Goal: Task Accomplishment & Management: Manage account settings

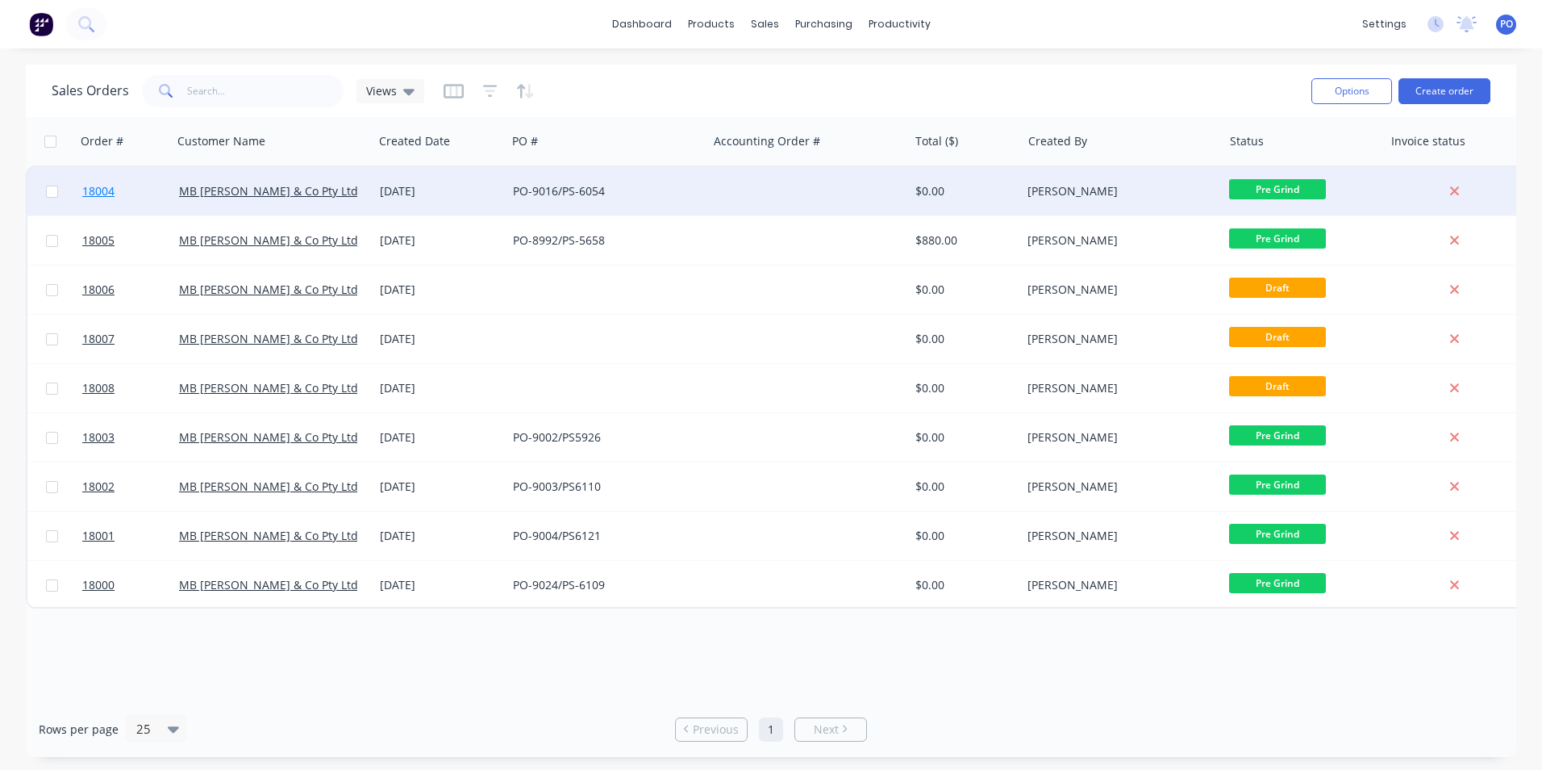
click at [102, 188] on span "18004" at bounding box center [98, 191] width 32 height 16
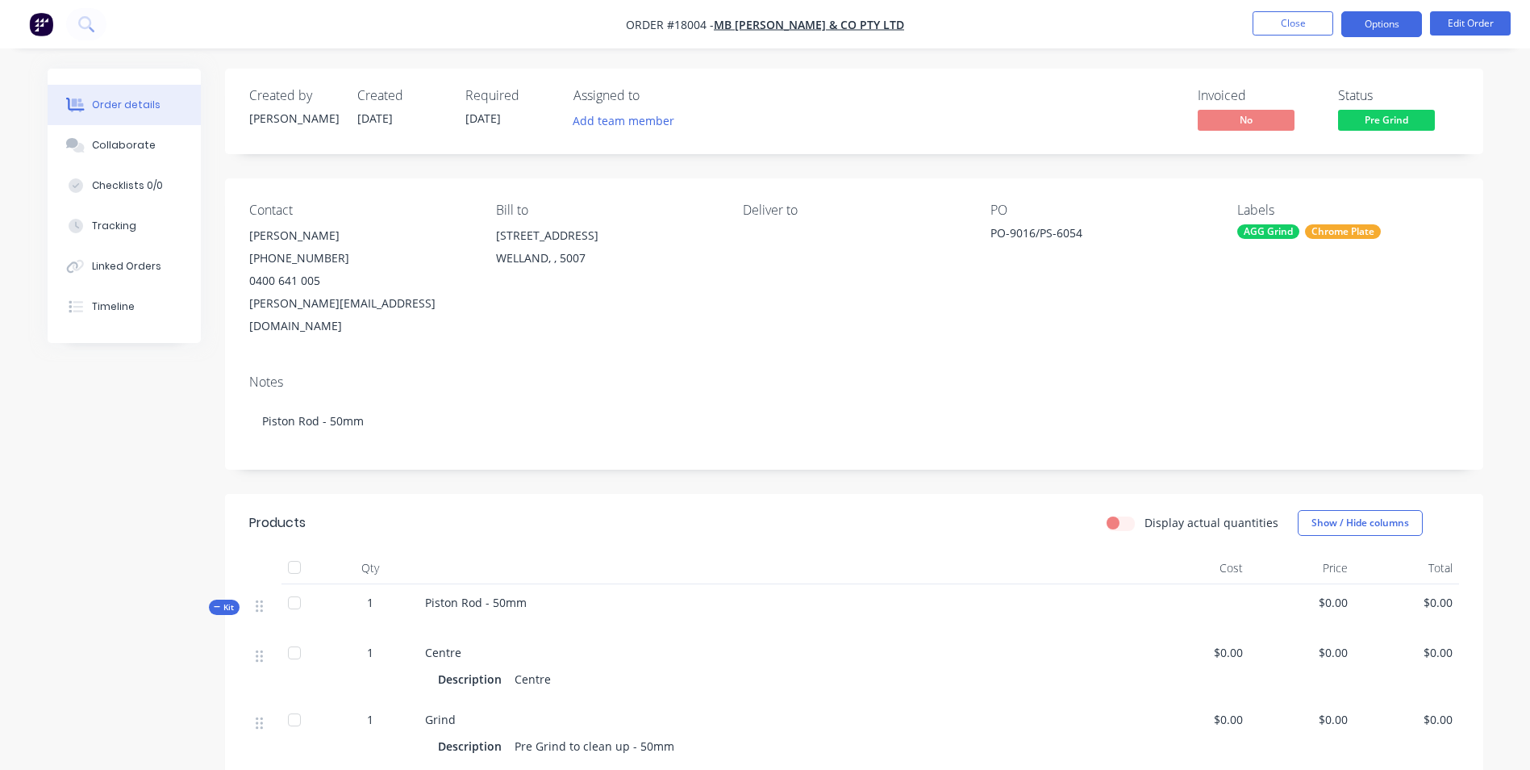
click at [1408, 33] on button "Options" at bounding box center [1382, 24] width 81 height 26
click at [1091, 33] on nav "Order #18004 - MB [PERSON_NAME] & Co Pty Ltd Close Options Edit Order" at bounding box center [765, 24] width 1530 height 48
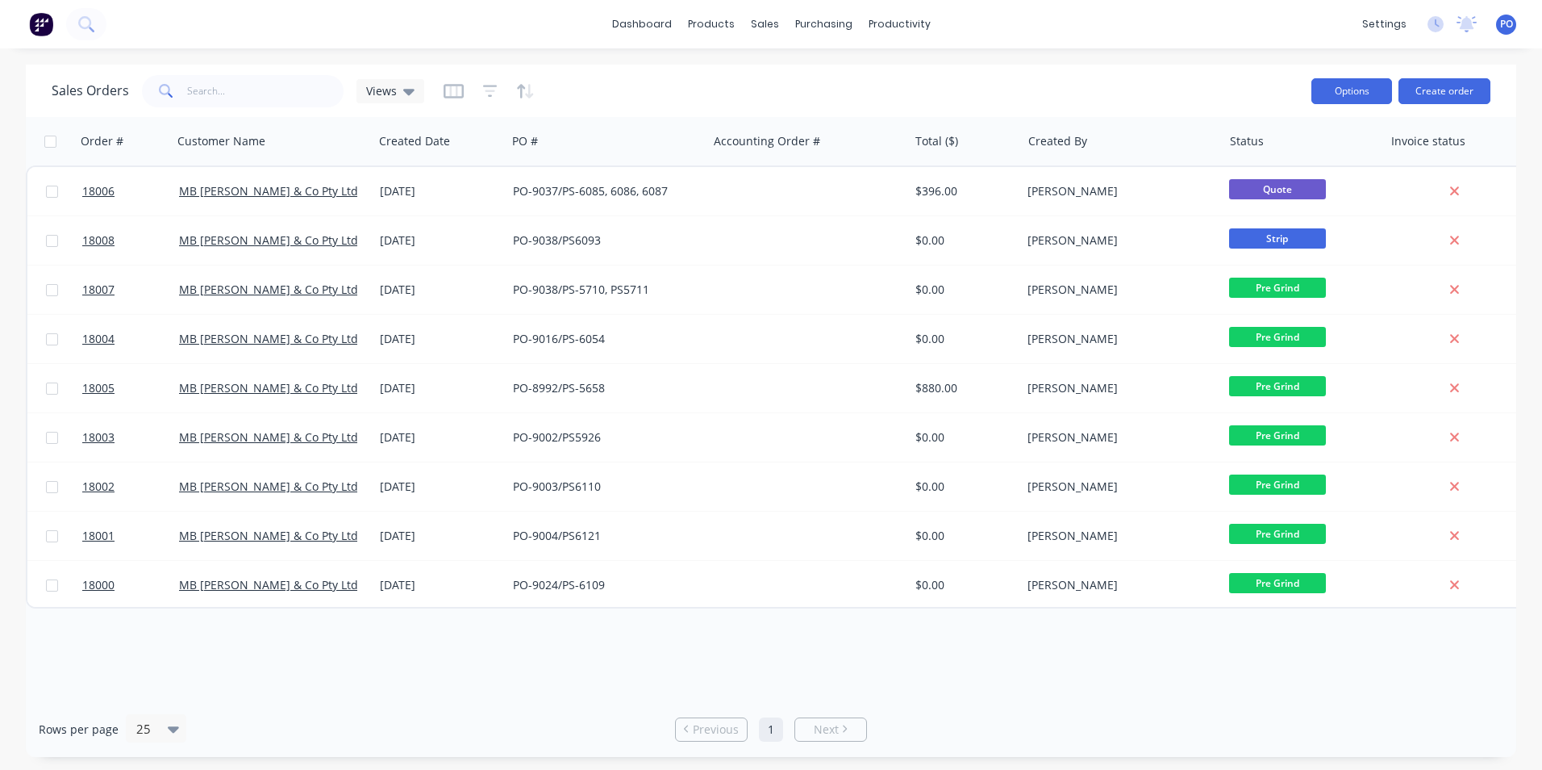
click at [1373, 100] on button "Options" at bounding box center [1352, 91] width 81 height 26
click at [1145, 108] on div "Sales Orders Views" at bounding box center [675, 91] width 1247 height 40
click at [827, 27] on div "purchasing" at bounding box center [823, 24] width 73 height 24
drag, startPoint x: 827, startPoint y: 27, endPoint x: 897, endPoint y: 19, distance: 70.6
click at [897, 19] on div "productivity" at bounding box center [900, 24] width 78 height 24
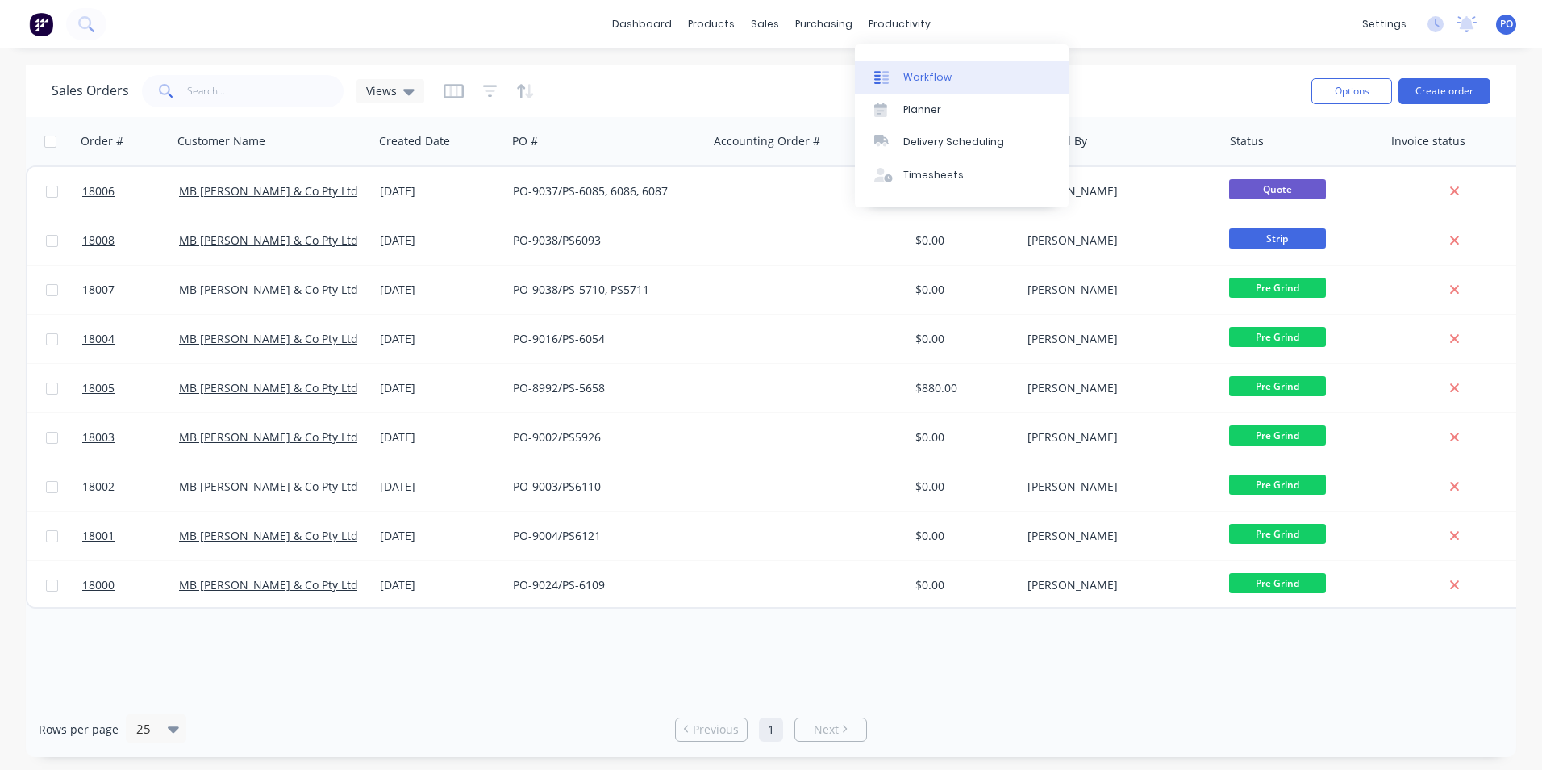
click at [920, 70] on div "Workflow" at bounding box center [928, 77] width 48 height 15
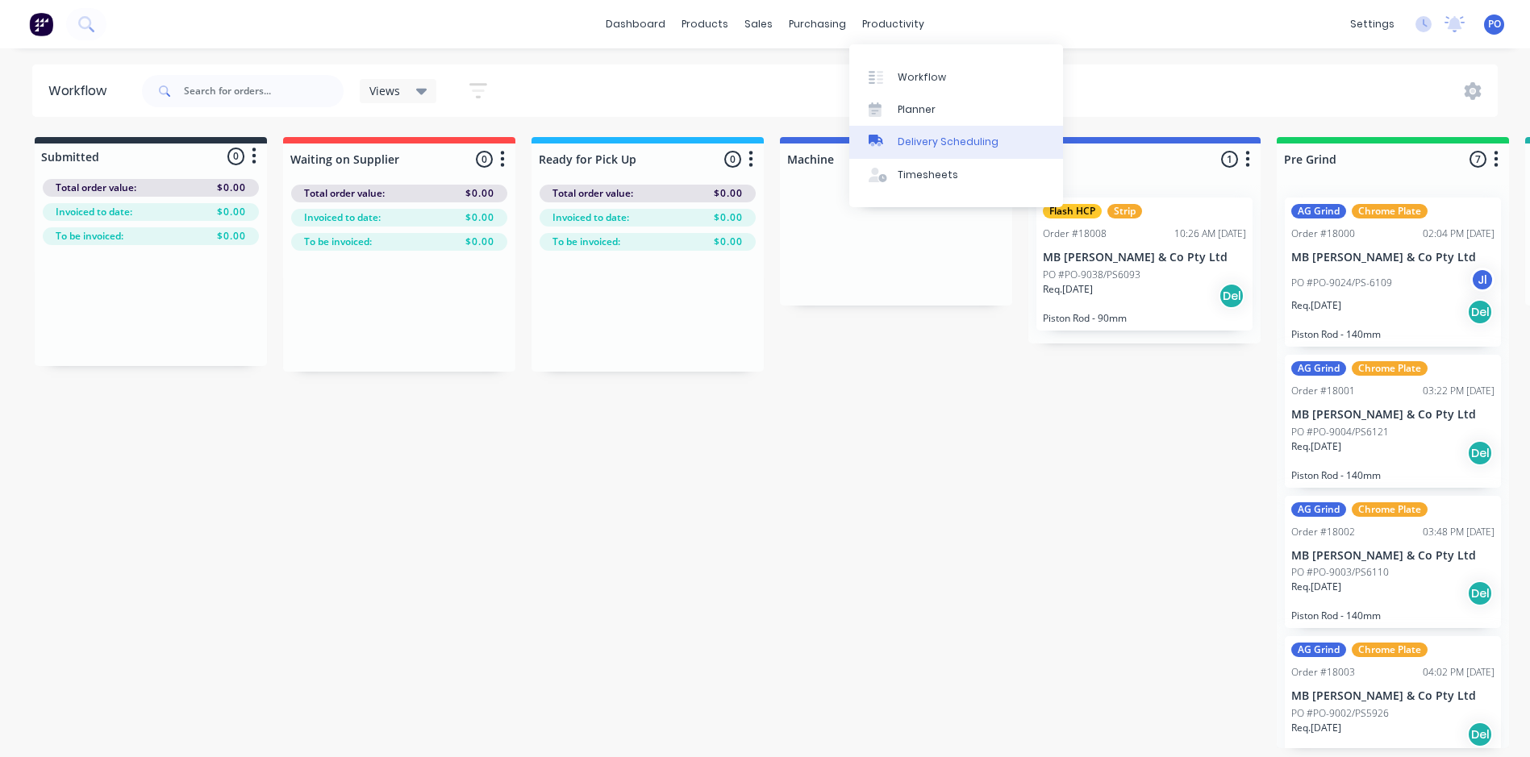
click at [926, 140] on div "Delivery Scheduling" at bounding box center [948, 142] width 101 height 15
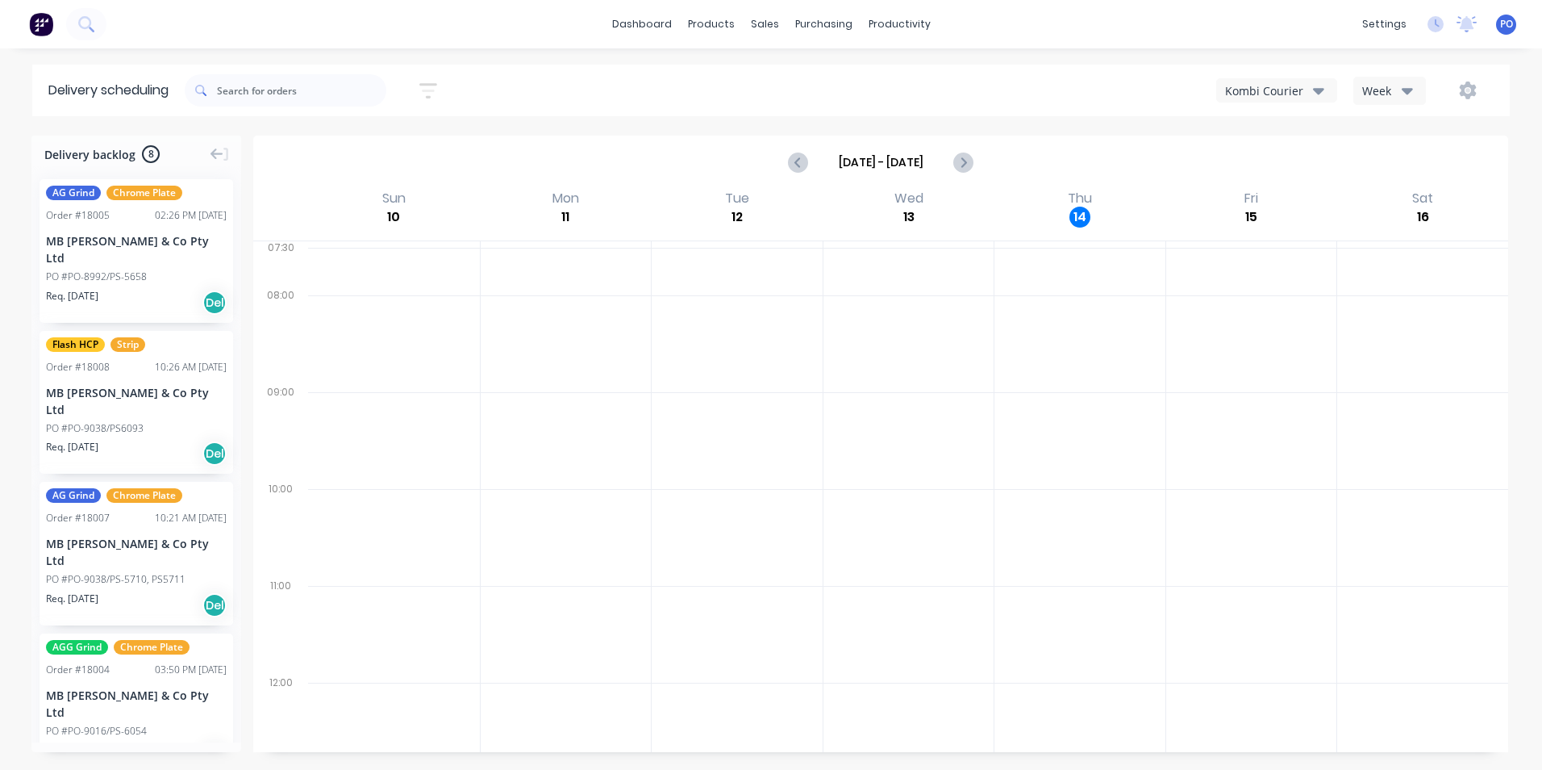
click at [1322, 90] on icon "button" at bounding box center [1318, 91] width 11 height 6
click at [44, 23] on img at bounding box center [41, 24] width 24 height 24
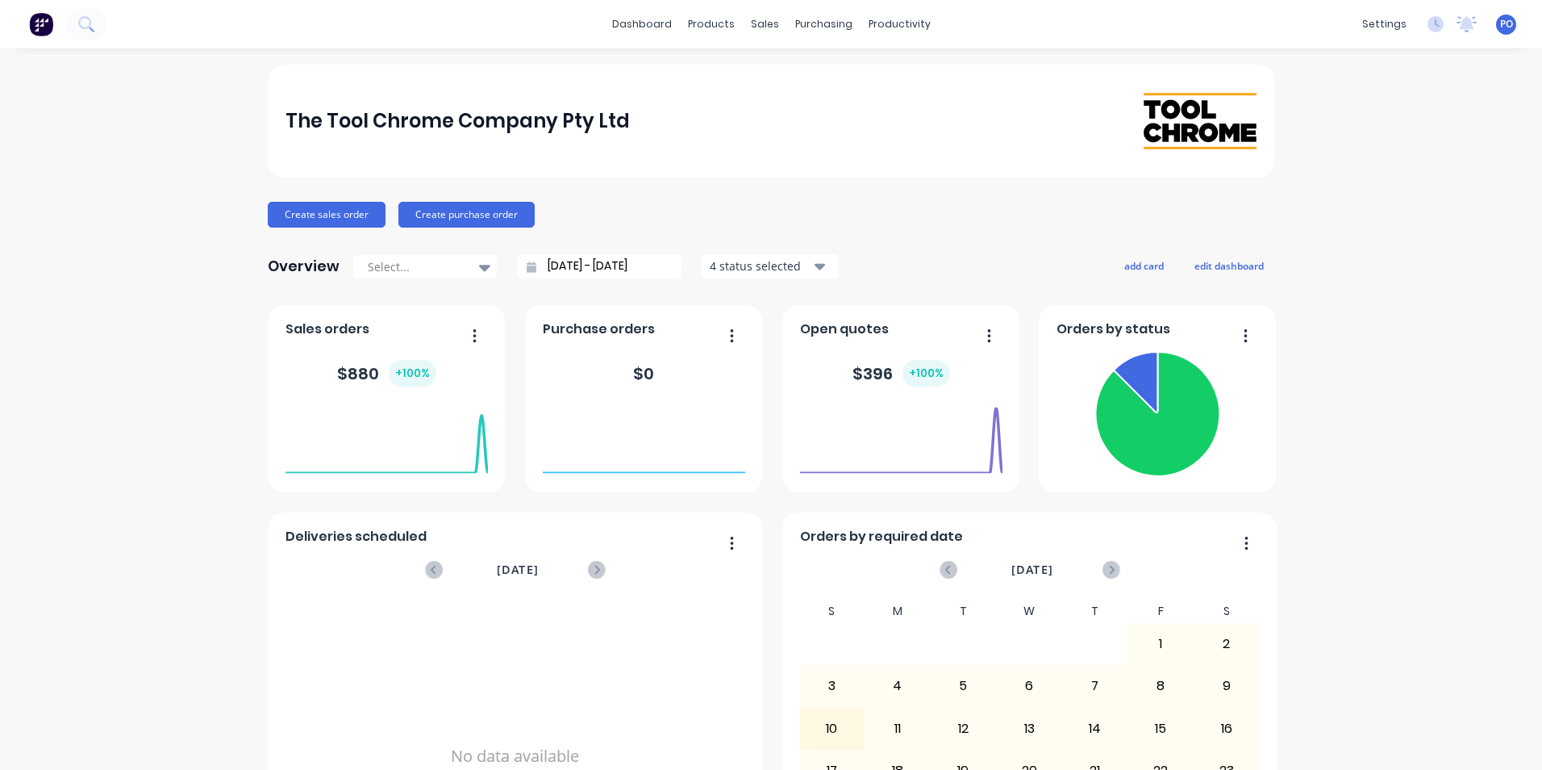
click at [1245, 335] on icon "button" at bounding box center [1246, 334] width 3 height 13
click at [479, 267] on icon at bounding box center [484, 268] width 11 height 6
click at [437, 336] on div "Month to date" at bounding box center [425, 333] width 145 height 30
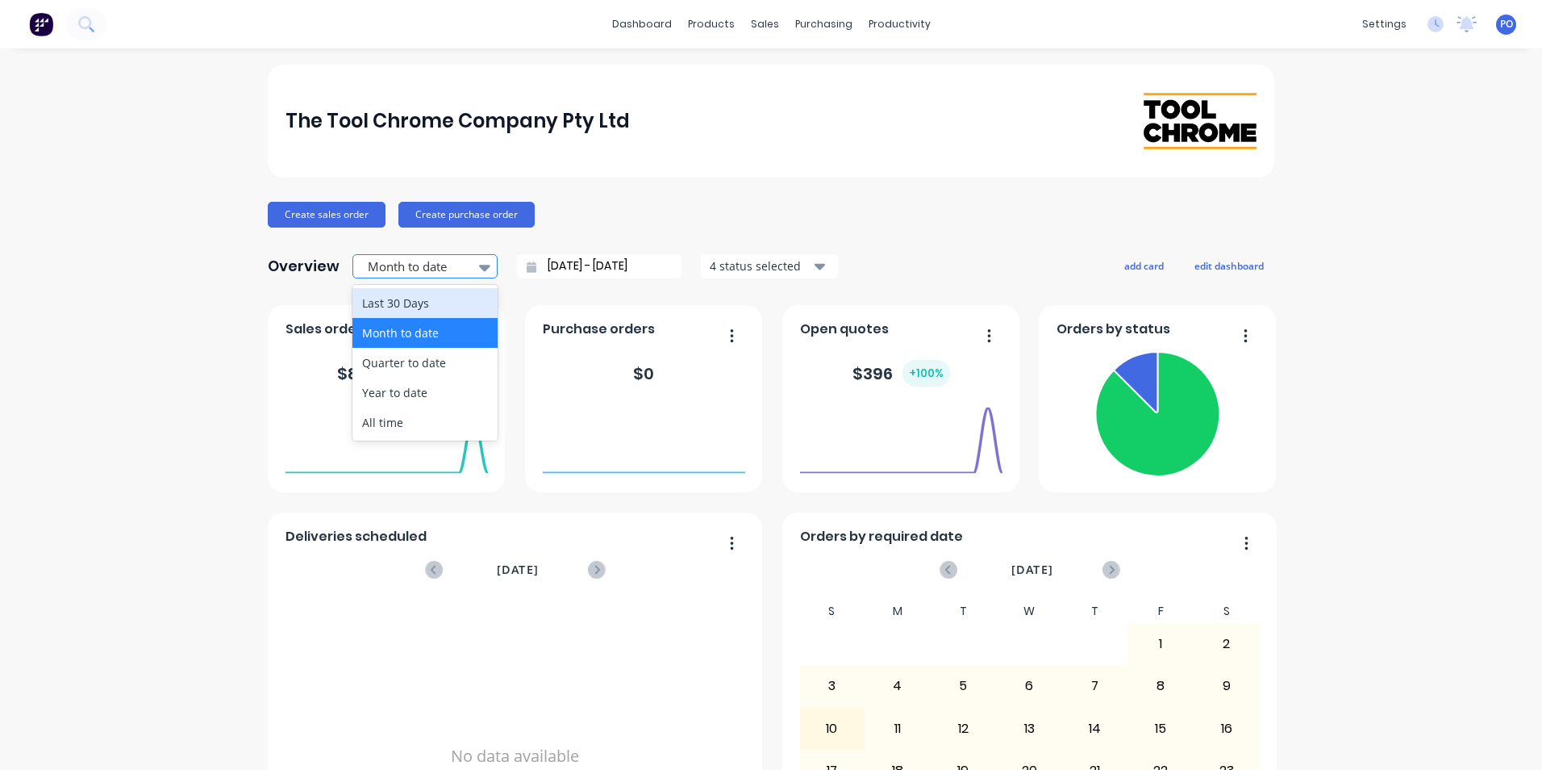
click at [479, 266] on icon at bounding box center [484, 268] width 11 height 6
click at [396, 300] on div "Last 30 Days" at bounding box center [425, 303] width 145 height 30
type input "[DATE] - [DATE]"
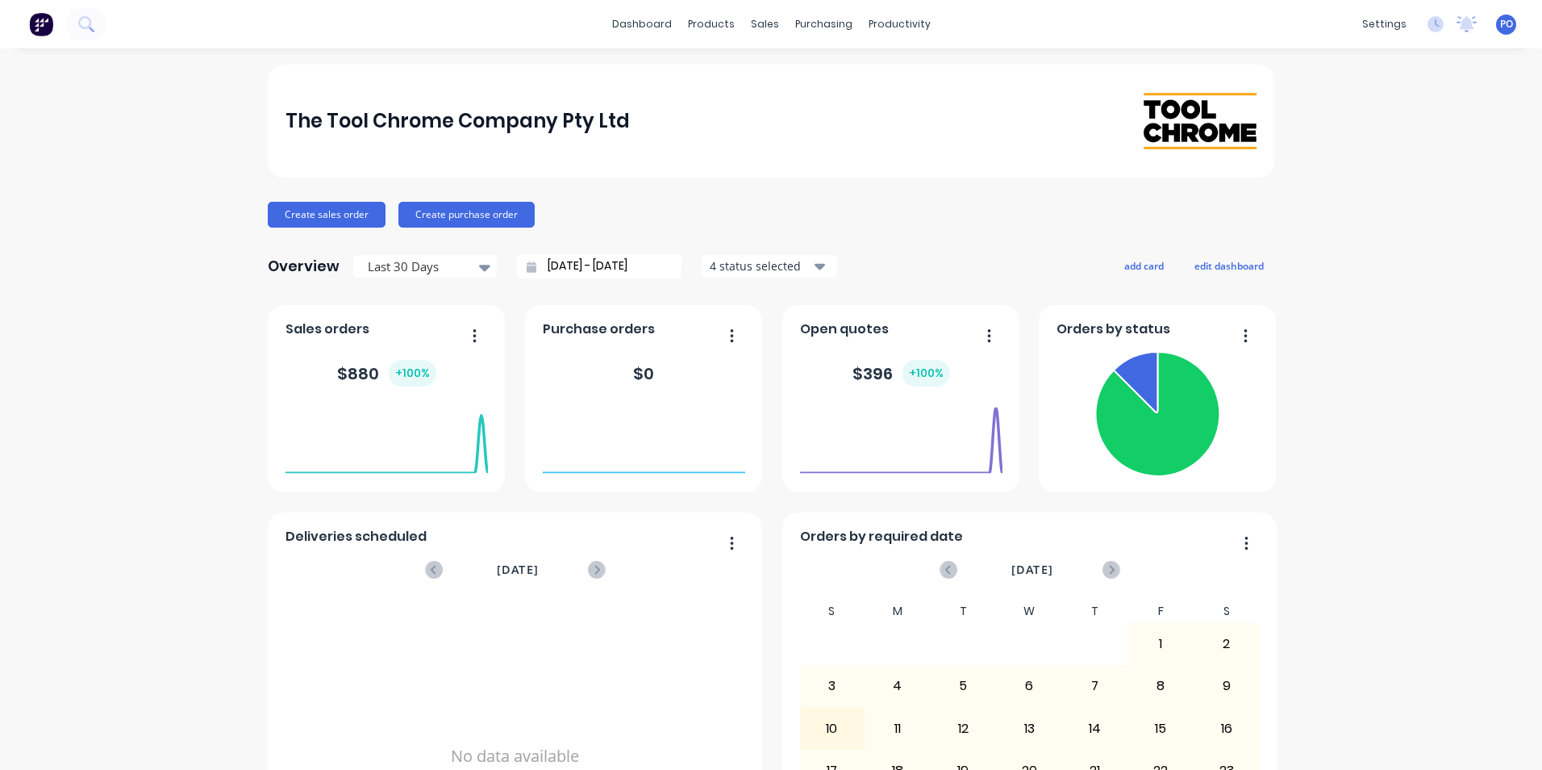
click at [814, 269] on icon "button" at bounding box center [819, 267] width 11 height 6
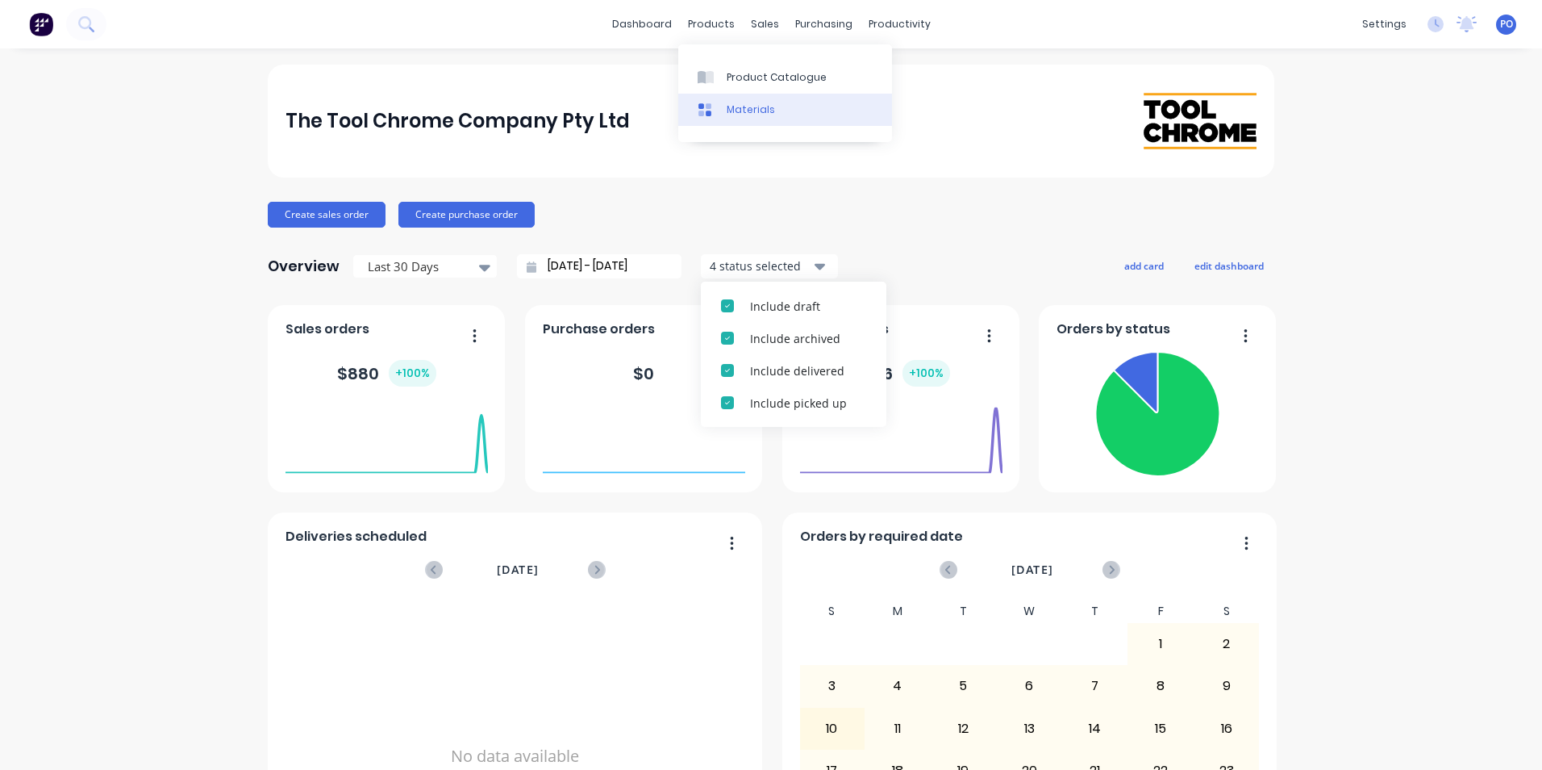
click at [760, 108] on div "Materials" at bounding box center [751, 109] width 48 height 15
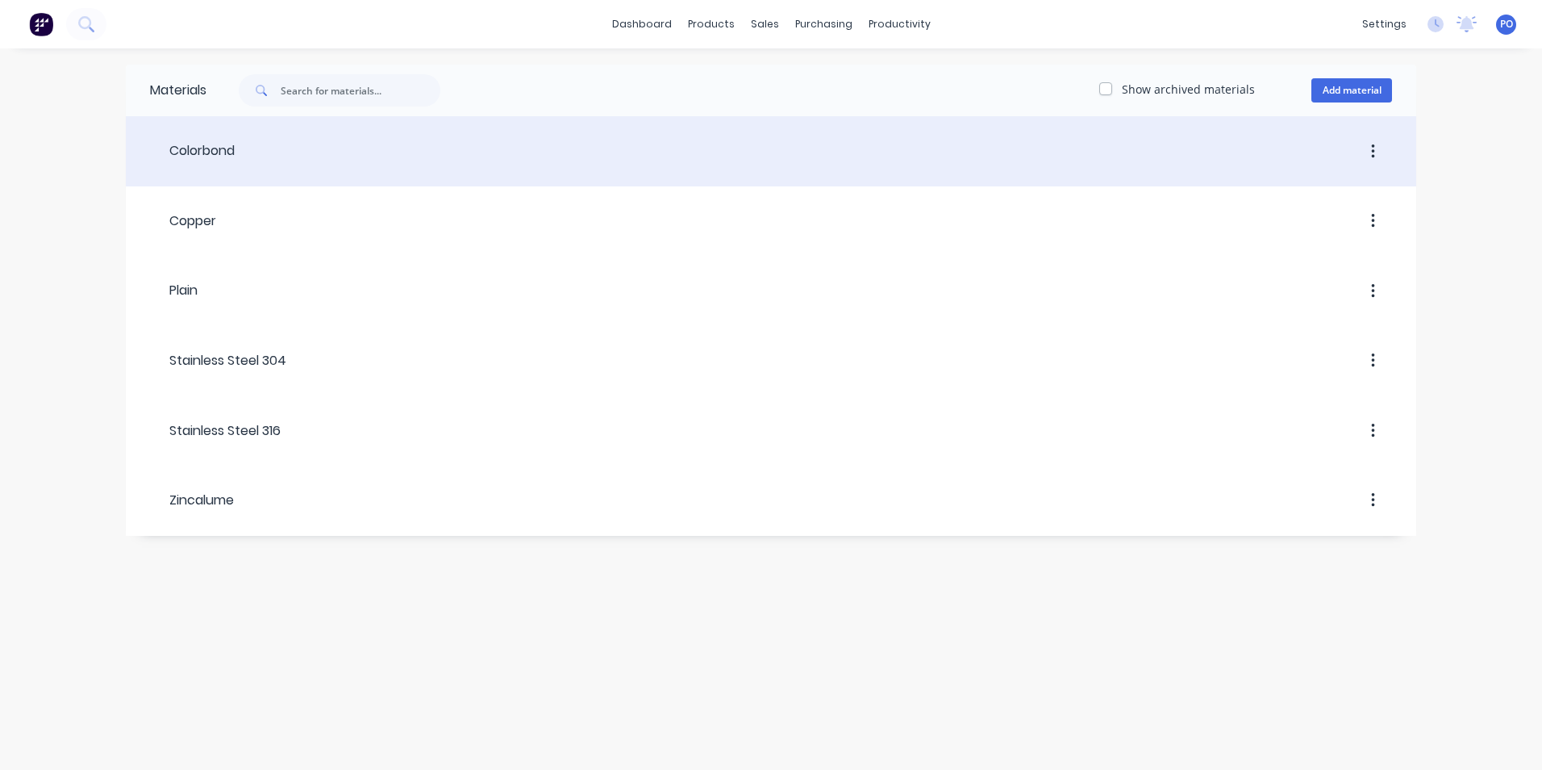
click at [1371, 161] on button "button" at bounding box center [1373, 151] width 38 height 29
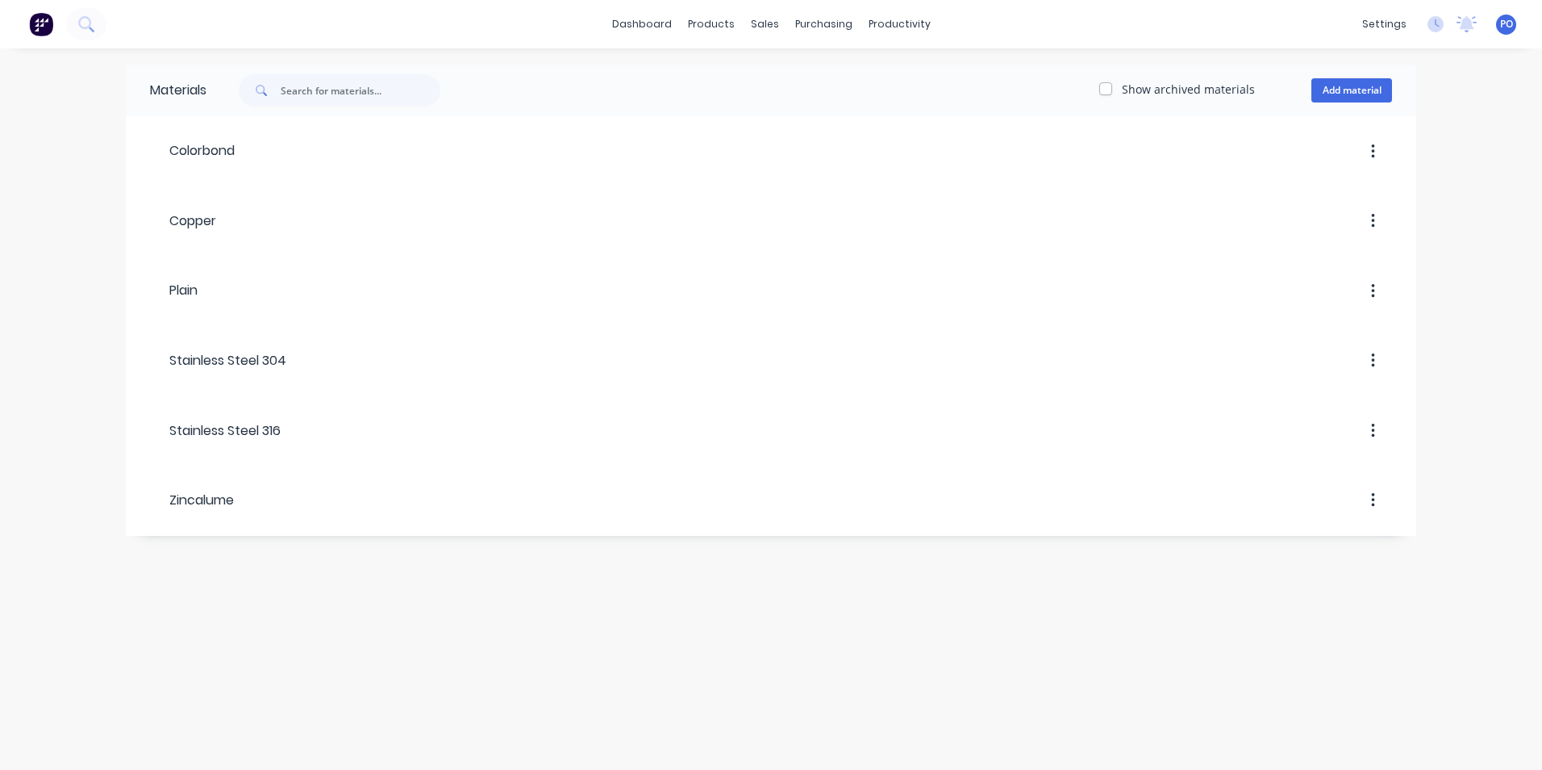
click at [902, 593] on div "Materials Show archived materials Add material Colorbond Copper Plain Stainless…" at bounding box center [771, 408] width 1542 height 721
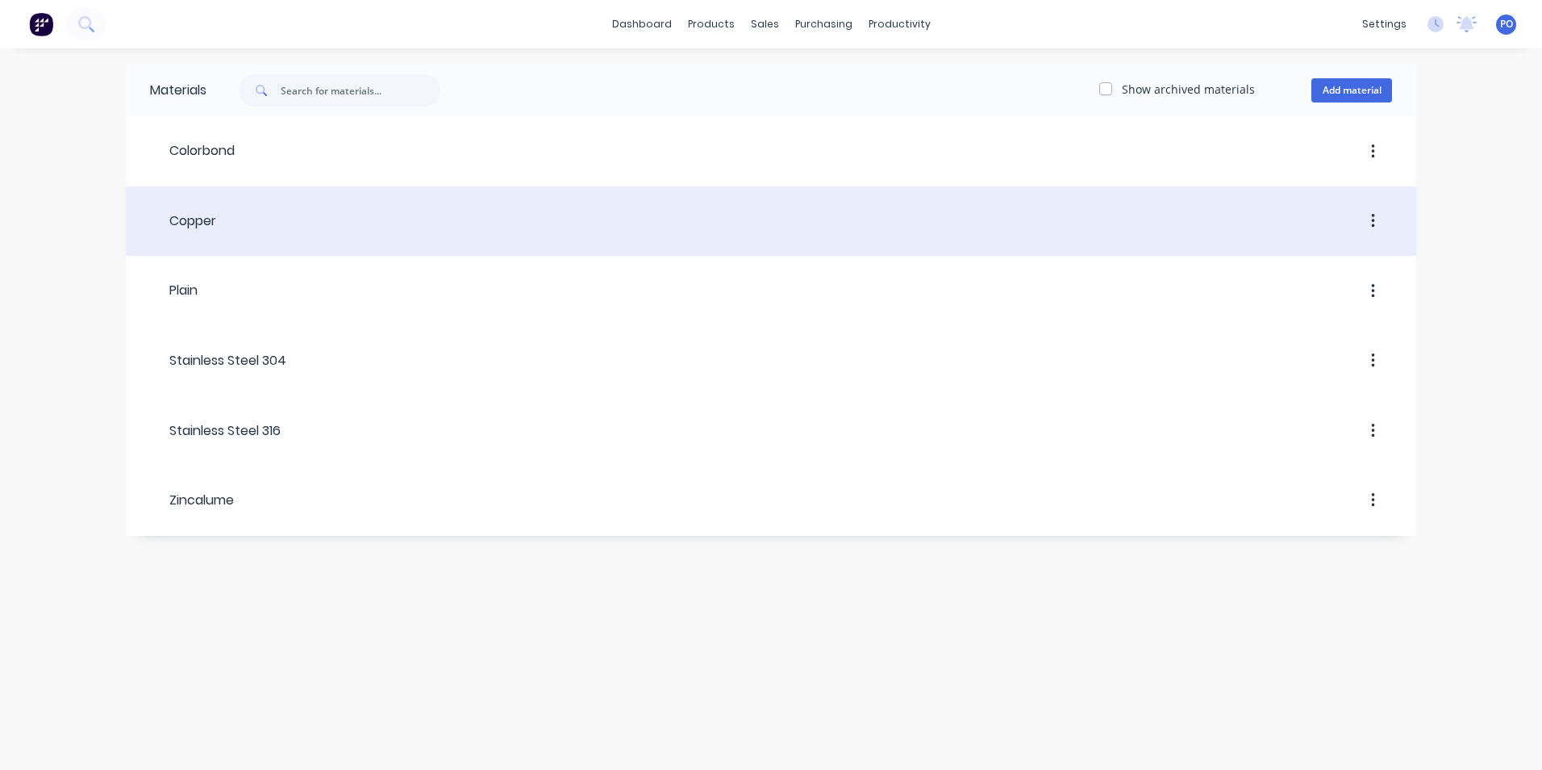
click at [199, 219] on div "Copper" at bounding box center [183, 220] width 66 height 19
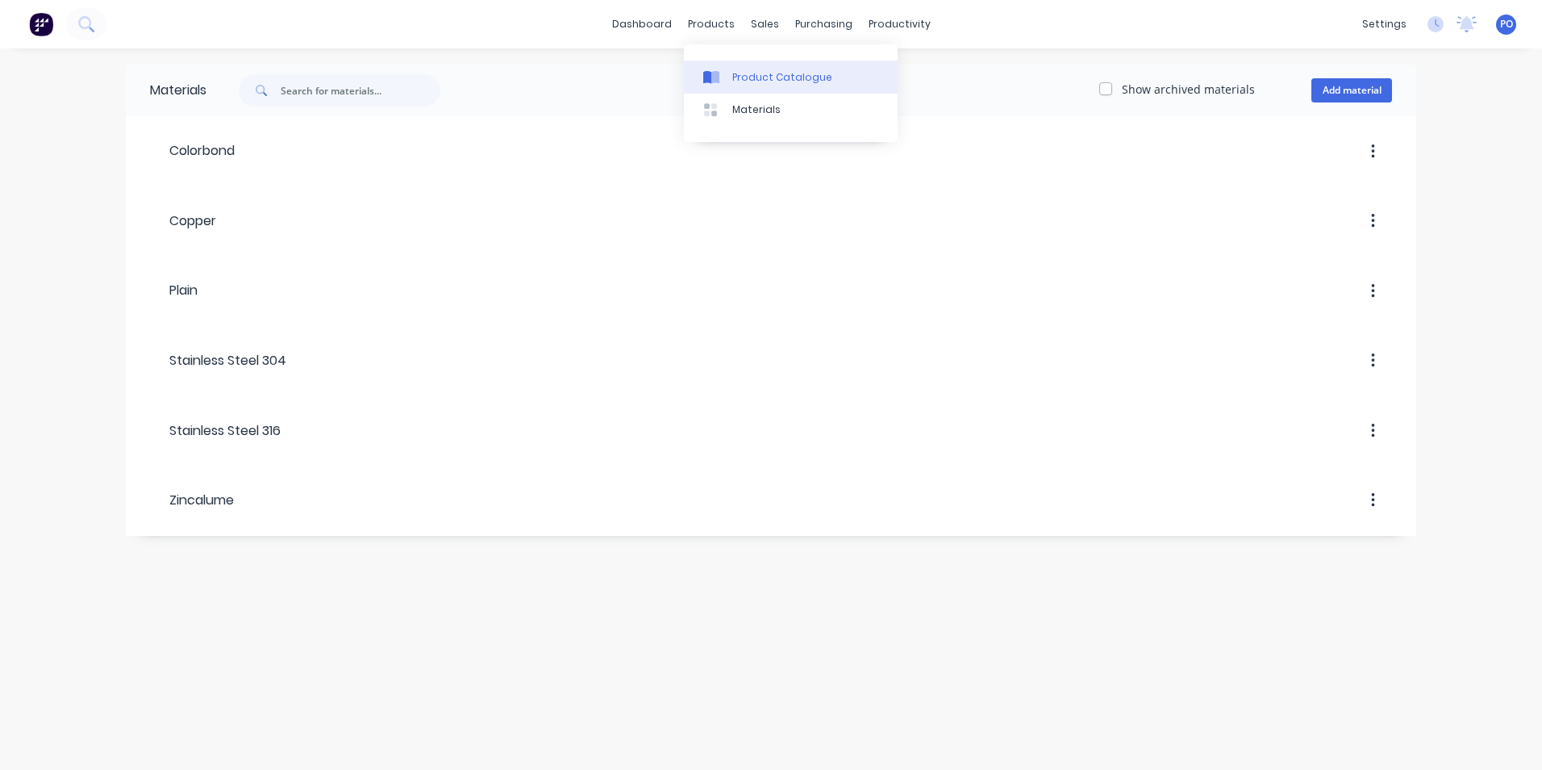
click at [765, 73] on div "Product Catalogue" at bounding box center [782, 77] width 100 height 15
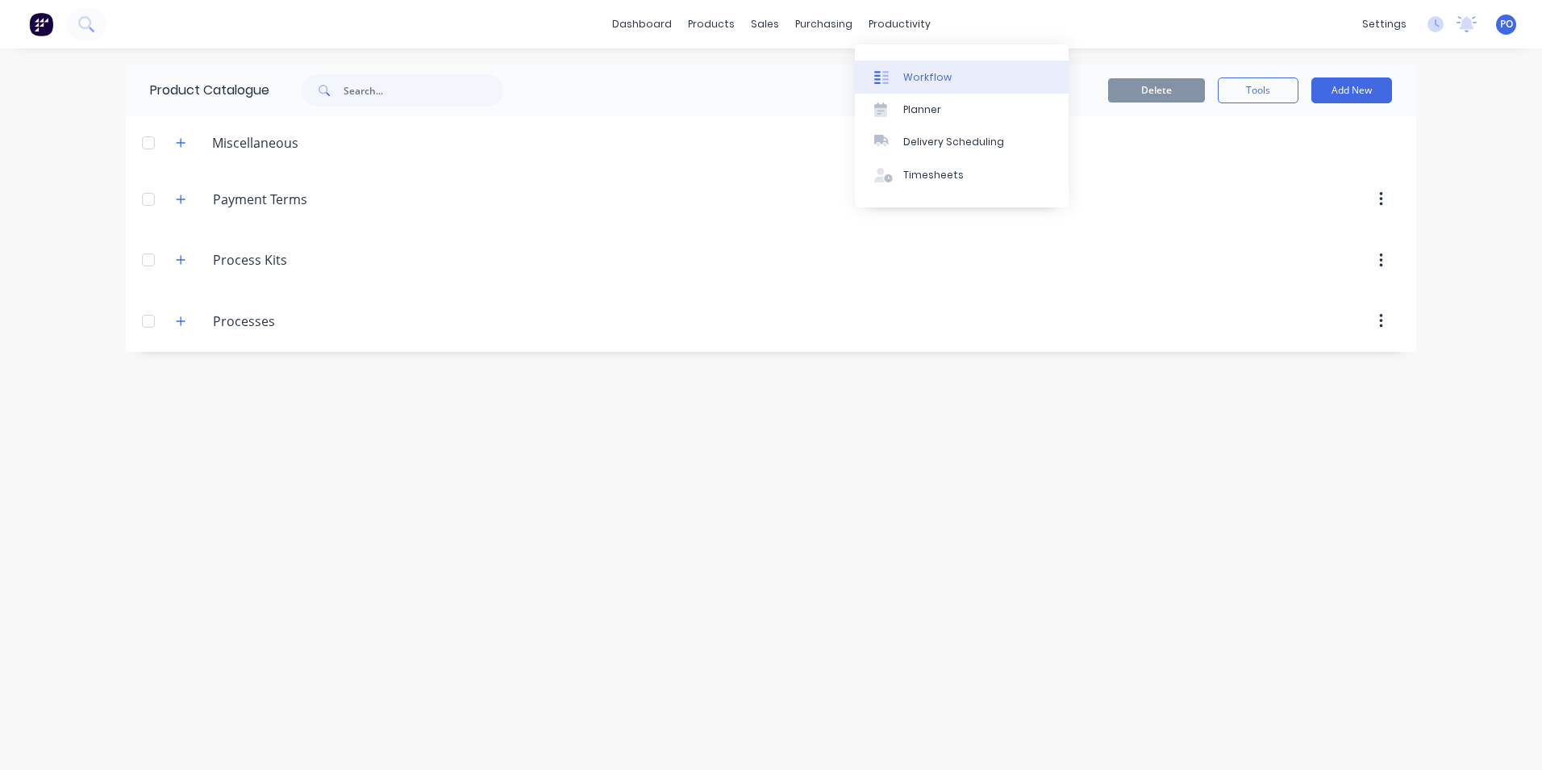
click at [912, 70] on div "Workflow" at bounding box center [928, 77] width 48 height 15
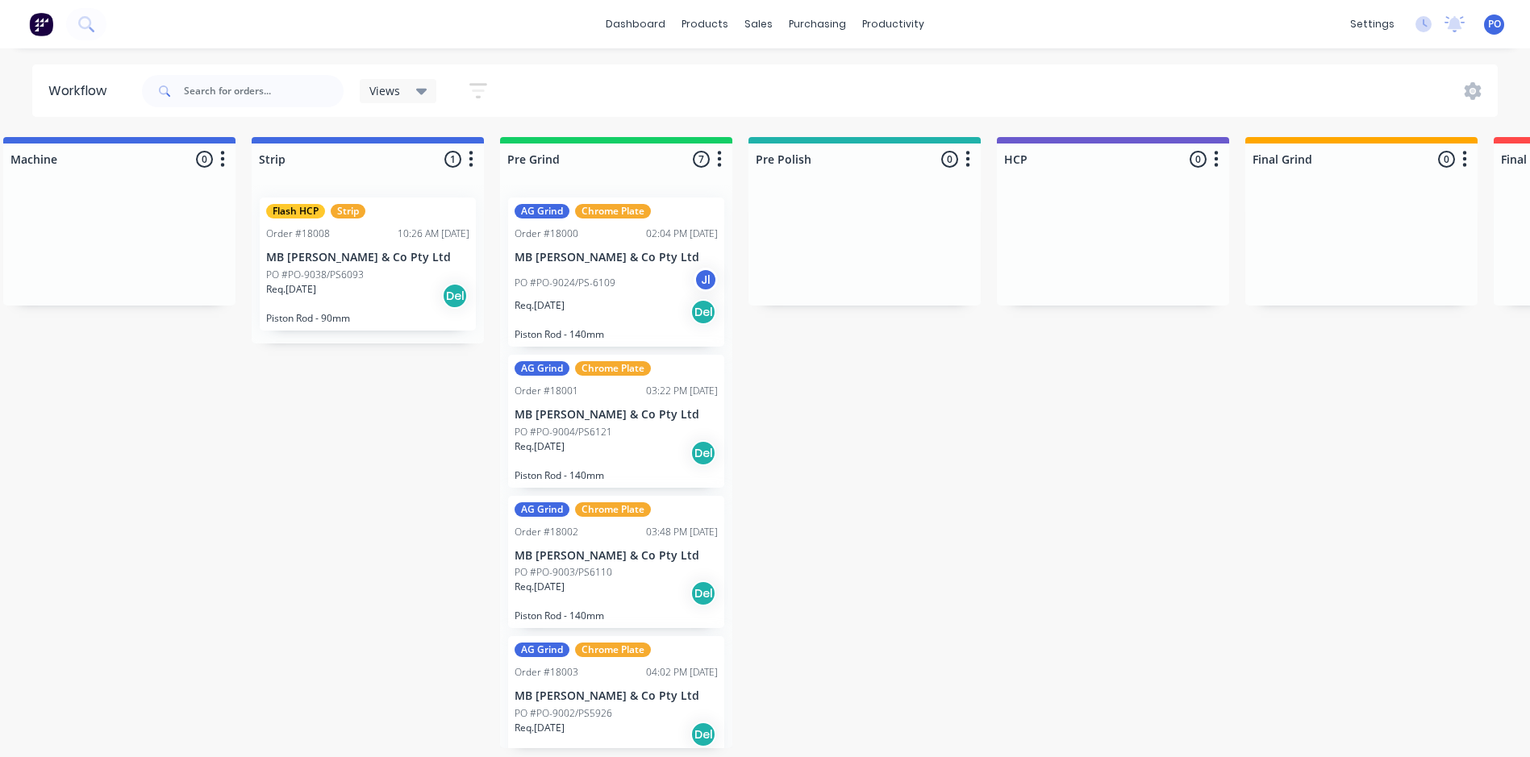
scroll to position [0, 748]
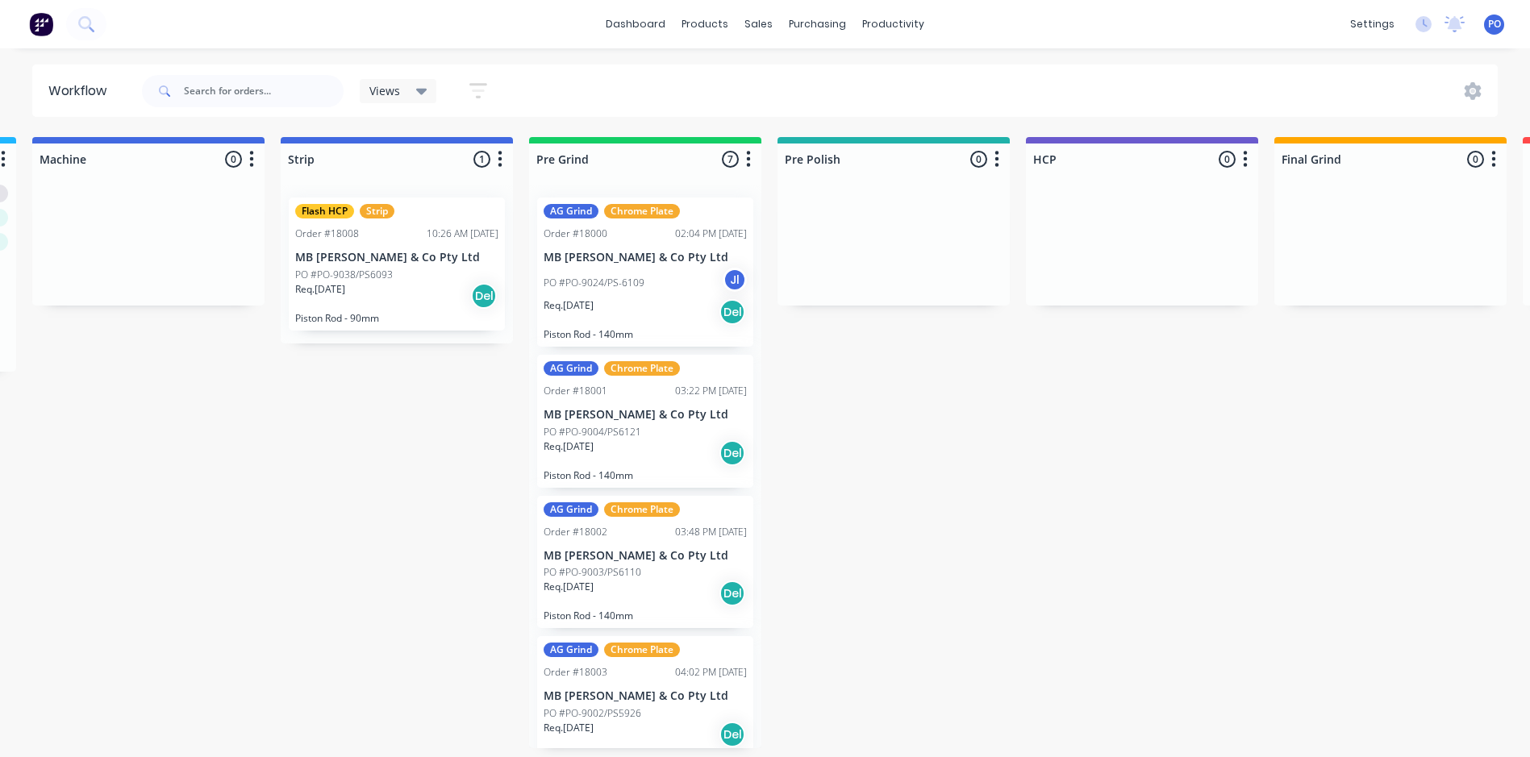
click at [748, 156] on icon "button" at bounding box center [748, 159] width 5 height 20
click at [720, 104] on div "Views Save new view None (Default) edit My Jobs edit To Invoice edit Show/Hide …" at bounding box center [819, 91] width 1360 height 48
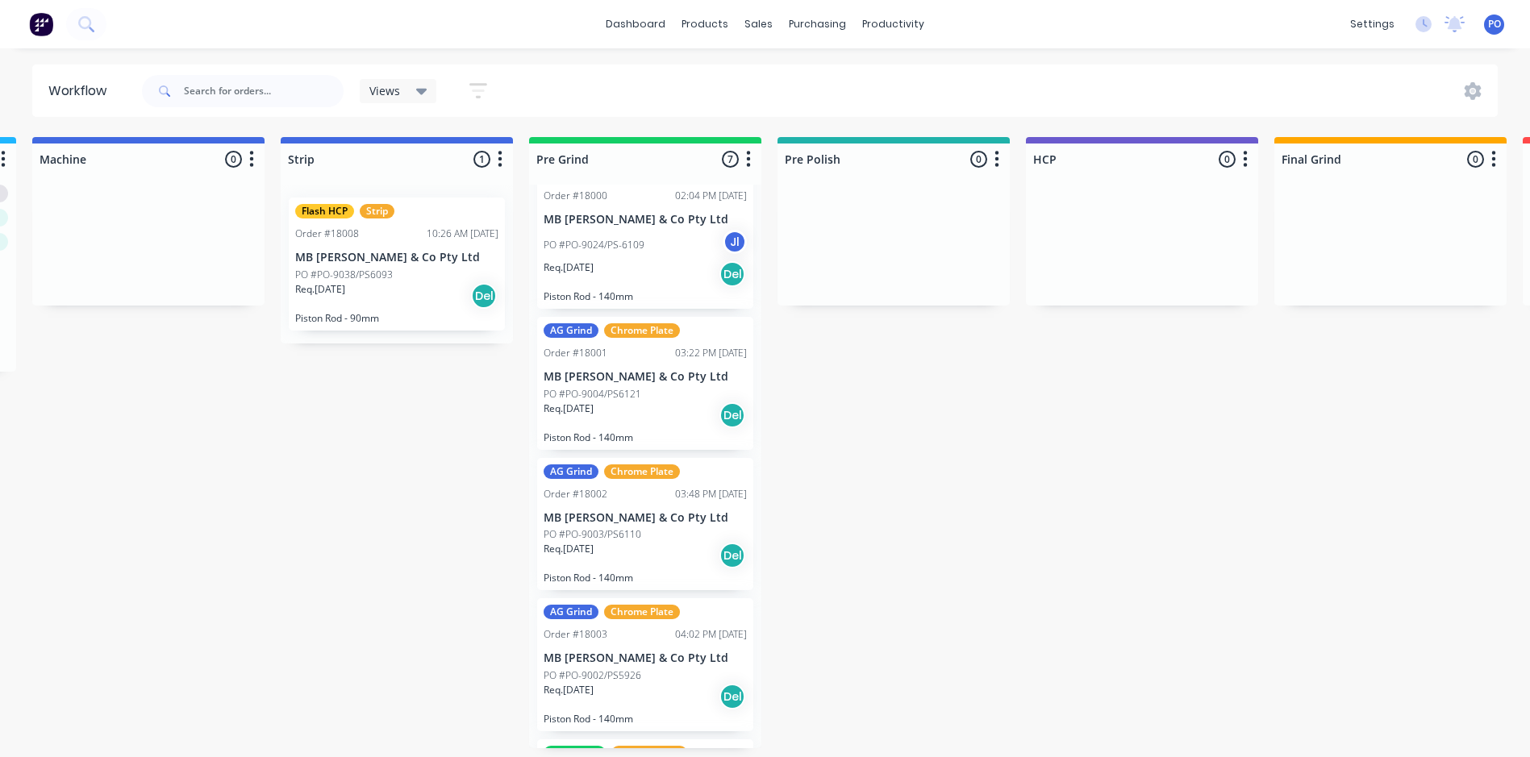
scroll to position [0, 0]
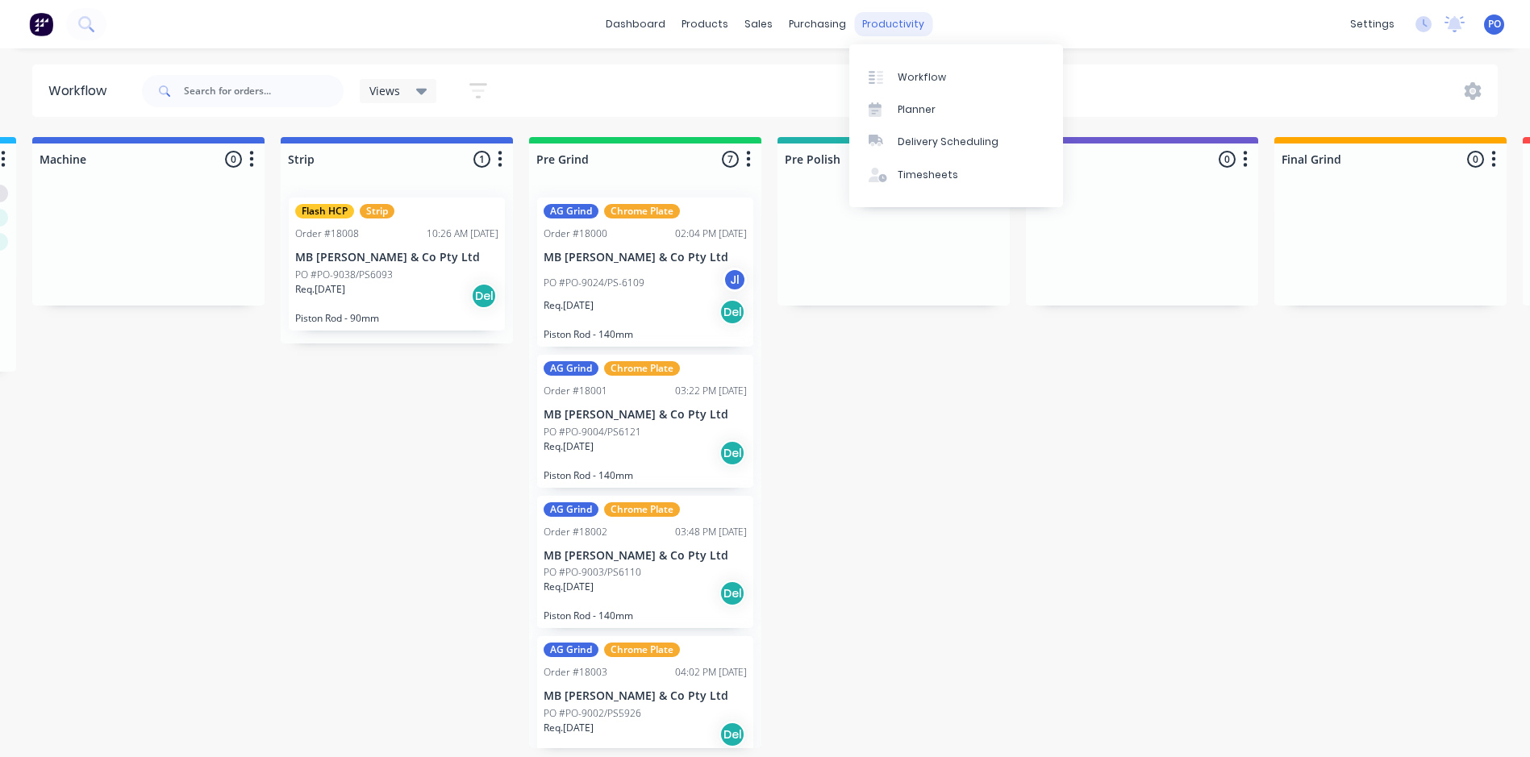
click at [898, 18] on div "productivity" at bounding box center [893, 24] width 78 height 24
click at [924, 137] on div "Delivery Scheduling" at bounding box center [948, 142] width 101 height 15
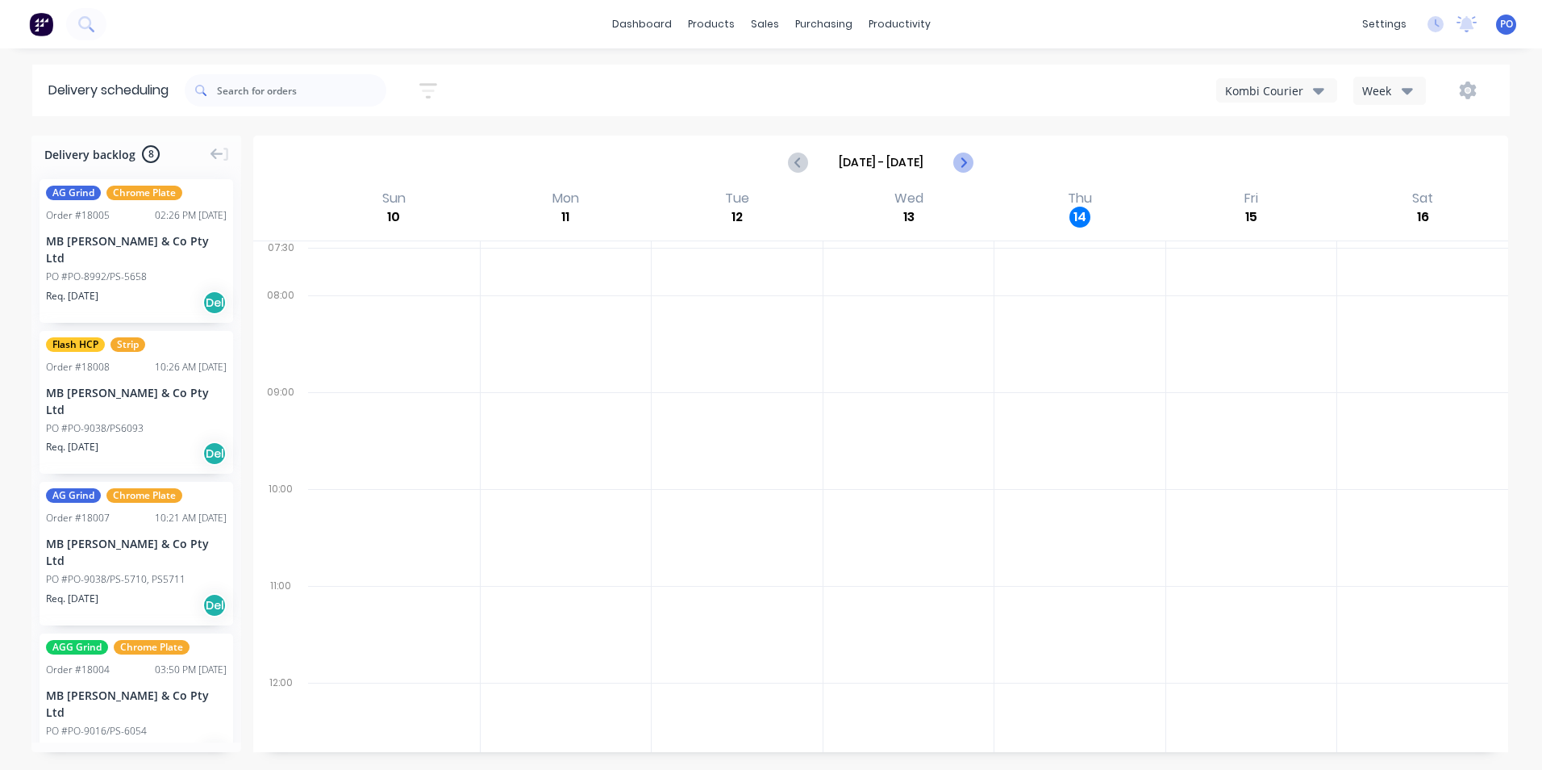
click at [966, 165] on icon "Next page" at bounding box center [963, 161] width 19 height 19
click at [965, 165] on icon "Next page" at bounding box center [963, 161] width 19 height 19
click at [803, 170] on icon "Previous page" at bounding box center [799, 161] width 19 height 19
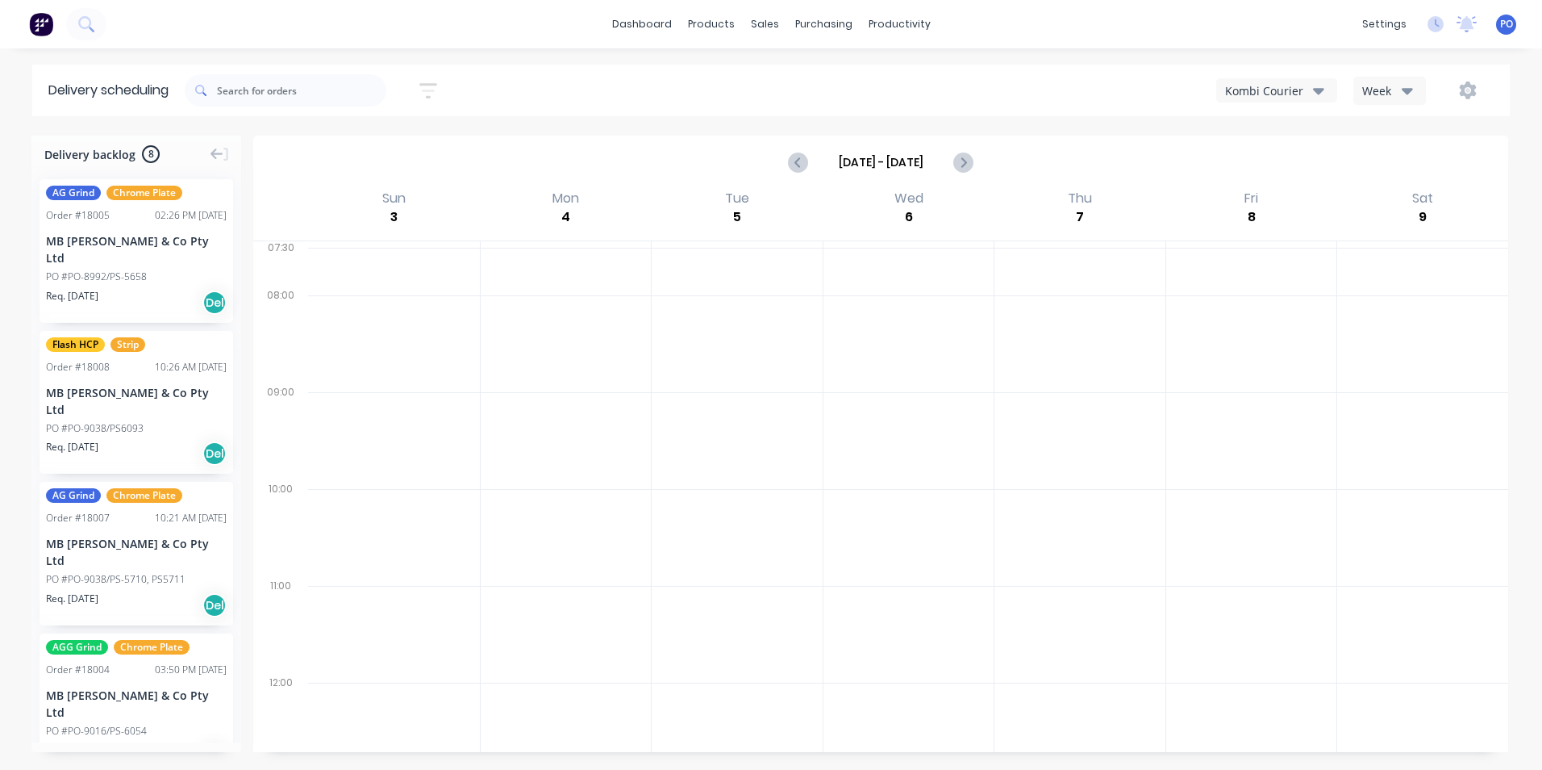
click at [977, 172] on div "[DATE] - [DATE]" at bounding box center [881, 162] width 1252 height 50
click at [962, 158] on icon "Next page" at bounding box center [962, 162] width 7 height 13
type input "[DATE] - [DATE]"
click at [883, 25] on div "productivity" at bounding box center [900, 24] width 78 height 24
click at [933, 77] on div "Workflow" at bounding box center [928, 77] width 48 height 15
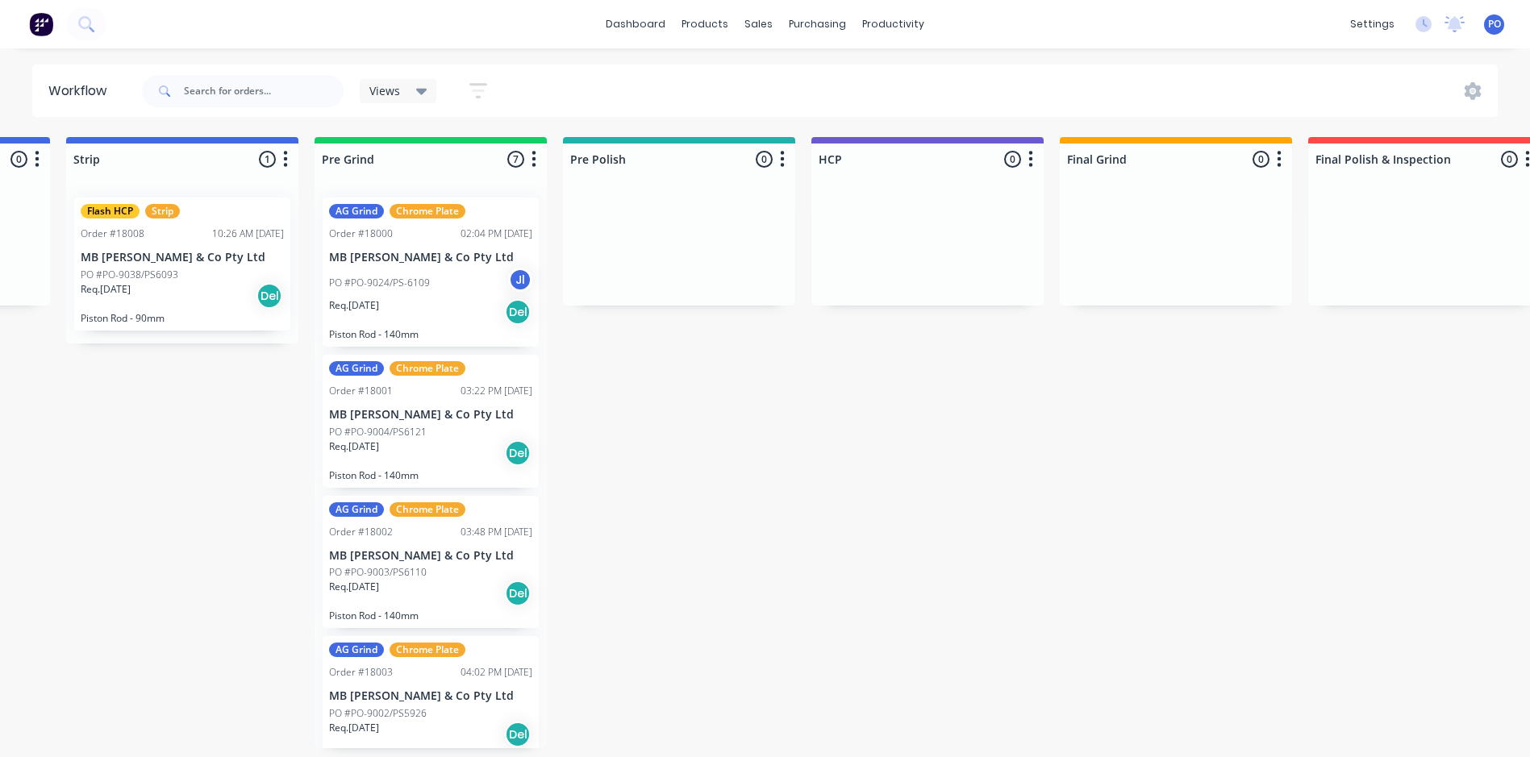
click at [474, 90] on icon "button" at bounding box center [478, 91] width 13 height 2
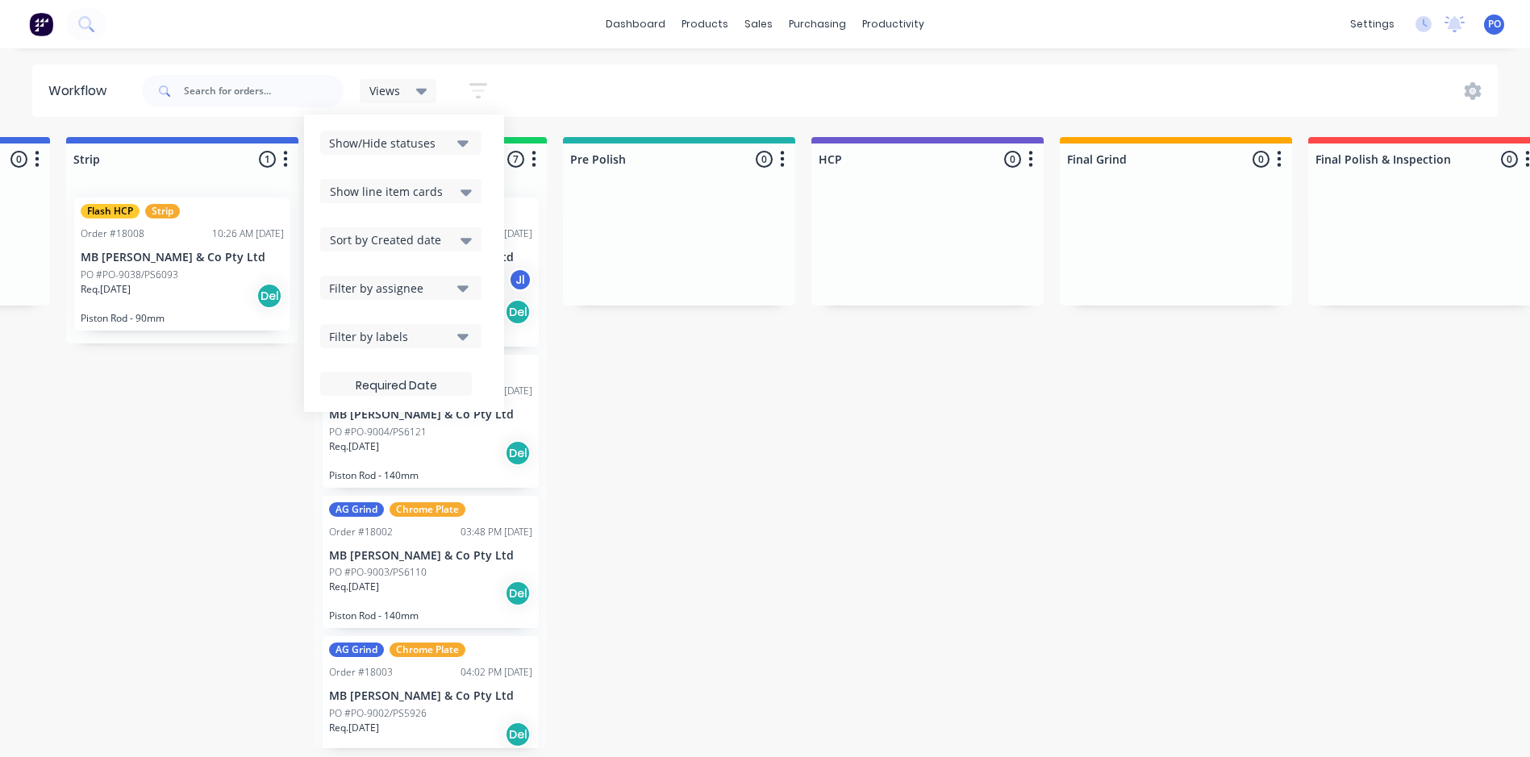
click at [396, 94] on span "Views" at bounding box center [384, 90] width 31 height 17
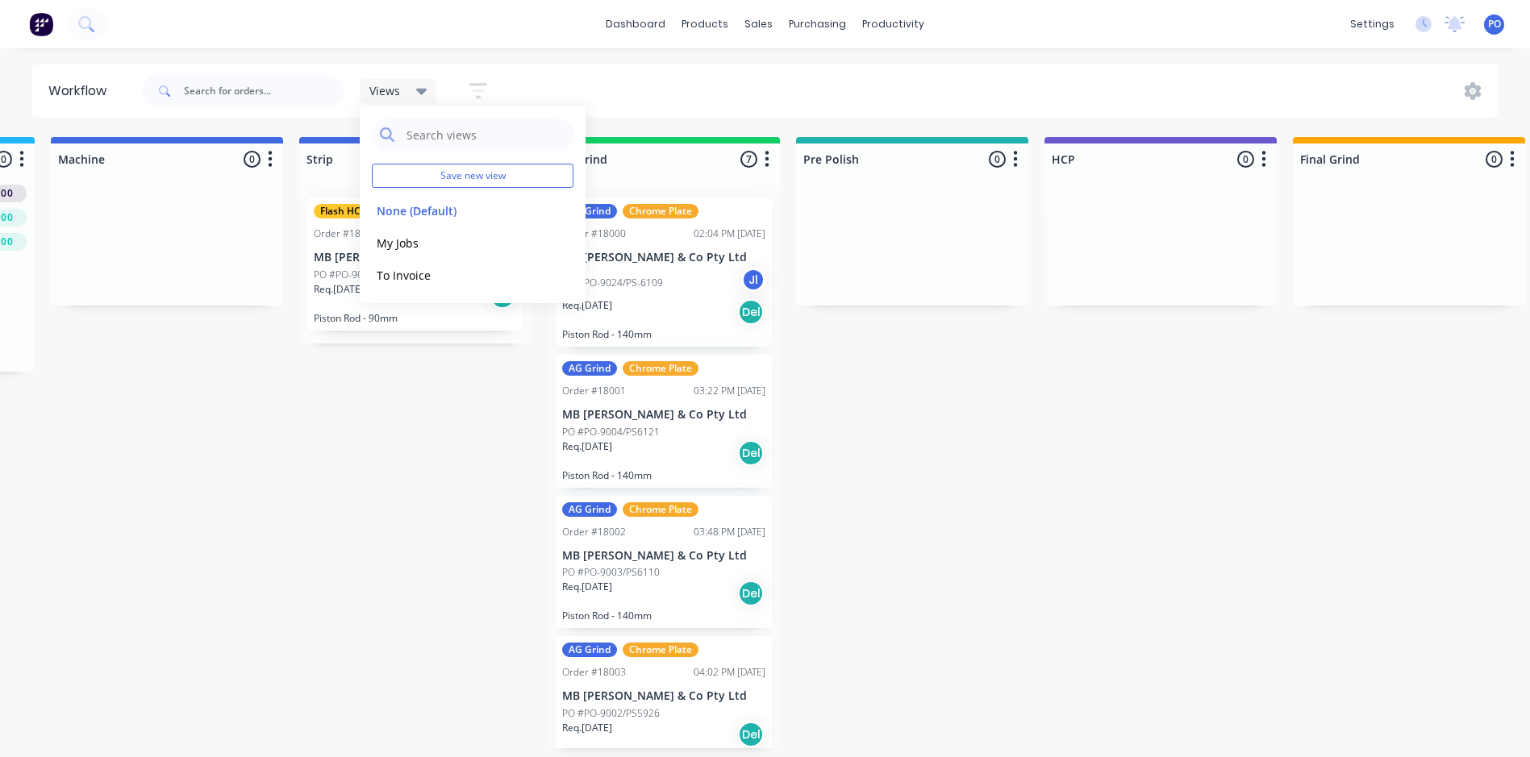
scroll to position [3, 728]
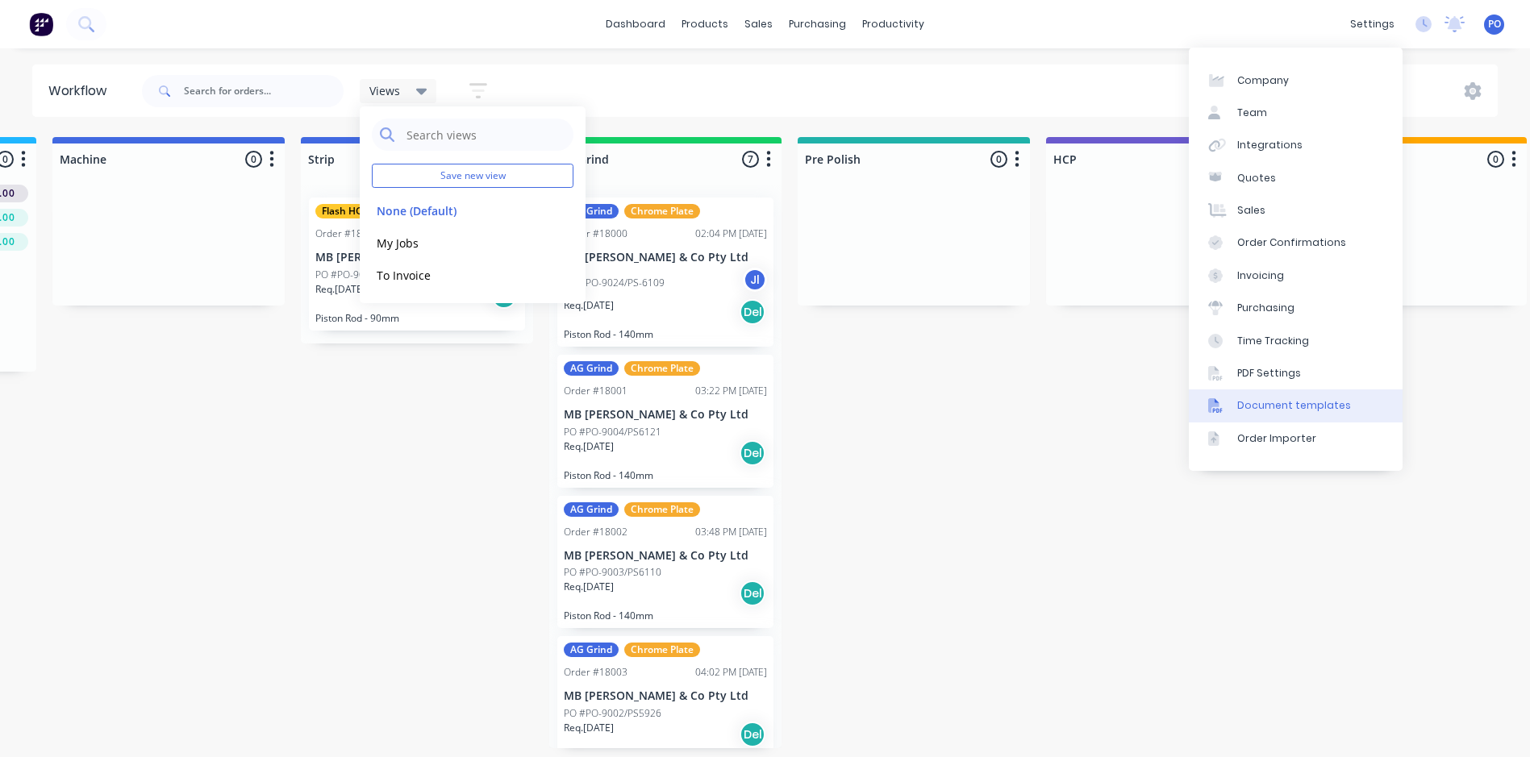
click at [1312, 401] on div "Document templates" at bounding box center [1294, 406] width 114 height 15
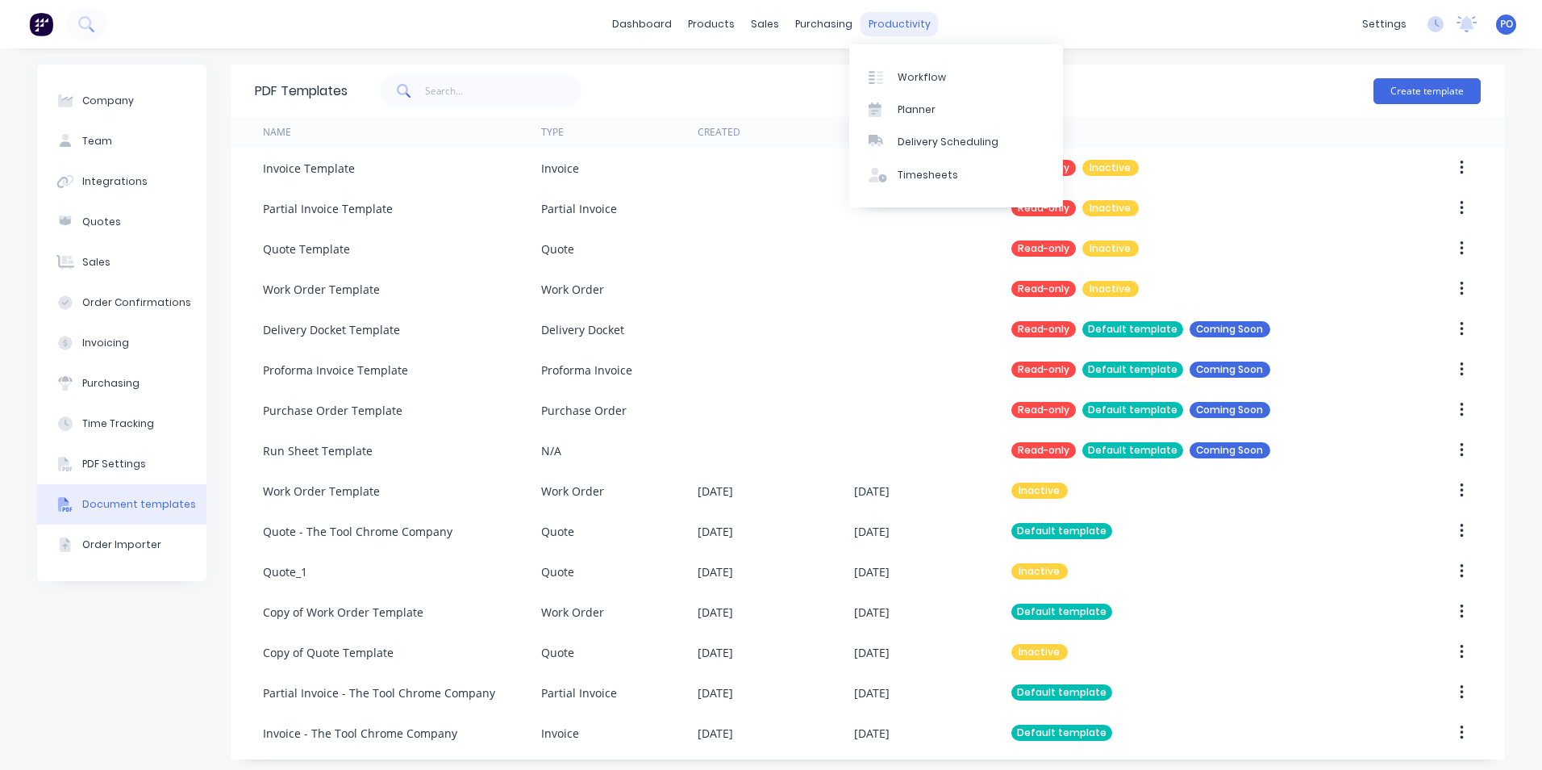
click at [871, 19] on div "productivity" at bounding box center [900, 24] width 78 height 24
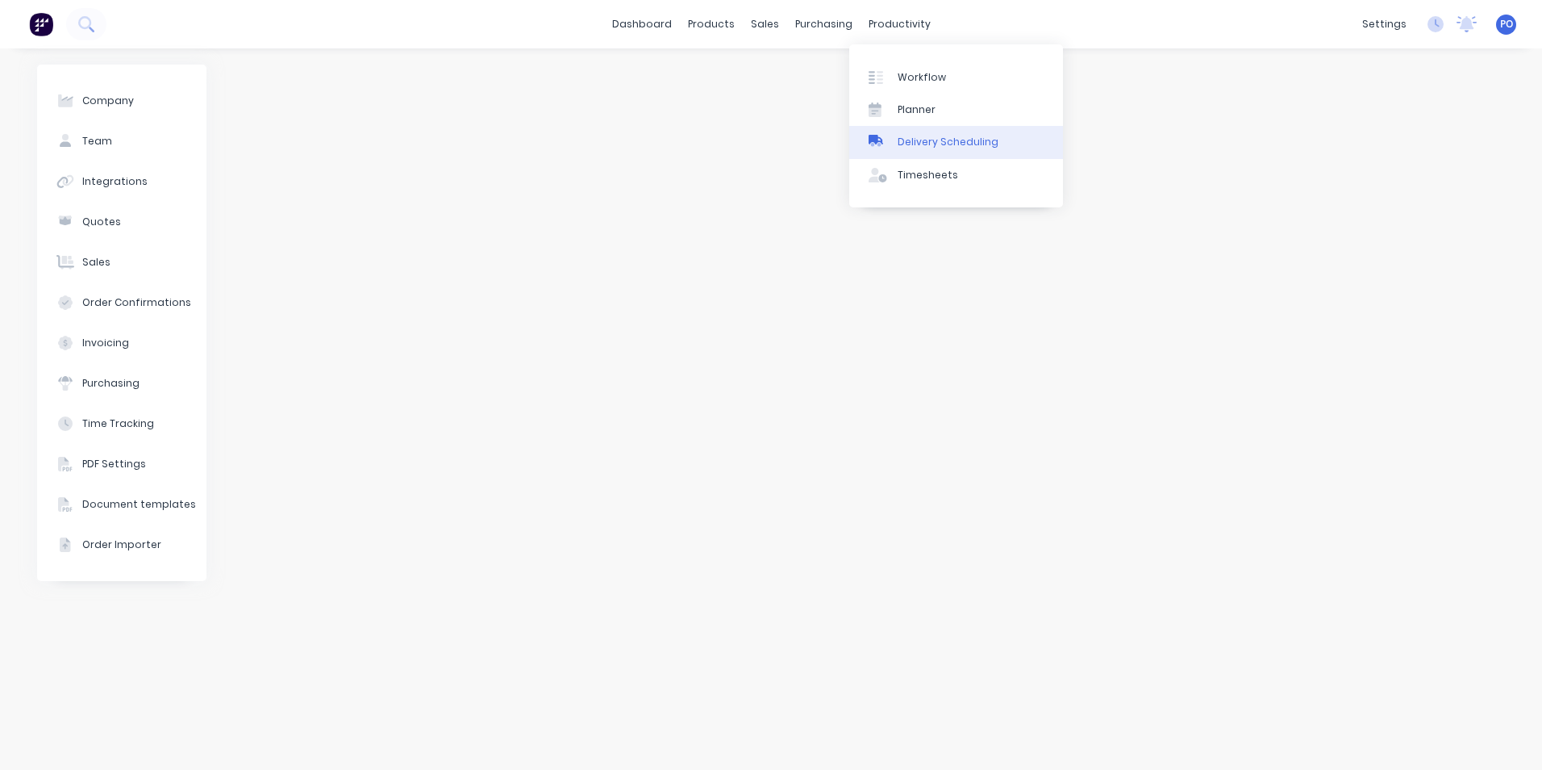
click at [945, 145] on div "Delivery Scheduling" at bounding box center [948, 142] width 101 height 15
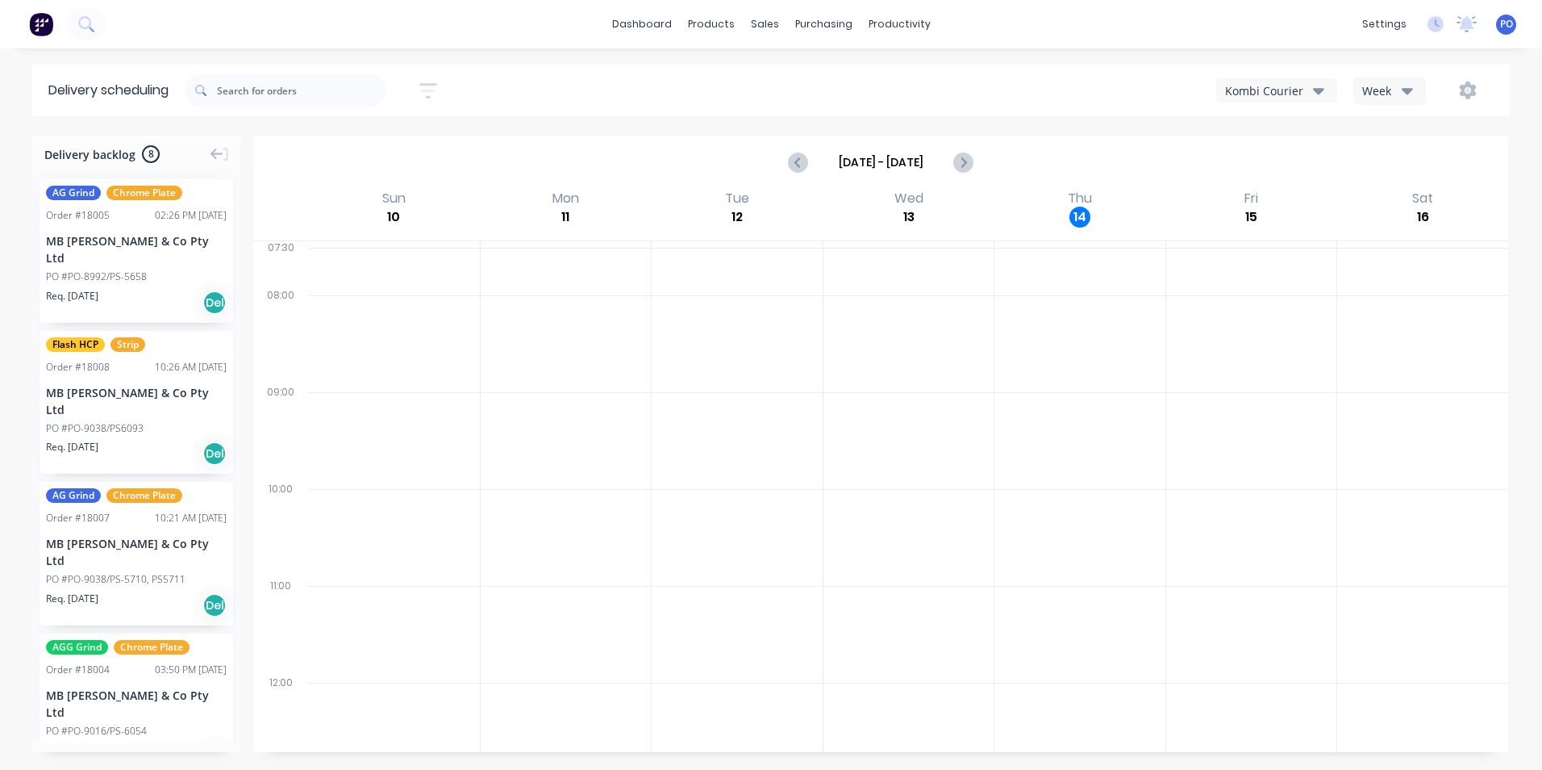
click at [1084, 352] on div at bounding box center [1080, 343] width 171 height 97
click at [756, 21] on div "sales" at bounding box center [765, 24] width 44 height 24
click at [802, 73] on div "Sales Orders" at bounding box center [824, 77] width 66 height 15
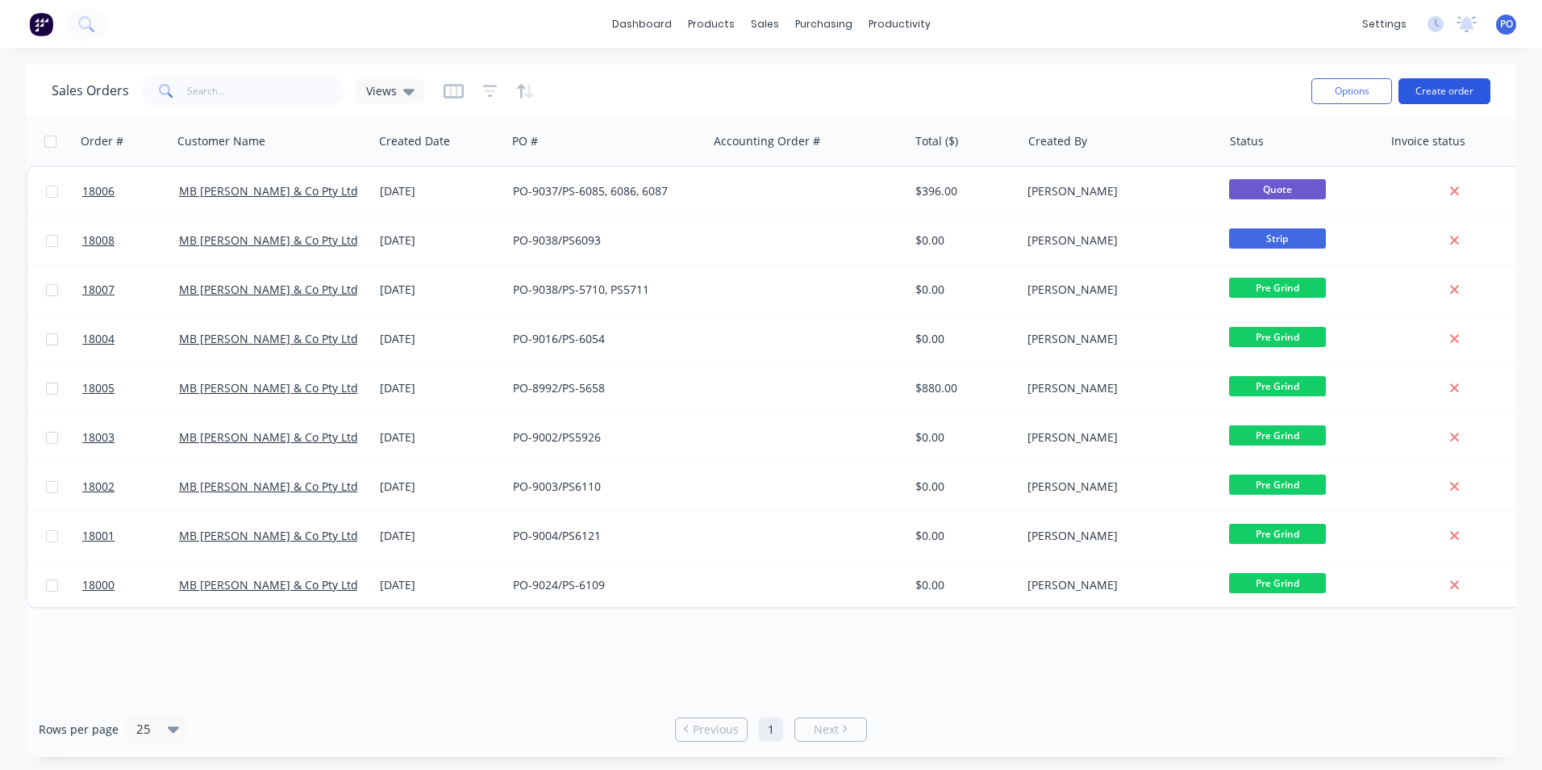
click at [1442, 85] on button "Create order" at bounding box center [1445, 91] width 92 height 26
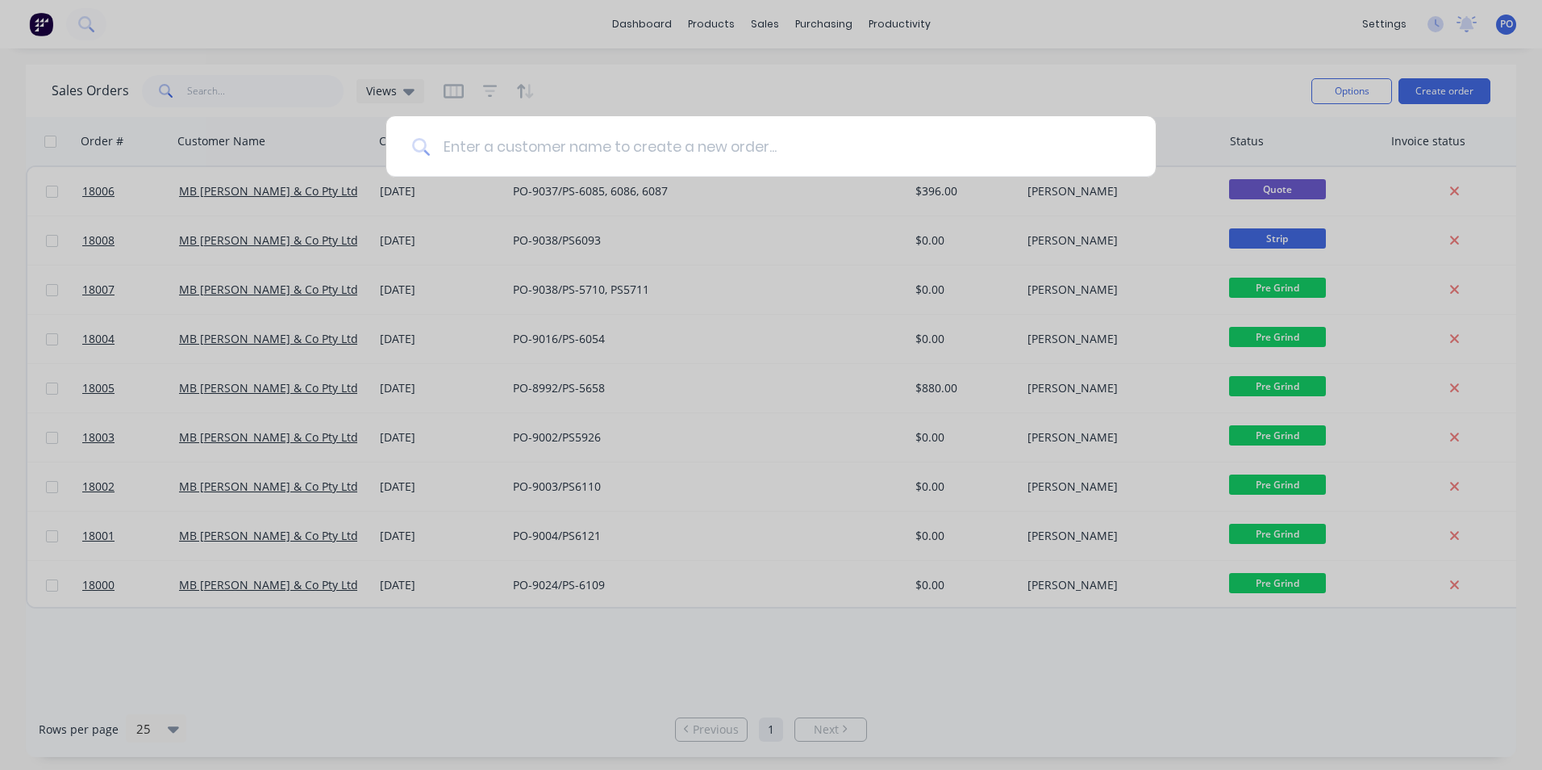
click at [624, 150] on input at bounding box center [780, 146] width 700 height 61
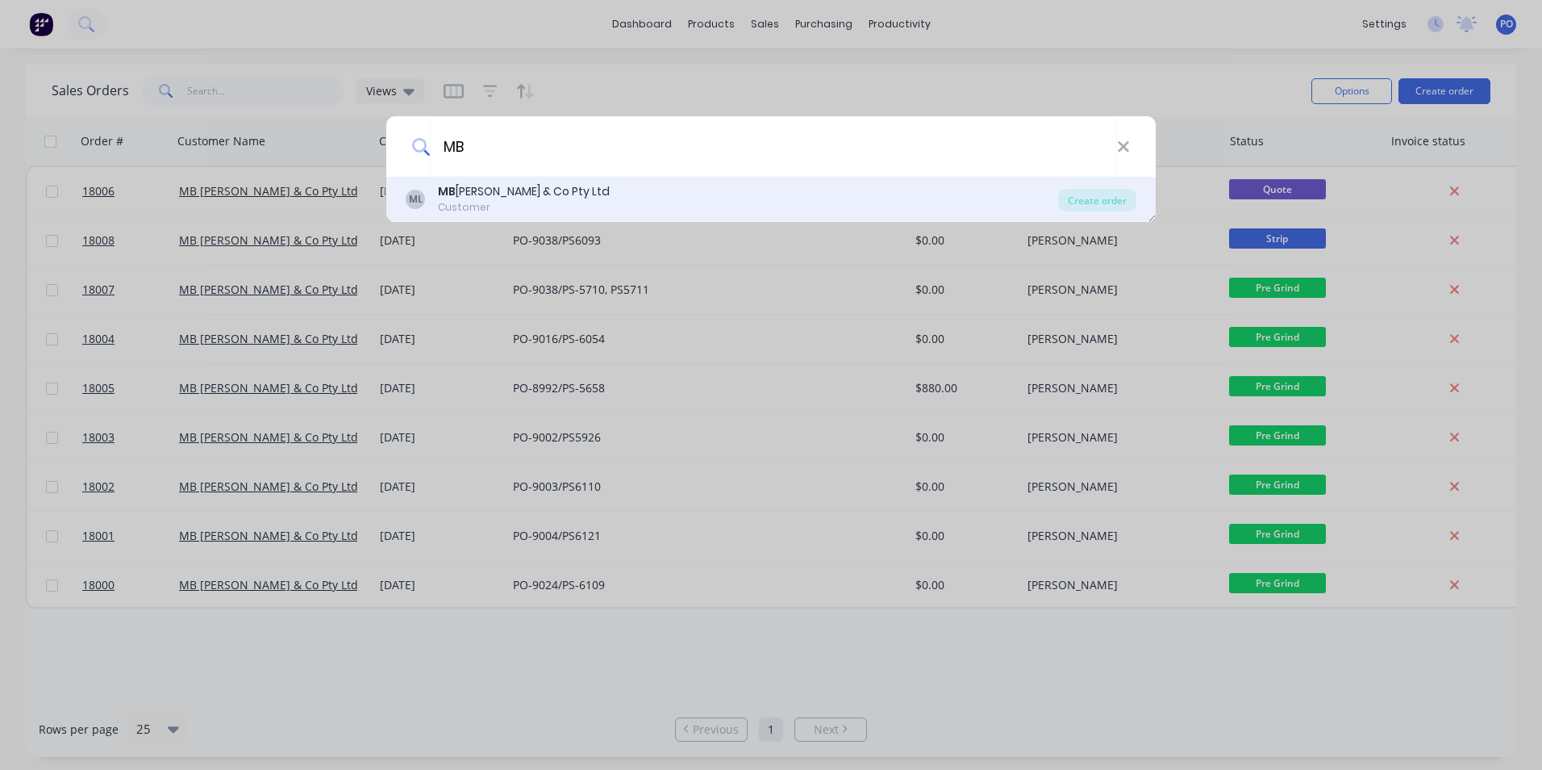
type input "MB"
click at [528, 192] on div "MB [PERSON_NAME] & Co Pty Ltd" at bounding box center [524, 191] width 172 height 17
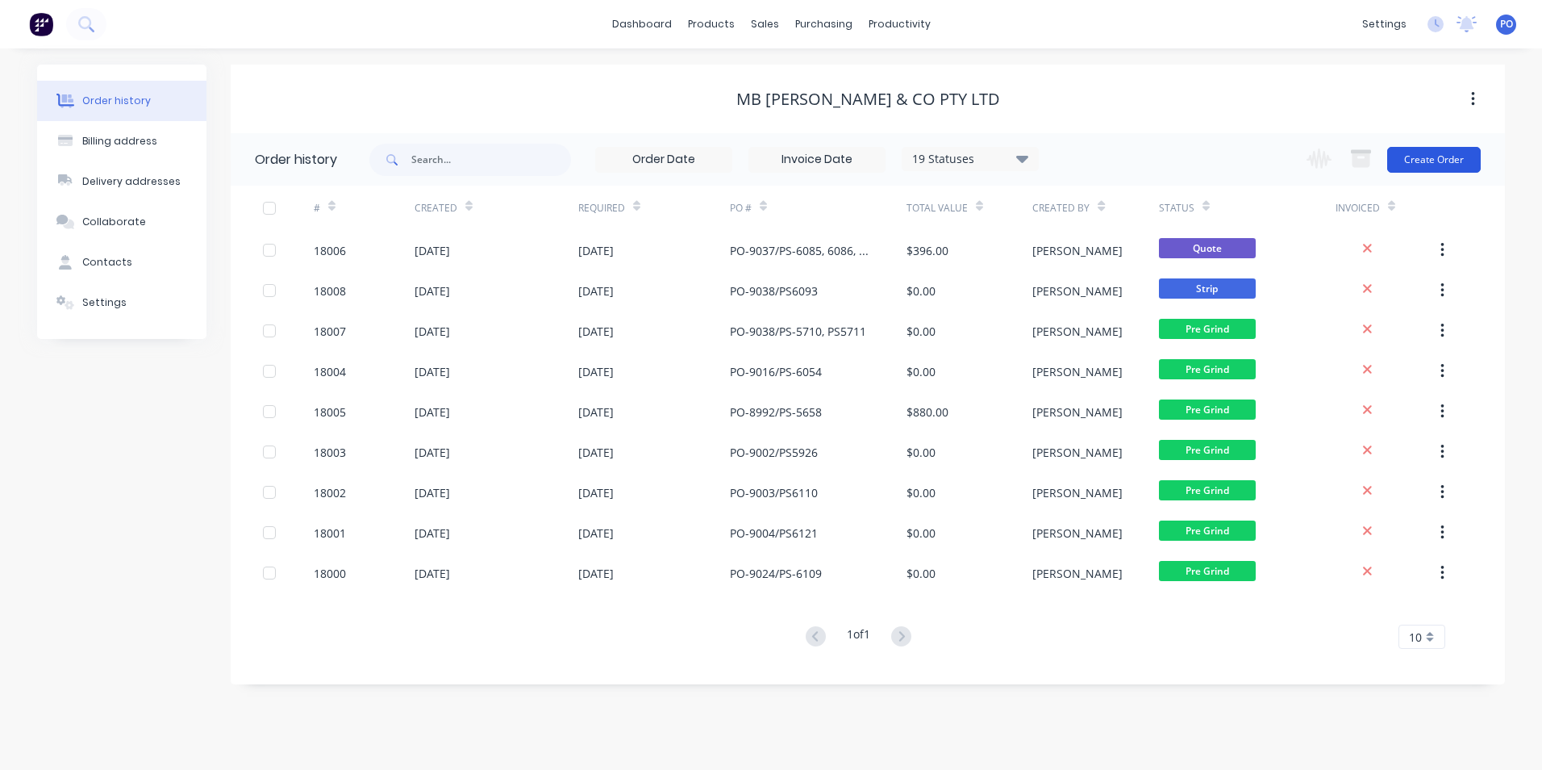
click at [1428, 161] on button "Create Order" at bounding box center [1435, 160] width 94 height 26
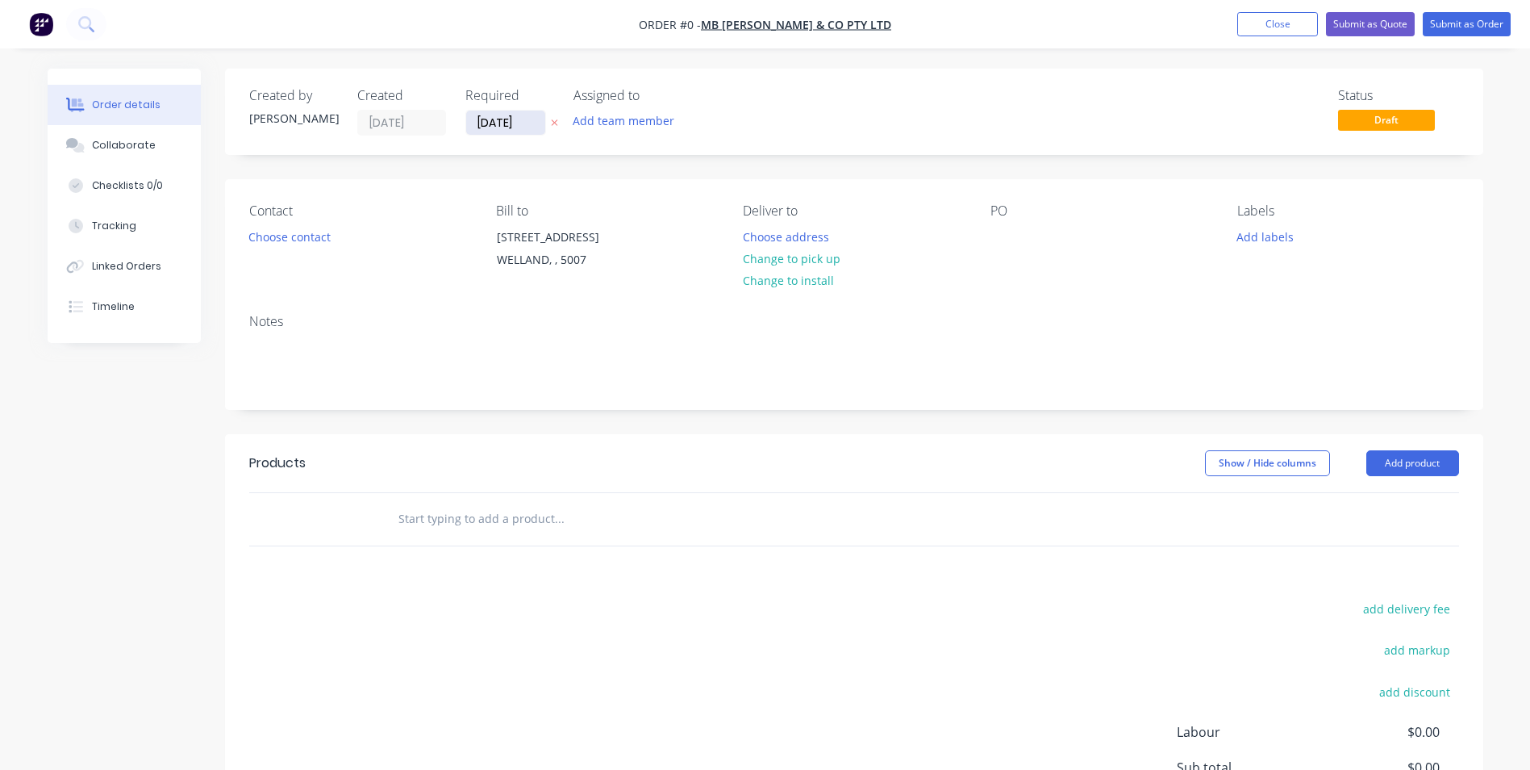
click at [533, 121] on input "[DATE]" at bounding box center [505, 123] width 79 height 24
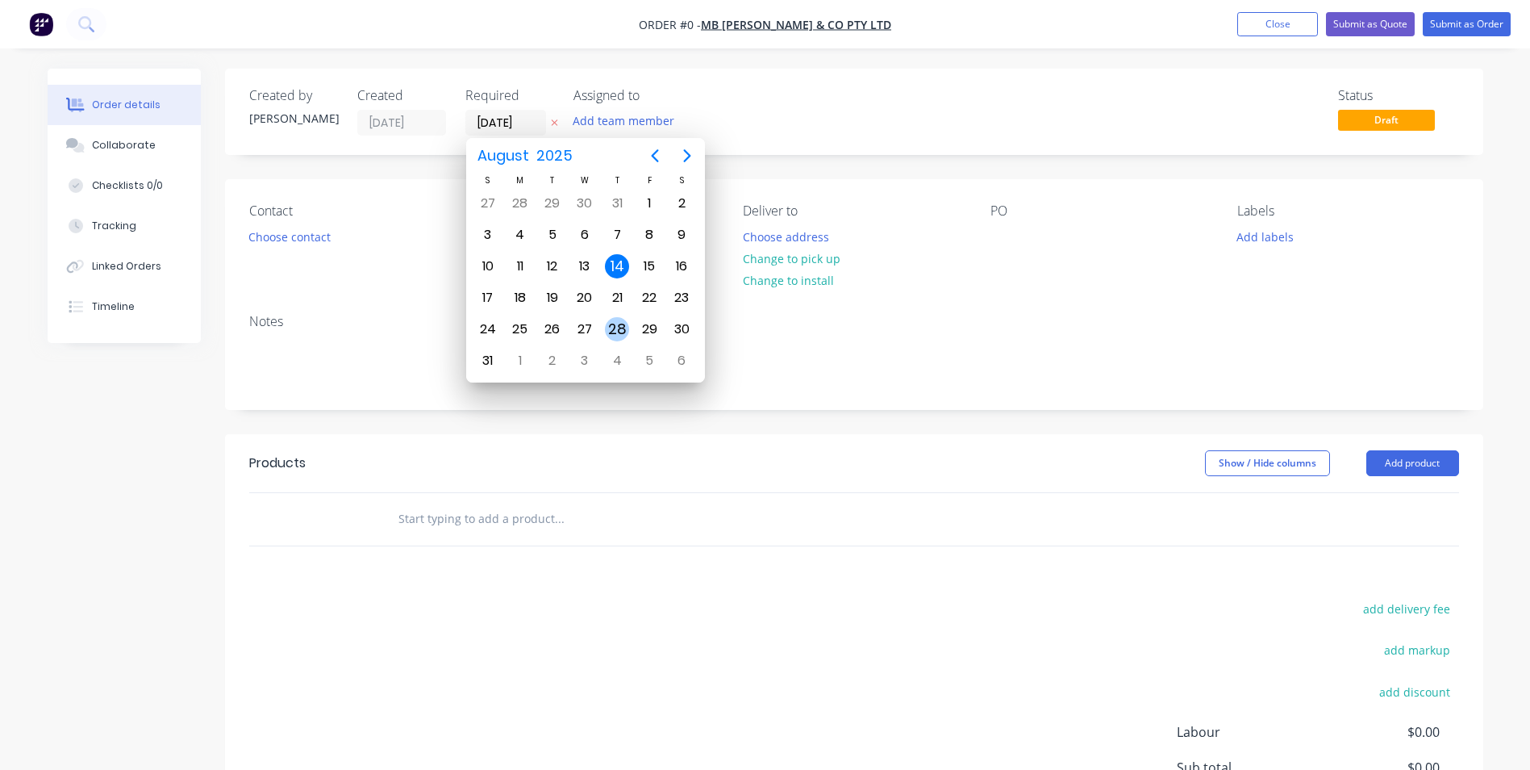
click at [620, 319] on div "28" at bounding box center [617, 329] width 24 height 24
type input "[DATE]"
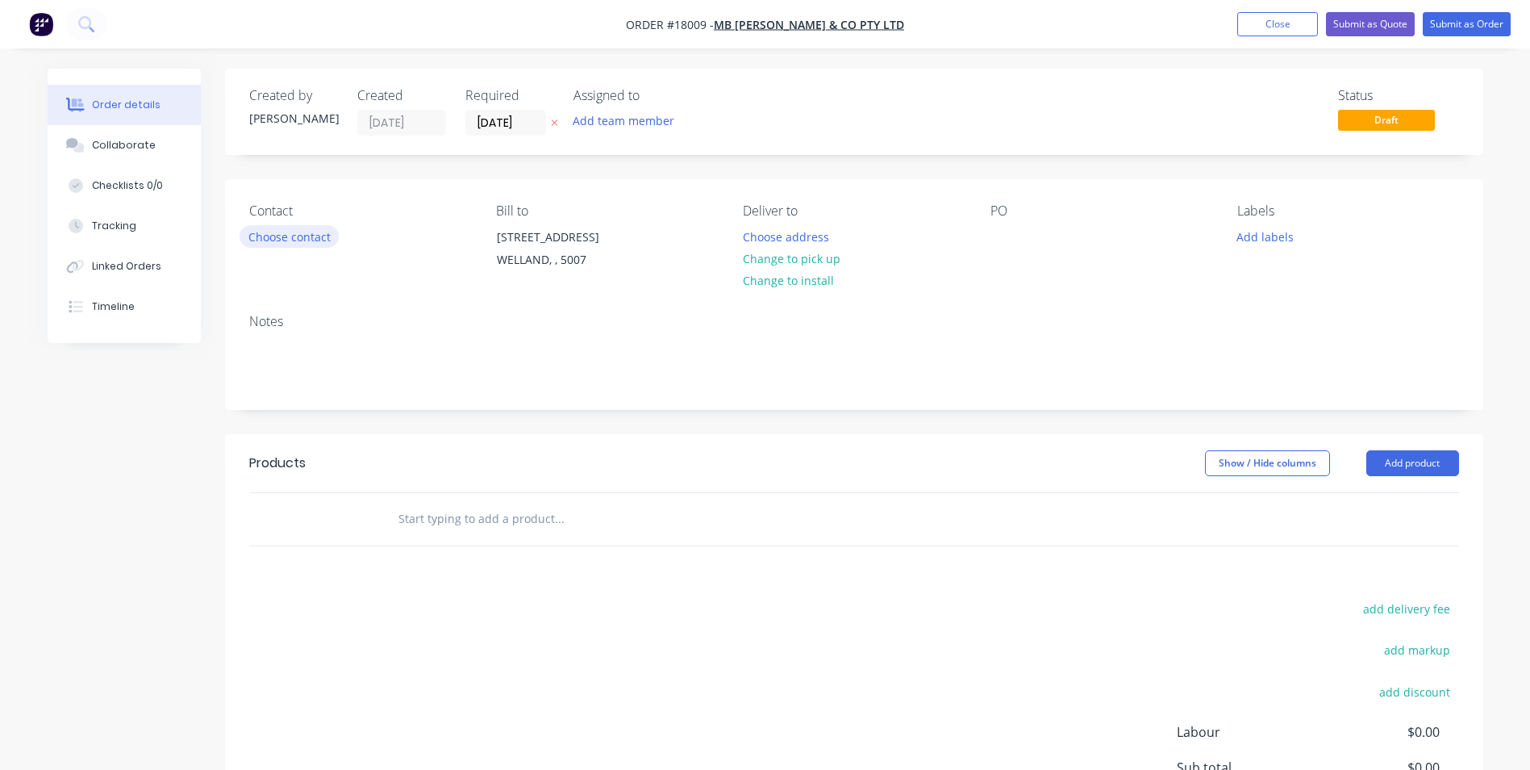
click at [292, 234] on button "Choose contact" at bounding box center [289, 236] width 99 height 22
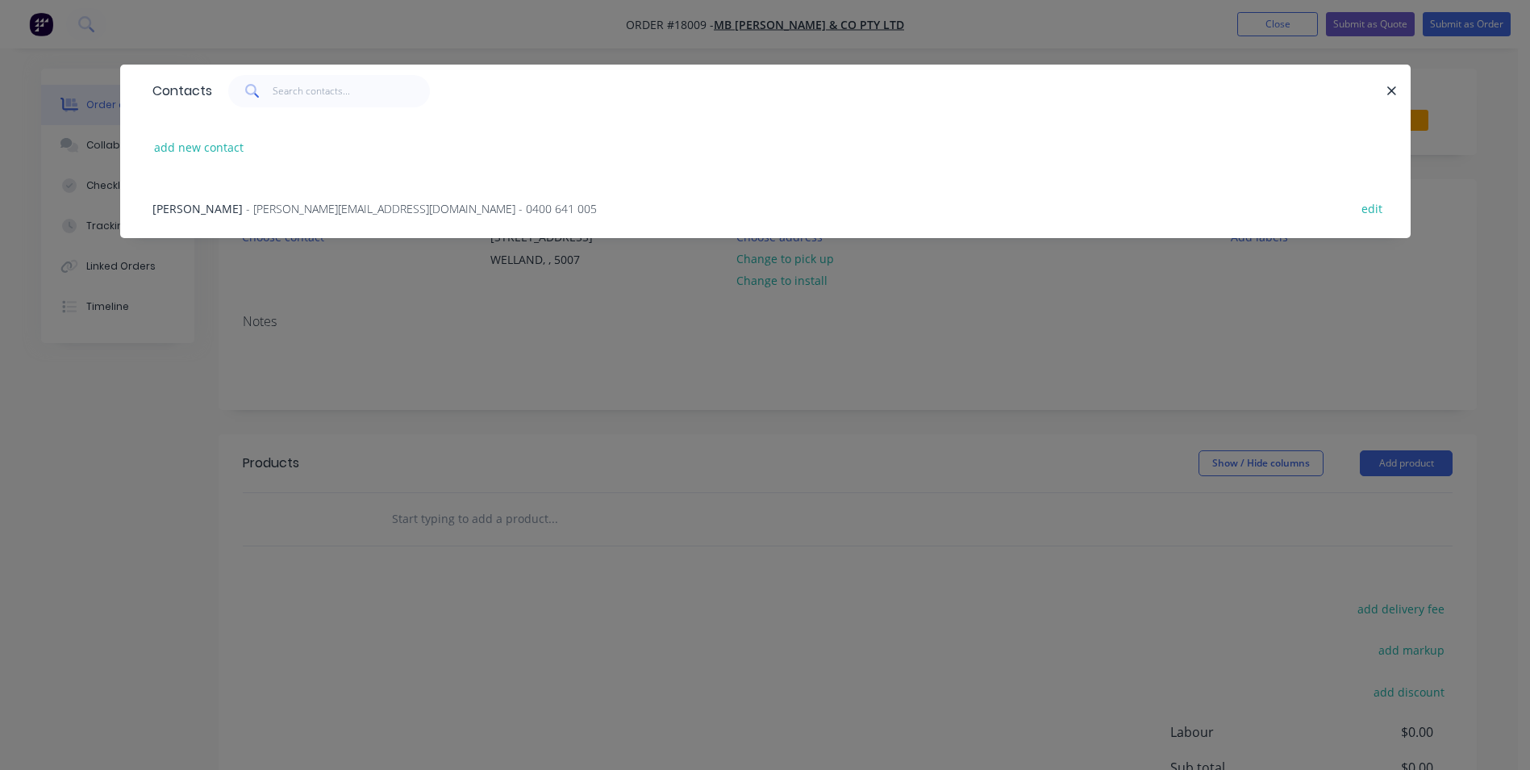
click at [246, 206] on span "- [PERSON_NAME][EMAIL_ADDRESS][DOMAIN_NAME] - 0400 641 005" at bounding box center [421, 208] width 351 height 15
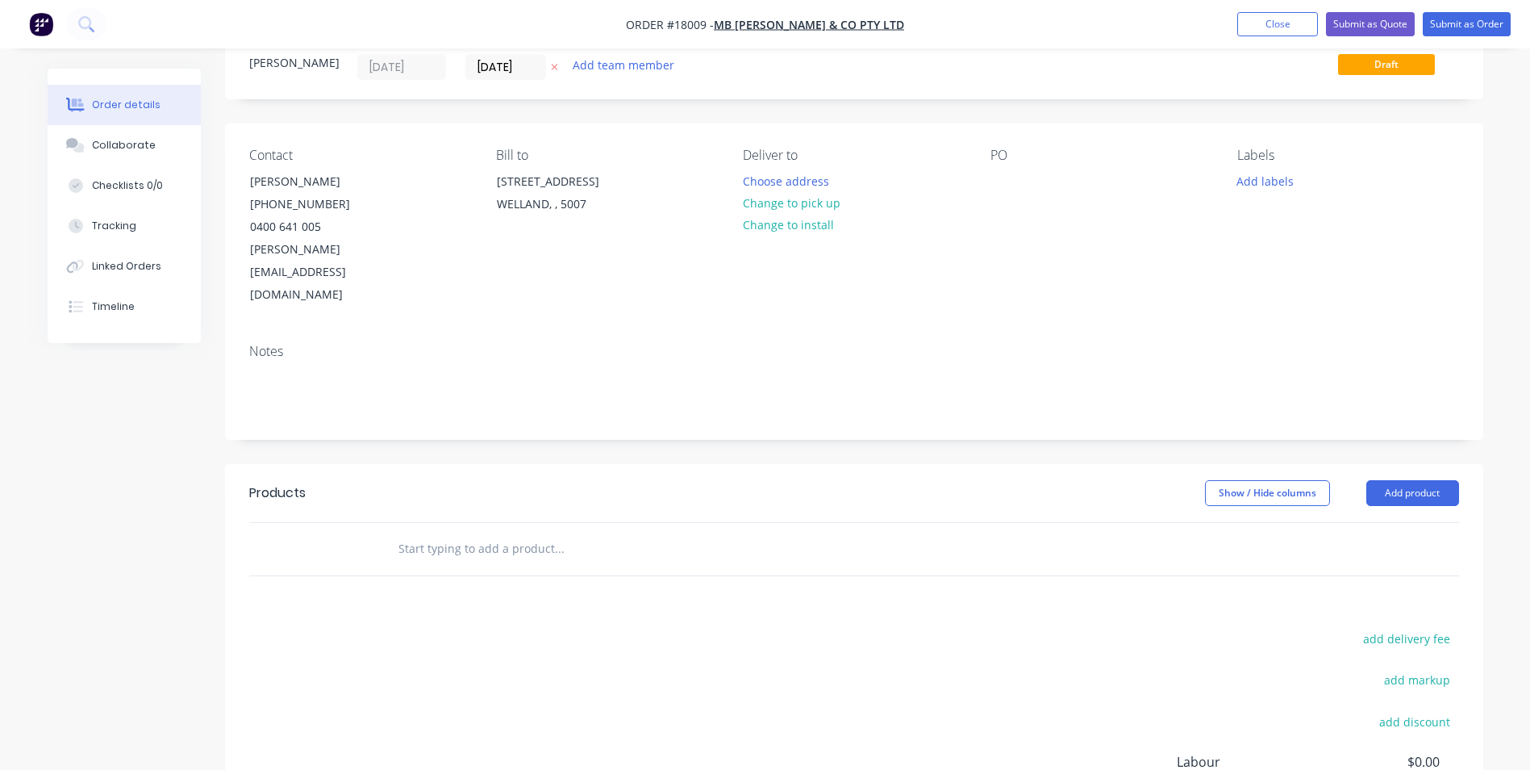
scroll to position [81, 0]
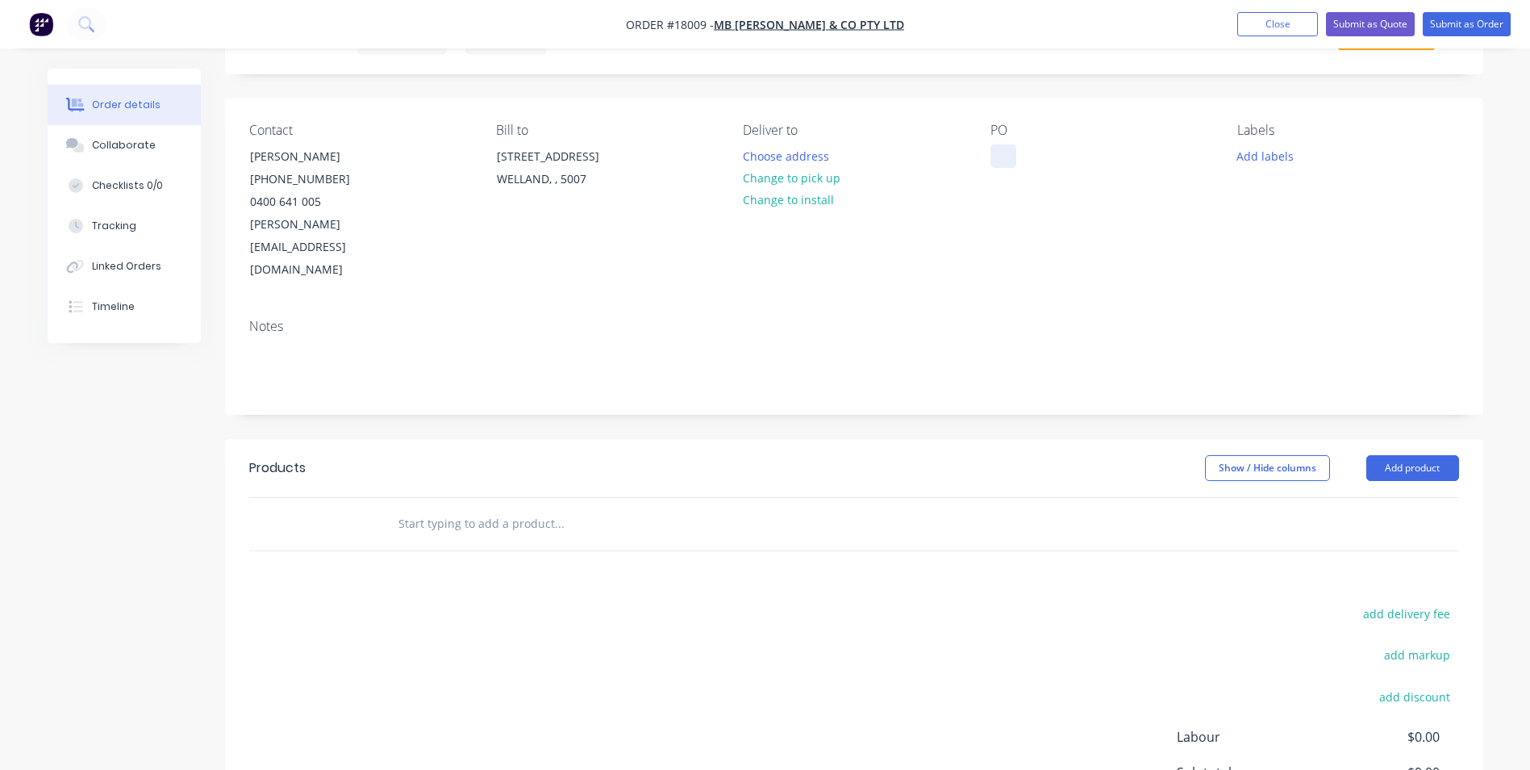
click at [991, 148] on div at bounding box center [1004, 155] width 26 height 23
click at [1279, 152] on button "Add labels" at bounding box center [1266, 155] width 74 height 22
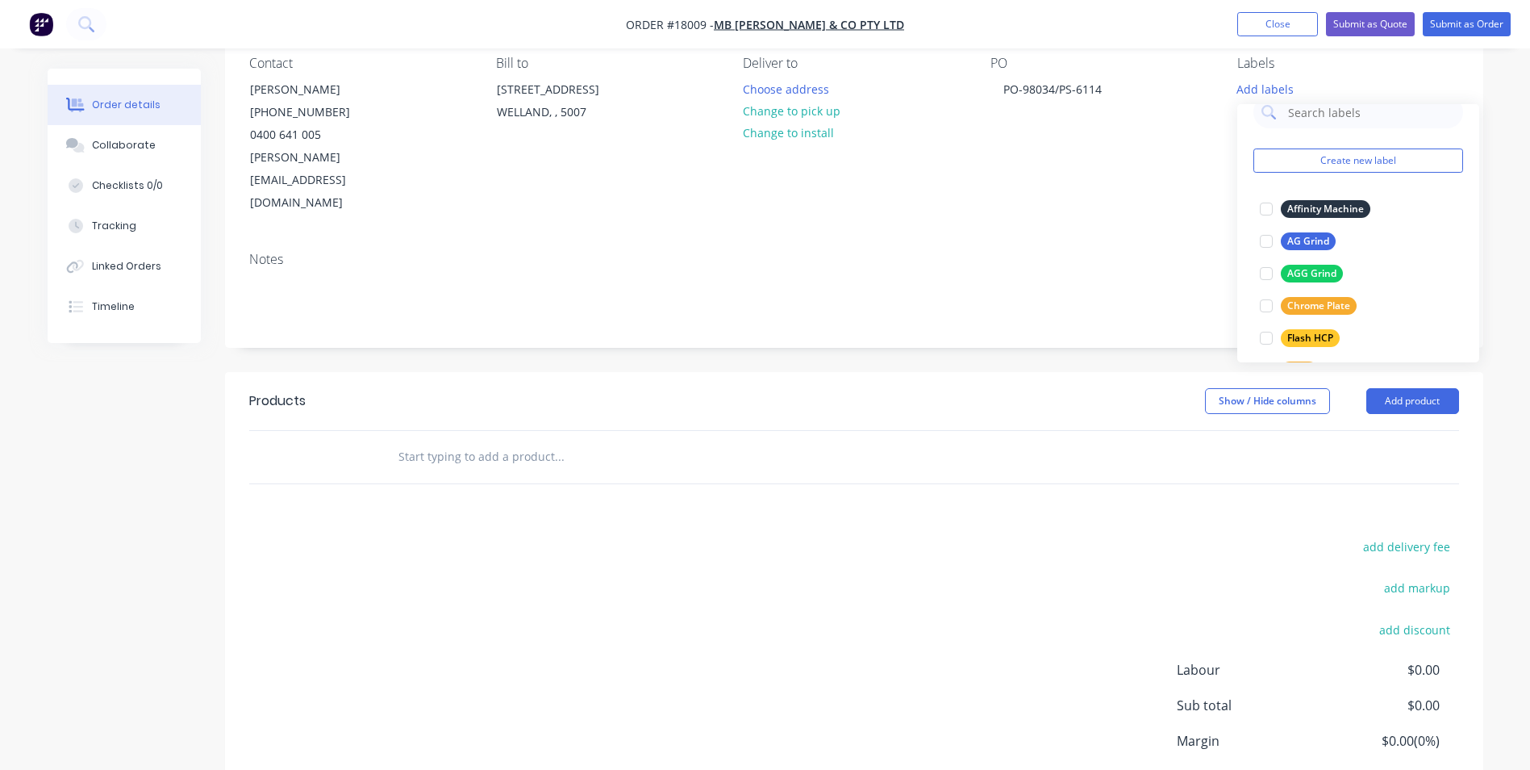
scroll to position [0, 0]
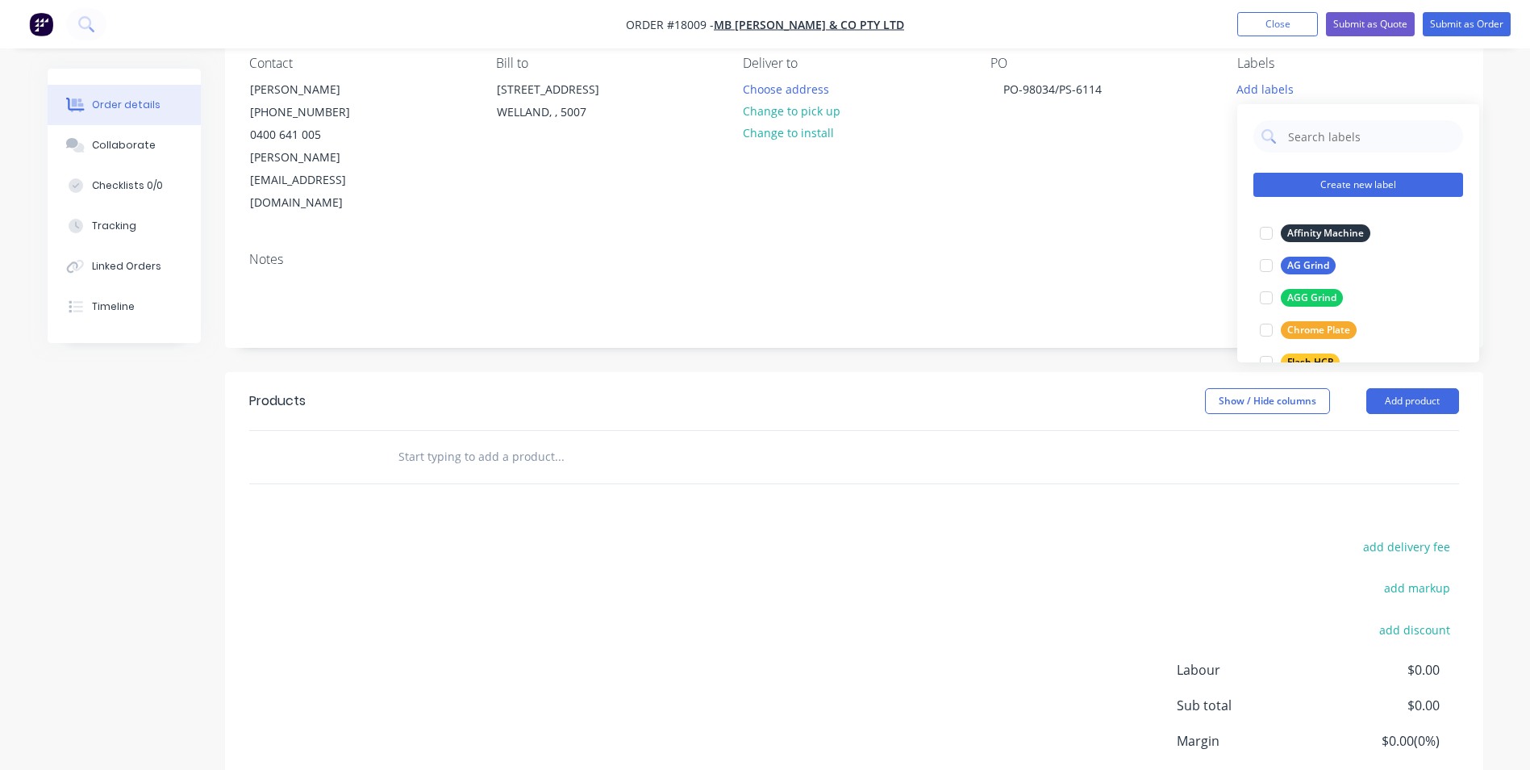
click at [1389, 183] on button "Create new label" at bounding box center [1359, 185] width 210 height 24
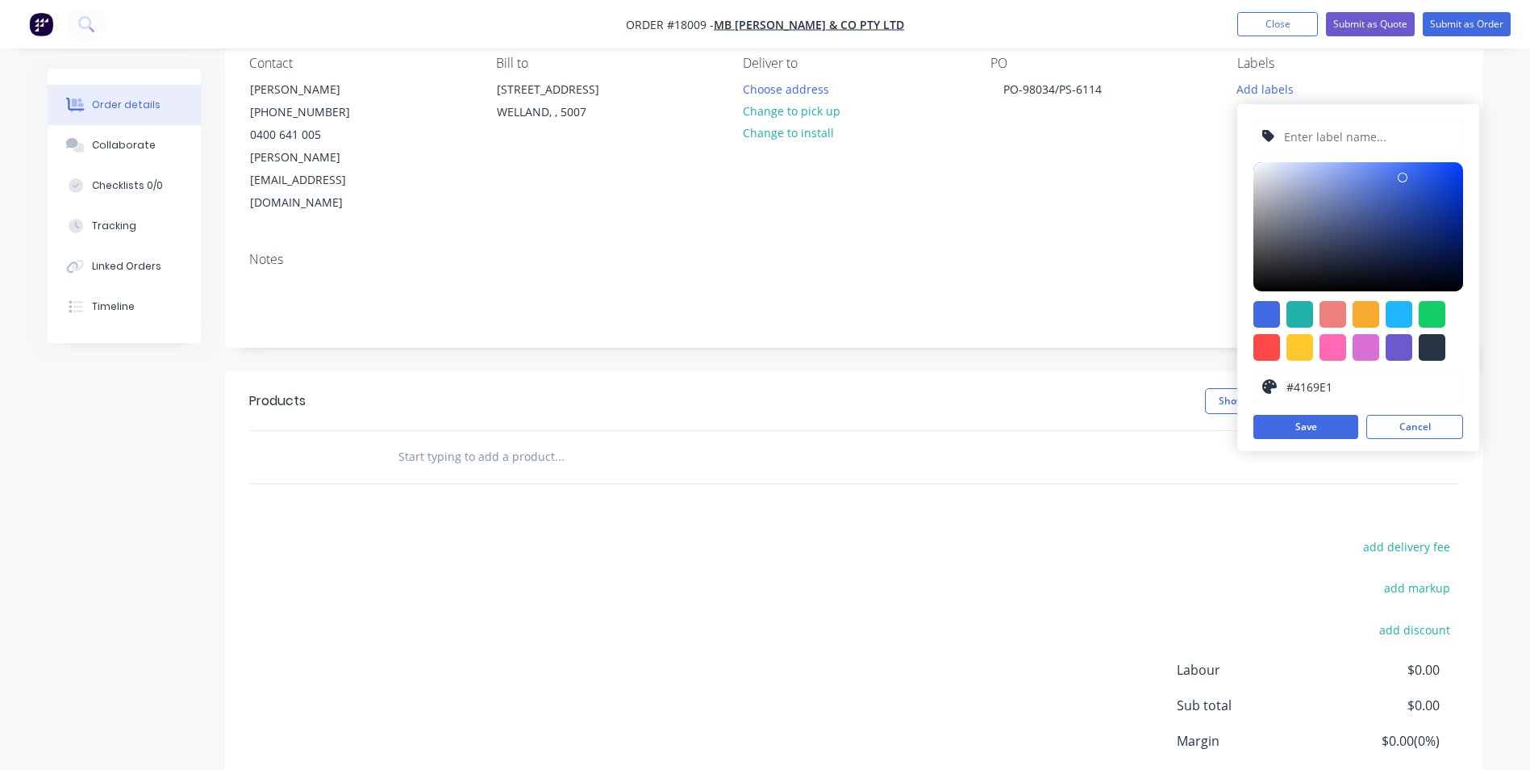
click at [1333, 388] on input "#4169E1" at bounding box center [1370, 386] width 170 height 31
click at [1321, 131] on input "text" at bounding box center [1369, 136] width 172 height 31
type input "Quote"
click at [1341, 349] on div at bounding box center [1333, 347] width 27 height 27
type input "#FF69B4"
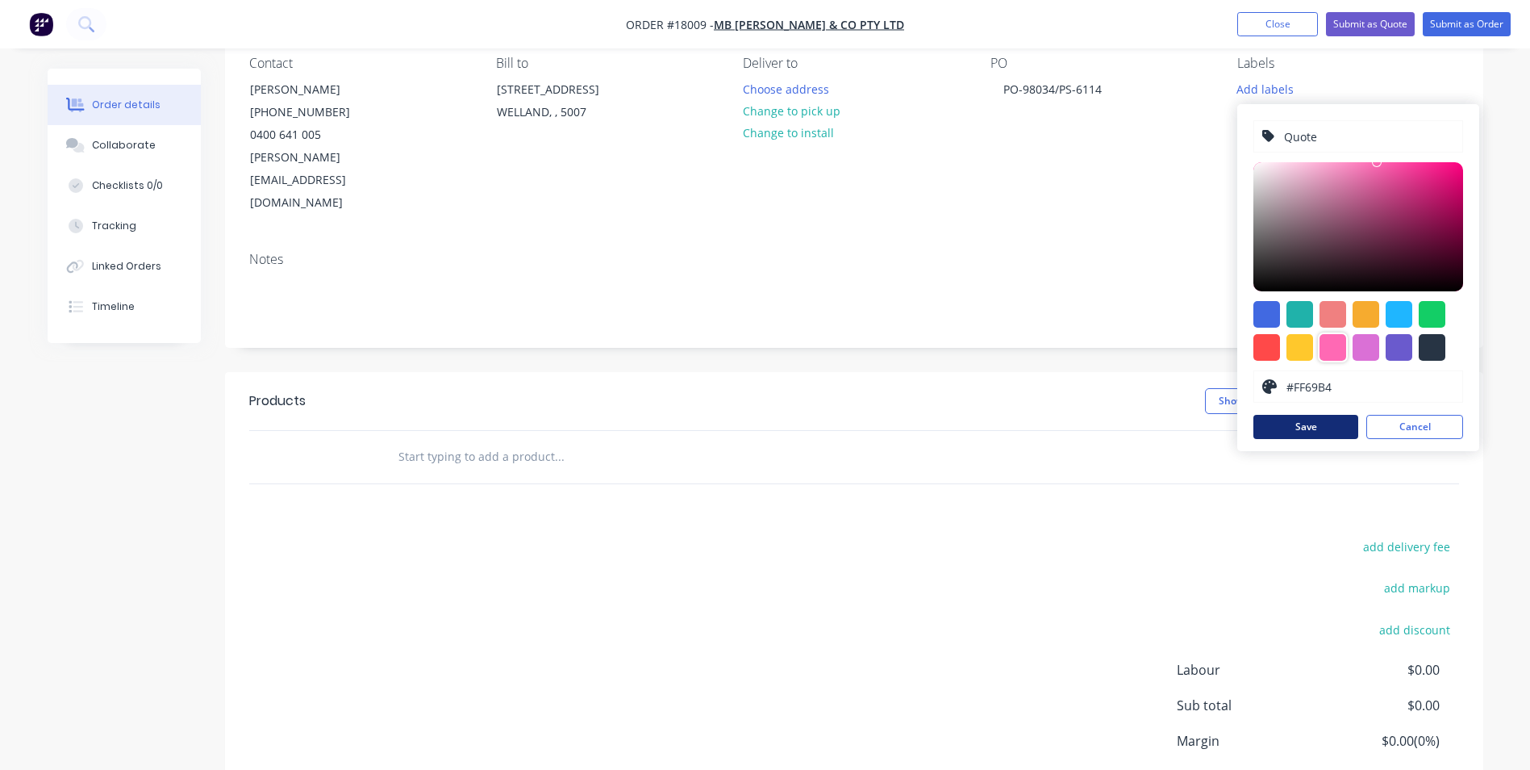
click at [1325, 428] on button "Save" at bounding box center [1306, 427] width 105 height 24
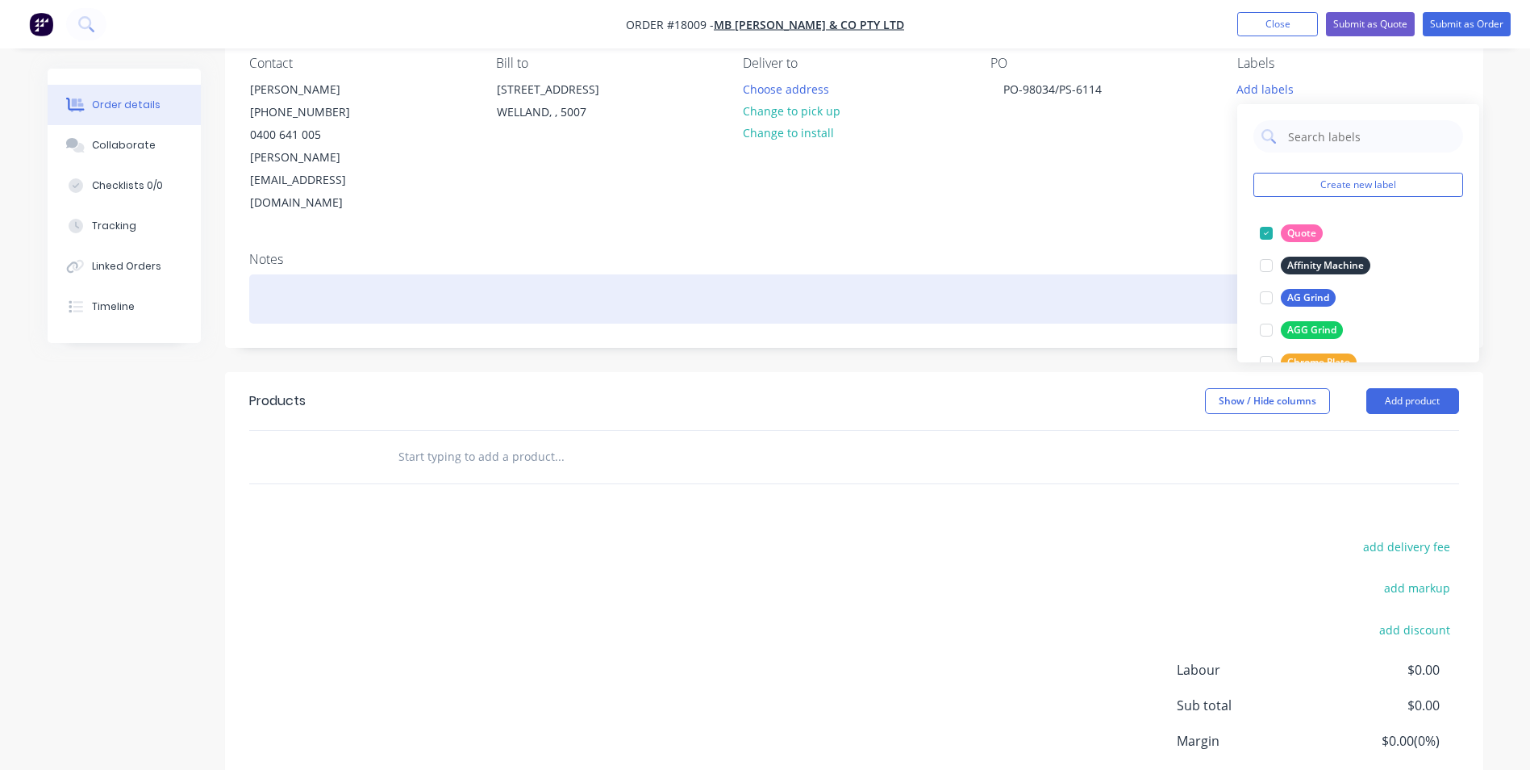
click at [273, 274] on div at bounding box center [854, 298] width 1210 height 49
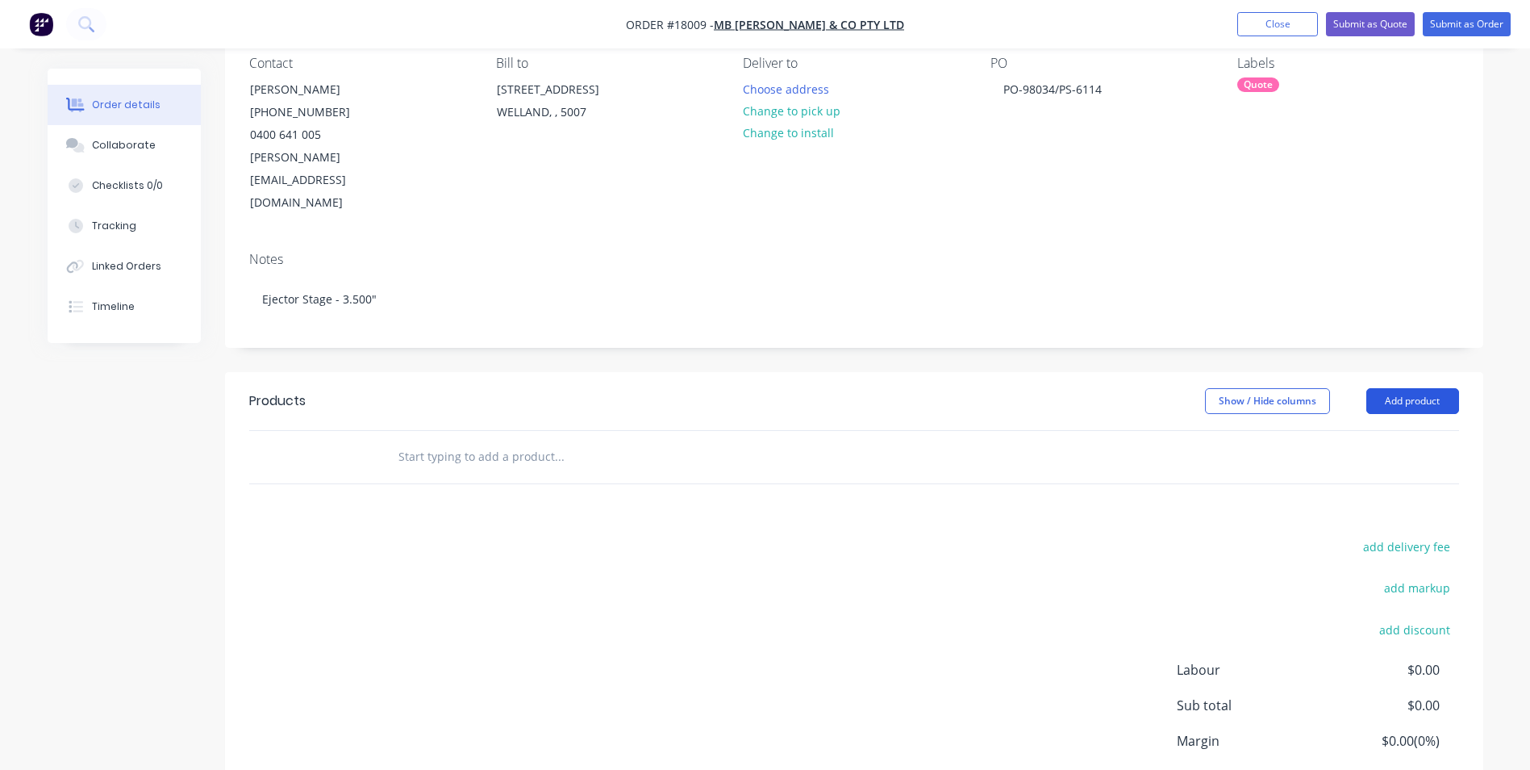
click at [1408, 388] on button "Add product" at bounding box center [1413, 401] width 93 height 26
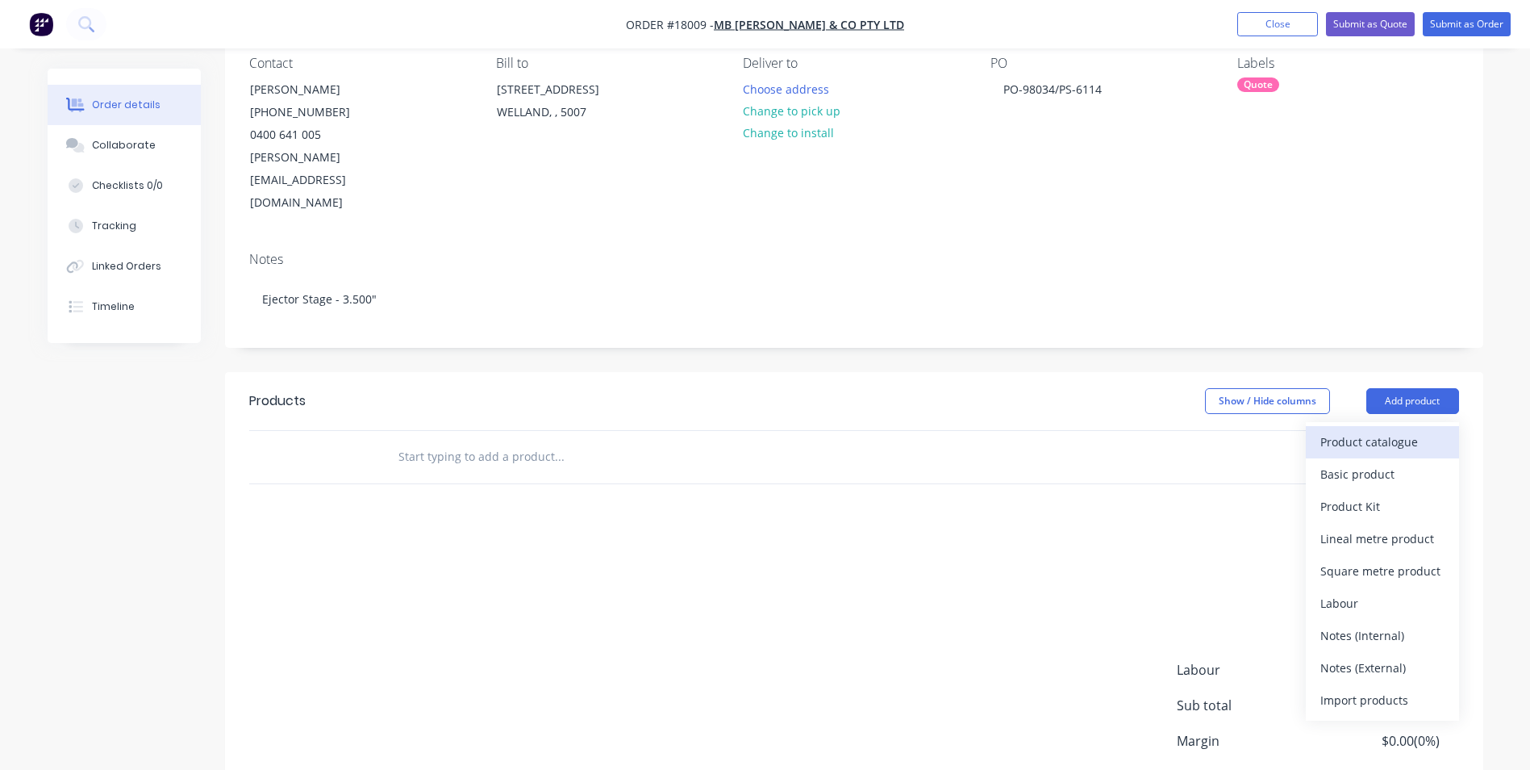
click at [1384, 430] on div "Product catalogue" at bounding box center [1383, 441] width 124 height 23
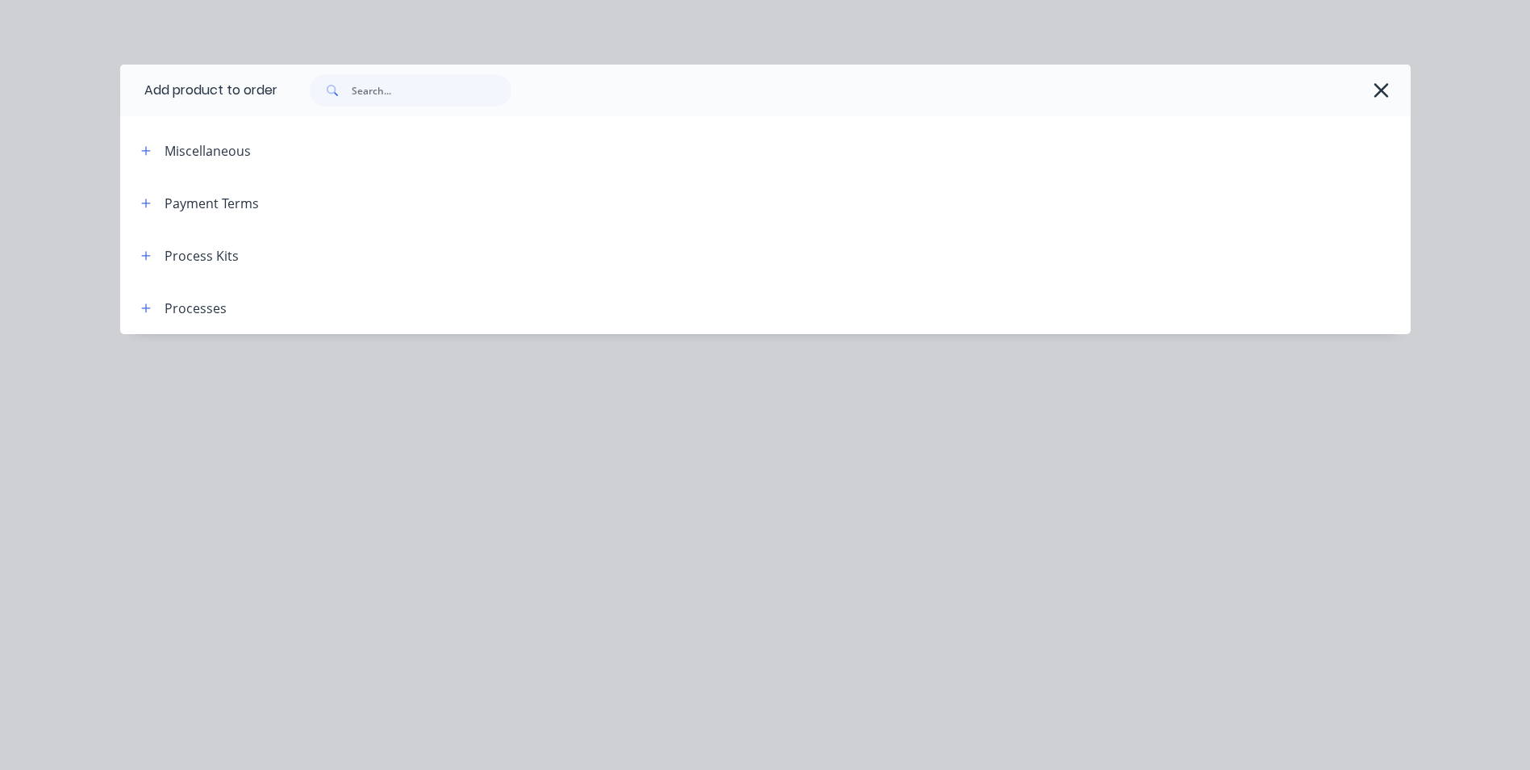
click at [181, 257] on div "Process Kits" at bounding box center [202, 255] width 74 height 19
click at [144, 257] on icon "button" at bounding box center [146, 255] width 10 height 11
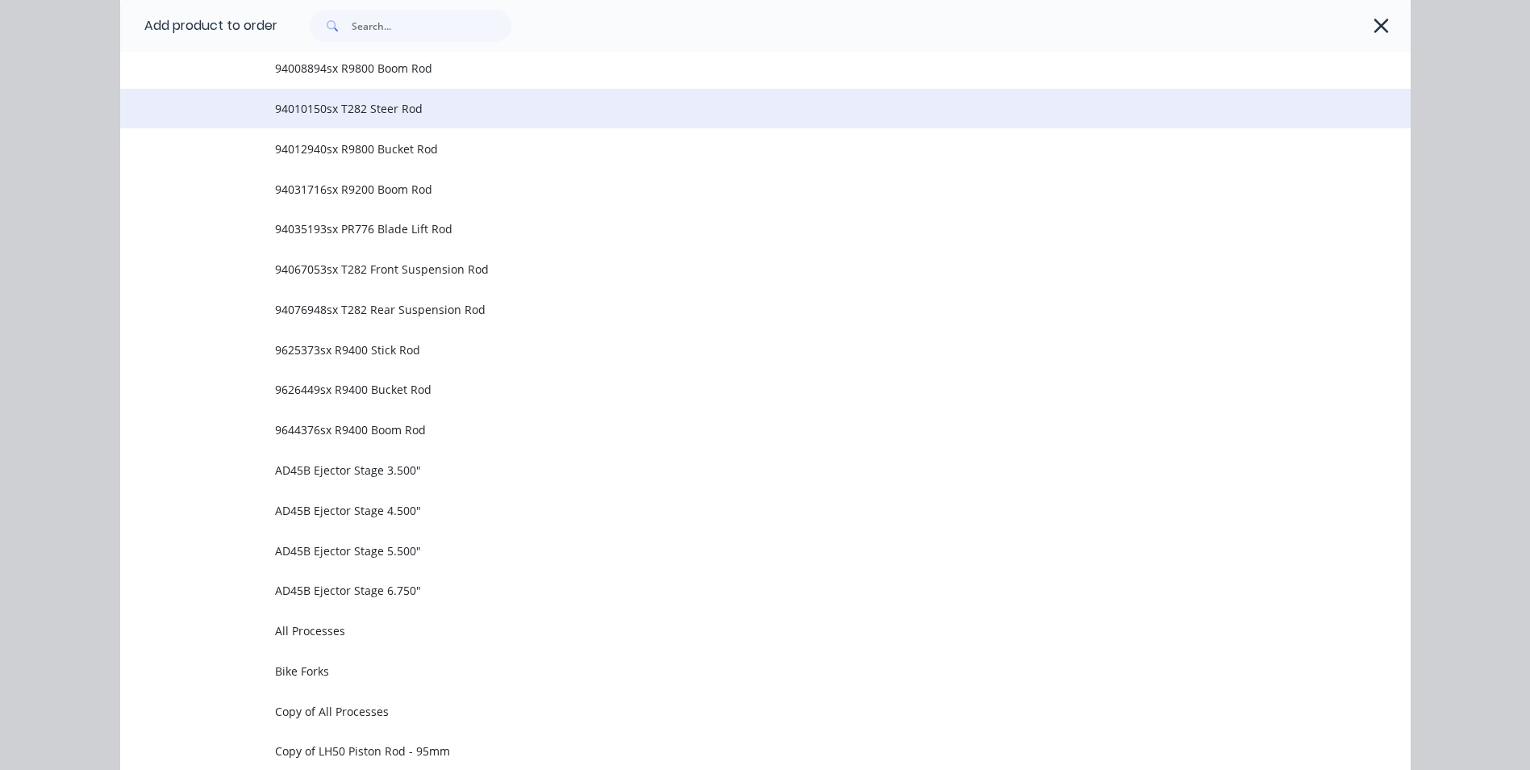
scroll to position [726, 0]
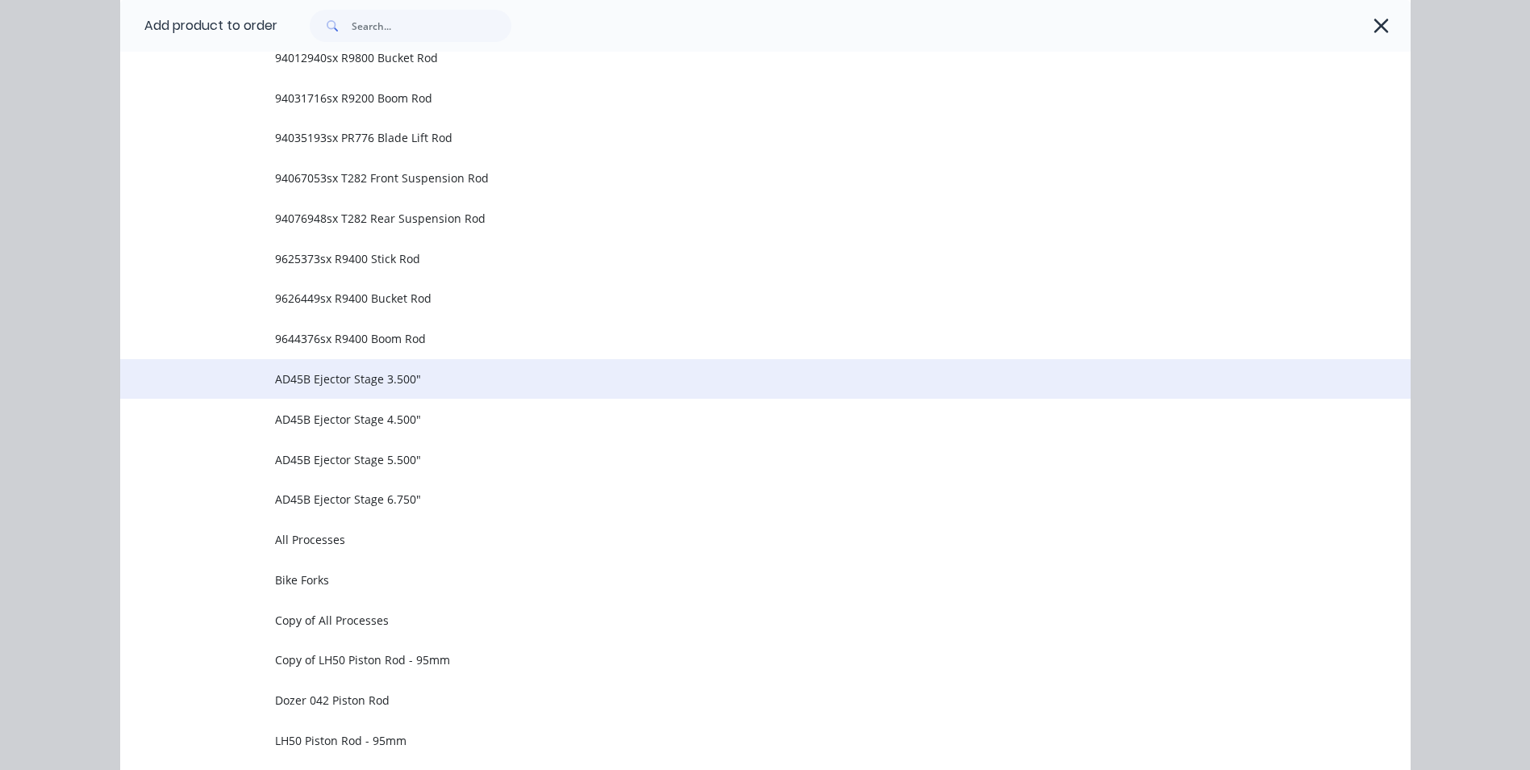
click at [355, 380] on span "AD45B Ejector Stage 3.500"" at bounding box center [729, 378] width 908 height 17
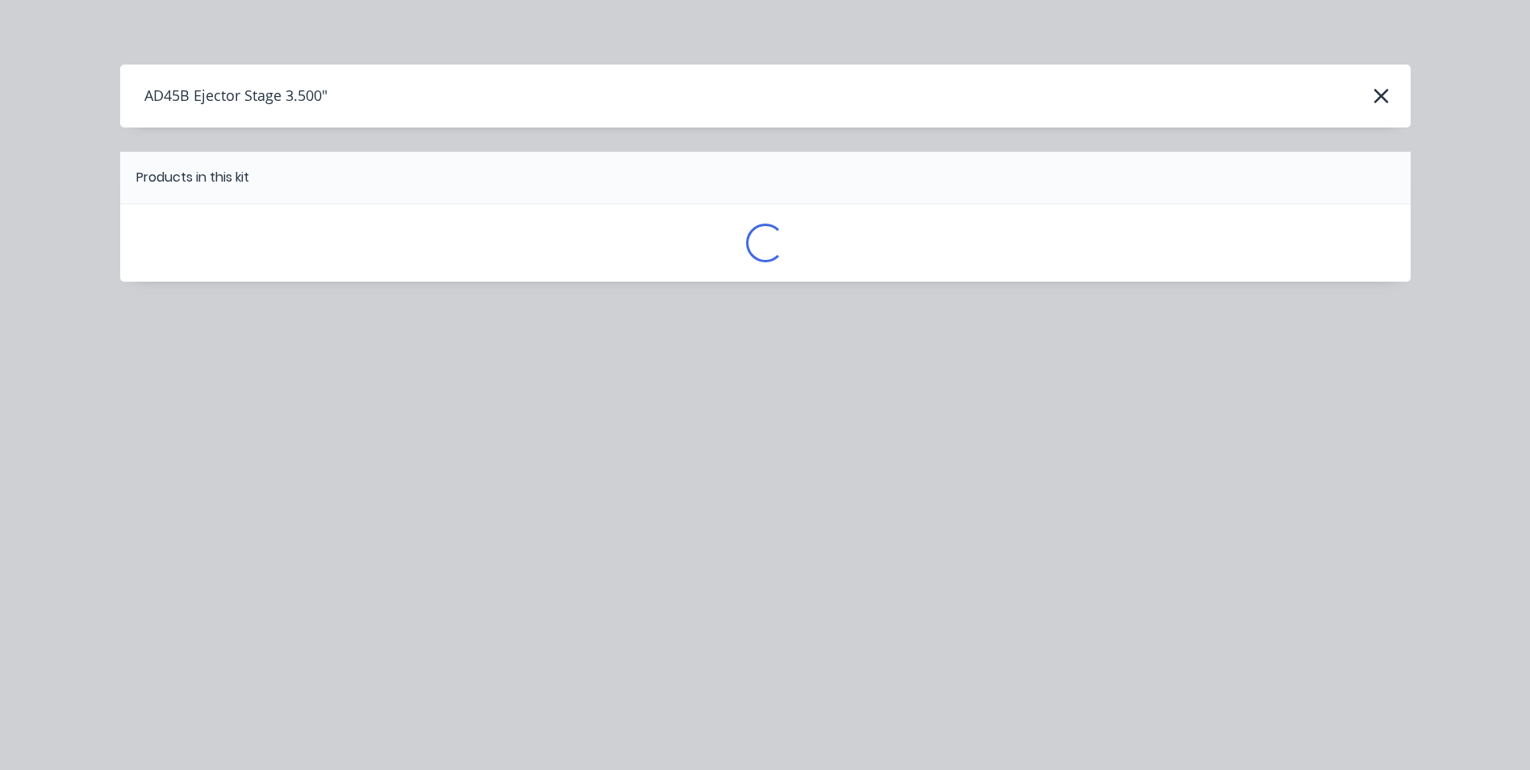
scroll to position [0, 0]
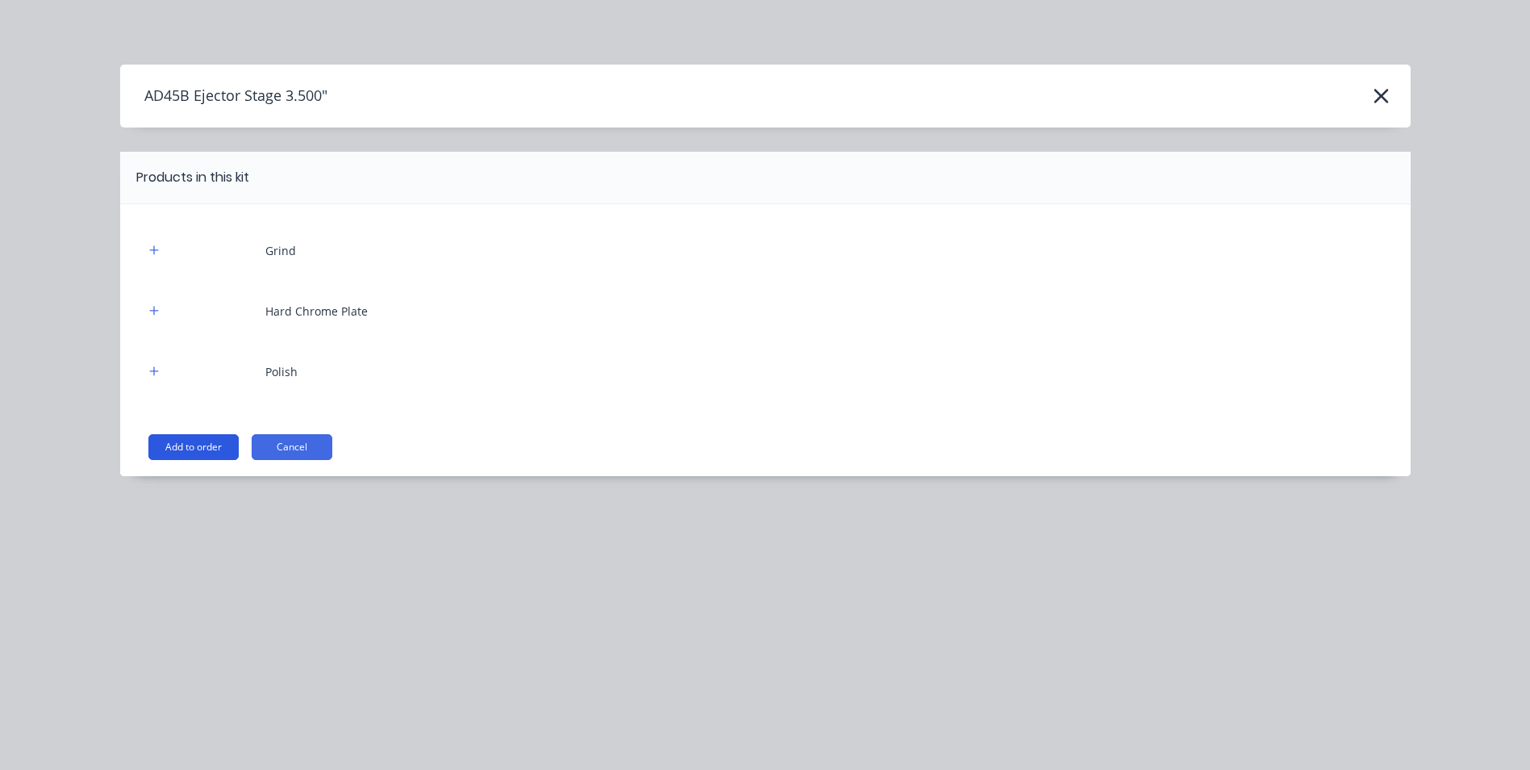
click at [215, 438] on button "Add to order" at bounding box center [193, 447] width 90 height 26
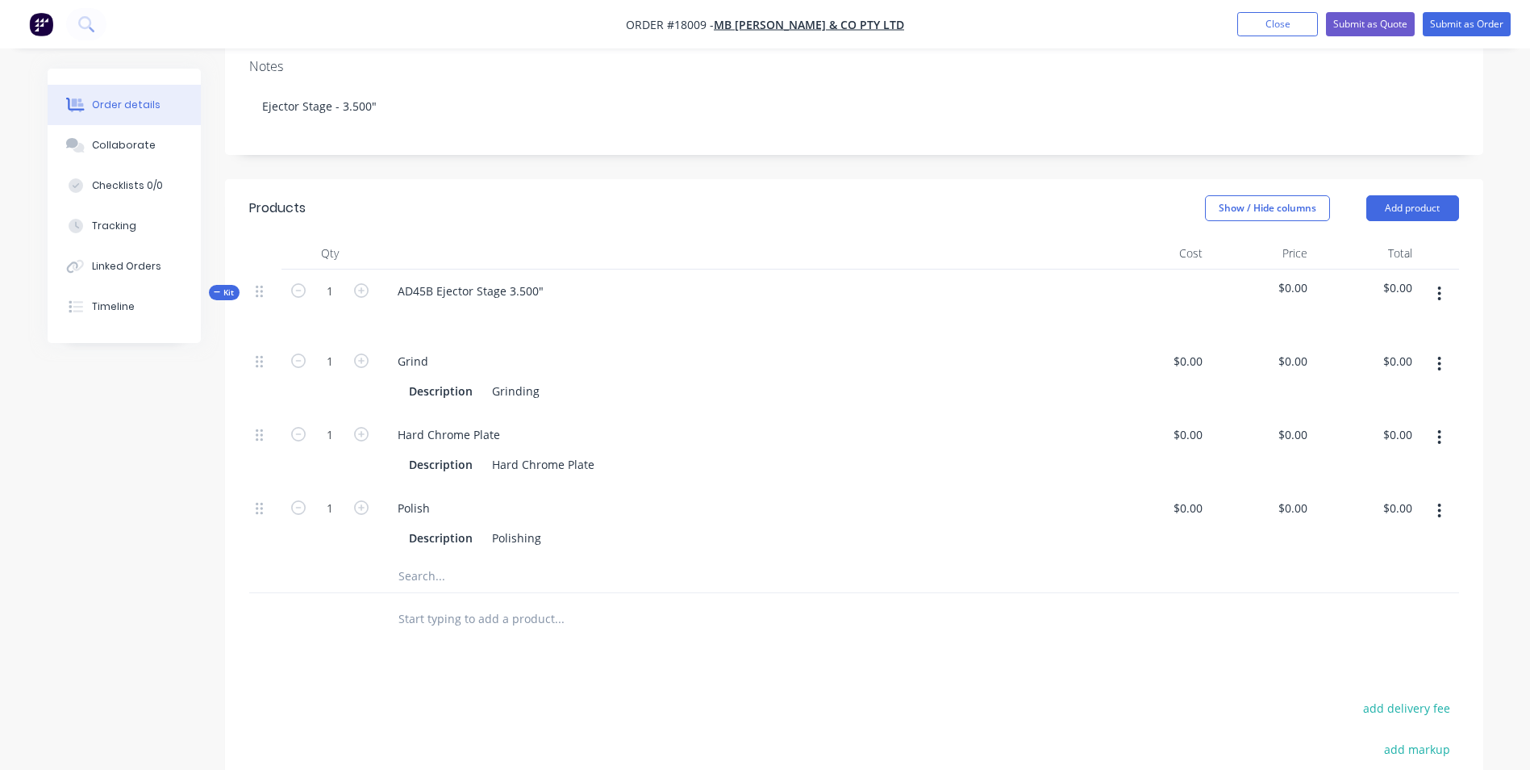
scroll to position [98, 0]
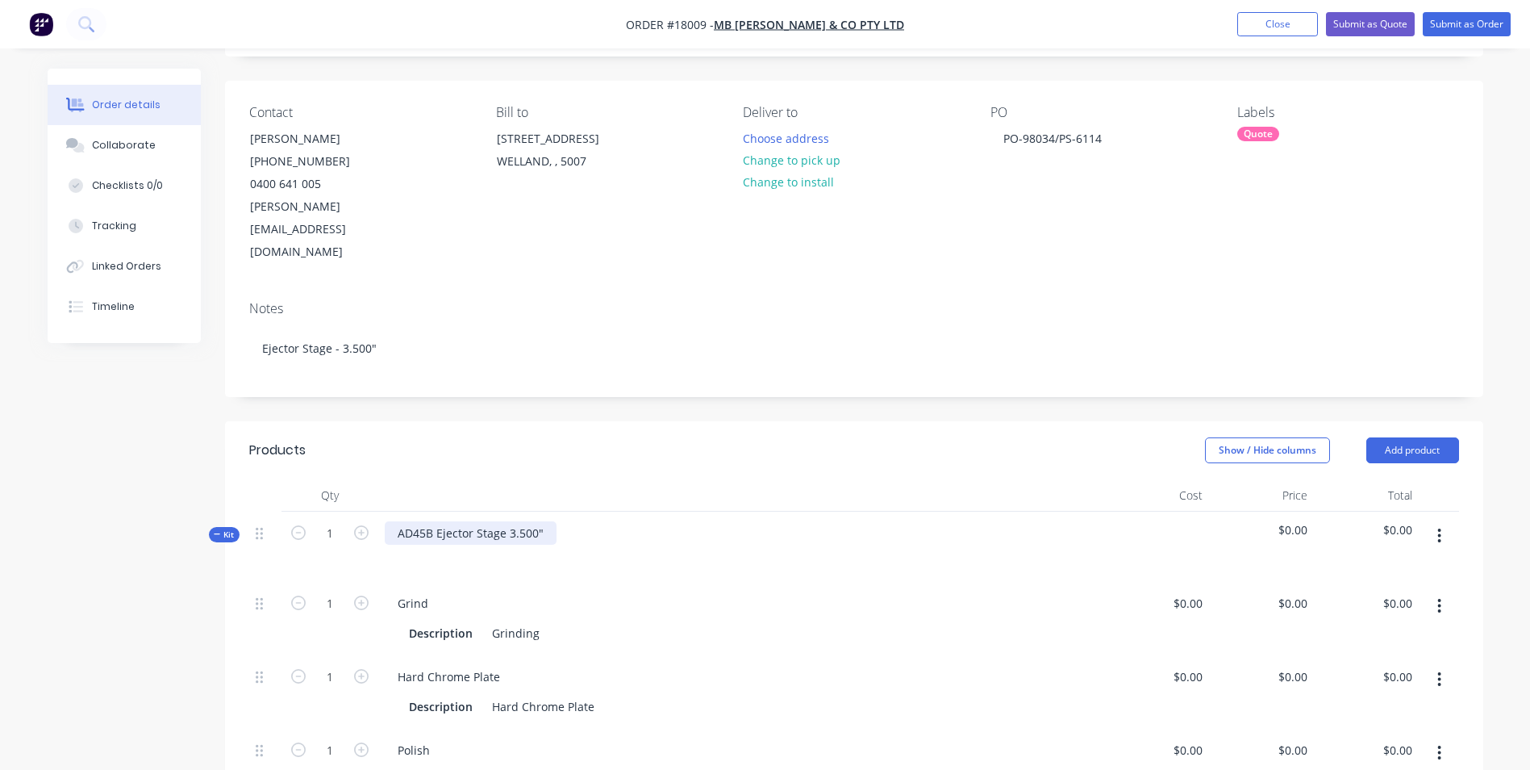
click at [545, 521] on div "AD45B Ejector Stage 3.500"" at bounding box center [471, 532] width 172 height 23
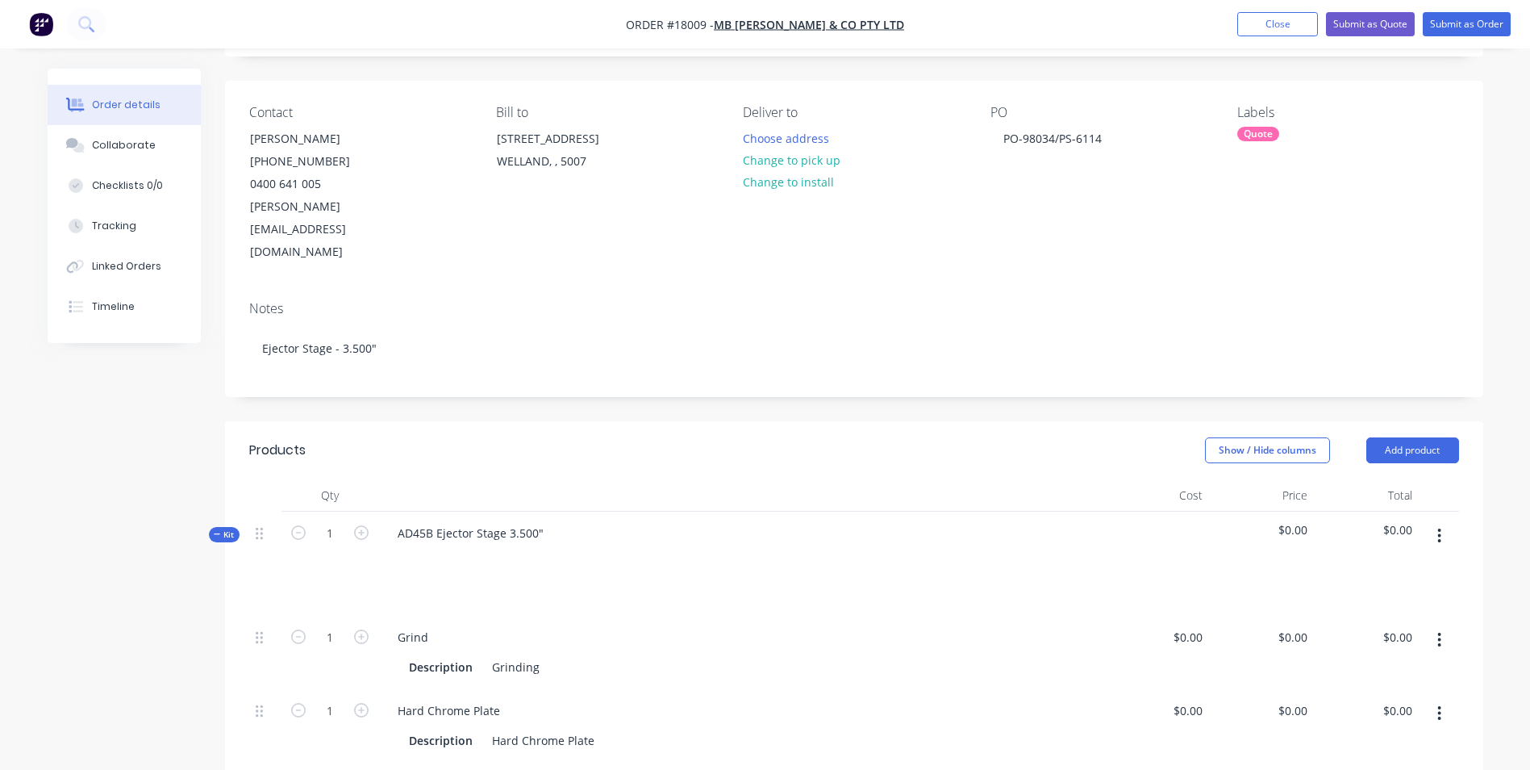
click at [560, 625] on div "Grind" at bounding box center [741, 636] width 713 height 23
click at [547, 655] on div "Description Grinding" at bounding box center [738, 666] width 671 height 23
click at [589, 728] on div "Hard Chrome Plate" at bounding box center [543, 739] width 115 height 23
click at [624, 745] on div "Set Up In Tank Sanding Hard Chrome Plate to 3.5500" at bounding box center [570, 765] width 168 height 74
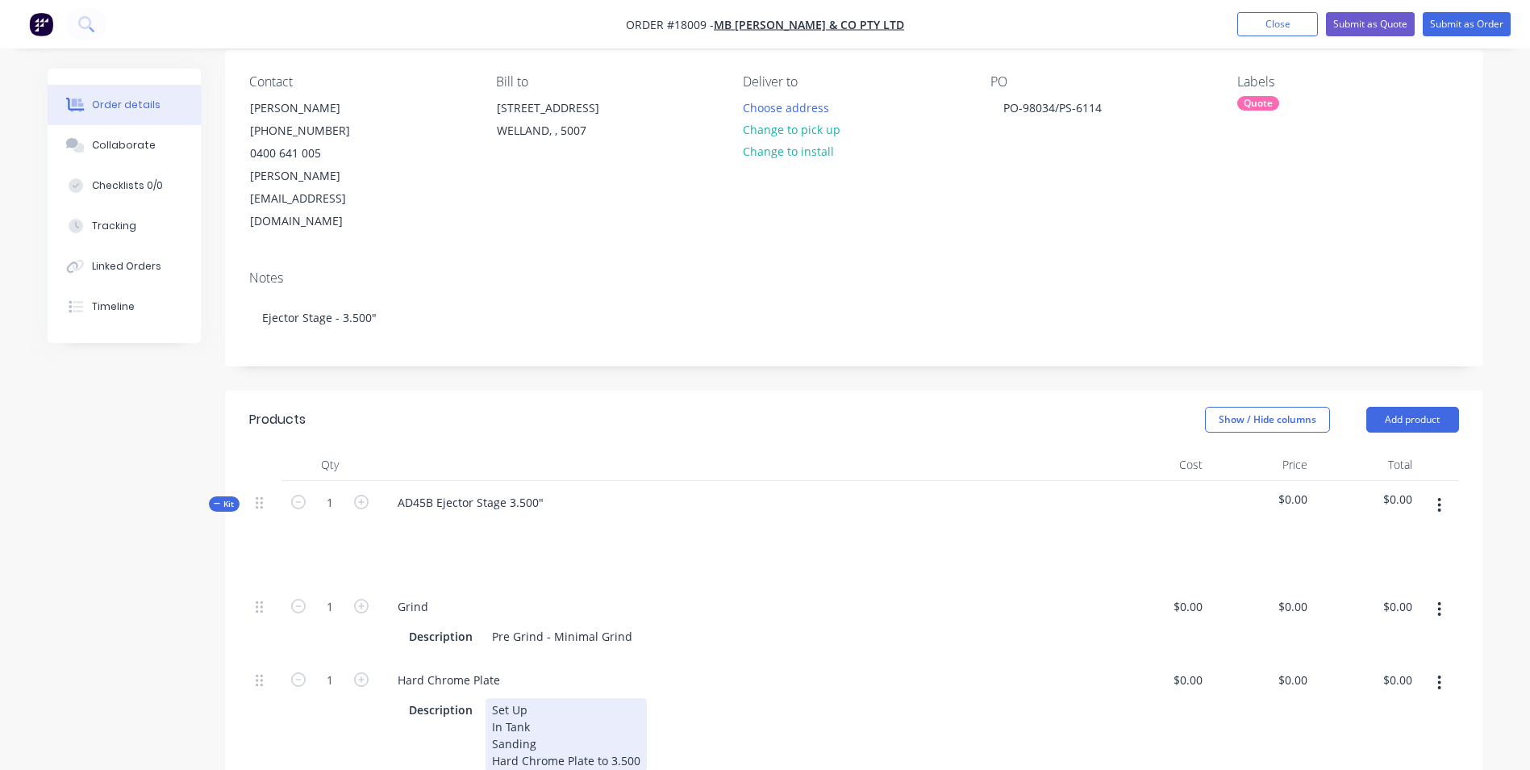
scroll to position [260, 0]
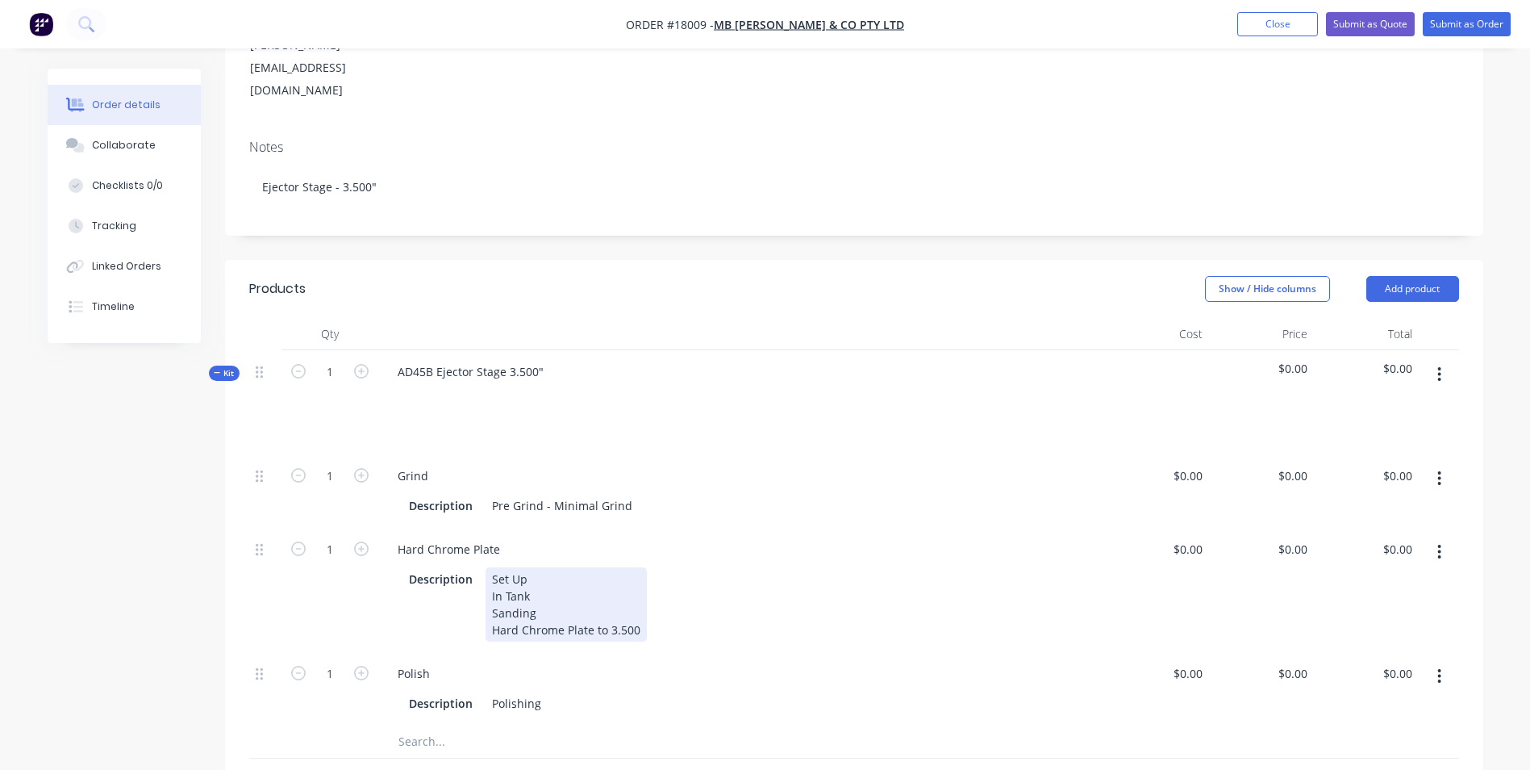
click at [634, 583] on div "Set Up In Tank Sanding Hard Chrome Plate to 3.500" at bounding box center [566, 604] width 161 height 74
click at [635, 583] on div "Set Up In Tank Sanding Hard Chrome Plate to 3.500" at bounding box center [566, 604] width 161 height 74
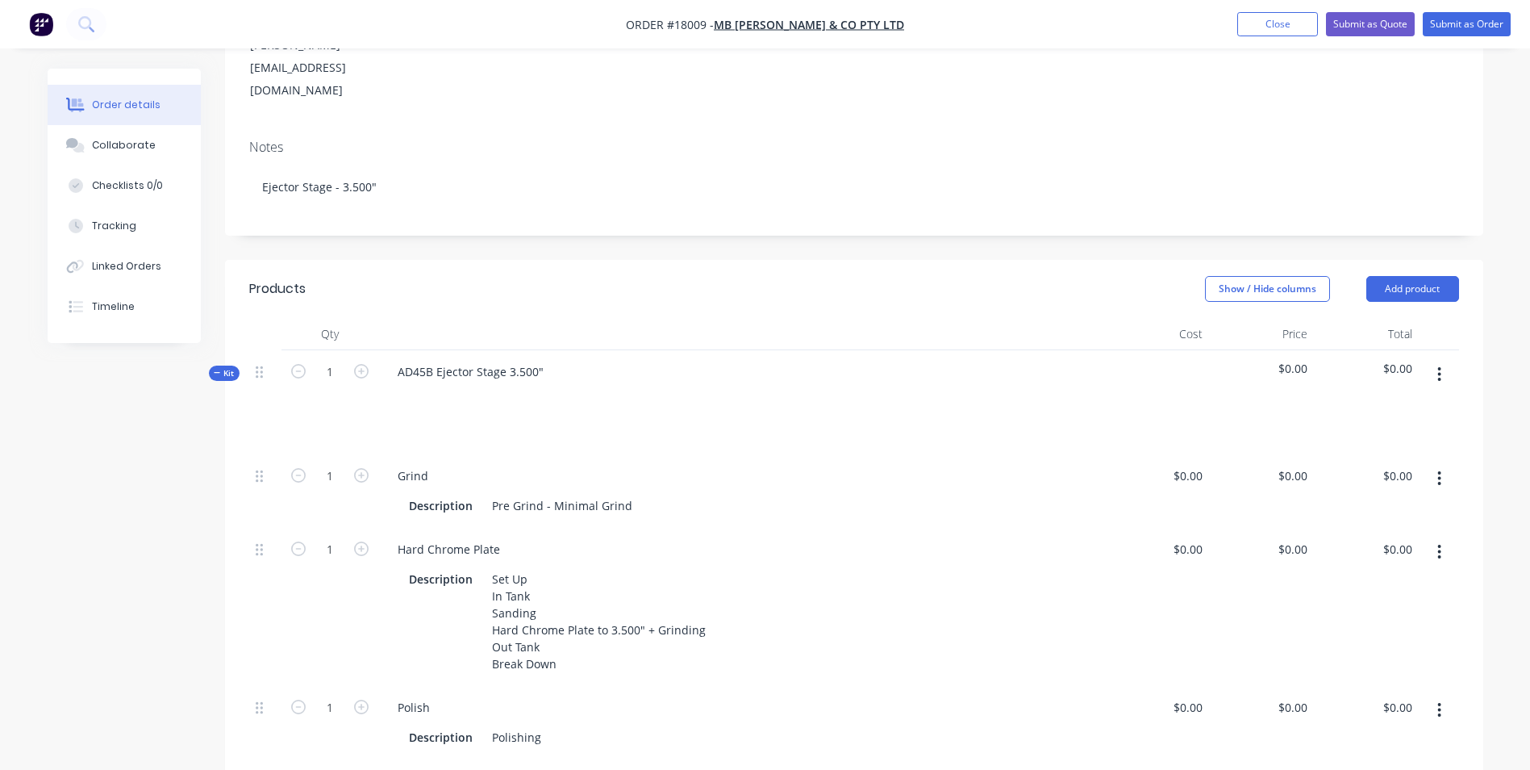
click at [1437, 464] on button "button" at bounding box center [1440, 478] width 38 height 29
click at [1380, 509] on div "Duplicate" at bounding box center [1383, 520] width 124 height 23
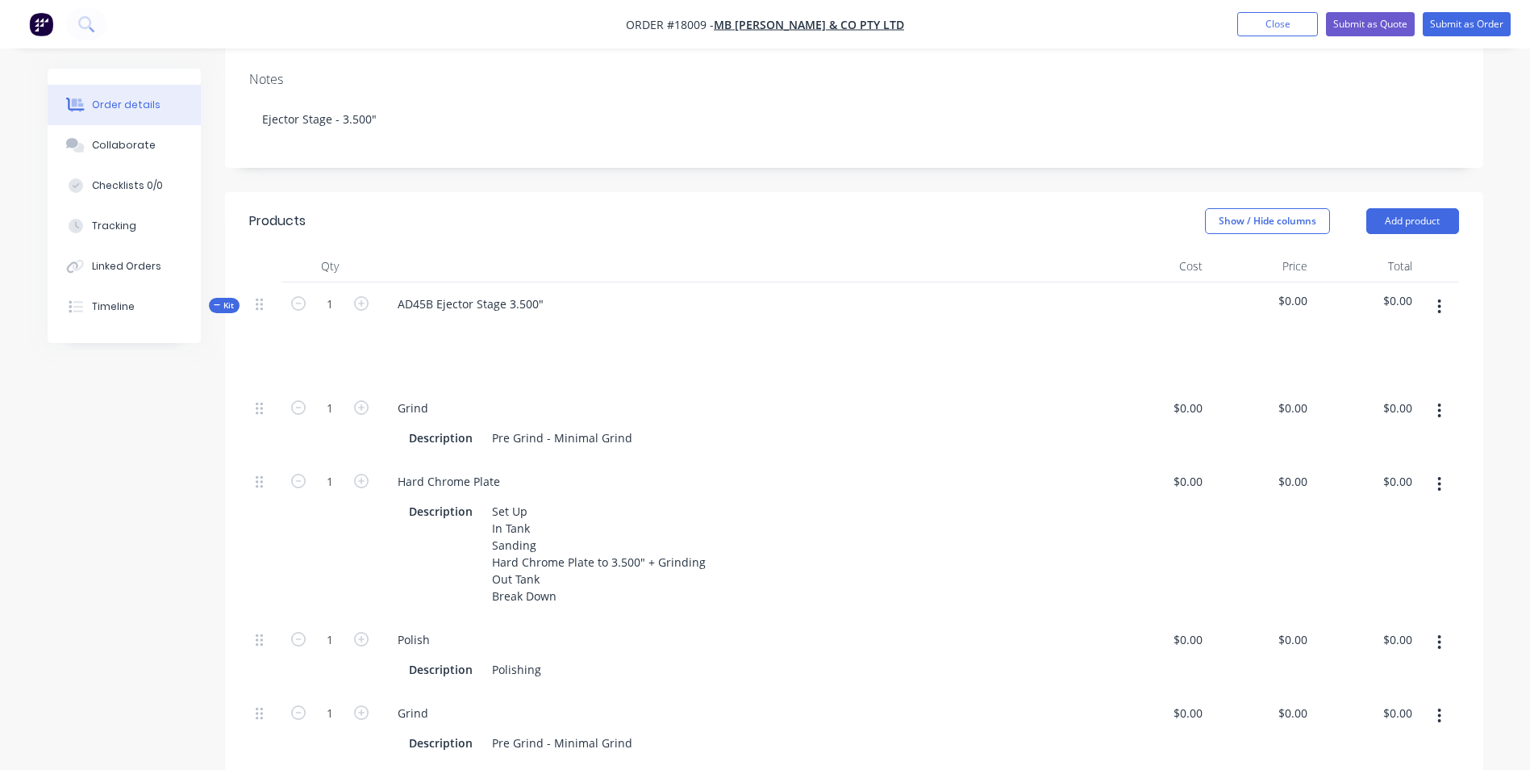
scroll to position [421, 0]
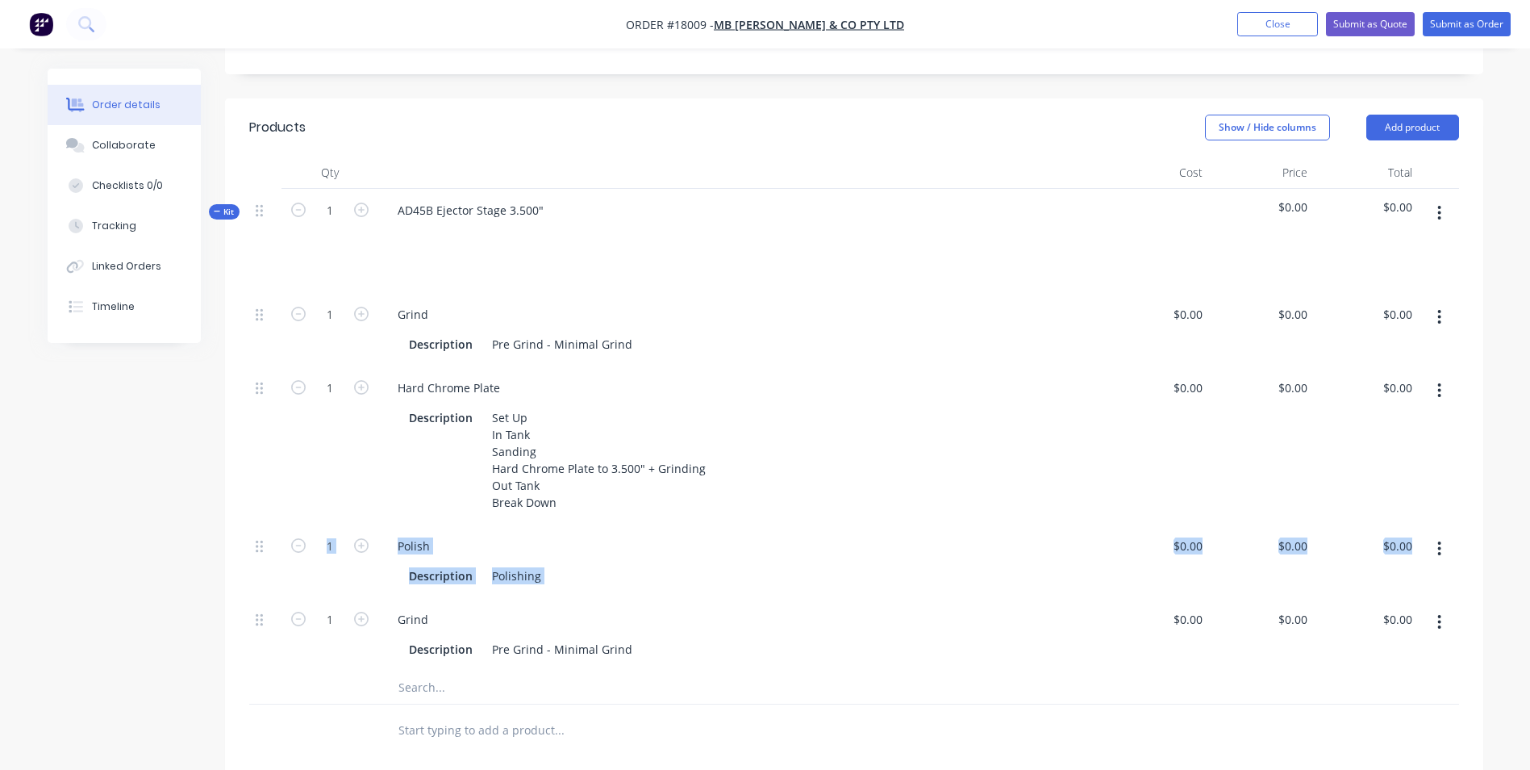
drag, startPoint x: 347, startPoint y: 593, endPoint x: 371, endPoint y: 540, distance: 57.8
click at [371, 540] on div "1 Grind Description Pre Grind - Minimal Grind $0.00 $0.00 $0.00 $0.00 $0.00 $0.…" at bounding box center [854, 482] width 1210 height 378
drag, startPoint x: 371, startPoint y: 540, endPoint x: 296, endPoint y: 600, distance: 95.9
click at [300, 603] on div "1" at bounding box center [330, 634] width 97 height 73
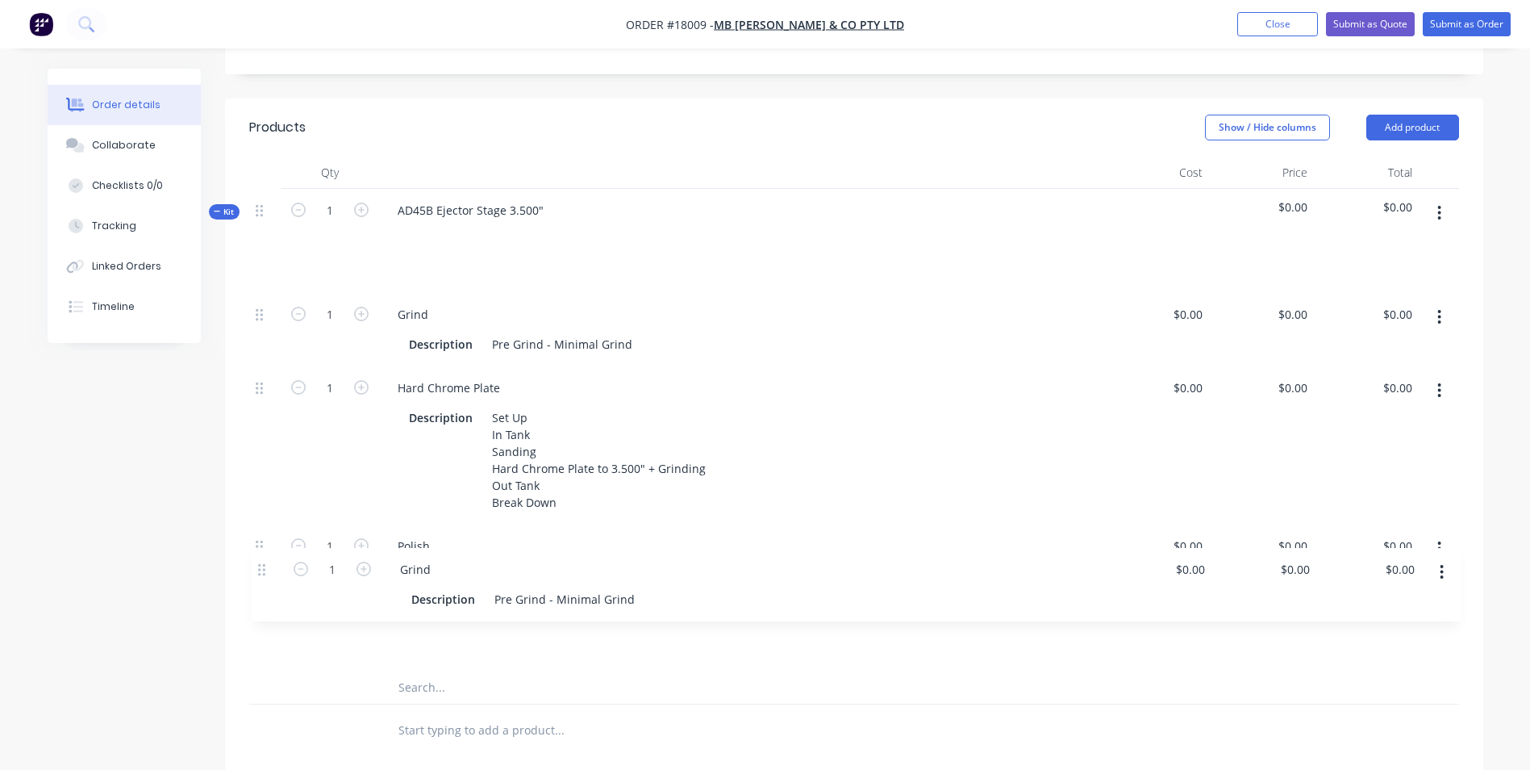
scroll to position [423, 0]
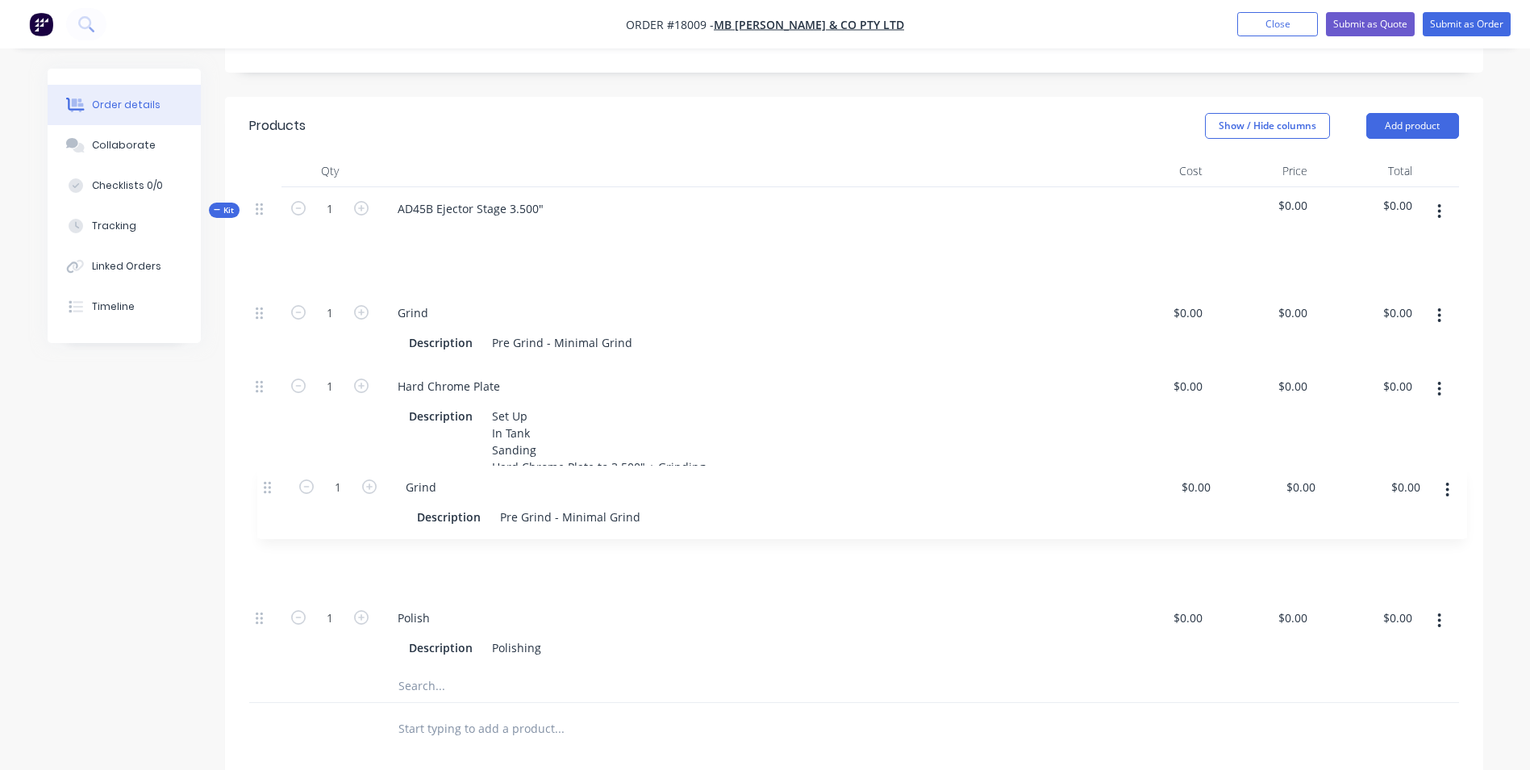
drag, startPoint x: 261, startPoint y: 579, endPoint x: 269, endPoint y: 487, distance: 92.4
click at [269, 487] on div "1 Grind Description Pre Grind - Minimal Grind $0.00 $0.00 $0.00 $0.00 $0.00 $0.…" at bounding box center [854, 480] width 1210 height 378
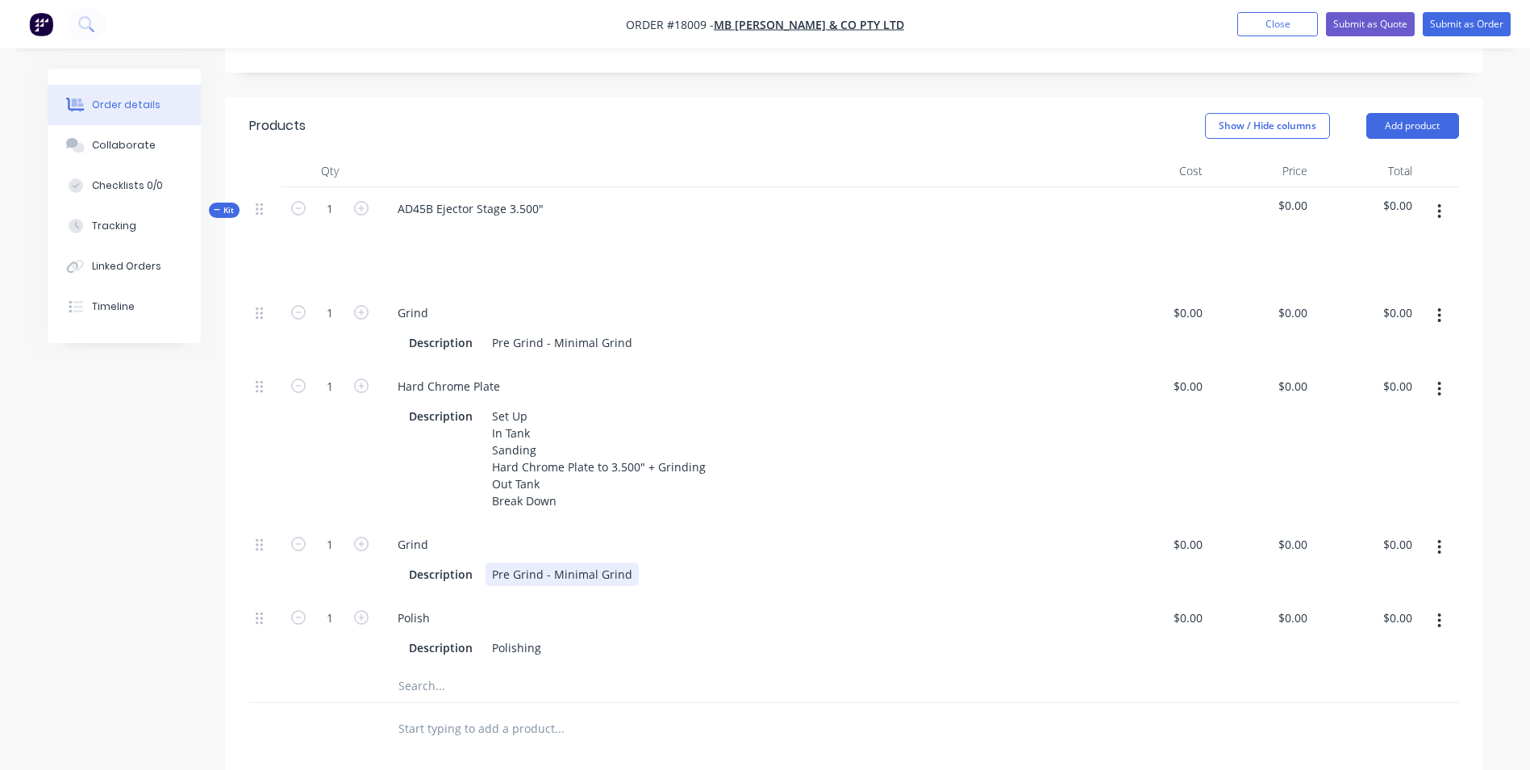
click at [509, 562] on div "Pre Grind - Minimal Grind" at bounding box center [562, 573] width 153 height 23
click at [636, 562] on div "Final Grind - Minimal Grind" at bounding box center [566, 573] width 161 height 23
click at [544, 636] on div "Polishing" at bounding box center [517, 647] width 62 height 23
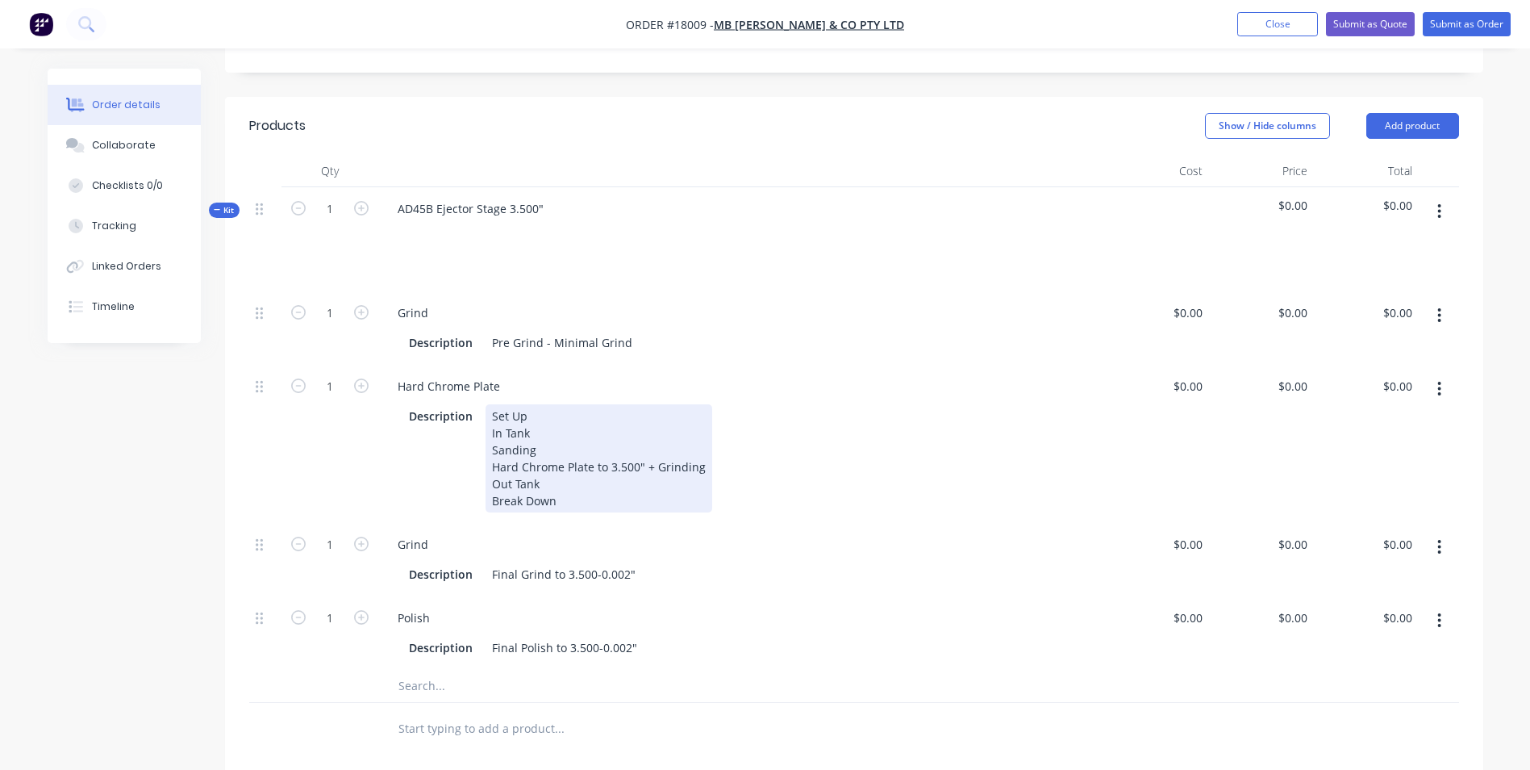
click at [547, 454] on div "Set Up In Tank Sanding Hard Chrome Plate to 3.500" + Grinding Out Tank Break Do…" at bounding box center [599, 458] width 227 height 108
click at [559, 455] on div "Set Up In Tank Sanding Hard Chrome Plate to 3.500" + Grinding Out Tank Break Do…" at bounding box center [599, 458] width 227 height 108
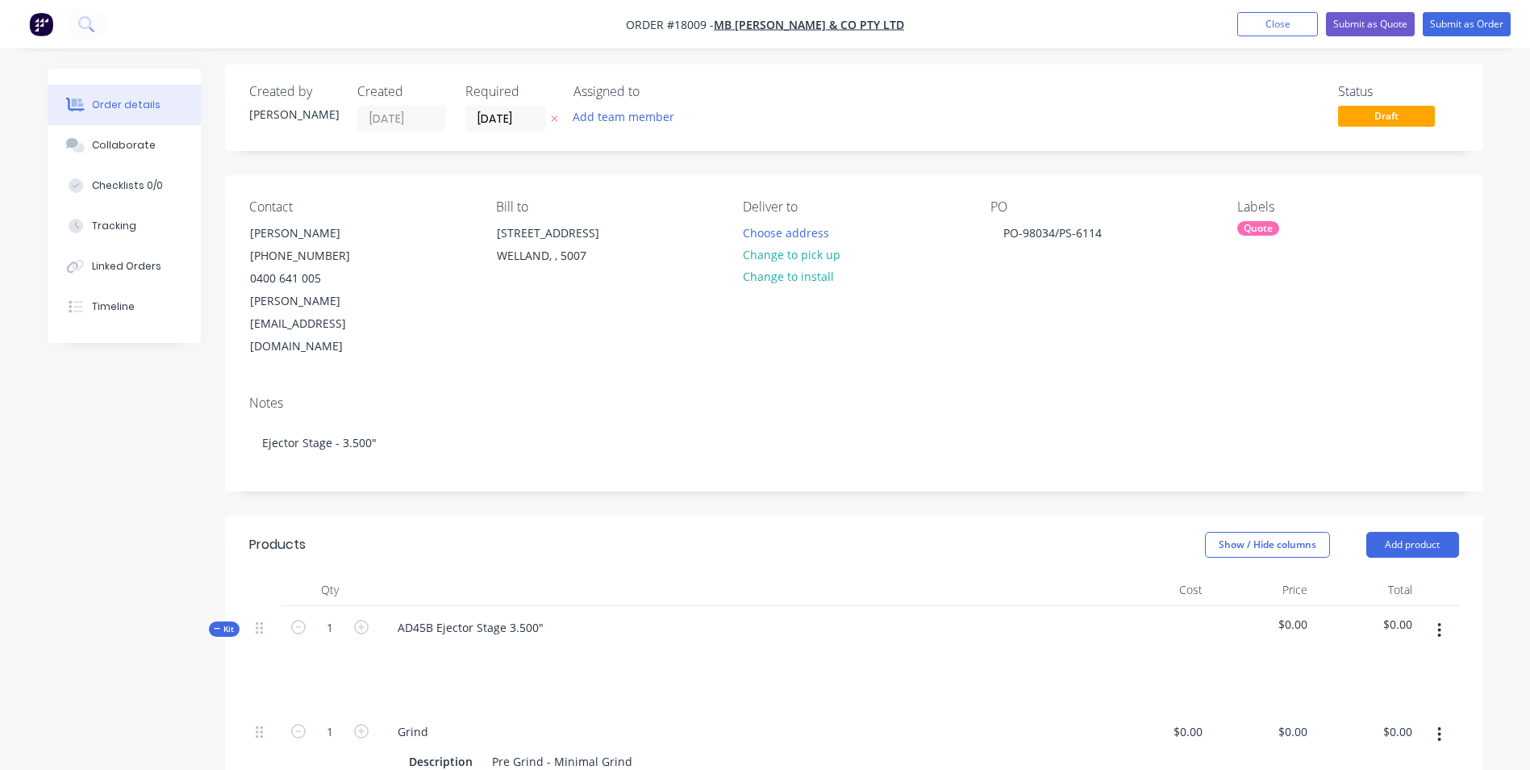
scroll to position [0, 0]
click at [1374, 25] on button "Submit as Quote" at bounding box center [1370, 24] width 89 height 24
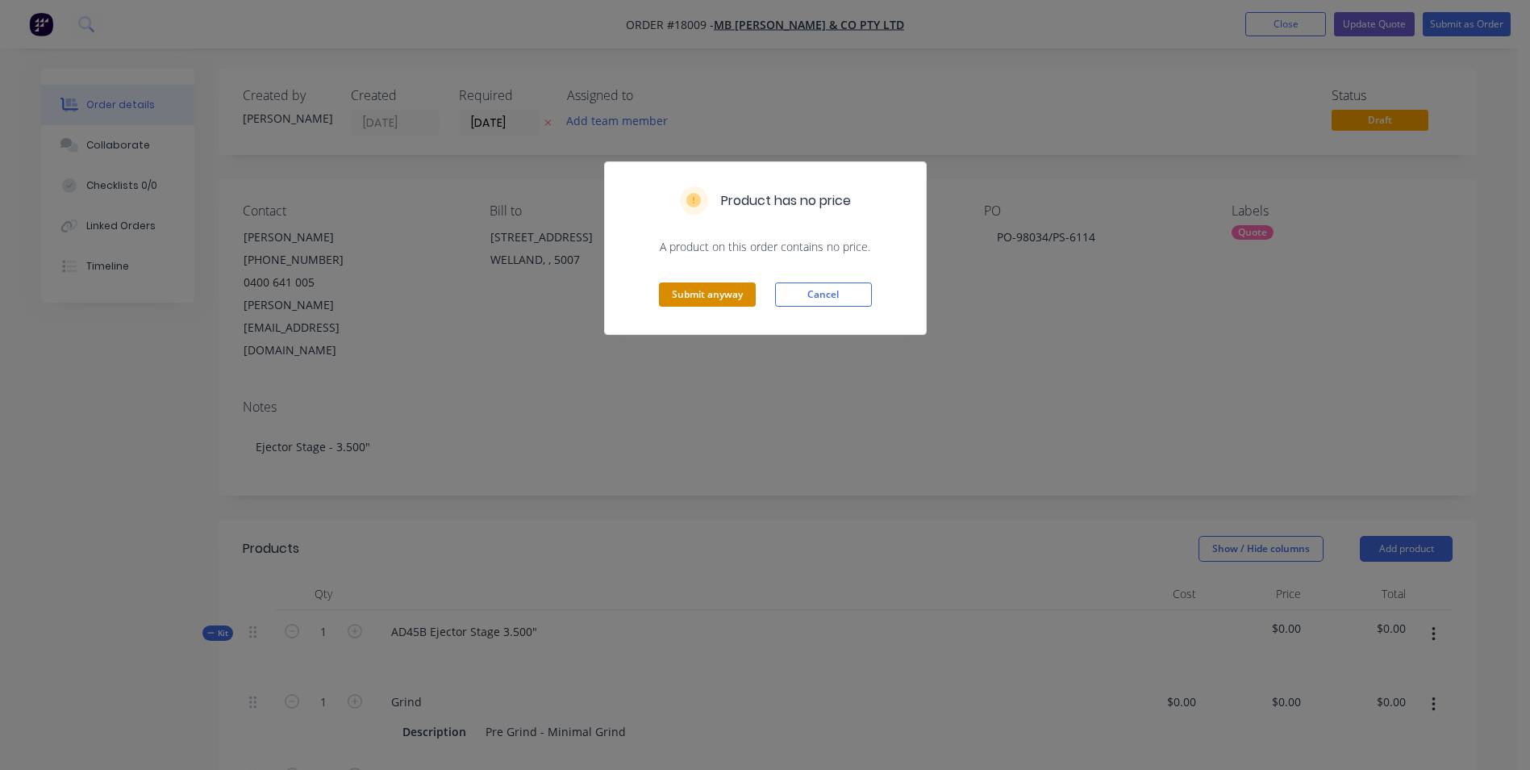
click at [748, 290] on button "Submit anyway" at bounding box center [707, 294] width 97 height 24
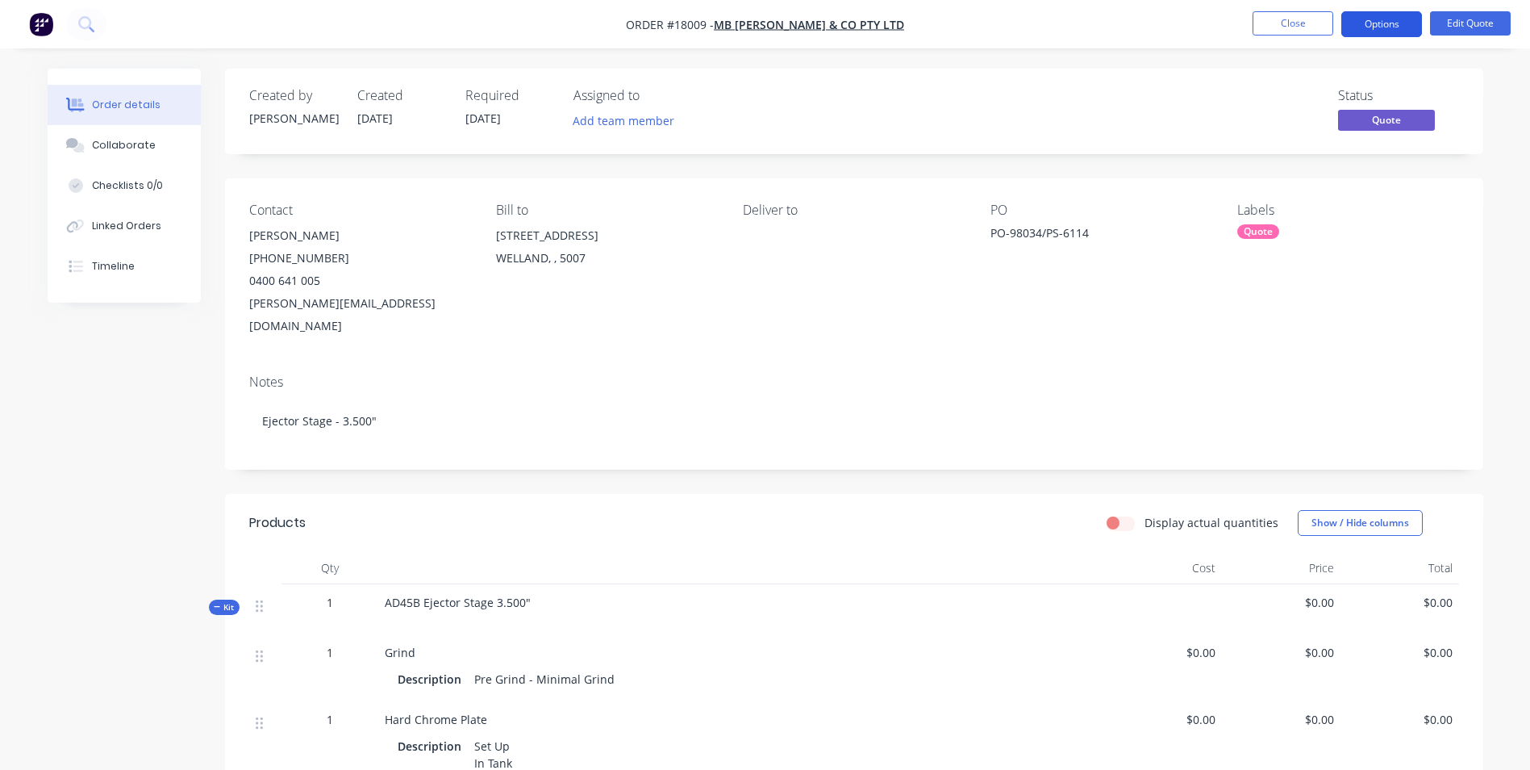
click at [1371, 31] on button "Options" at bounding box center [1382, 24] width 81 height 26
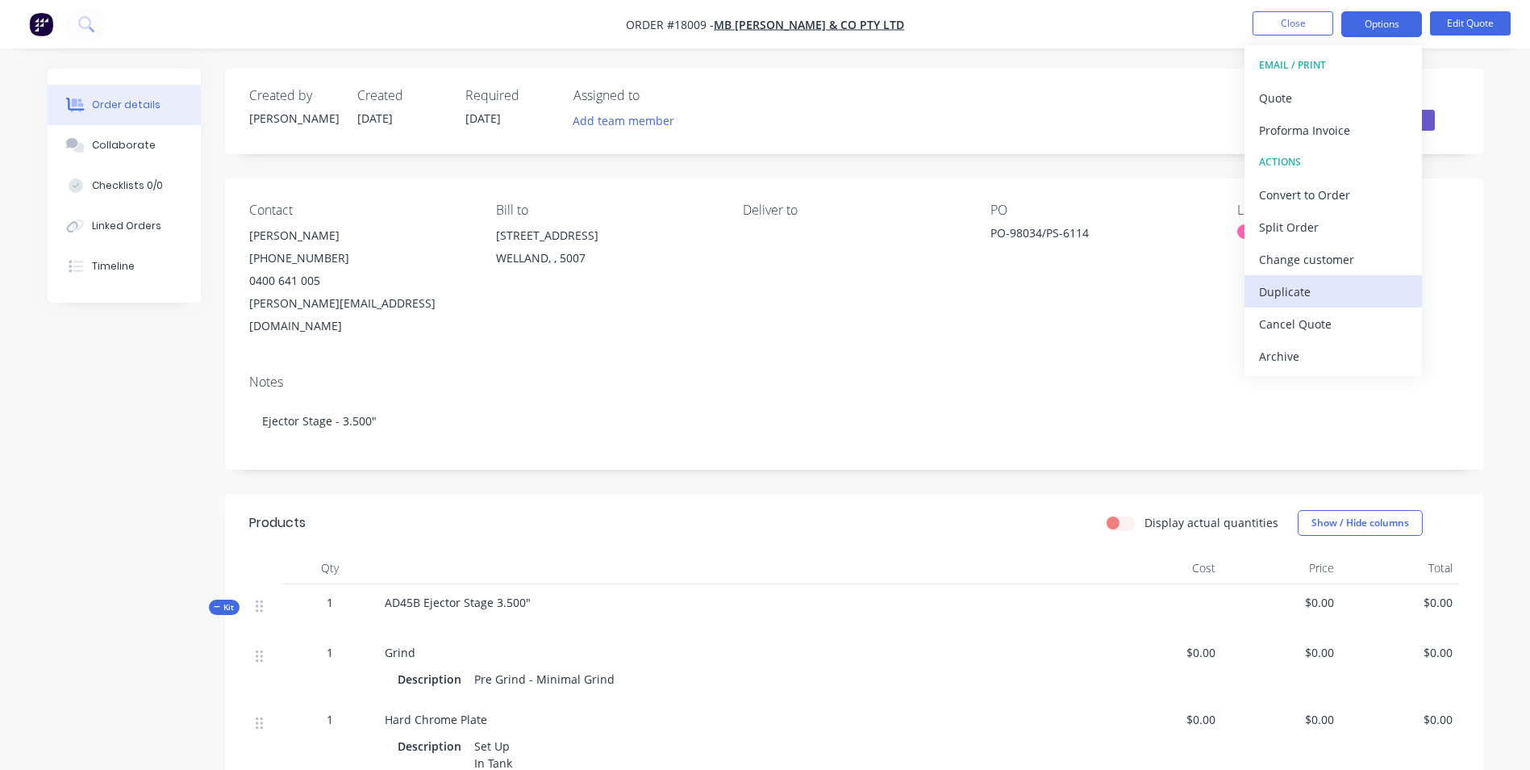
click at [1317, 289] on div "Duplicate" at bounding box center [1333, 291] width 148 height 23
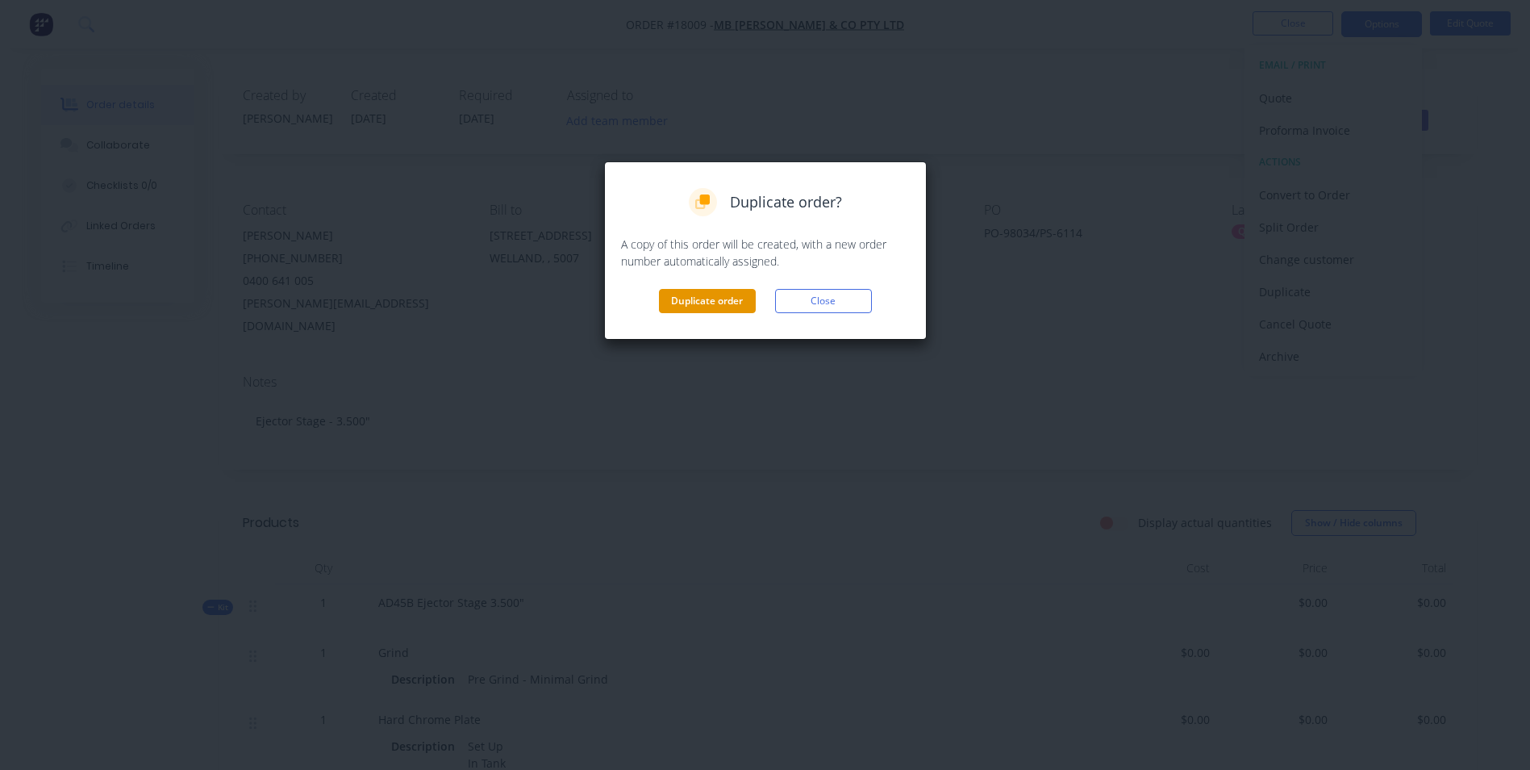
click at [704, 300] on button "Duplicate order" at bounding box center [707, 301] width 97 height 24
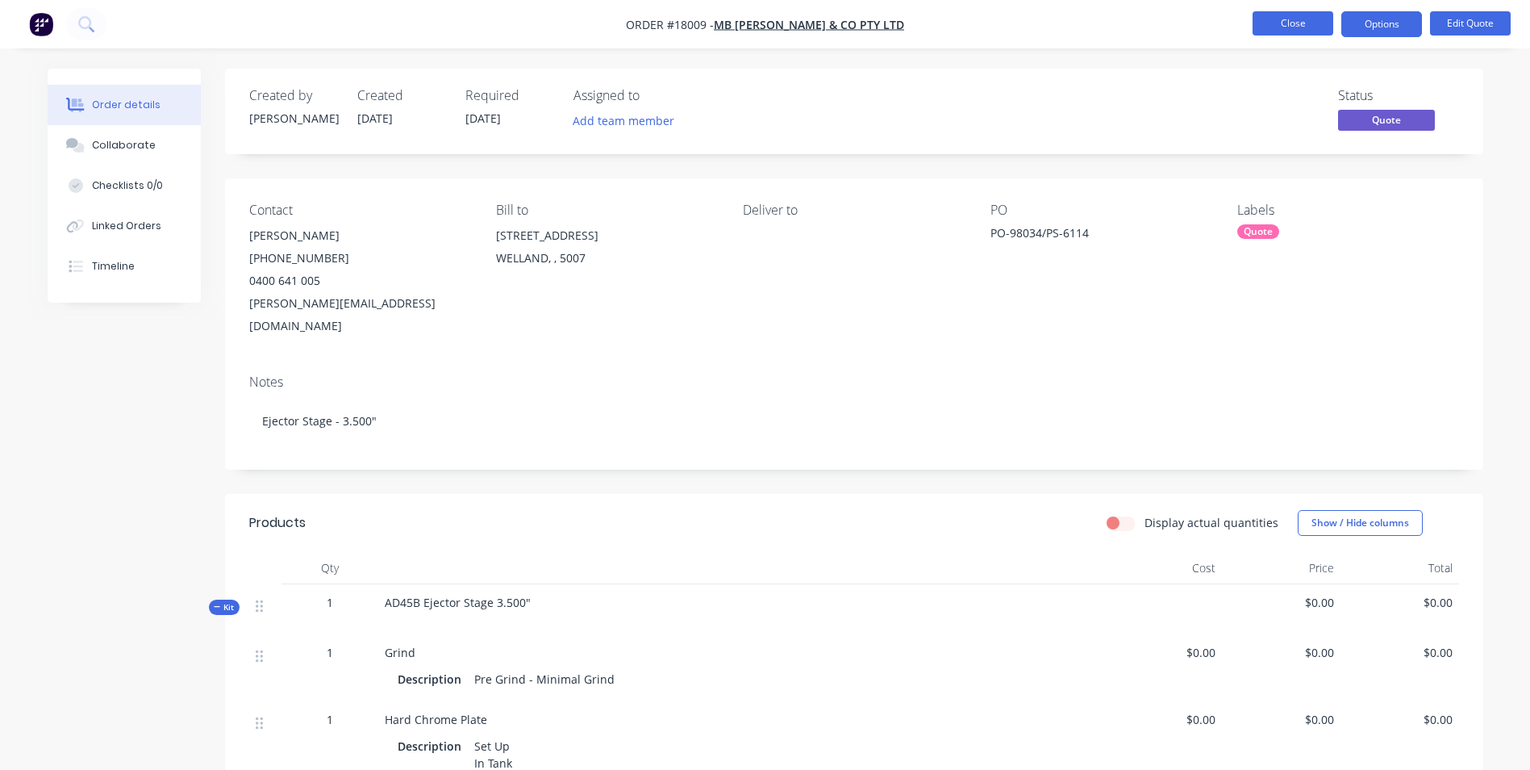
click at [1302, 24] on button "Close" at bounding box center [1293, 23] width 81 height 24
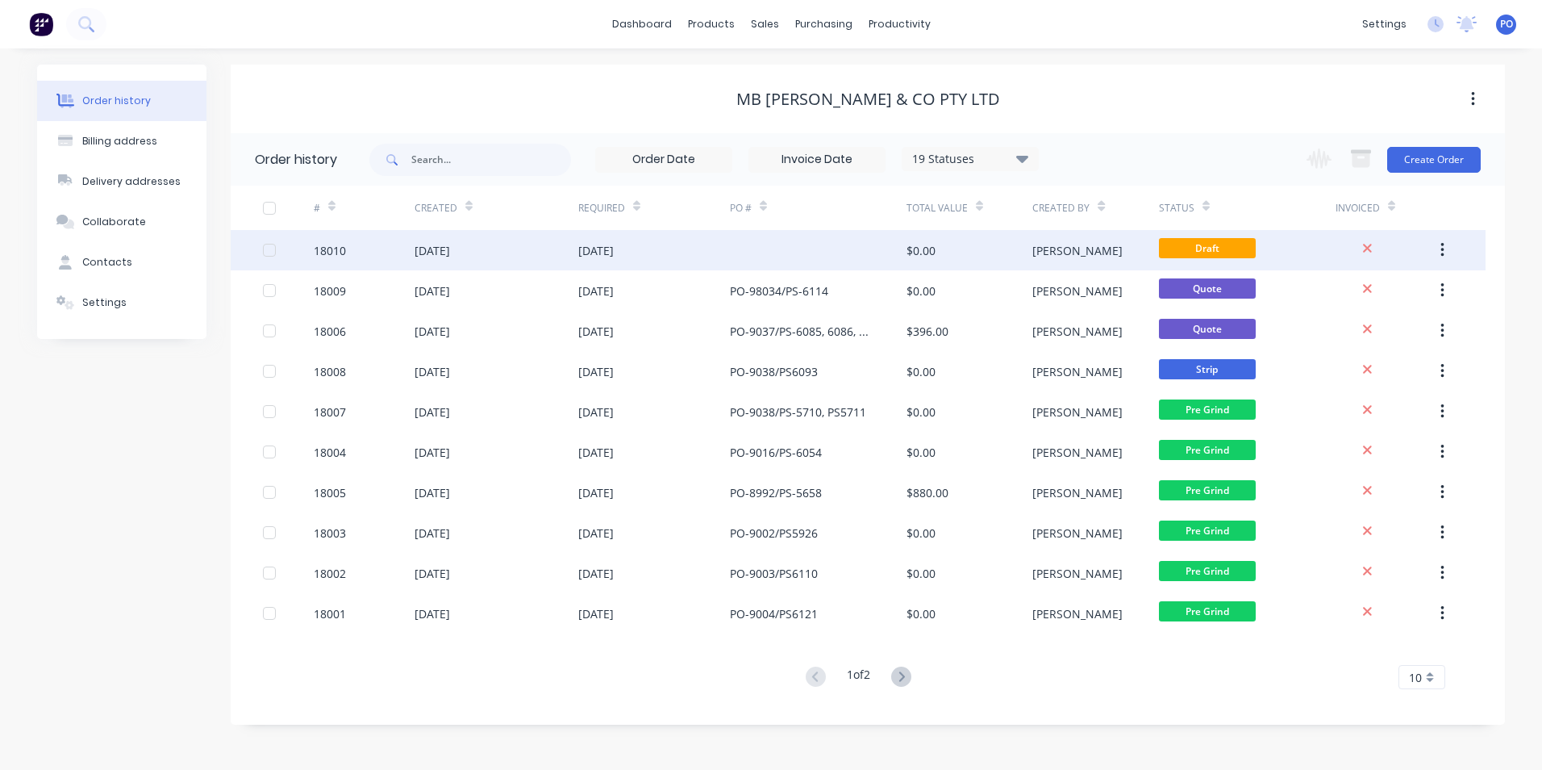
click at [683, 252] on div "[DATE]" at bounding box center [654, 250] width 152 height 40
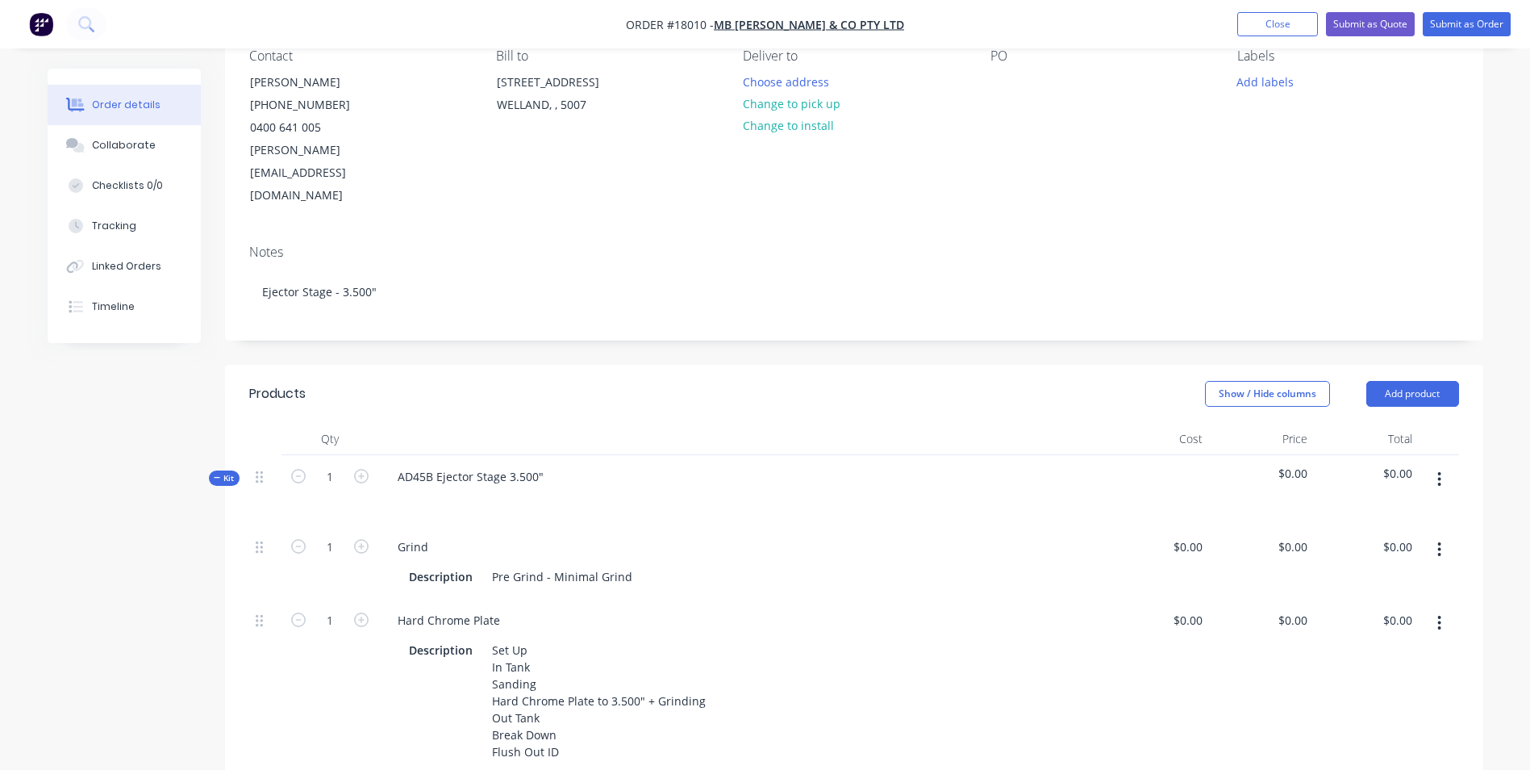
scroll to position [161, 0]
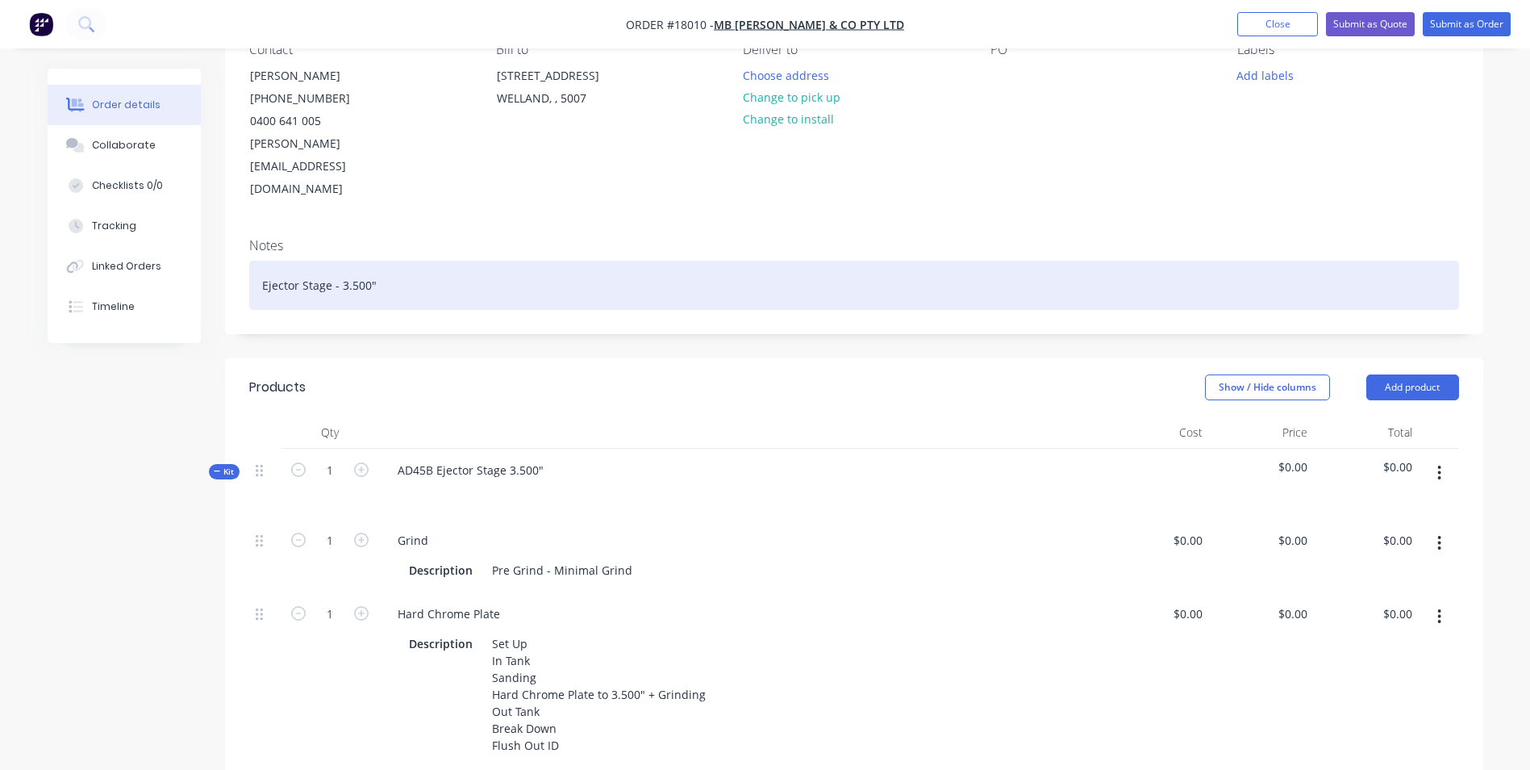
click at [353, 261] on div "Ejector Stage - 3.500"" at bounding box center [854, 285] width 1210 height 49
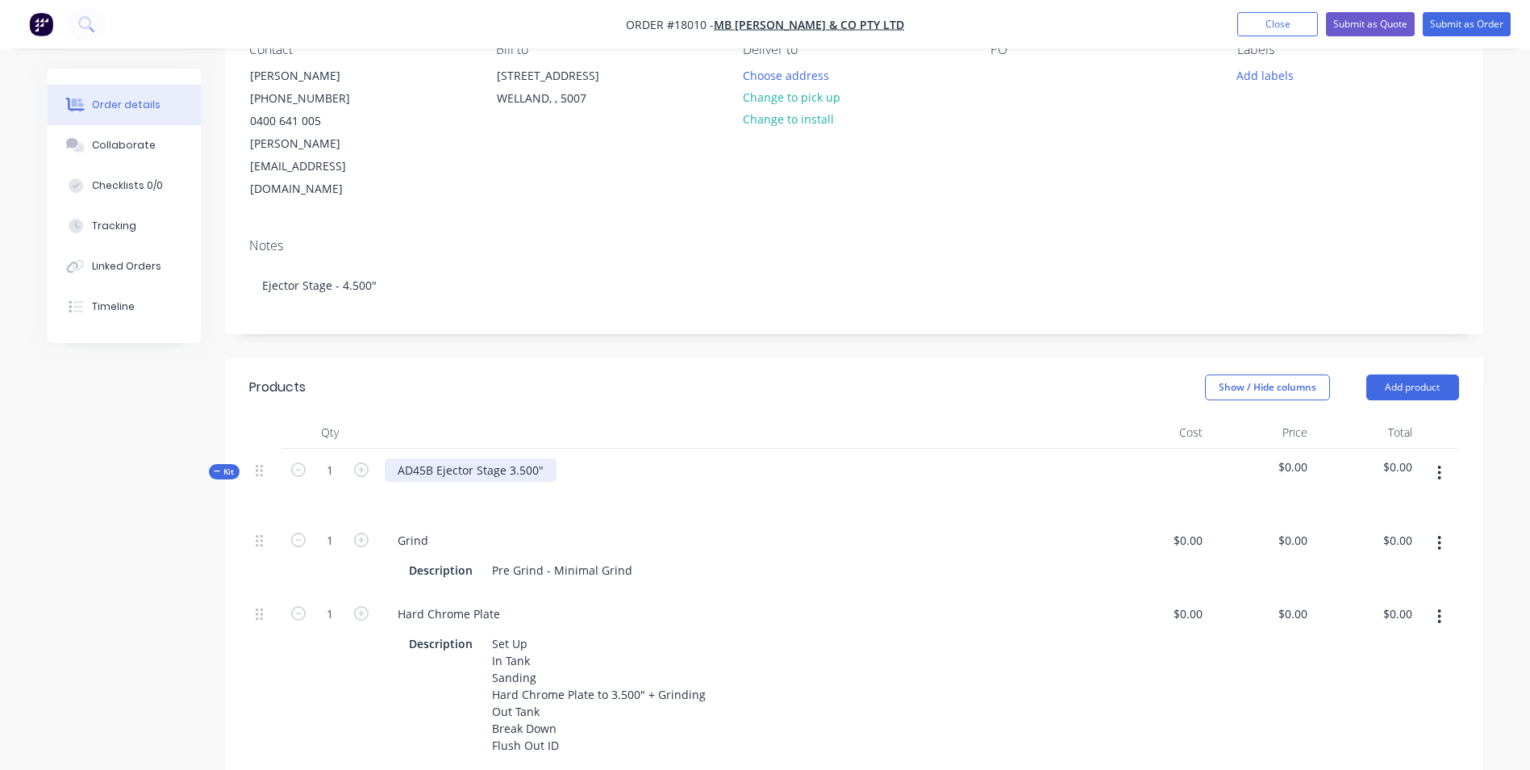
click at [522, 458] on div "AD45B Ejector Stage 3.500"" at bounding box center [471, 469] width 172 height 23
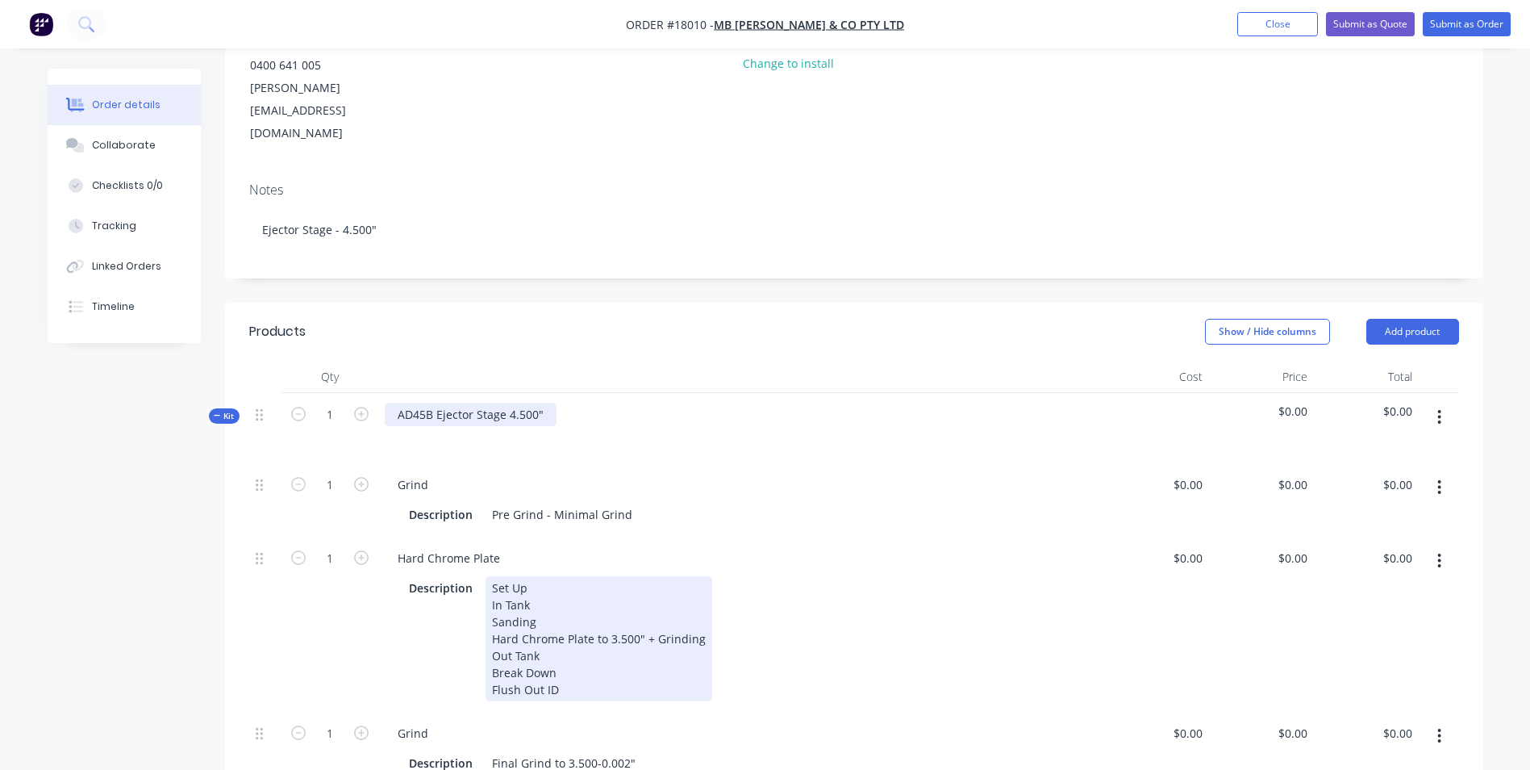
scroll to position [242, 0]
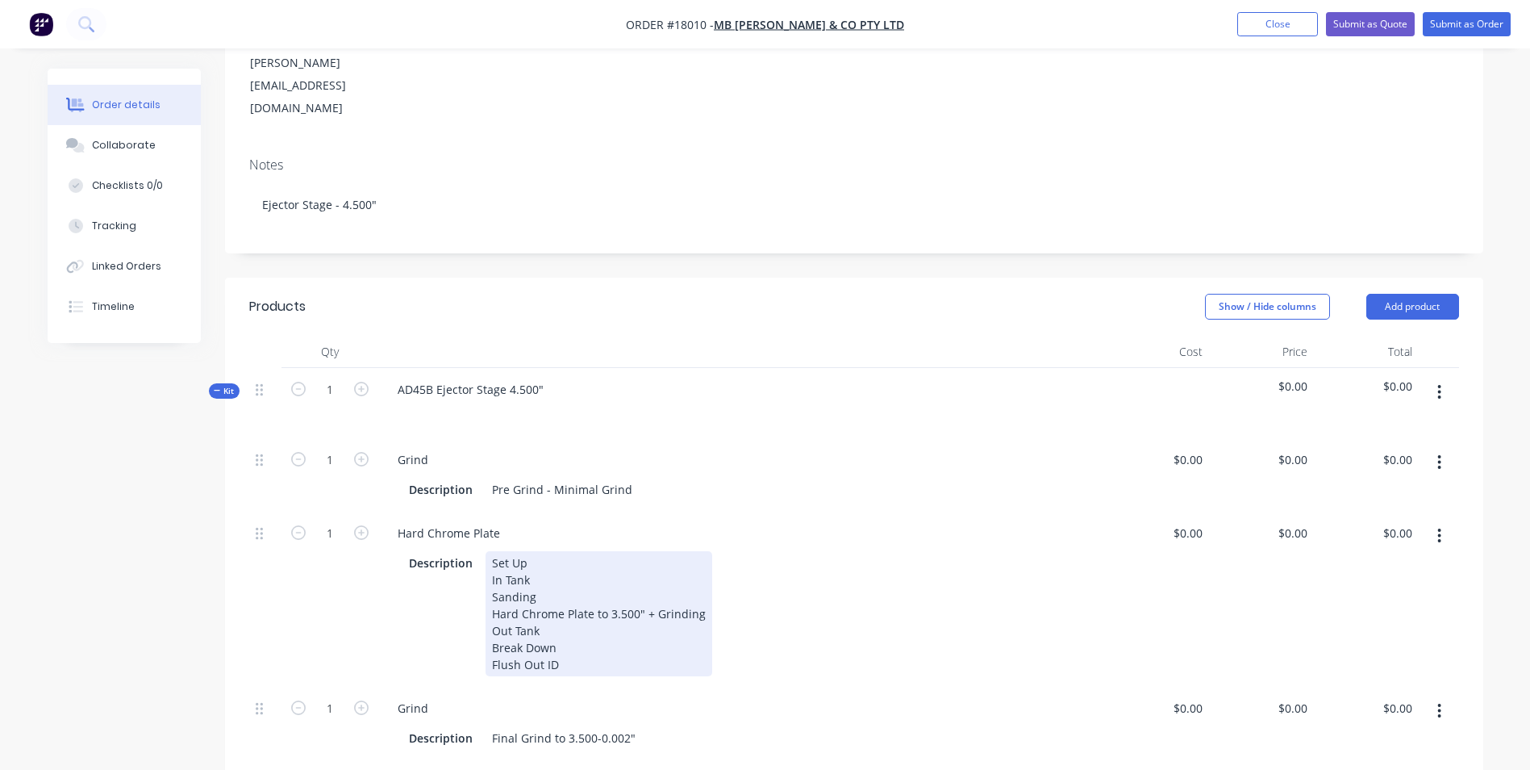
click at [624, 570] on div "Set Up In Tank Sanding Hard Chrome Plate to 3.500" + Grinding Out Tank Break Do…" at bounding box center [599, 613] width 227 height 125
click at [614, 566] on div "Set Up In Tank Sanding Hard Chrome Plate to 3.500" + Grinding Out Tank Break Do…" at bounding box center [599, 613] width 227 height 125
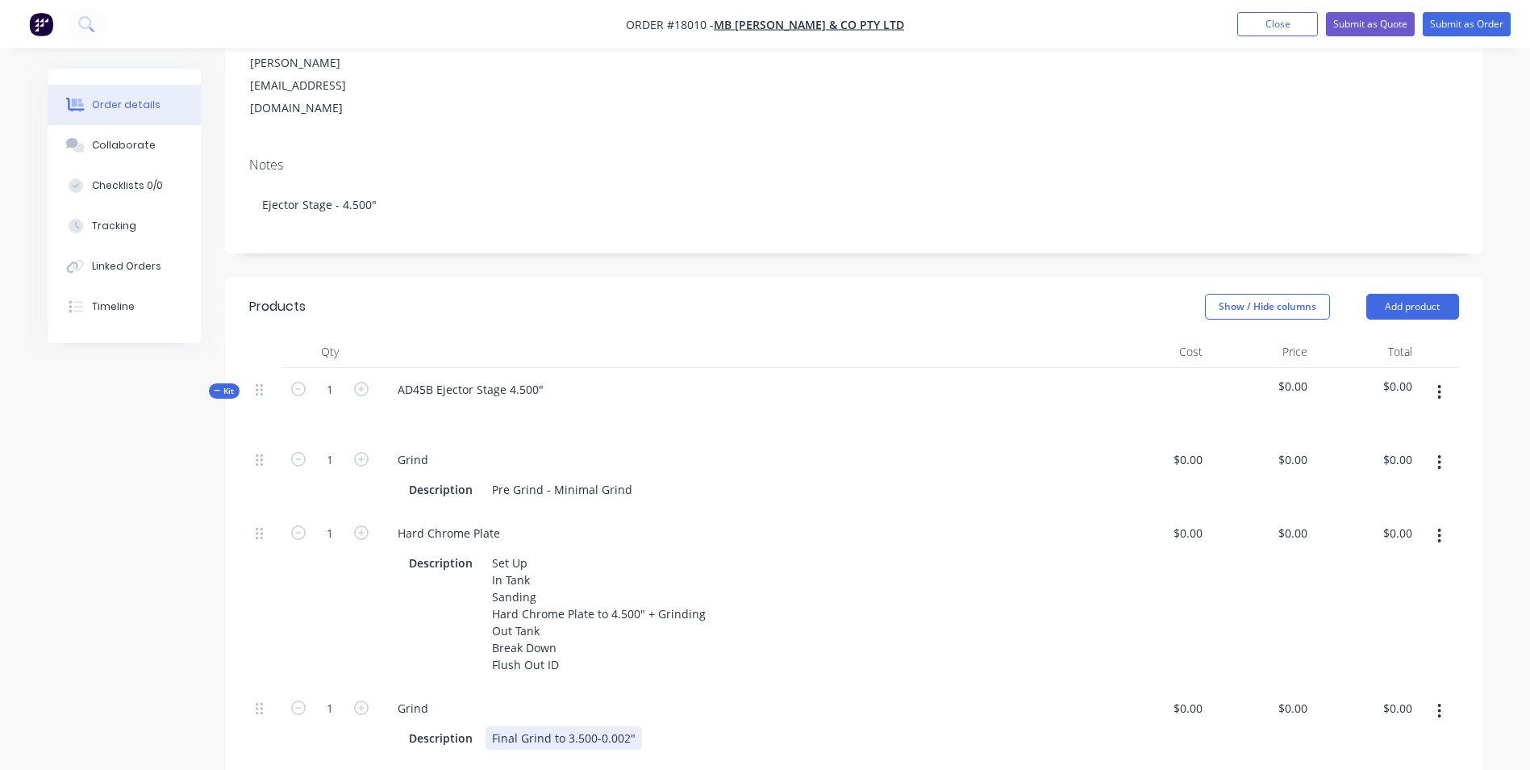
click at [569, 726] on div "Final Grind to 3.500-0.002"" at bounding box center [564, 737] width 156 height 23
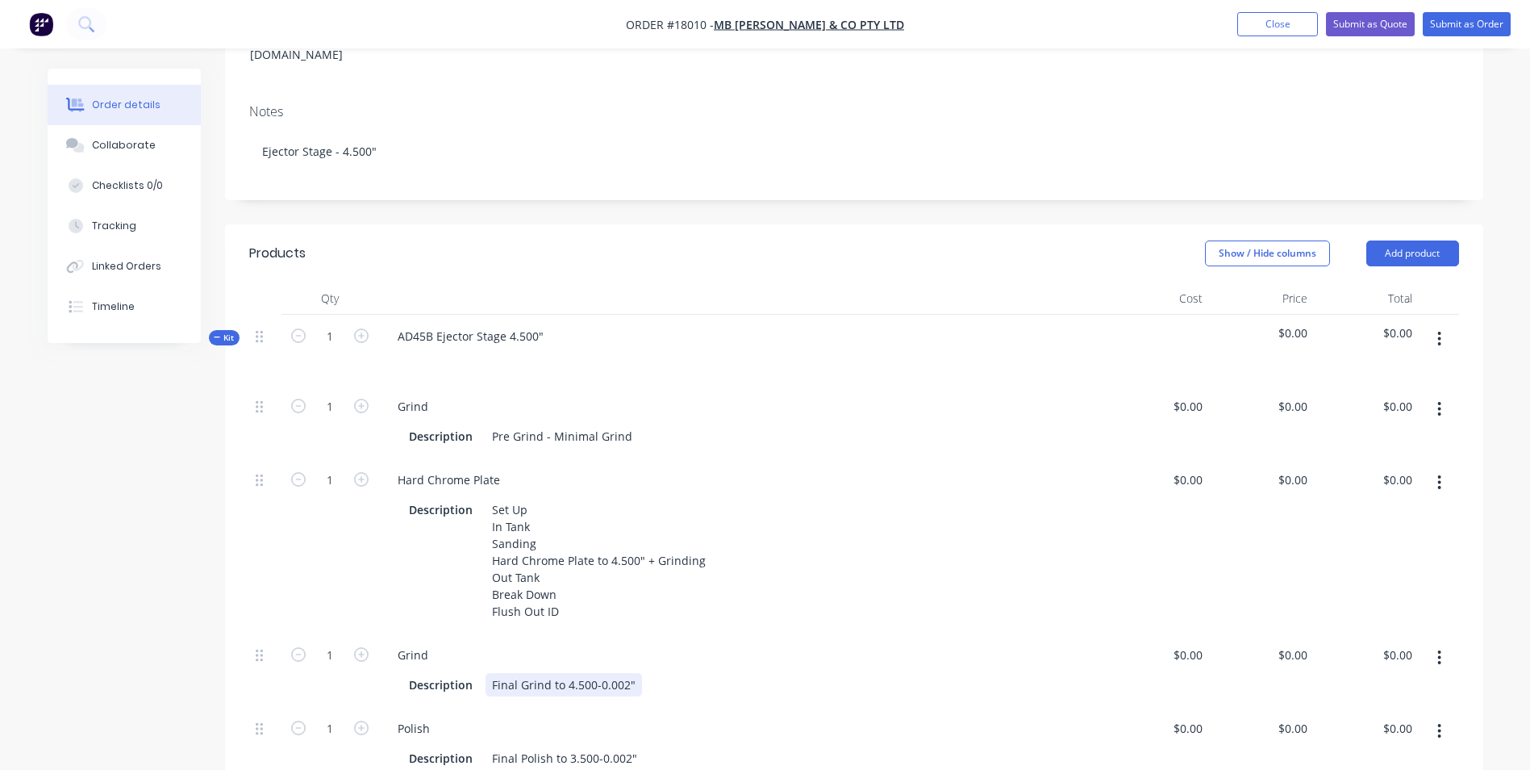
scroll to position [323, 0]
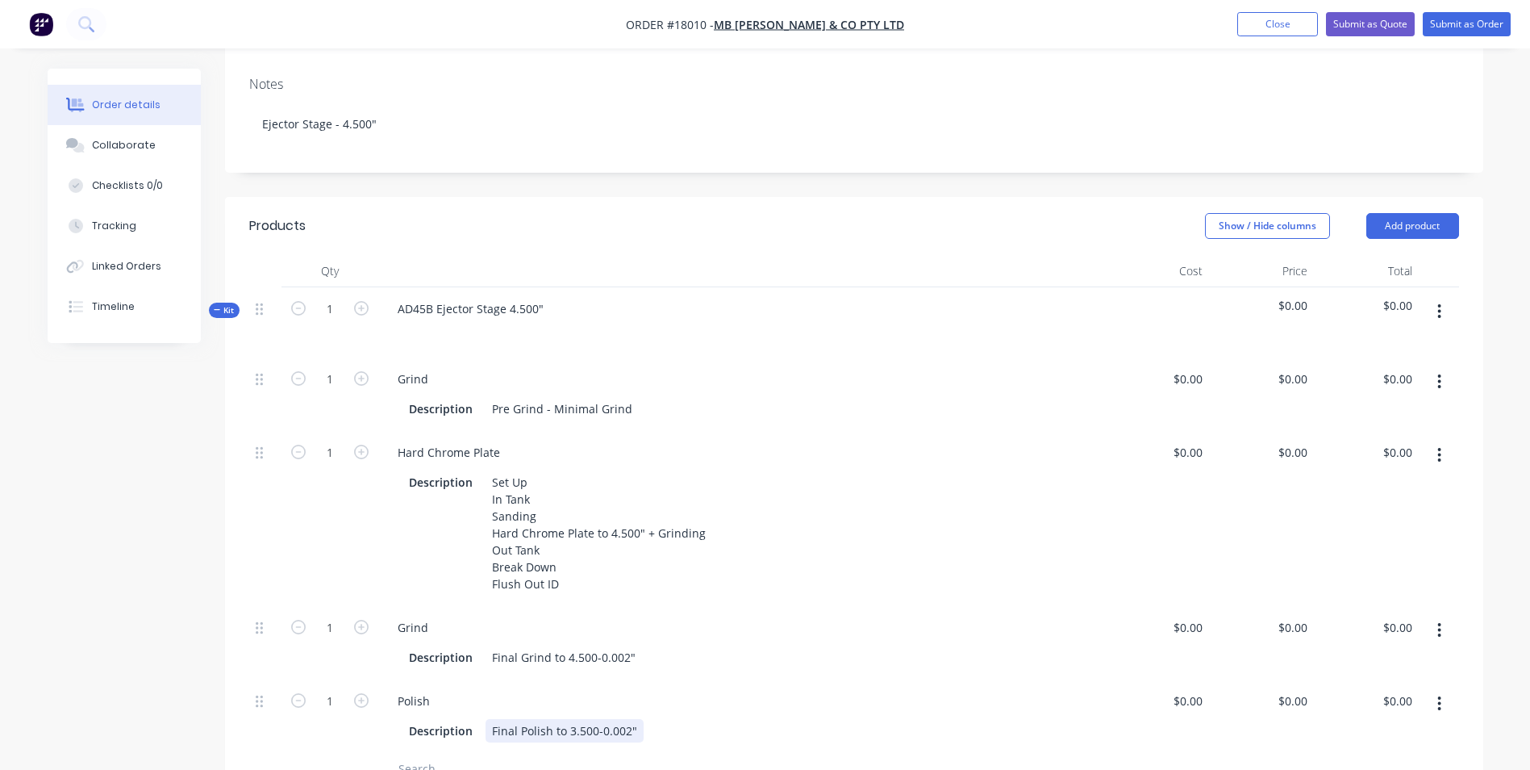
click at [572, 719] on div "Final Polish to 3.500-0.002"" at bounding box center [565, 730] width 158 height 23
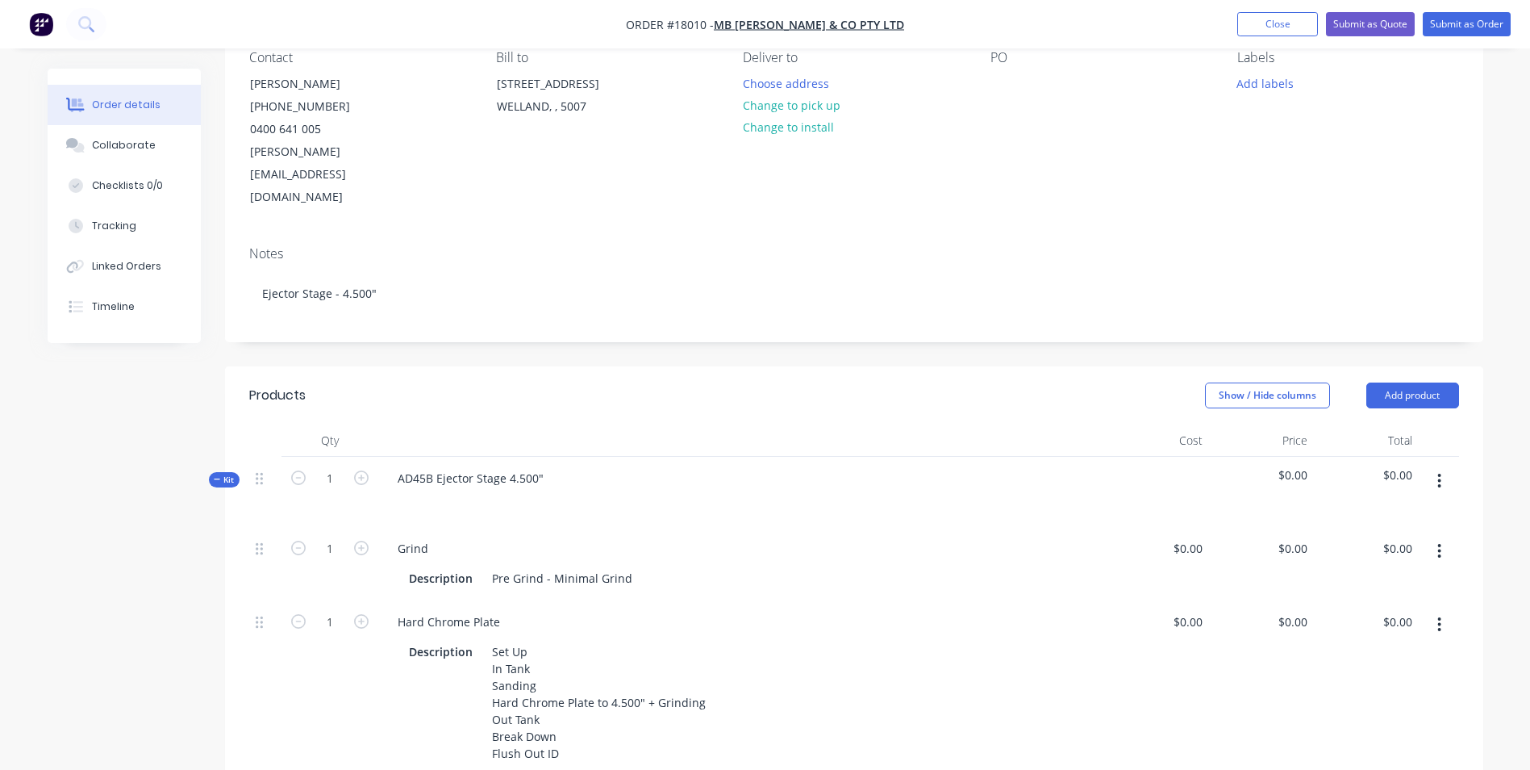
scroll to position [0, 0]
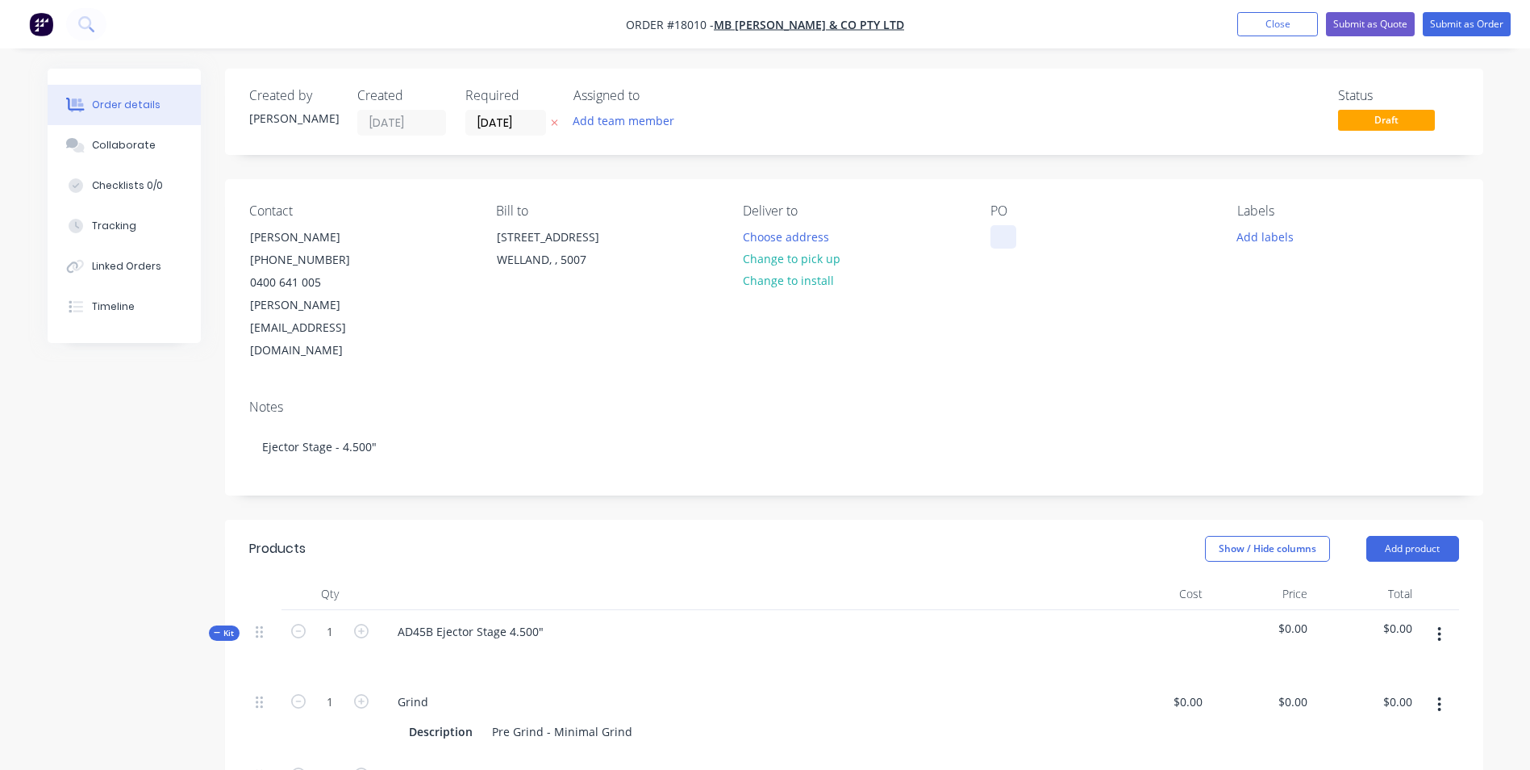
click at [991, 243] on div at bounding box center [1004, 236] width 26 height 23
click at [533, 119] on input "[DATE]" at bounding box center [505, 123] width 79 height 24
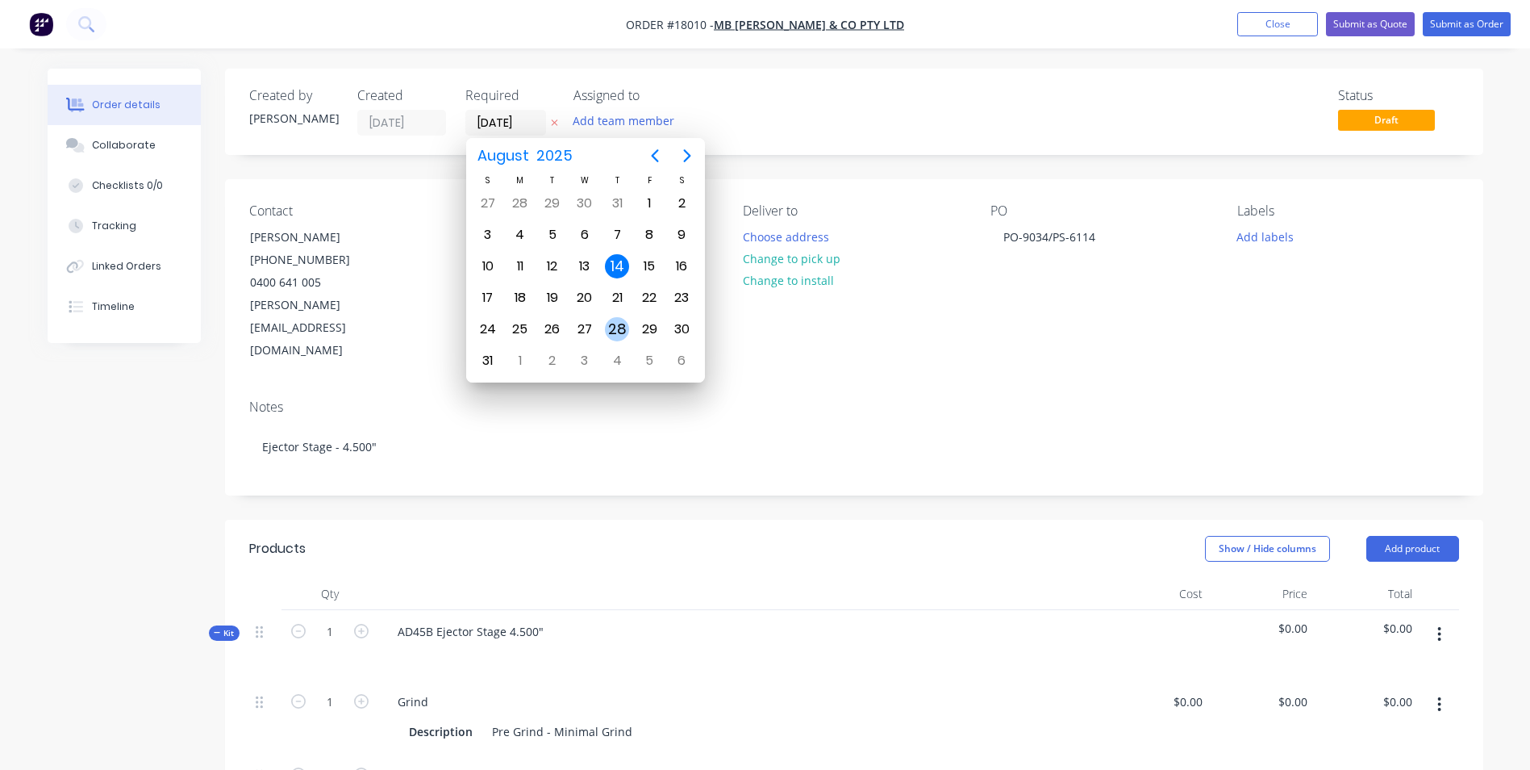
click at [617, 329] on div "28" at bounding box center [617, 329] width 24 height 24
type input "[DATE]"
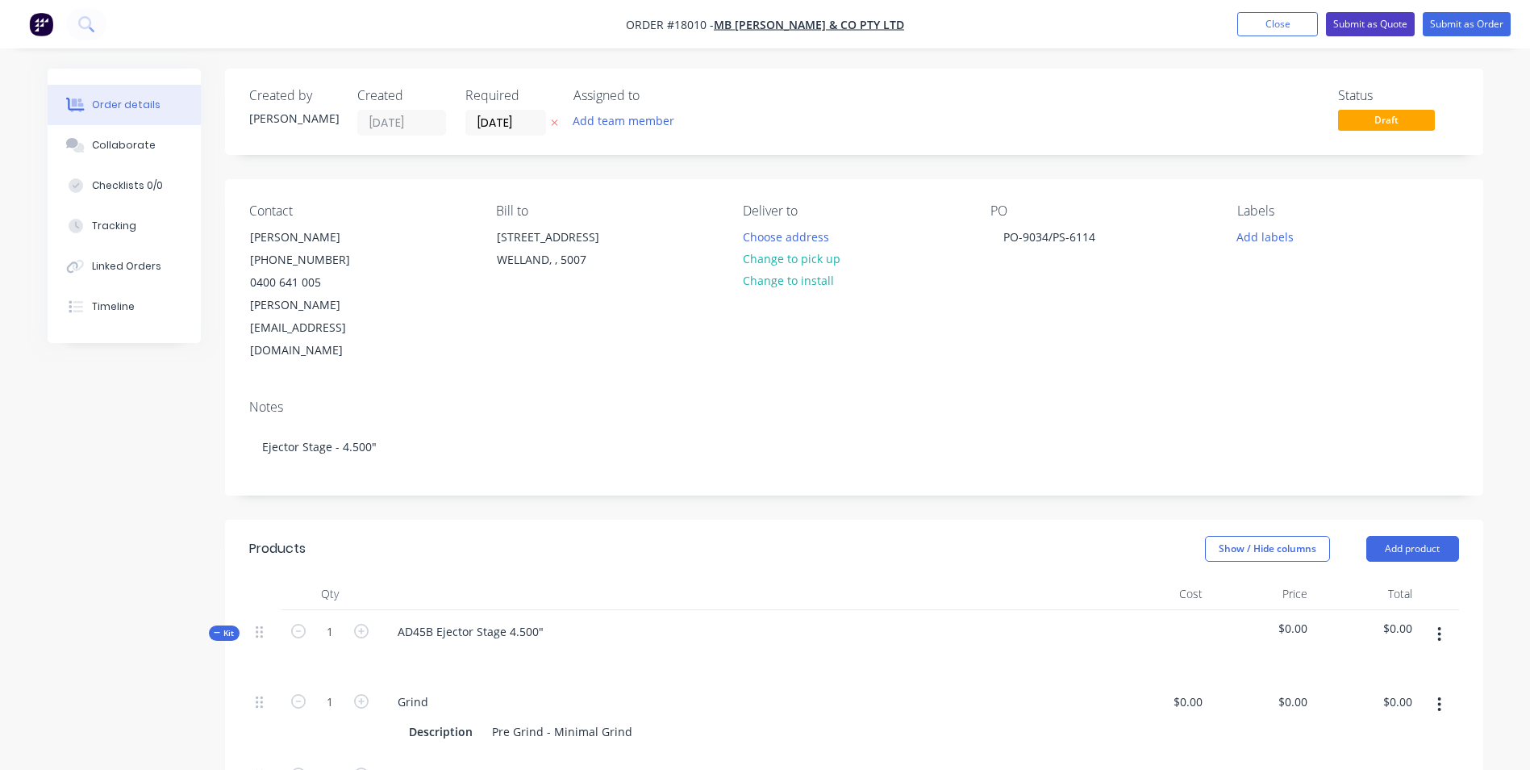
click at [1377, 23] on button "Submit as Quote" at bounding box center [1370, 24] width 89 height 24
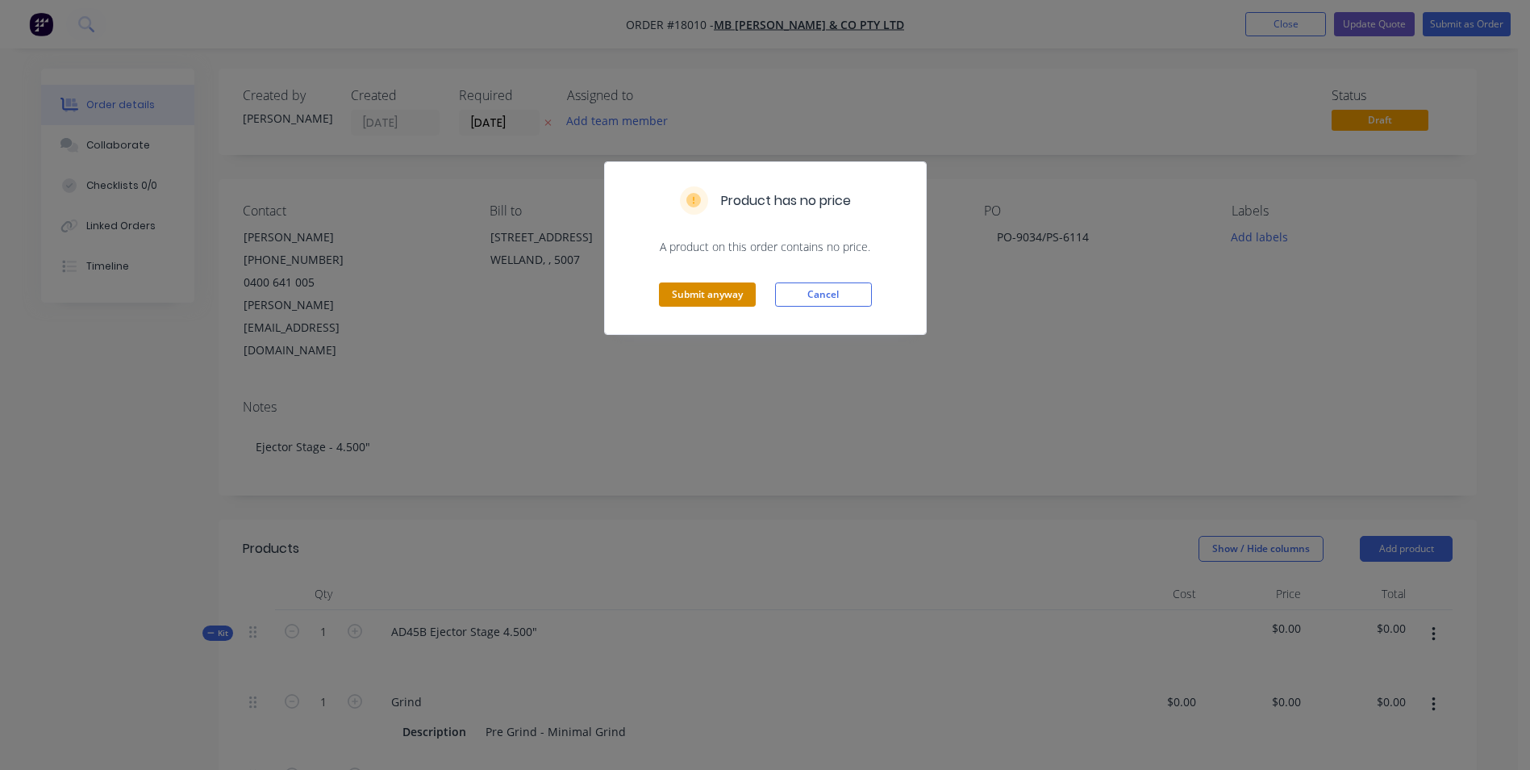
click at [724, 292] on button "Submit anyway" at bounding box center [707, 294] width 97 height 24
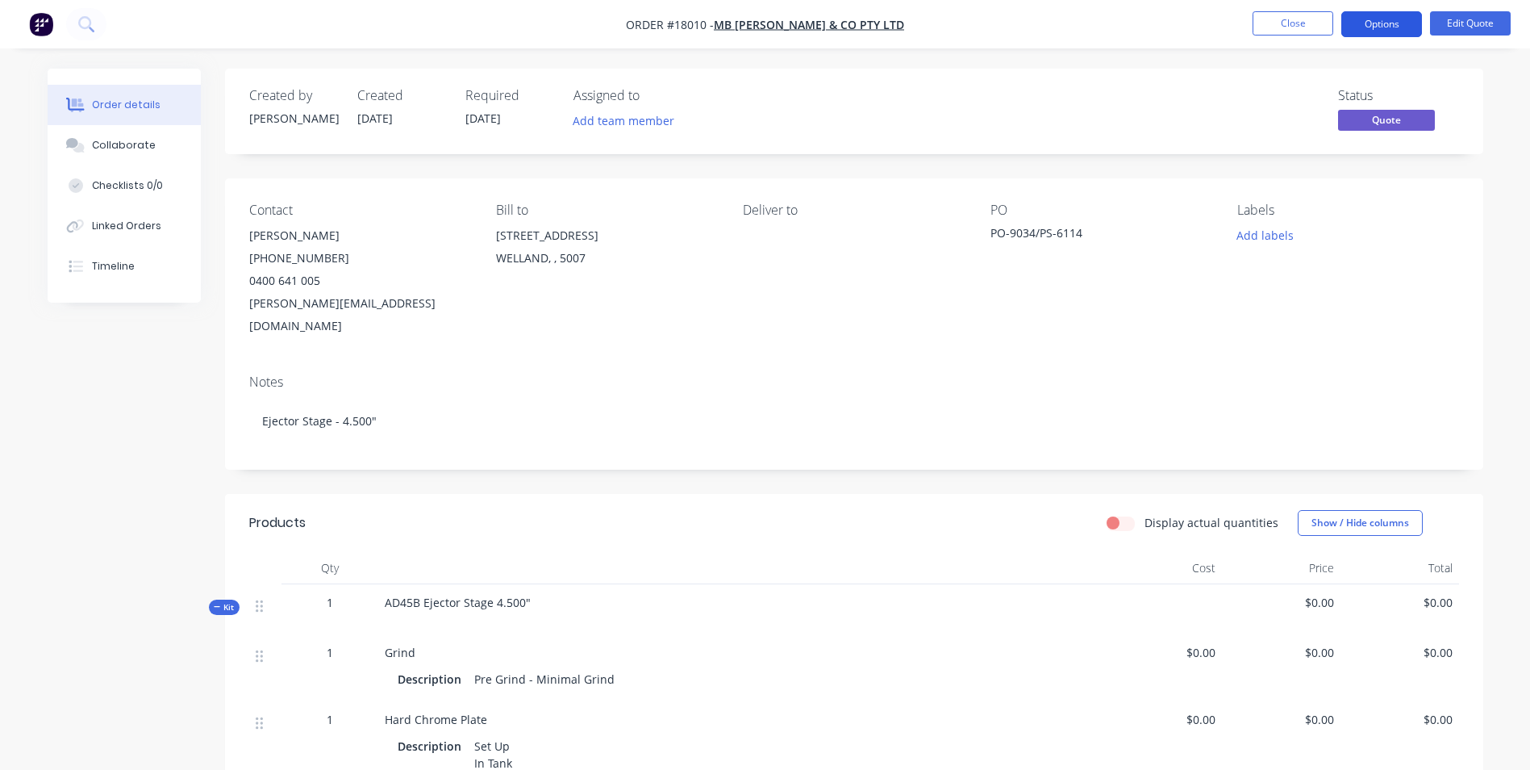
click at [1392, 23] on button "Options" at bounding box center [1382, 24] width 81 height 26
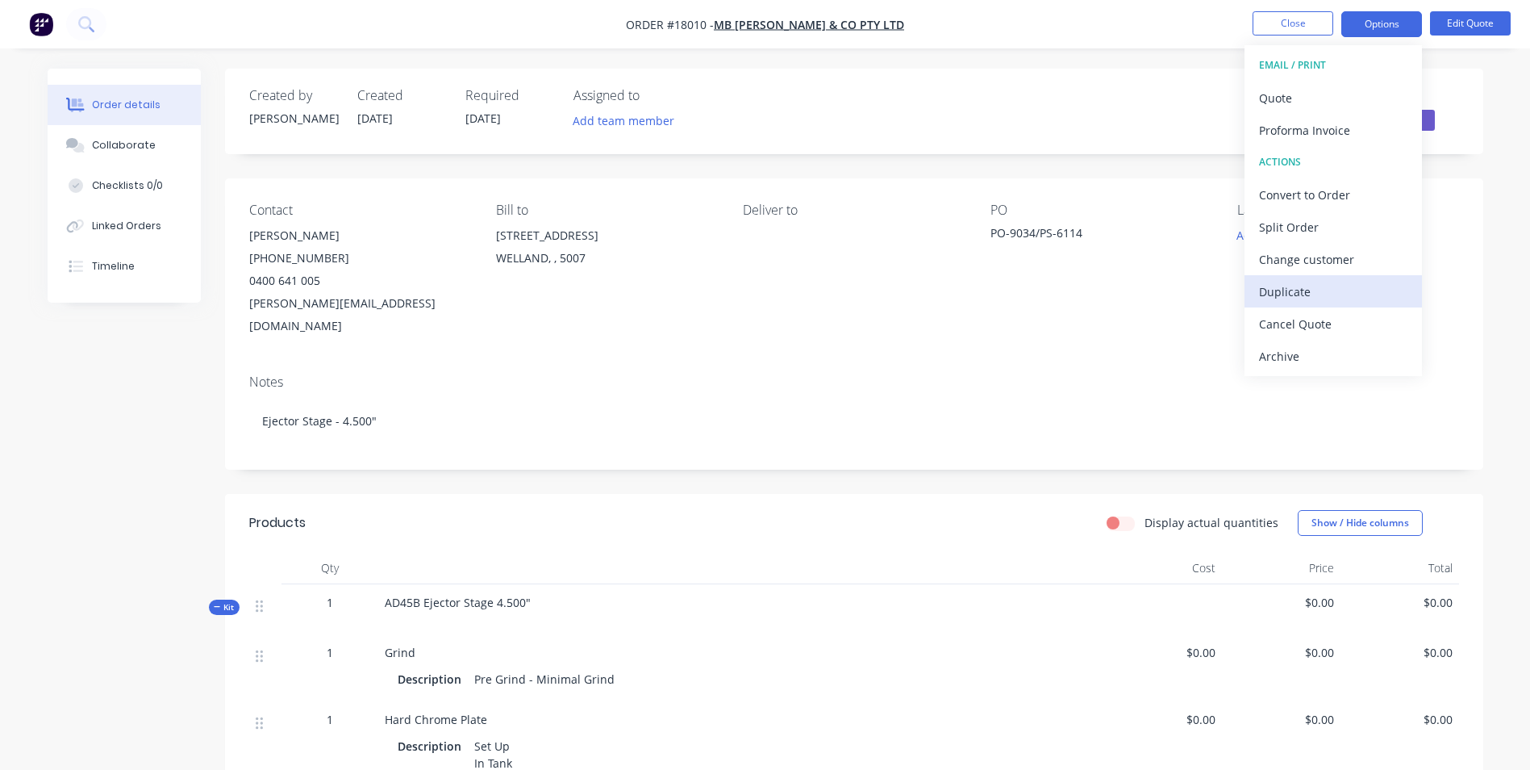
click at [1306, 290] on div "Duplicate" at bounding box center [1333, 291] width 148 height 23
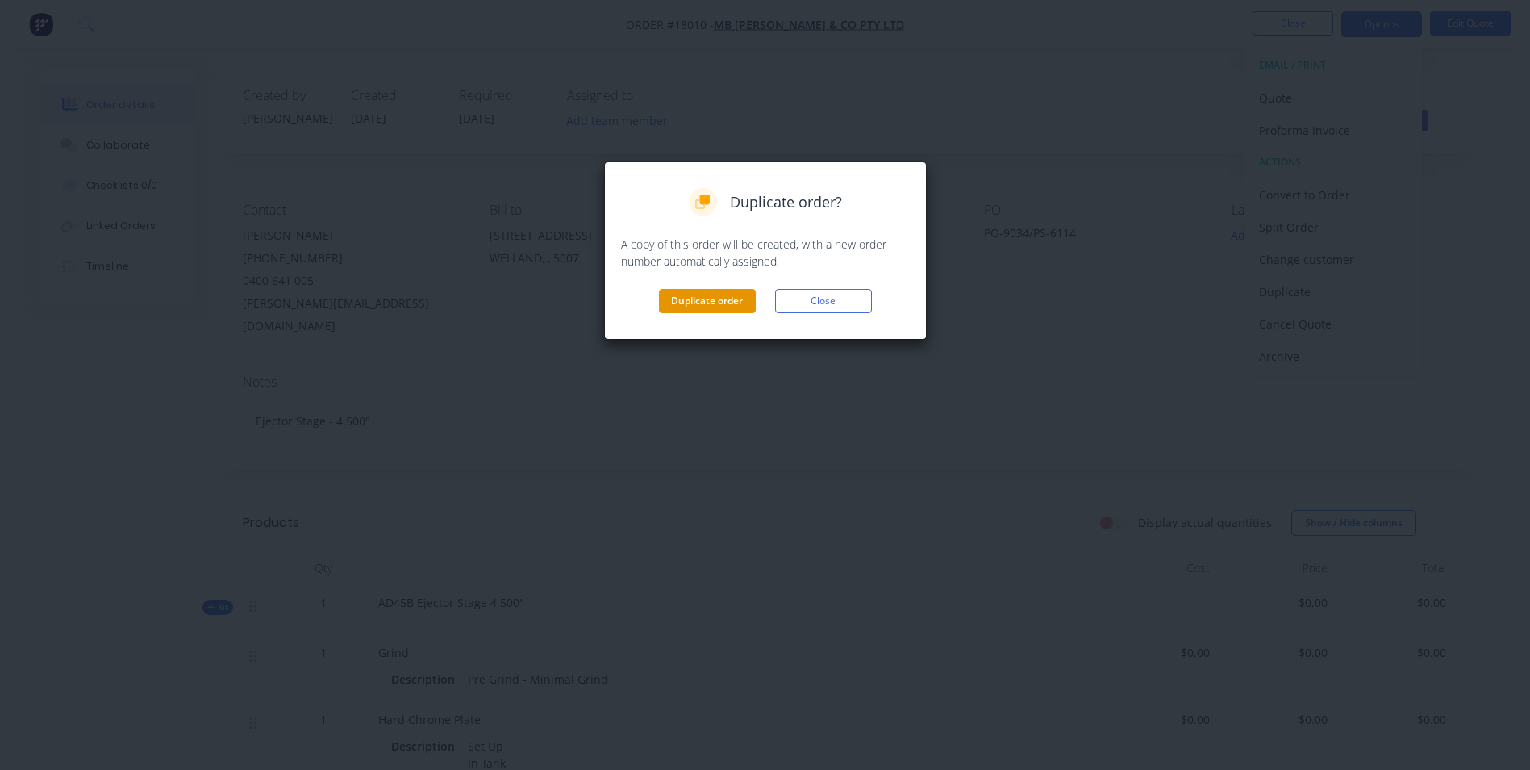
click at [734, 294] on button "Duplicate order" at bounding box center [707, 301] width 97 height 24
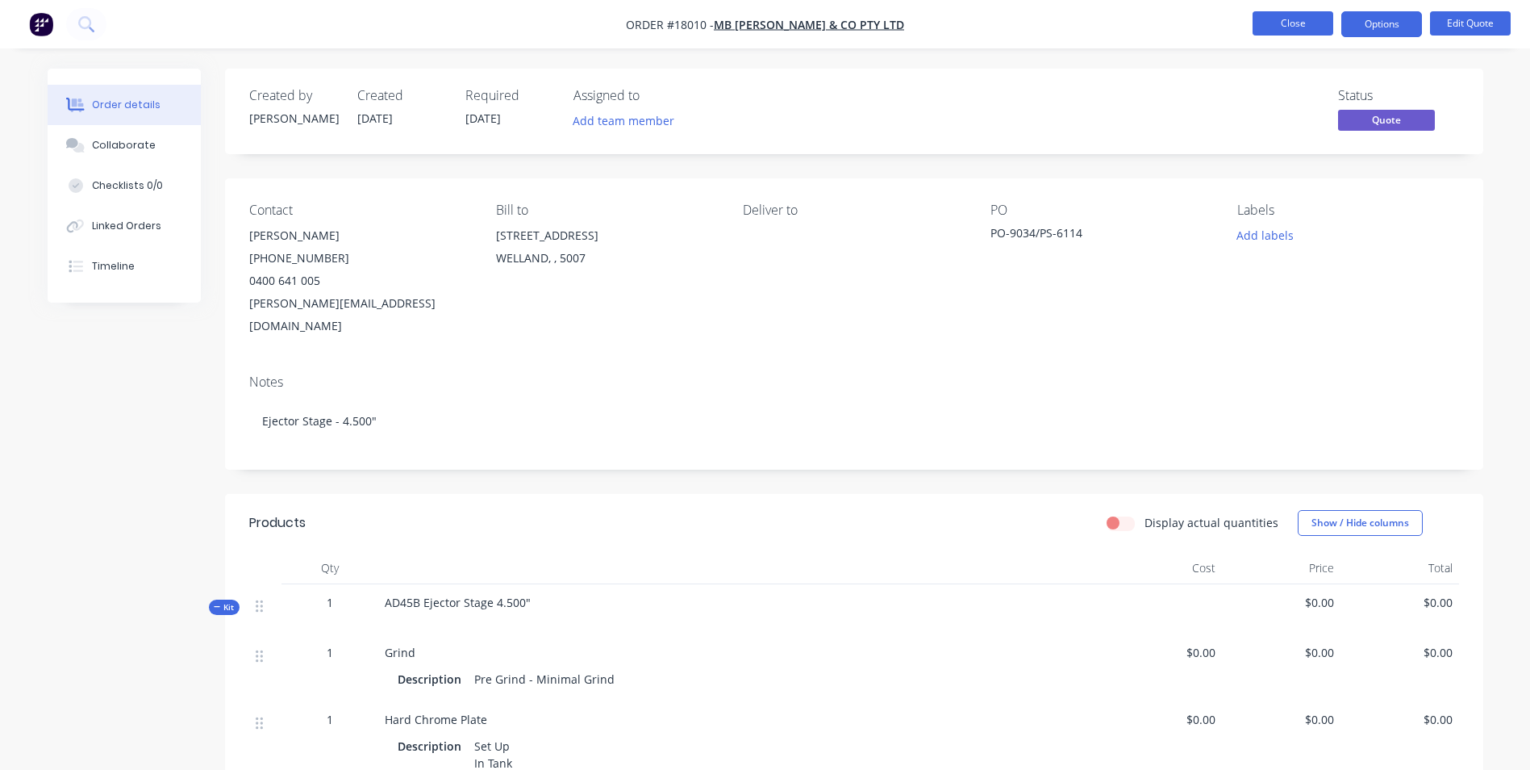
click at [1296, 24] on button "Close" at bounding box center [1293, 23] width 81 height 24
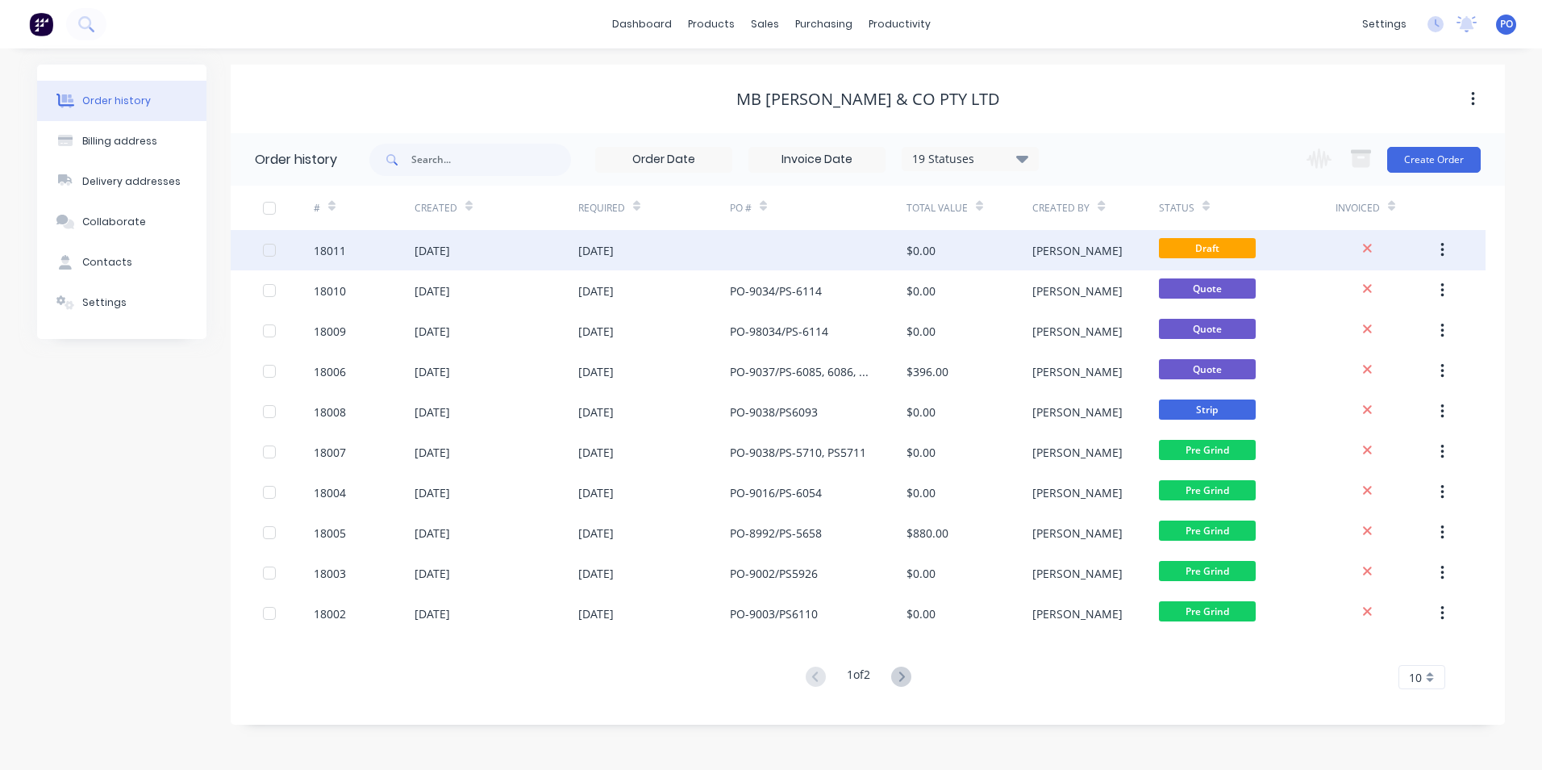
click at [611, 255] on div "[DATE]" at bounding box center [595, 250] width 35 height 17
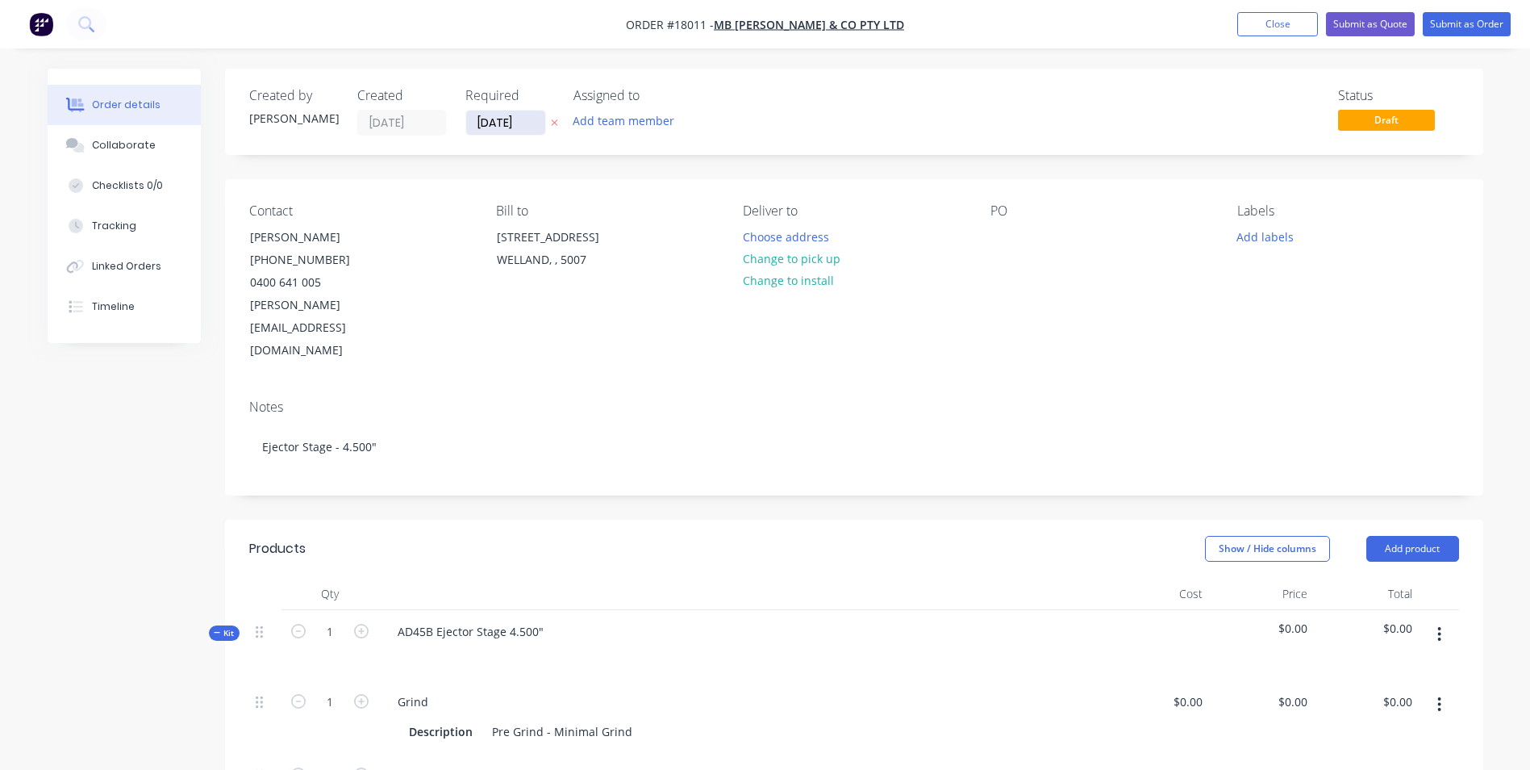
click at [530, 126] on input "[DATE]" at bounding box center [505, 123] width 79 height 24
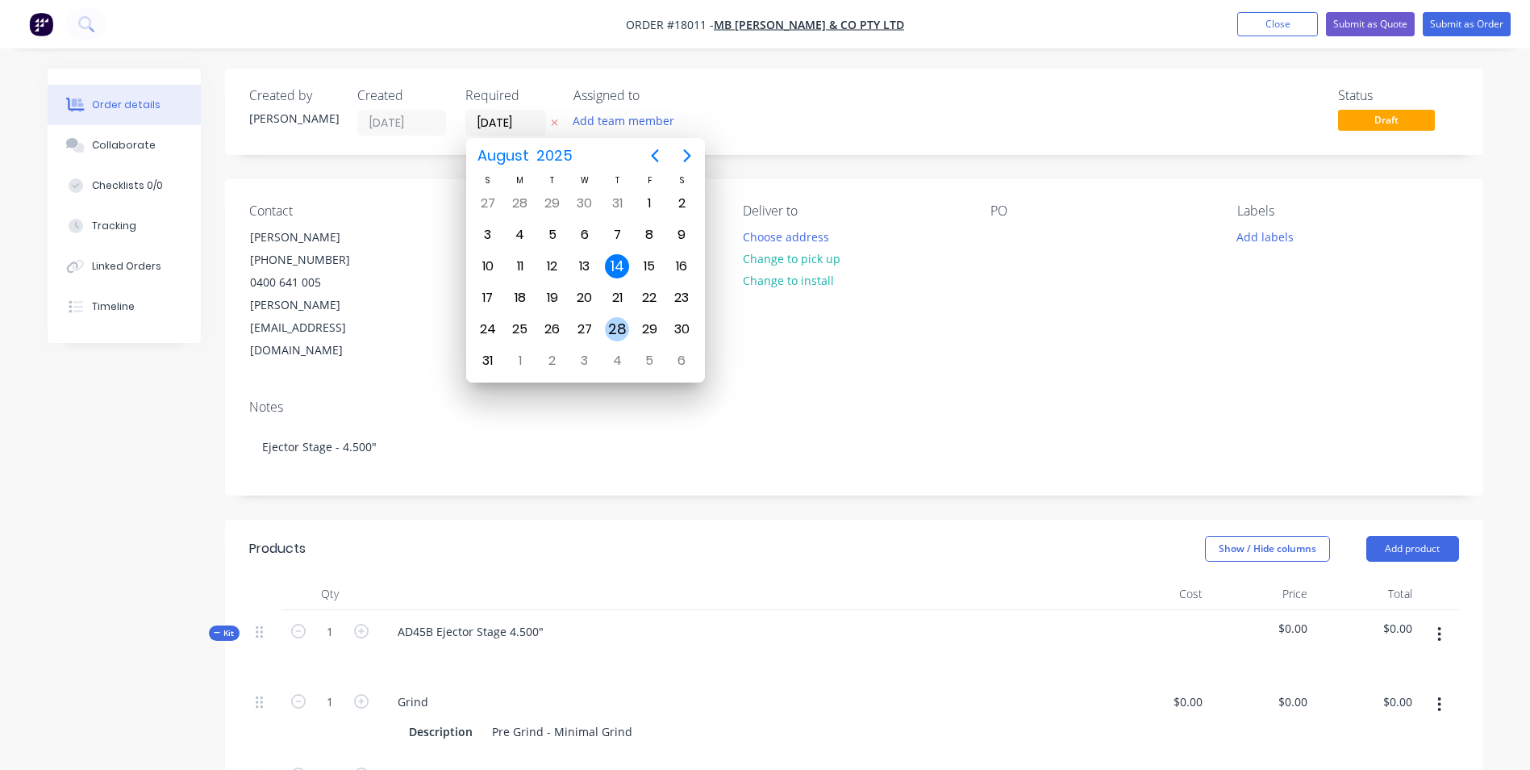
click at [616, 326] on div "28" at bounding box center [617, 329] width 24 height 24
type input "[DATE]"
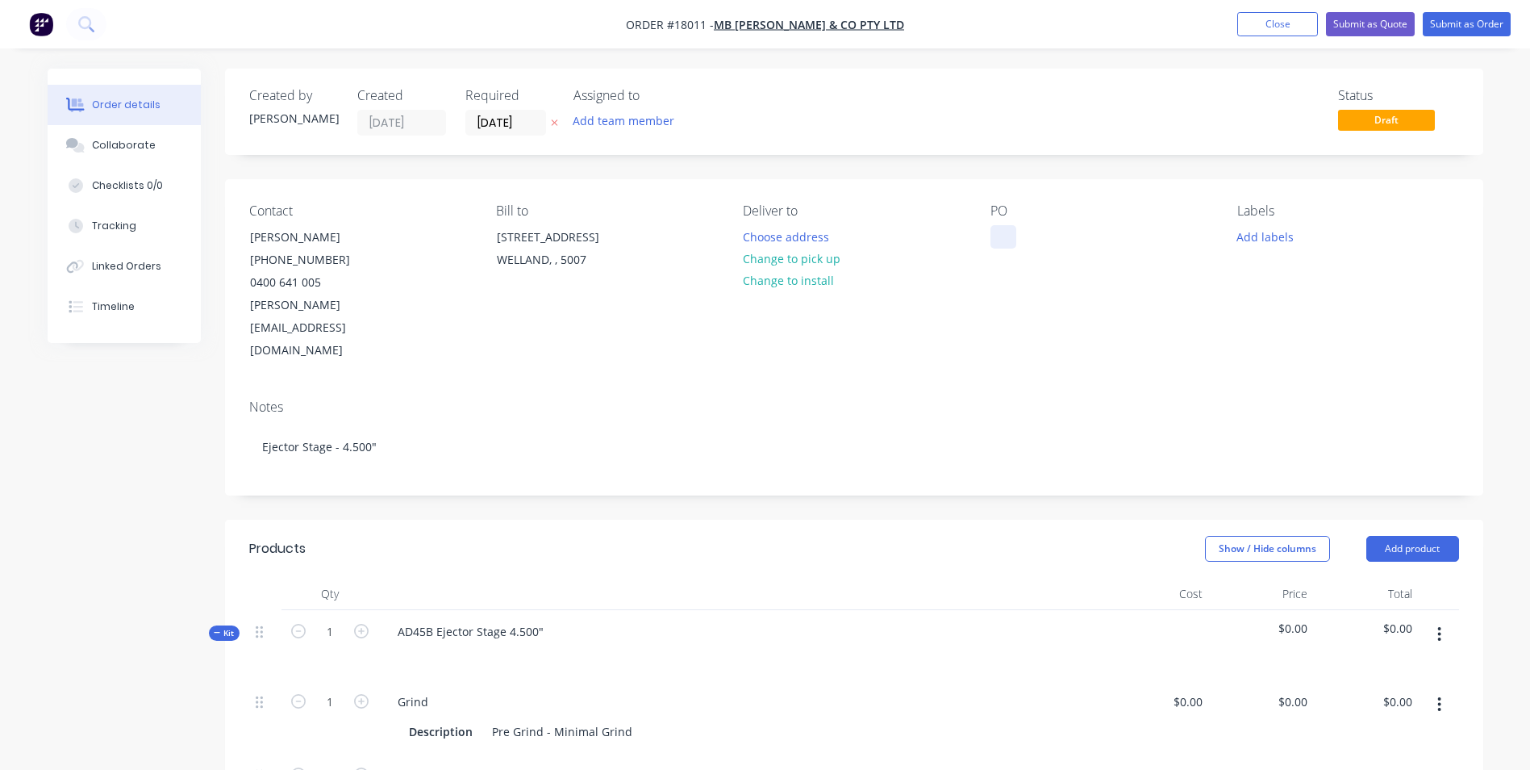
click at [993, 234] on div at bounding box center [1004, 236] width 26 height 23
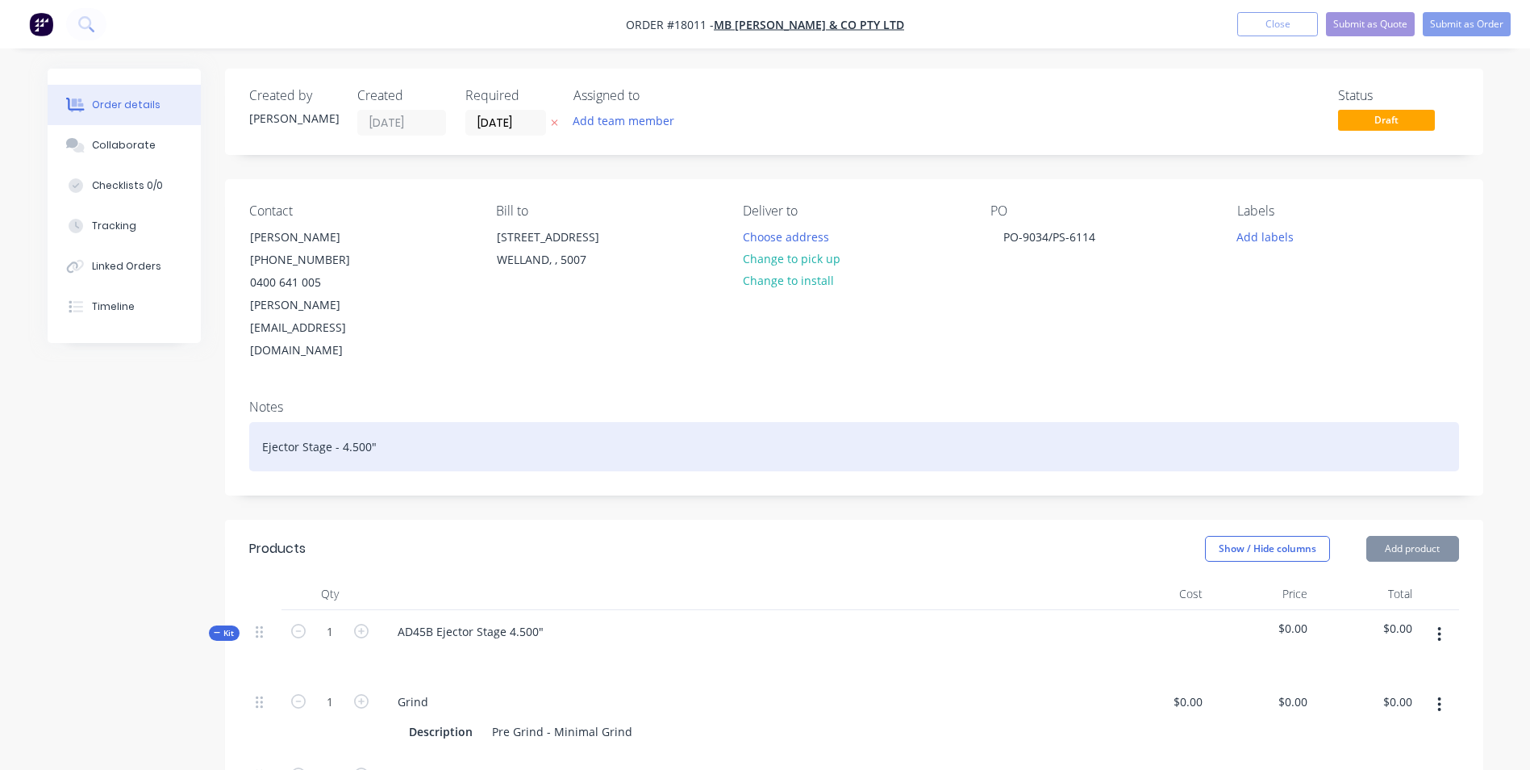
click at [355, 422] on div "Ejector Stage - 4.500"" at bounding box center [854, 446] width 1210 height 49
click at [344, 422] on div "Ejector Stage - 4.500"" at bounding box center [854, 446] width 1210 height 49
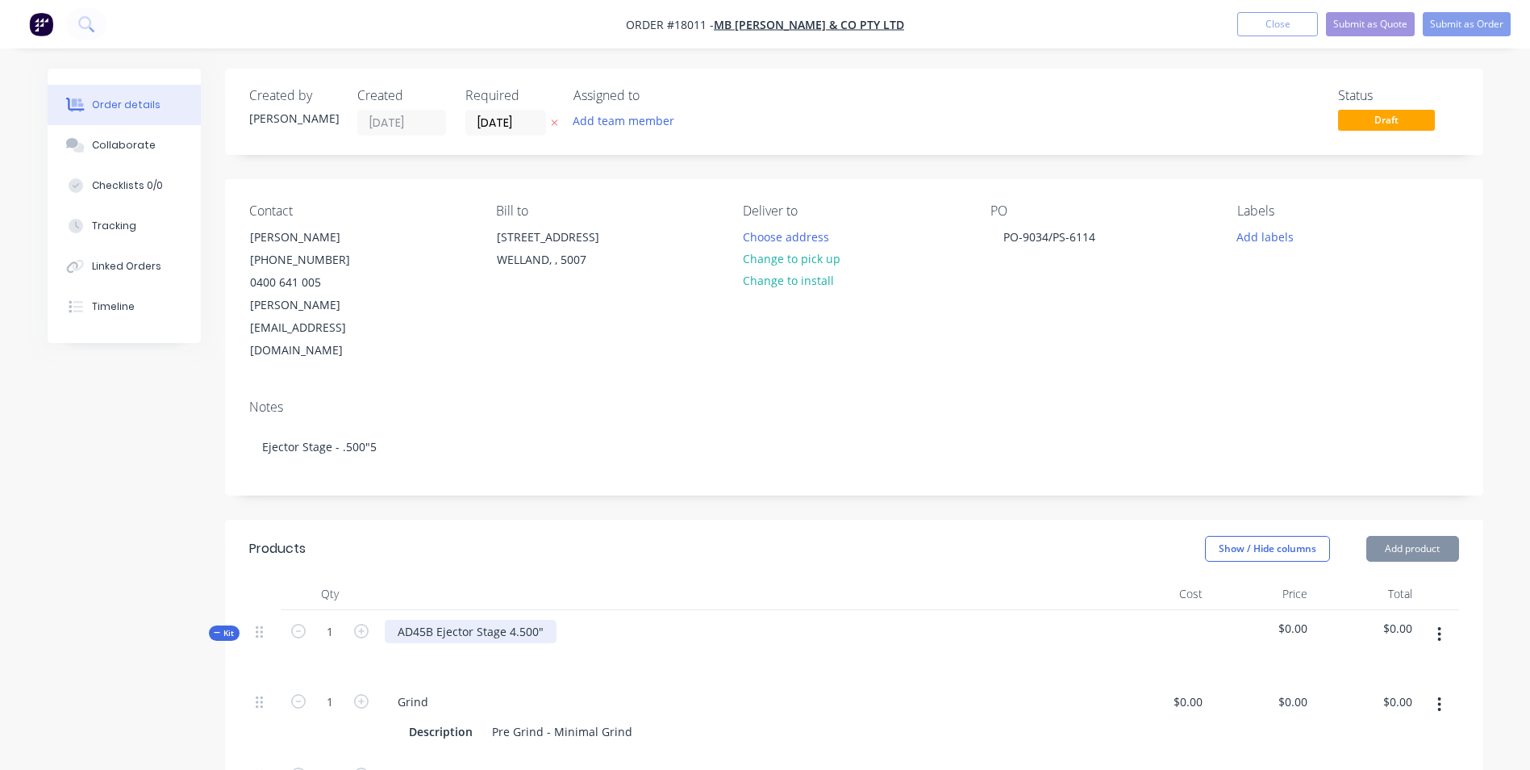
click at [512, 620] on div "AD45B Ejector Stage 4.500"" at bounding box center [471, 631] width 172 height 23
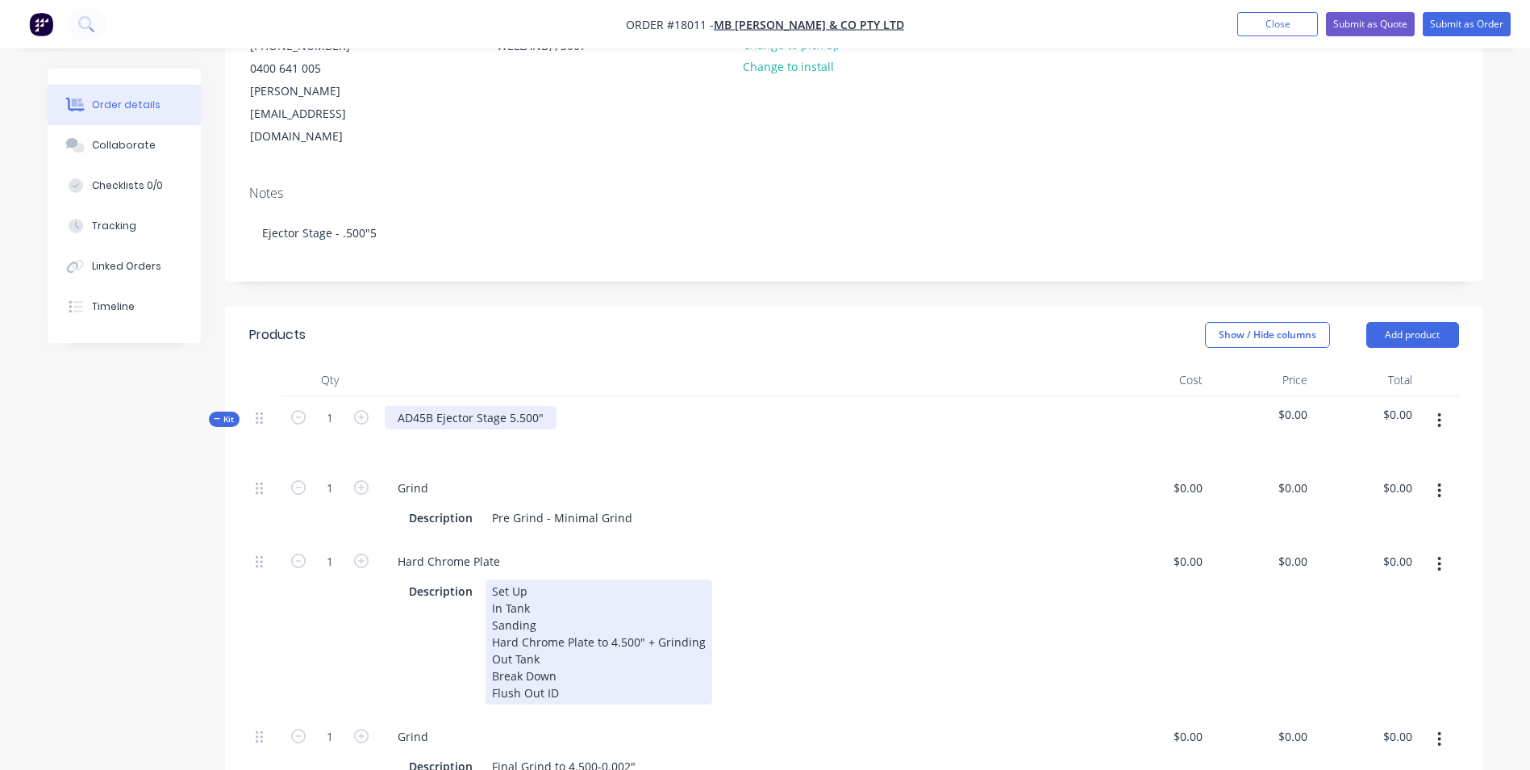
scroll to position [242, 0]
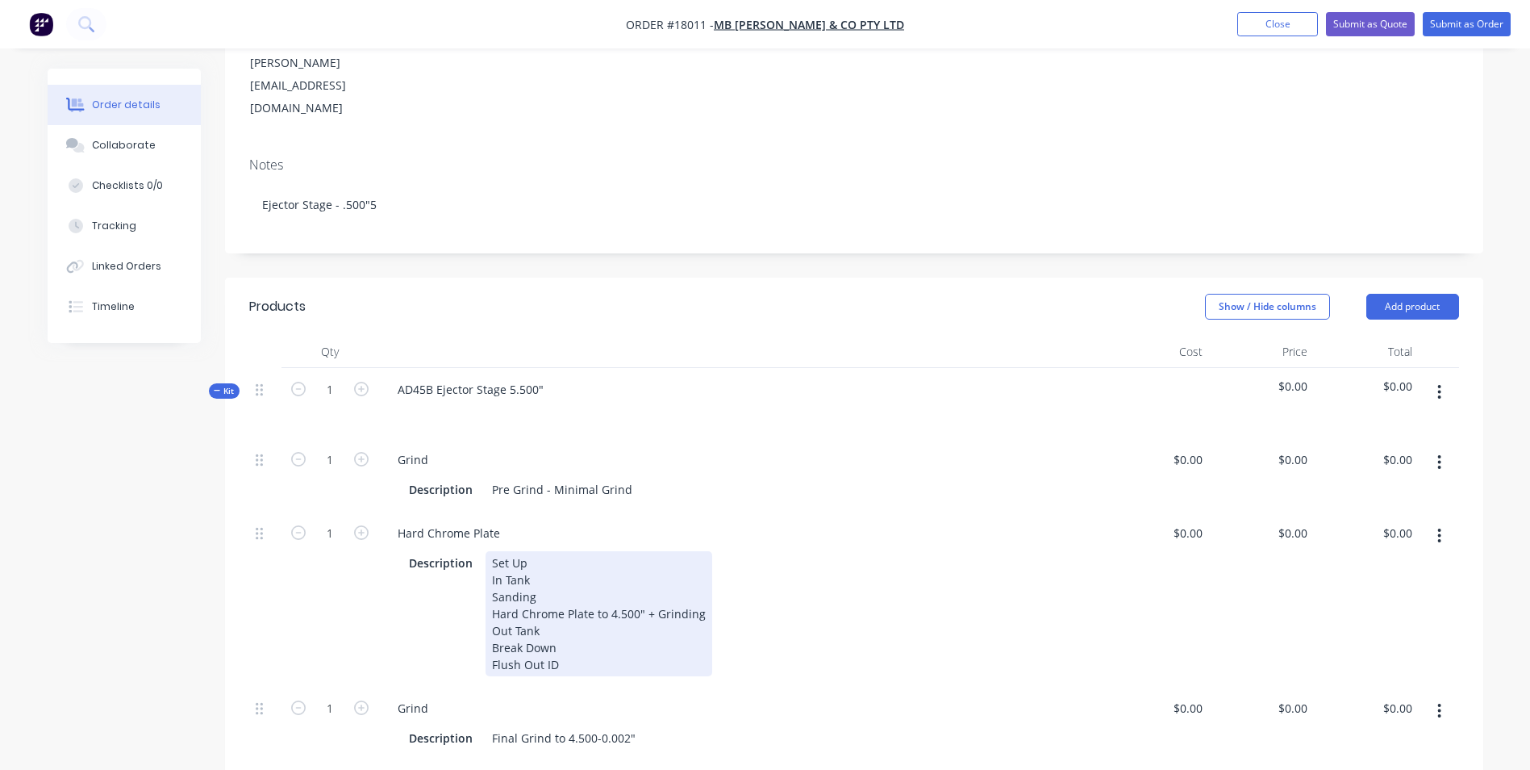
click at [613, 567] on div "Set Up In Tank Sanding Hard Chrome Plate to 4.500" + Grinding Out Tank Break Do…" at bounding box center [599, 613] width 227 height 125
click at [613, 568] on div "Set Up In Tank Sanding Hard Chrome Plate to 4.500" + Grinding Out Tank Break Do…" at bounding box center [599, 613] width 227 height 125
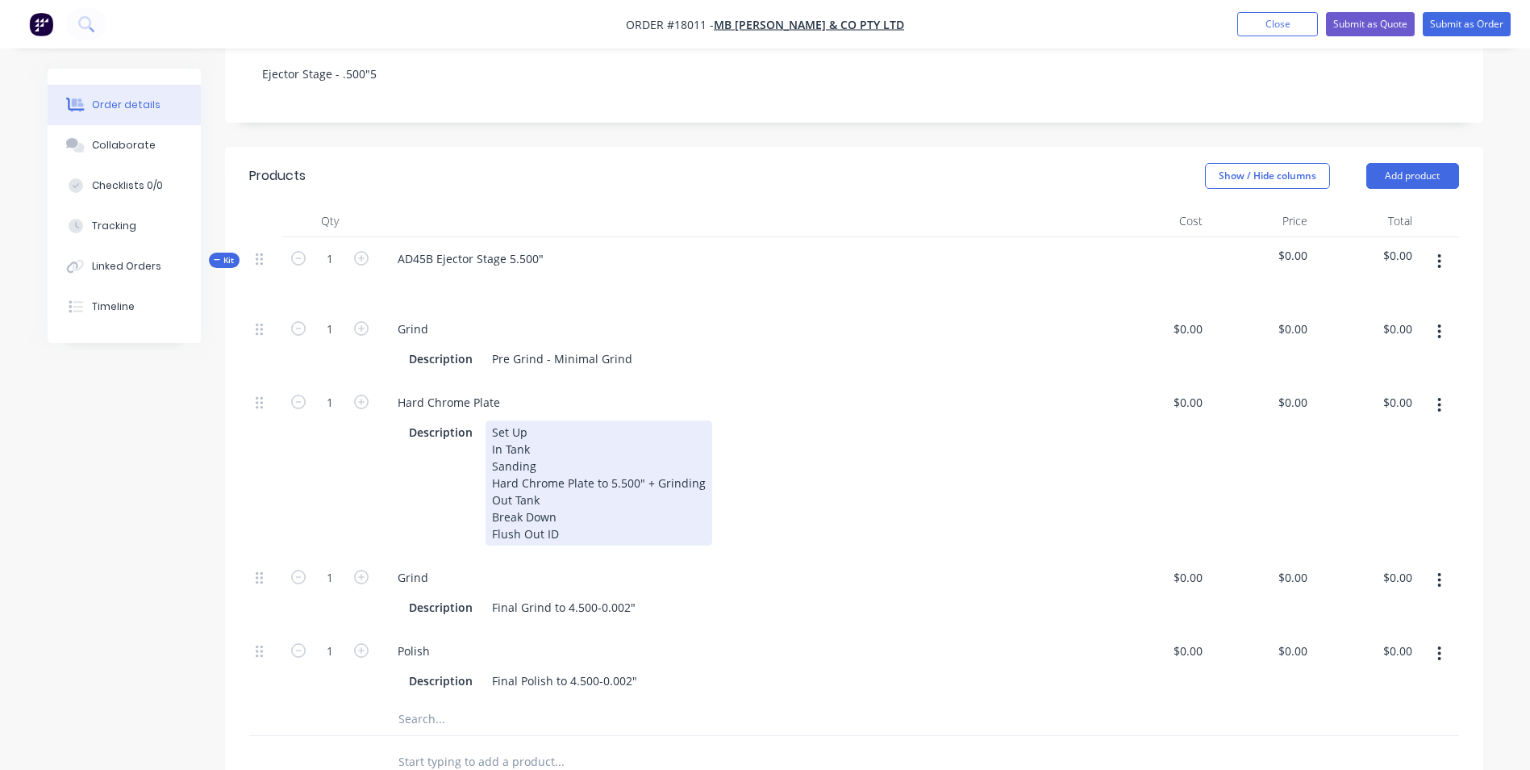
scroll to position [403, 0]
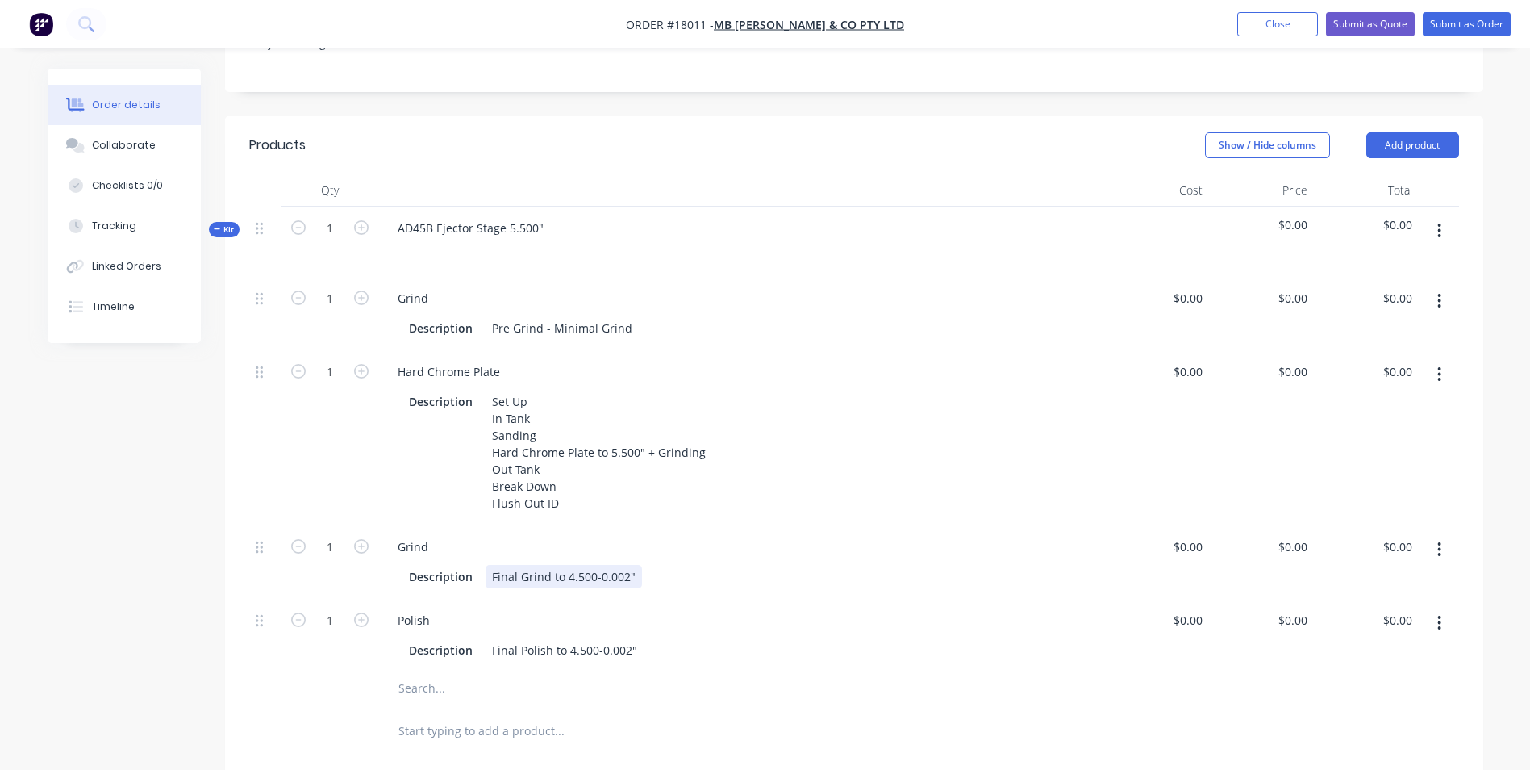
click at [569, 565] on div "Final Grind to 4.500-0.002"" at bounding box center [564, 576] width 156 height 23
click at [570, 638] on div "Final Polish to 4.500-0.002"" at bounding box center [565, 649] width 158 height 23
click at [573, 638] on div "Final Polish to 4.500-0.002"" at bounding box center [565, 649] width 158 height 23
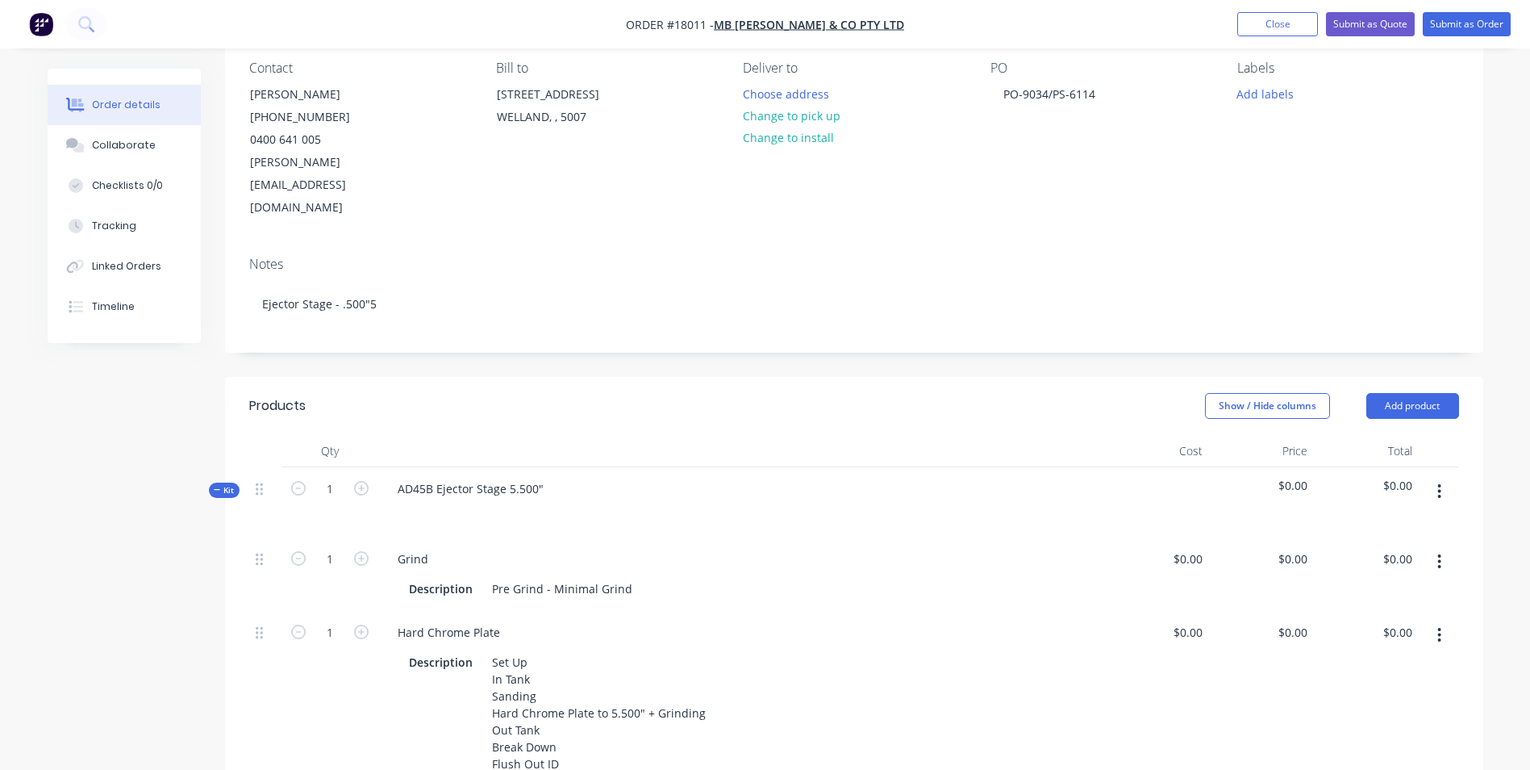
scroll to position [0, 0]
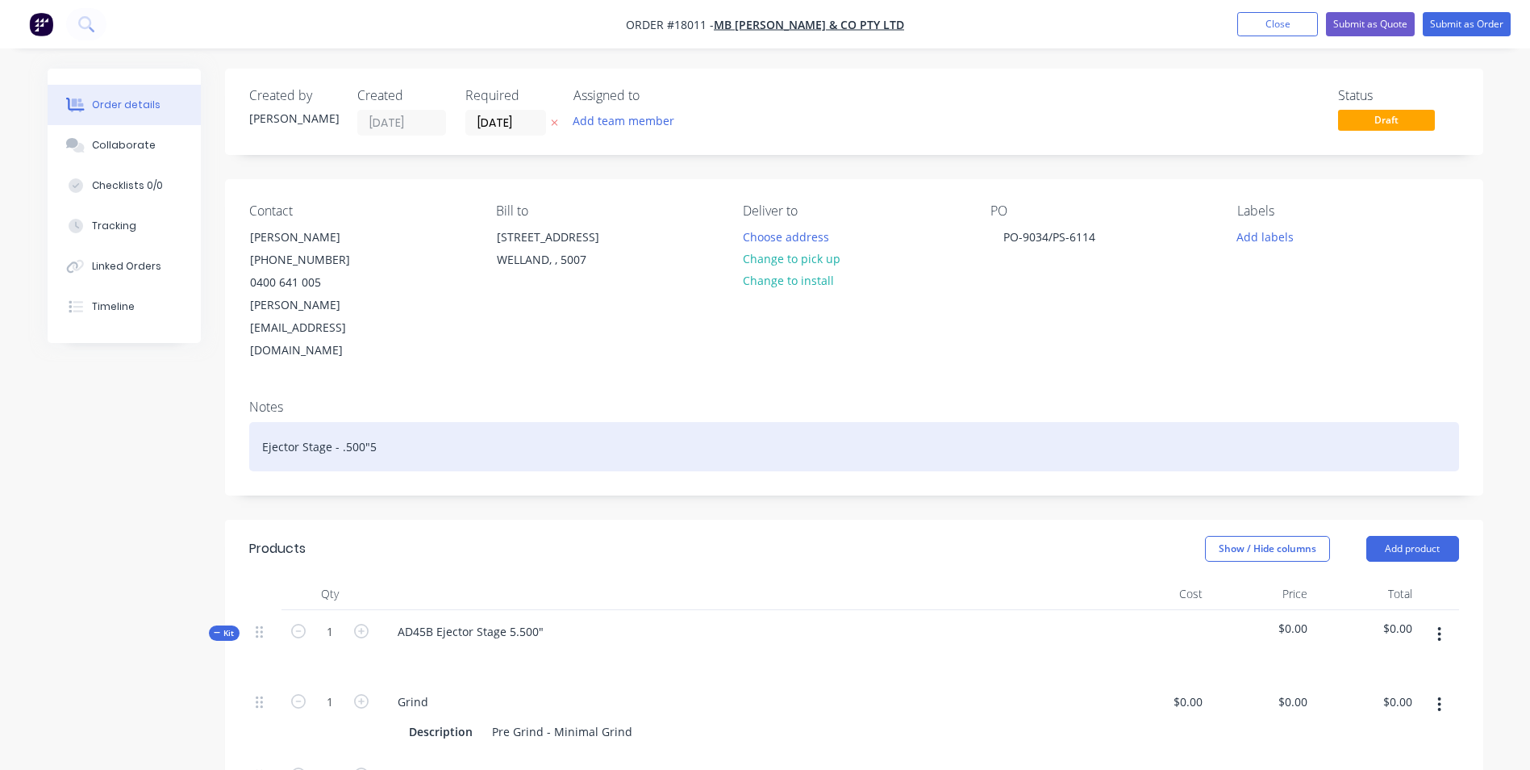
click at [374, 422] on div "Ejector Stage - .500"5" at bounding box center [854, 446] width 1210 height 49
click at [337, 422] on div "Ejector Stage - .500"" at bounding box center [854, 446] width 1210 height 49
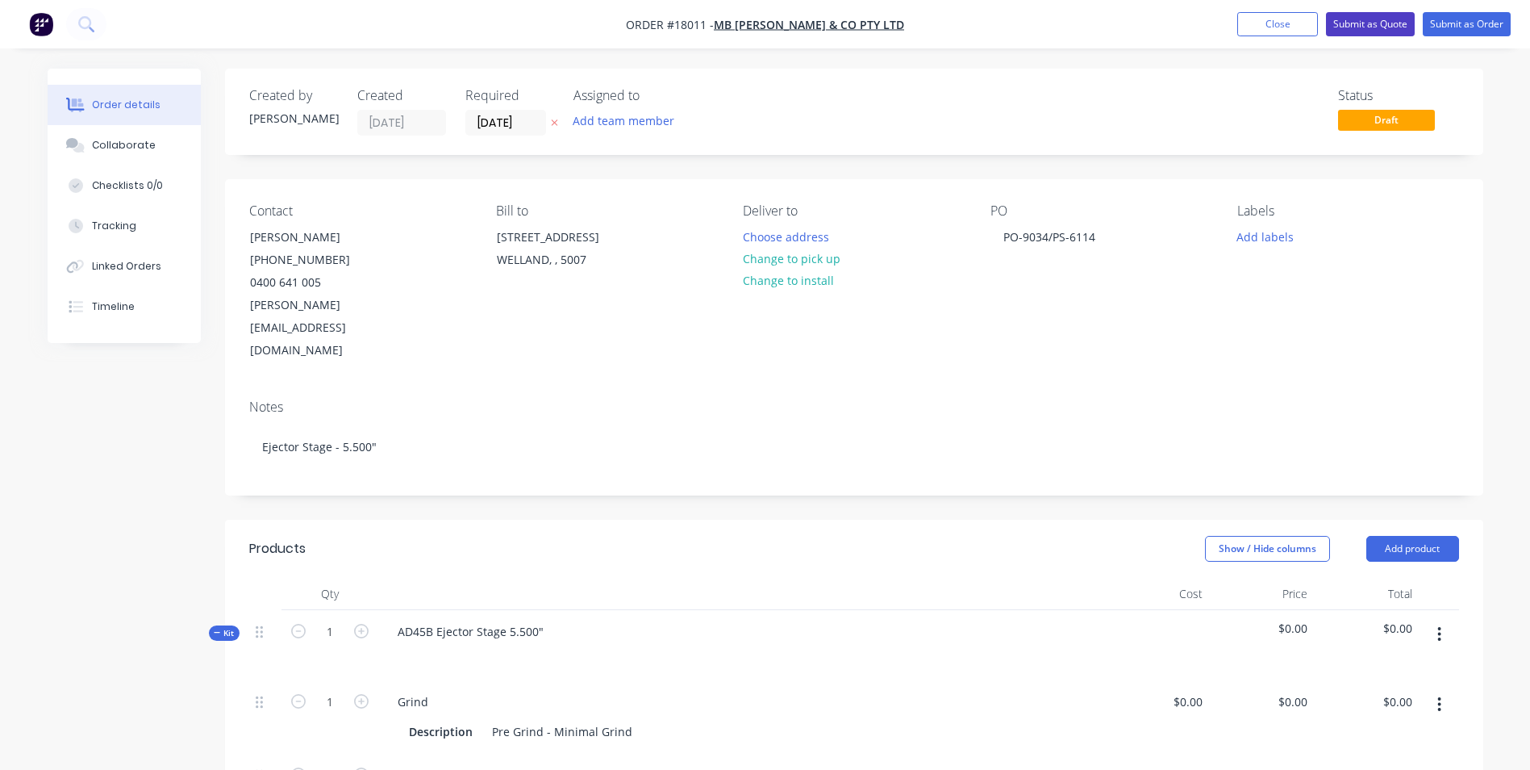
click at [1397, 21] on button "Submit as Quote" at bounding box center [1370, 24] width 89 height 24
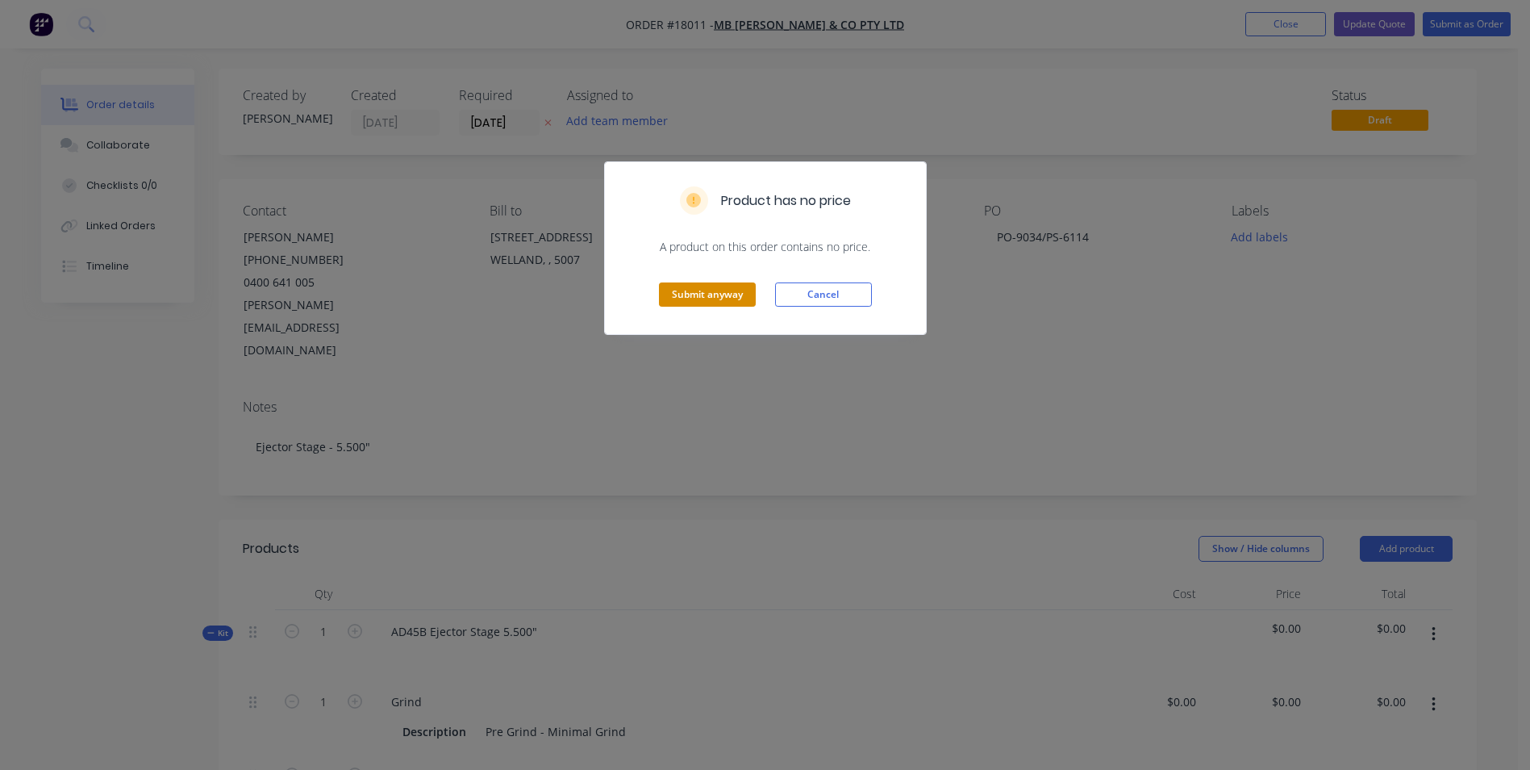
click at [717, 297] on button "Submit anyway" at bounding box center [707, 294] width 97 height 24
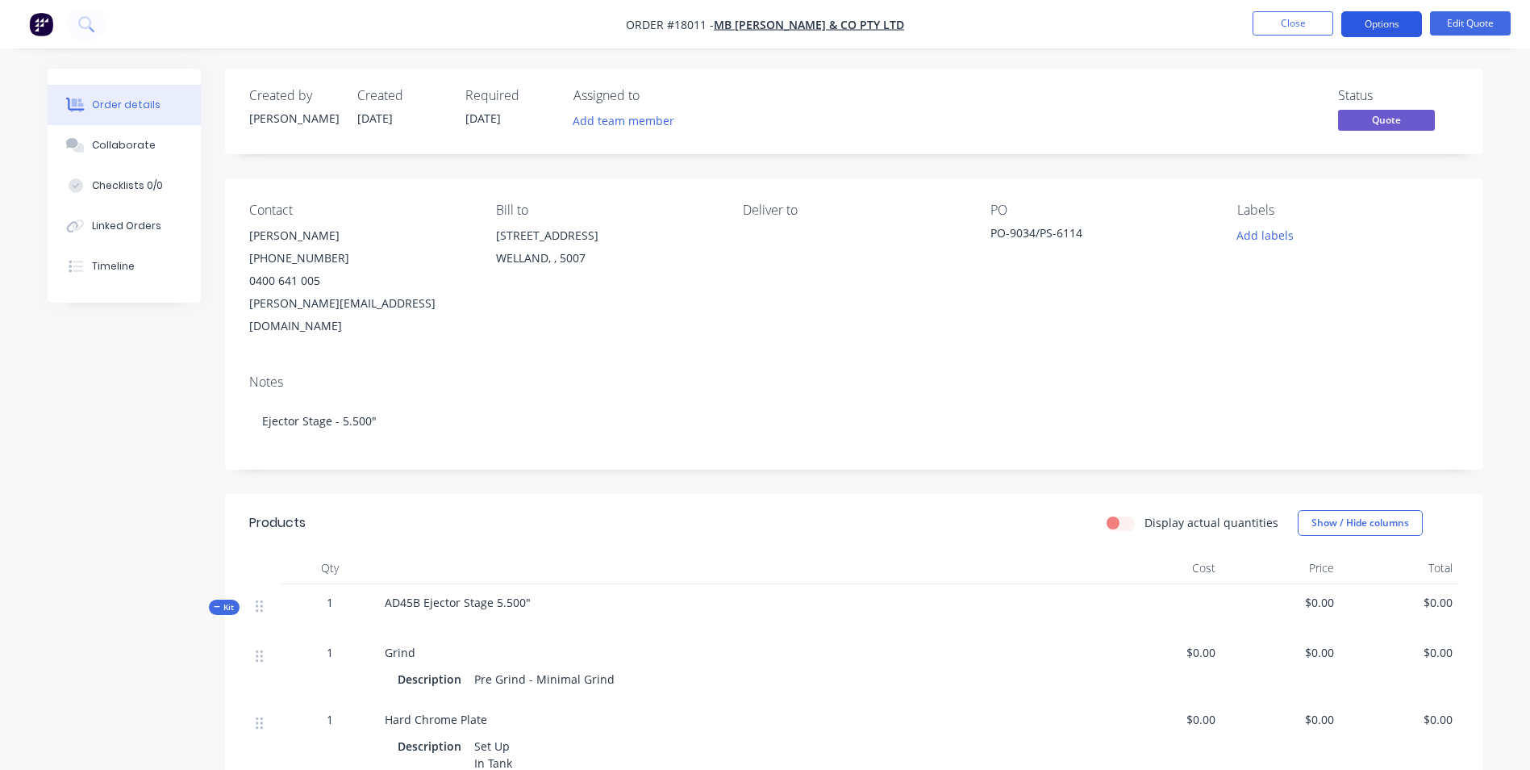
click at [1391, 21] on button "Options" at bounding box center [1382, 24] width 81 height 26
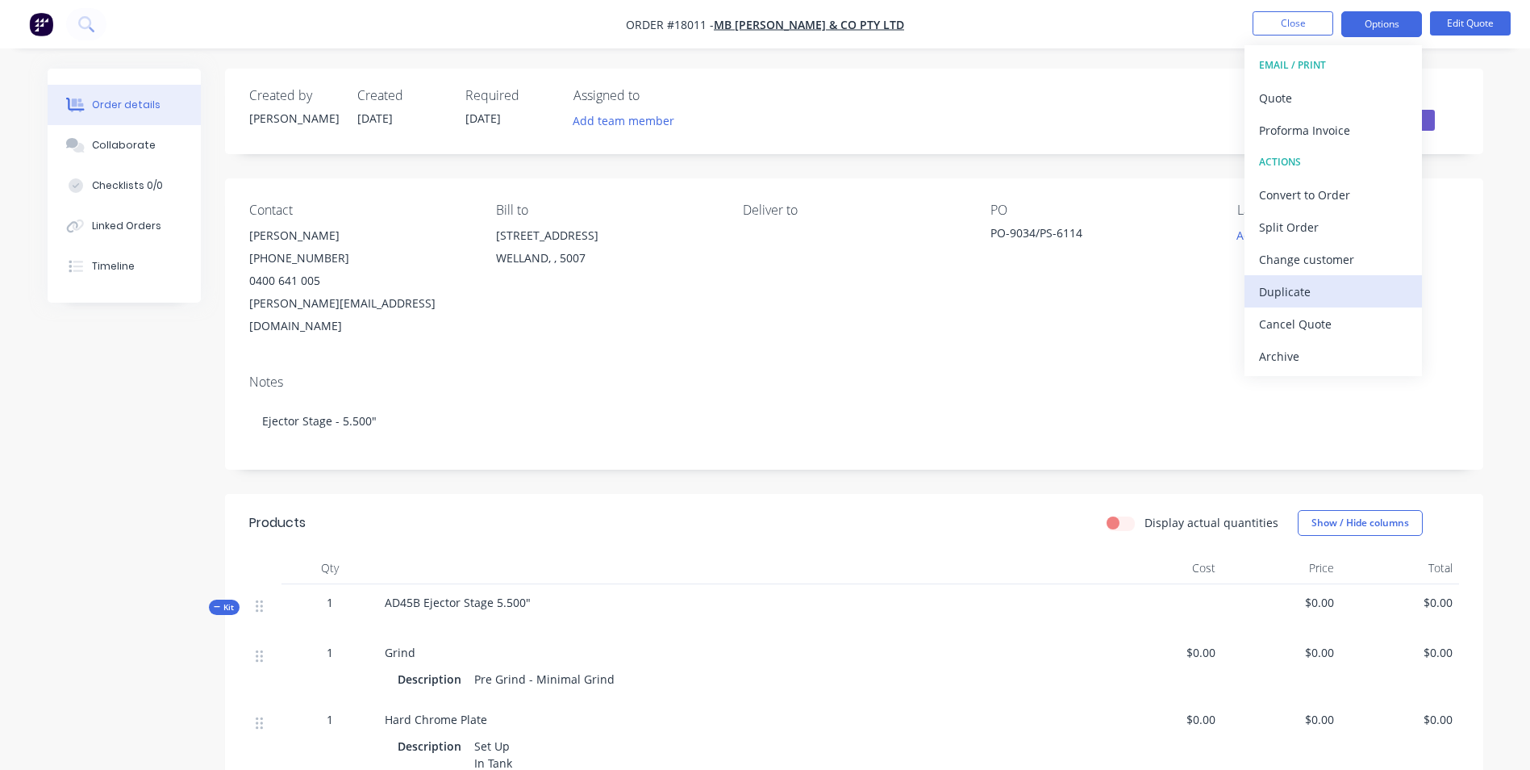
click at [1311, 294] on div "Duplicate" at bounding box center [1333, 291] width 148 height 23
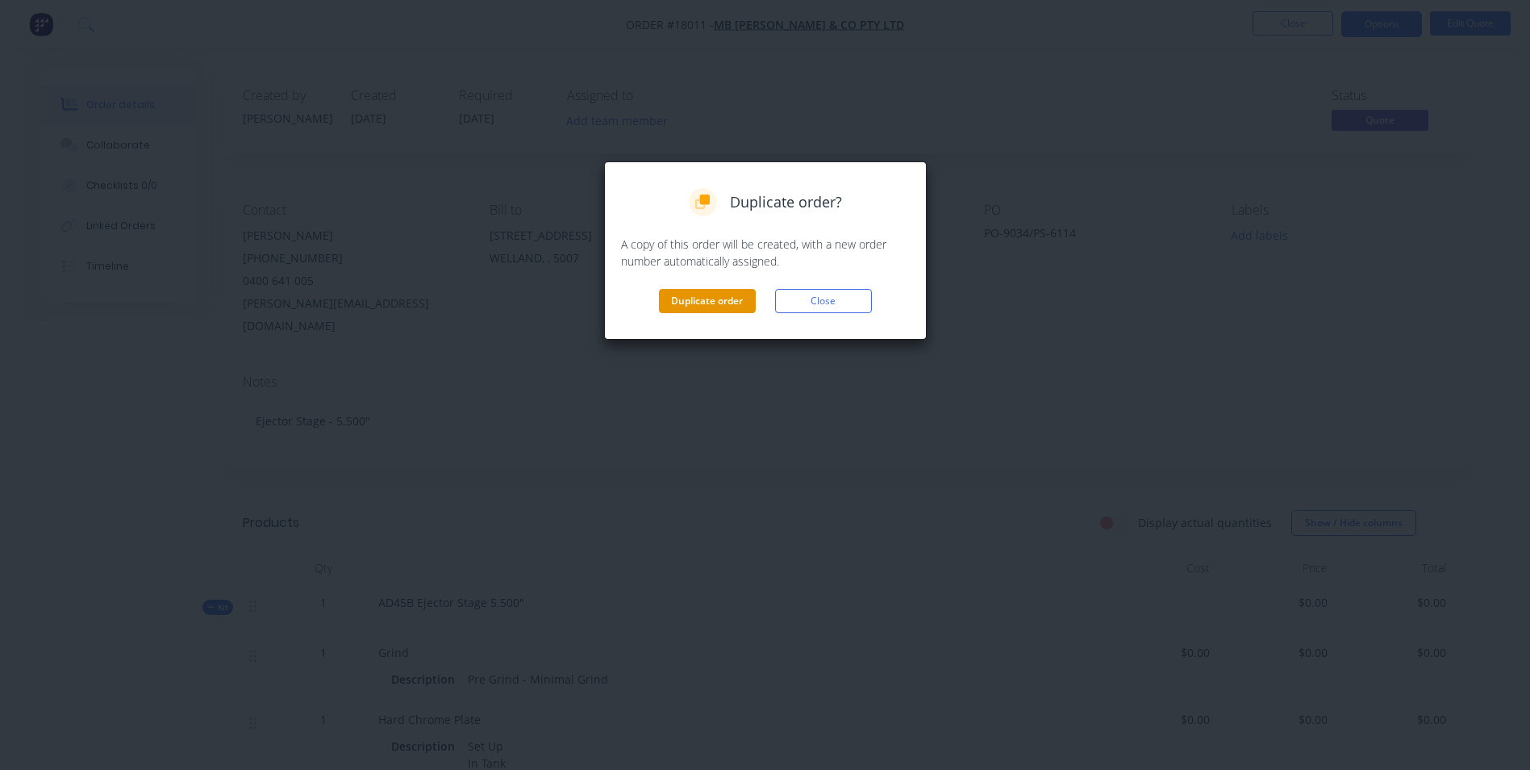
click at [742, 307] on button "Duplicate order" at bounding box center [707, 301] width 97 height 24
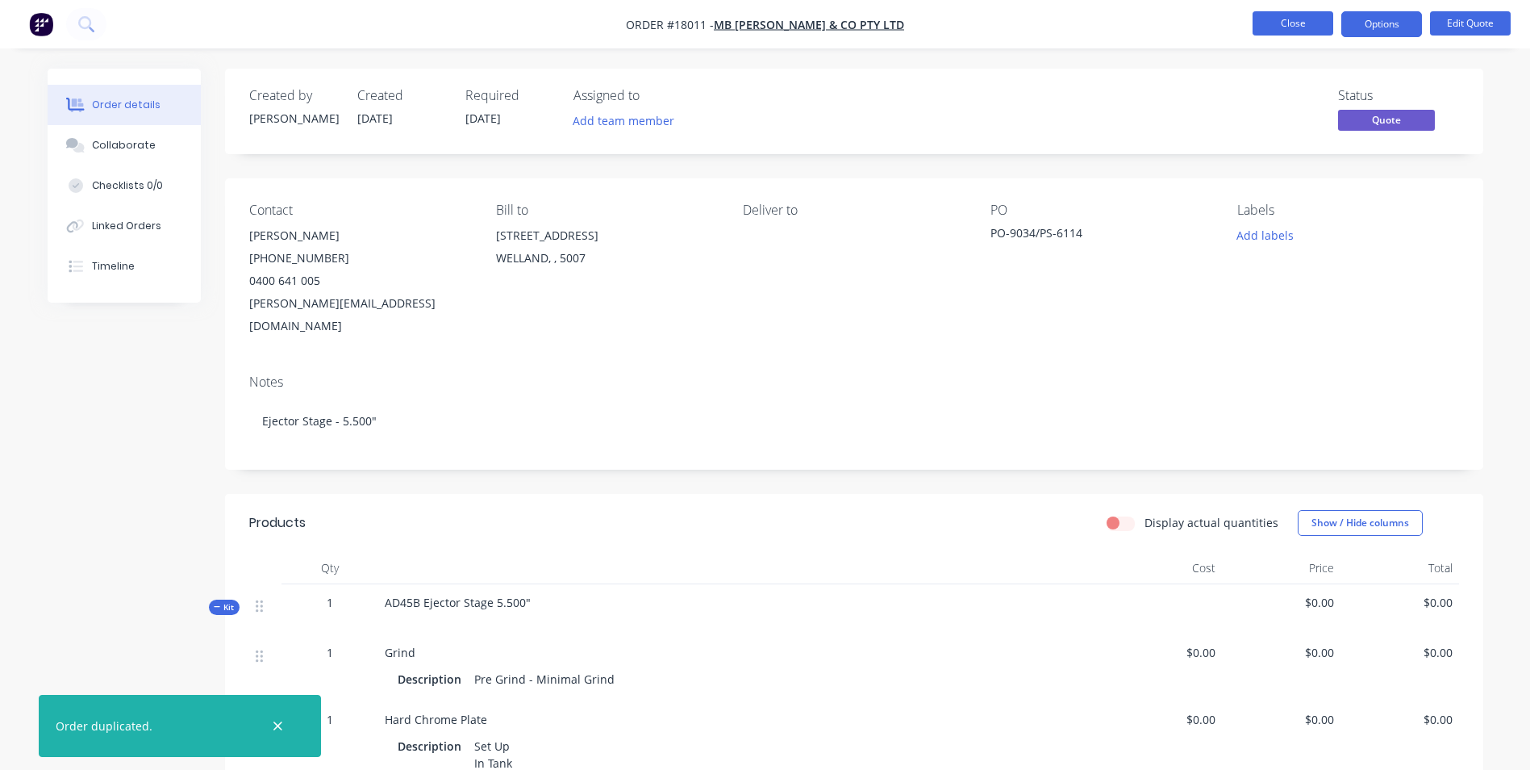
click at [1297, 27] on button "Close" at bounding box center [1293, 23] width 81 height 24
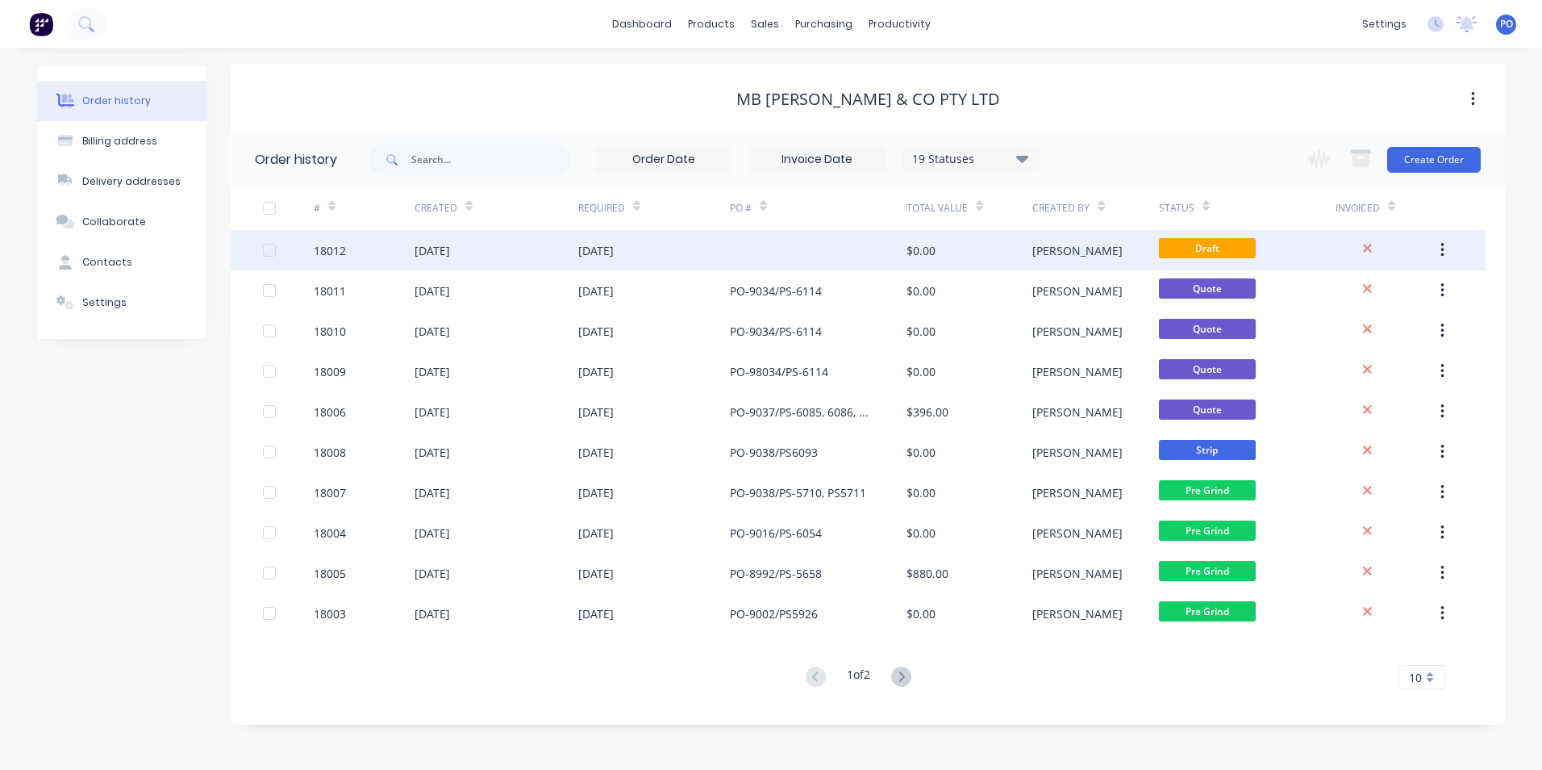
click at [723, 242] on div "[DATE]" at bounding box center [654, 250] width 152 height 40
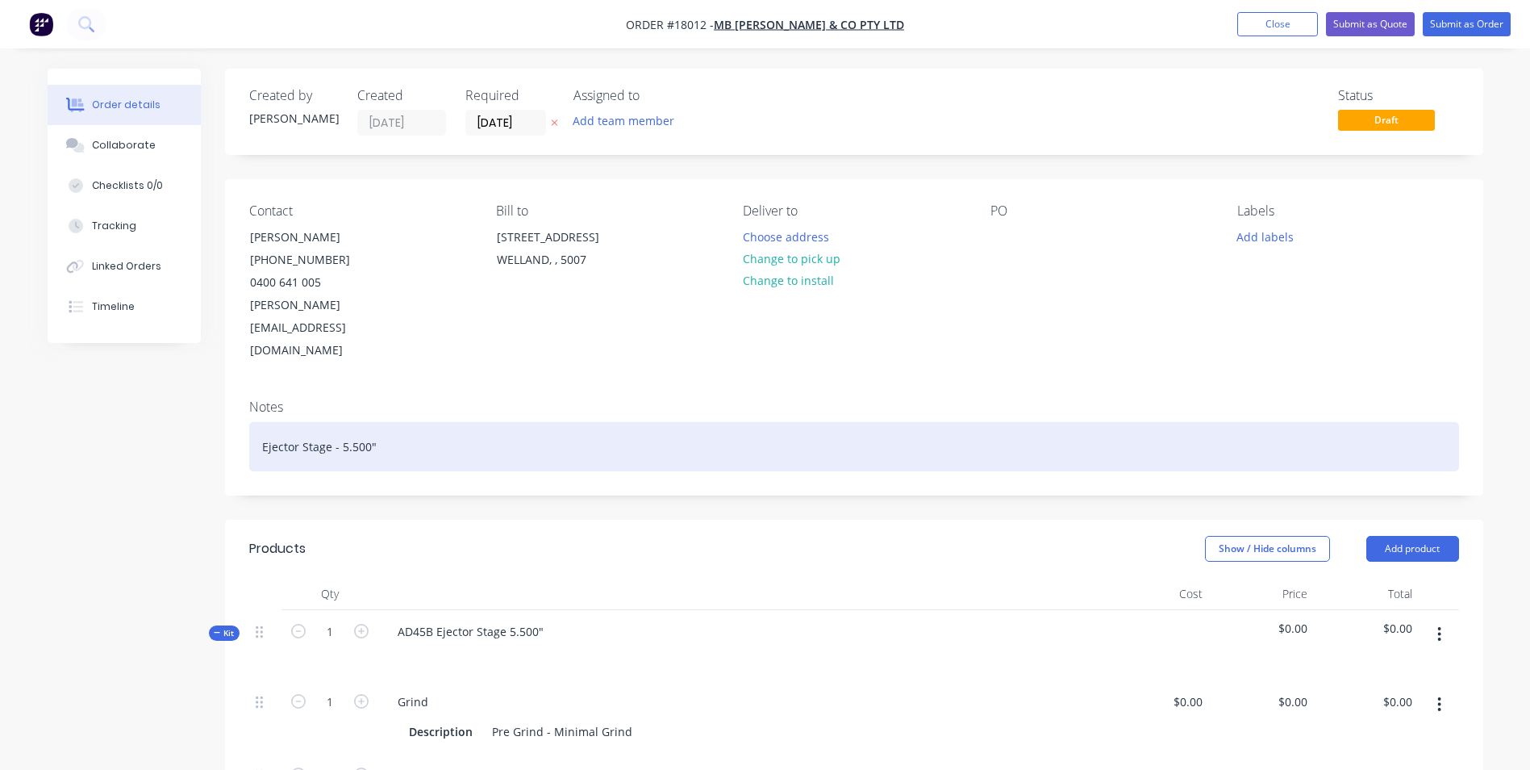
click at [355, 422] on div "Ejector Stage - 5.500"" at bounding box center [854, 446] width 1210 height 49
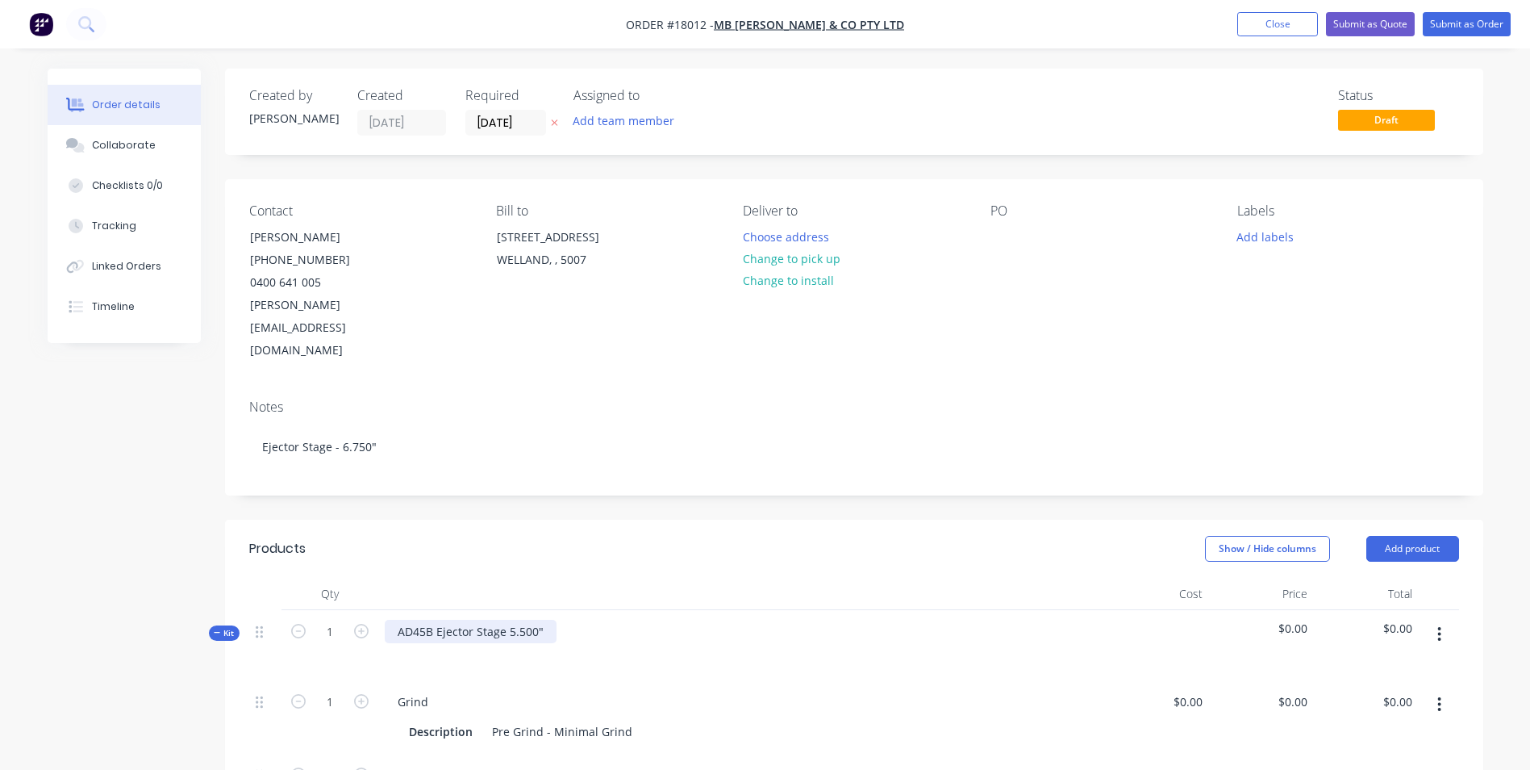
click at [524, 620] on div "AD45B Ejector Stage 5.500"" at bounding box center [471, 631] width 172 height 23
click at [535, 620] on div "AD45B Ejector Stage 6.7500"" at bounding box center [474, 631] width 178 height 23
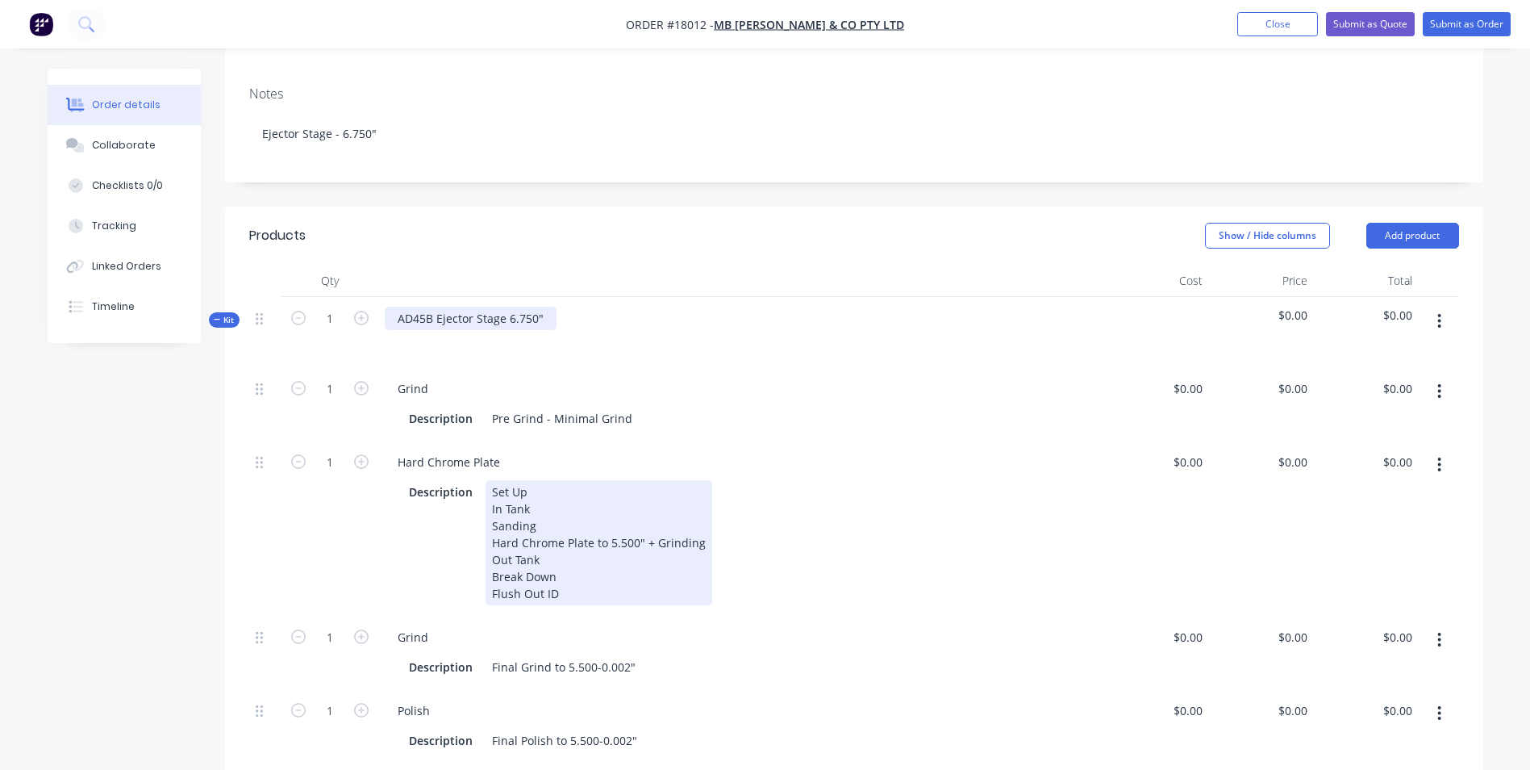
scroll to position [323, 0]
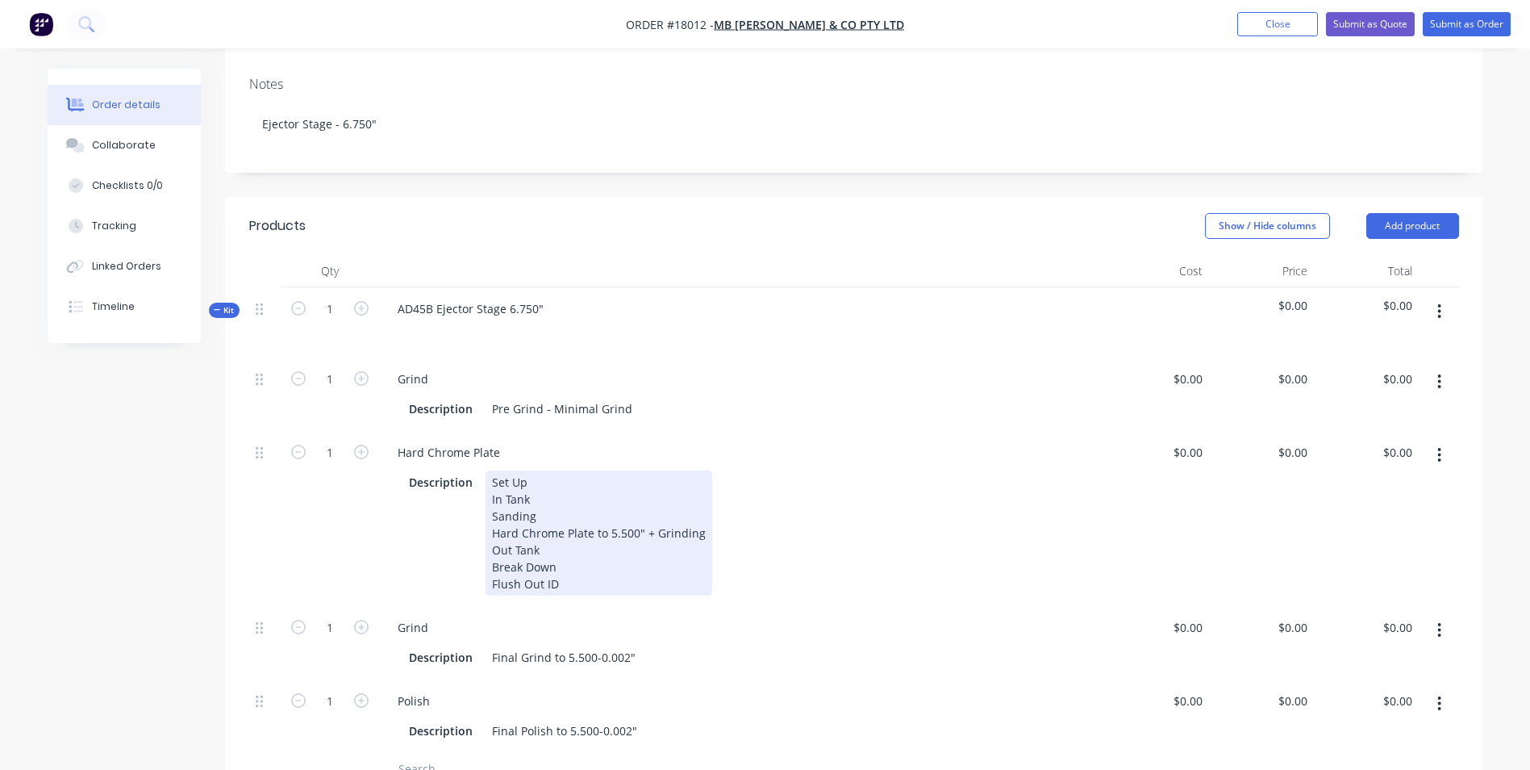
click at [623, 489] on div "Set Up In Tank Sanding Hard Chrome Plate to 5.500" + Grinding Out Tank Break Do…" at bounding box center [599, 532] width 227 height 125
click at [623, 487] on div "Set Up In Tank Sanding Hard Chrome Plate to 5.500" + Grinding Out Tank Break Do…" at bounding box center [599, 532] width 227 height 125
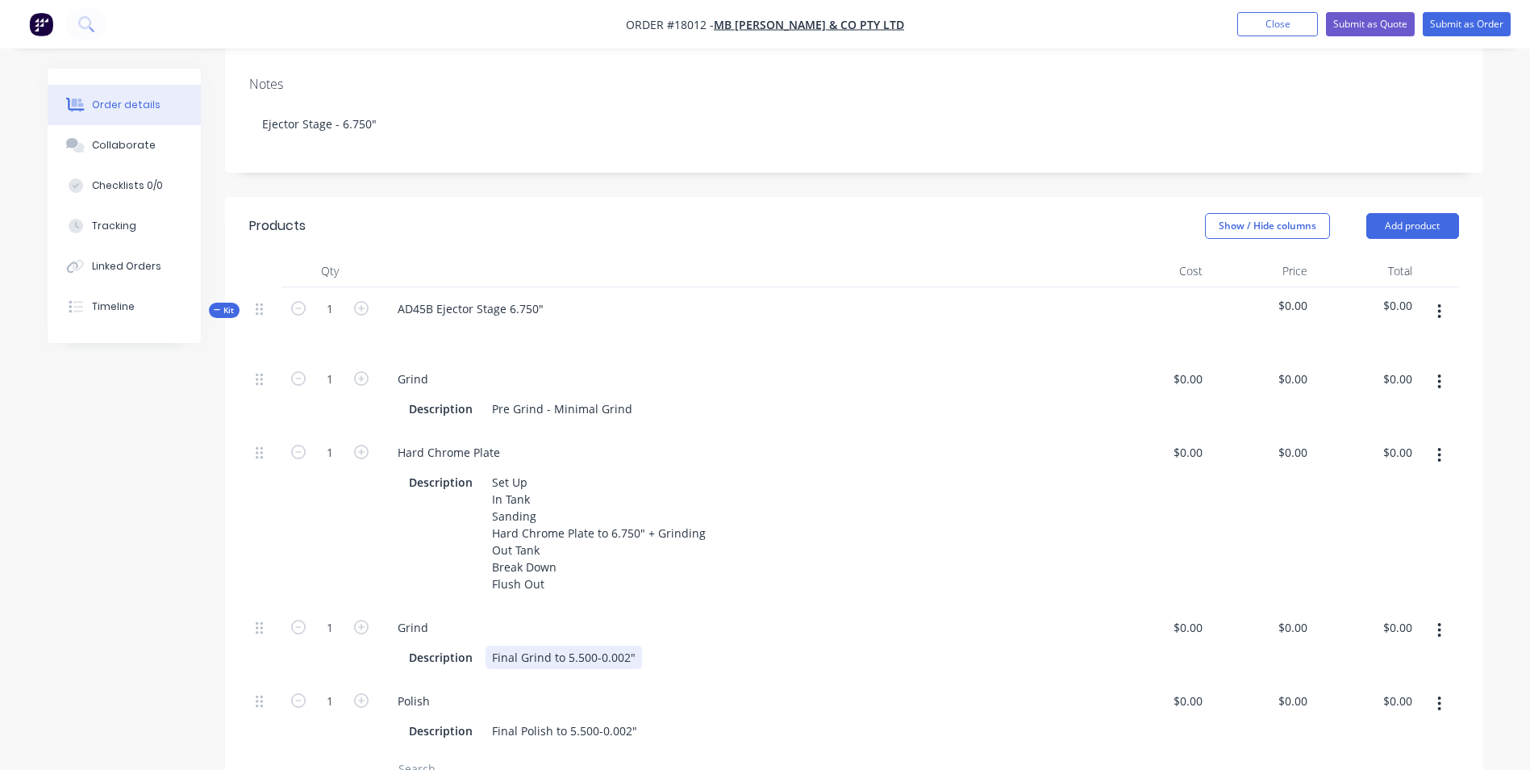
click at [580, 645] on div "Final Grind to 5.500-0.002"" at bounding box center [564, 656] width 156 height 23
click at [590, 719] on div "Final Polish to 5.500-0.002"" at bounding box center [565, 730] width 158 height 23
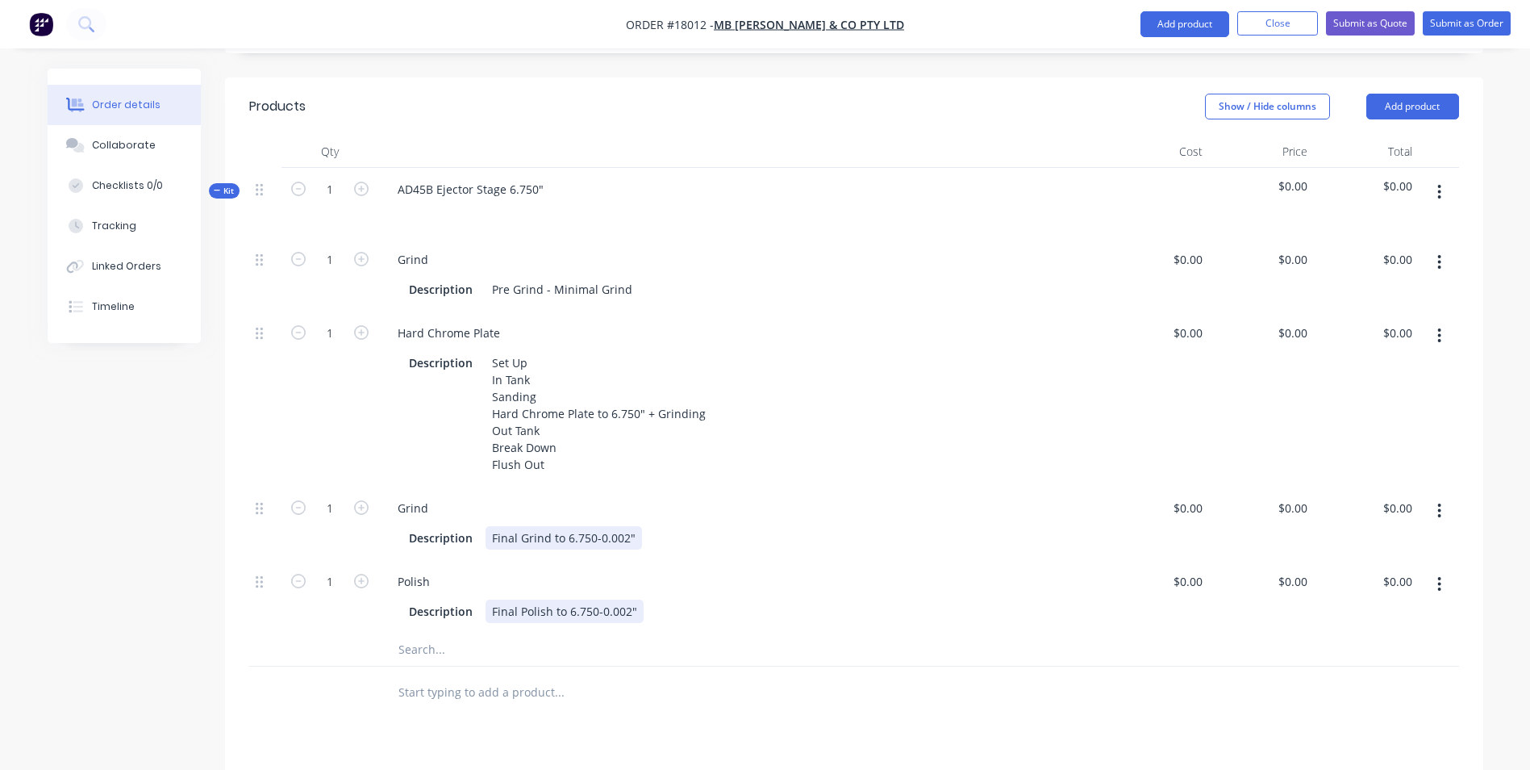
scroll to position [403, 0]
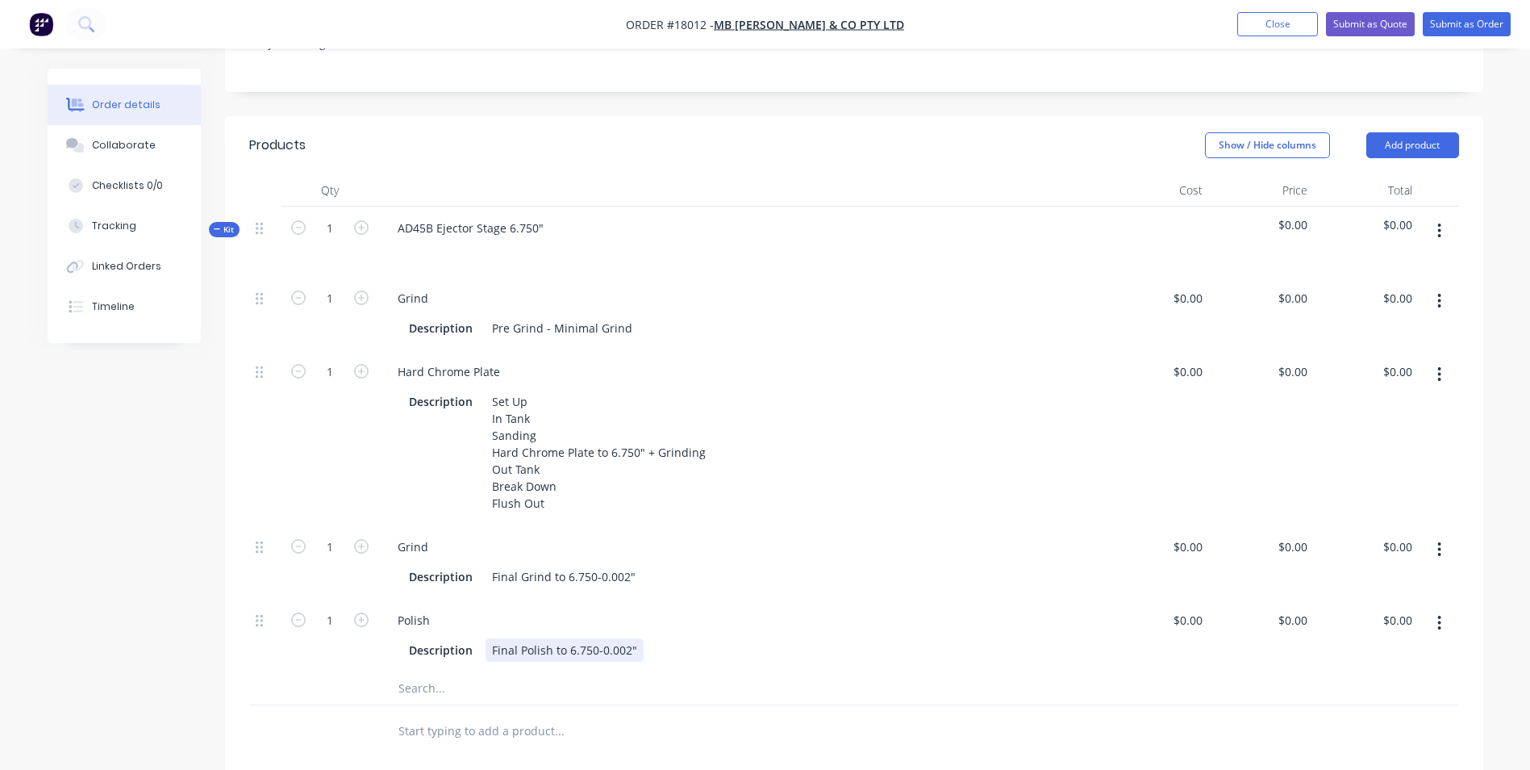
click at [677, 638] on div "Description Final Polish to 6.750-0.002"" at bounding box center [738, 649] width 671 height 23
click at [676, 565] on div "Description Final Grind to 6.750-0.002"" at bounding box center [738, 576] width 671 height 23
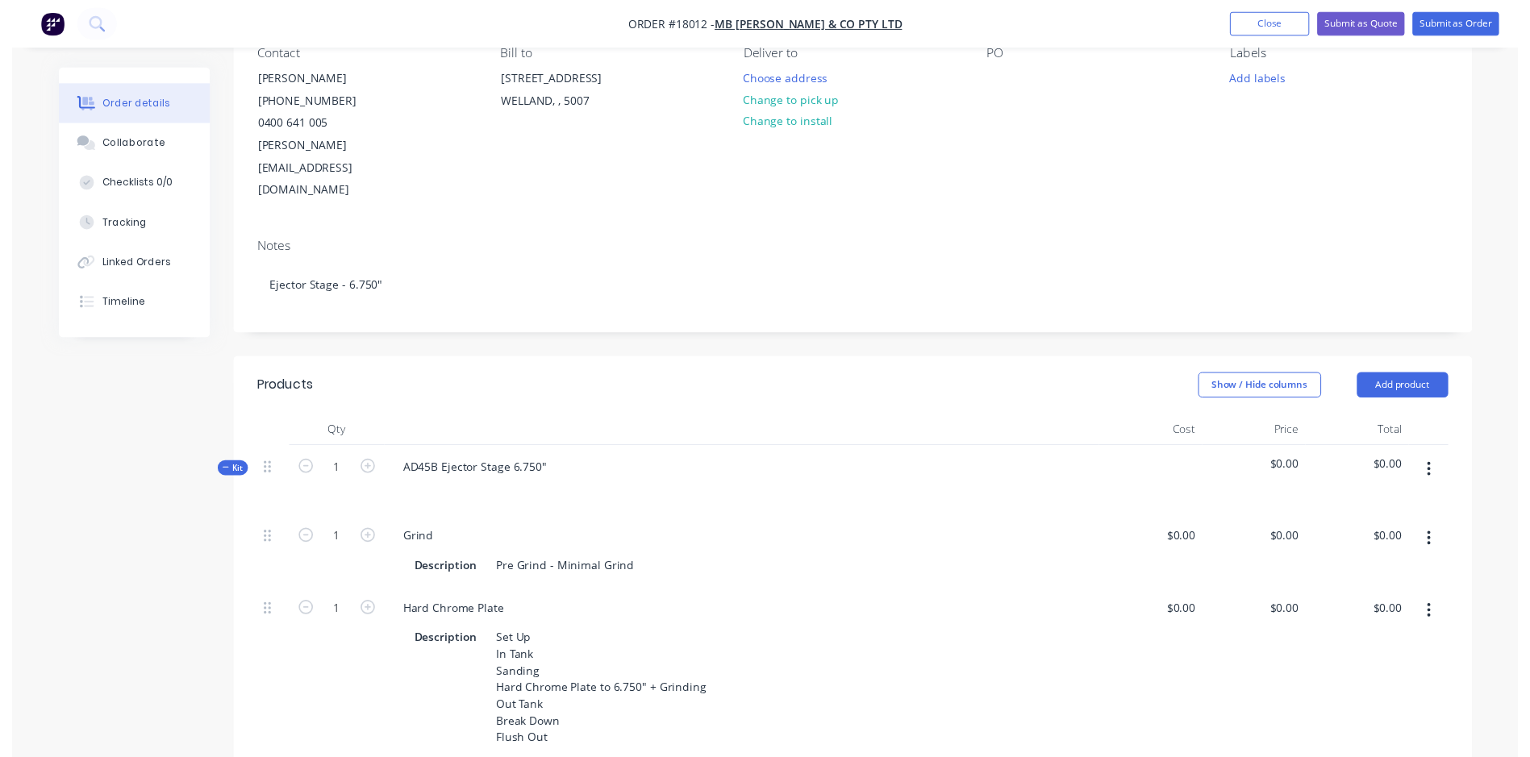
scroll to position [0, 0]
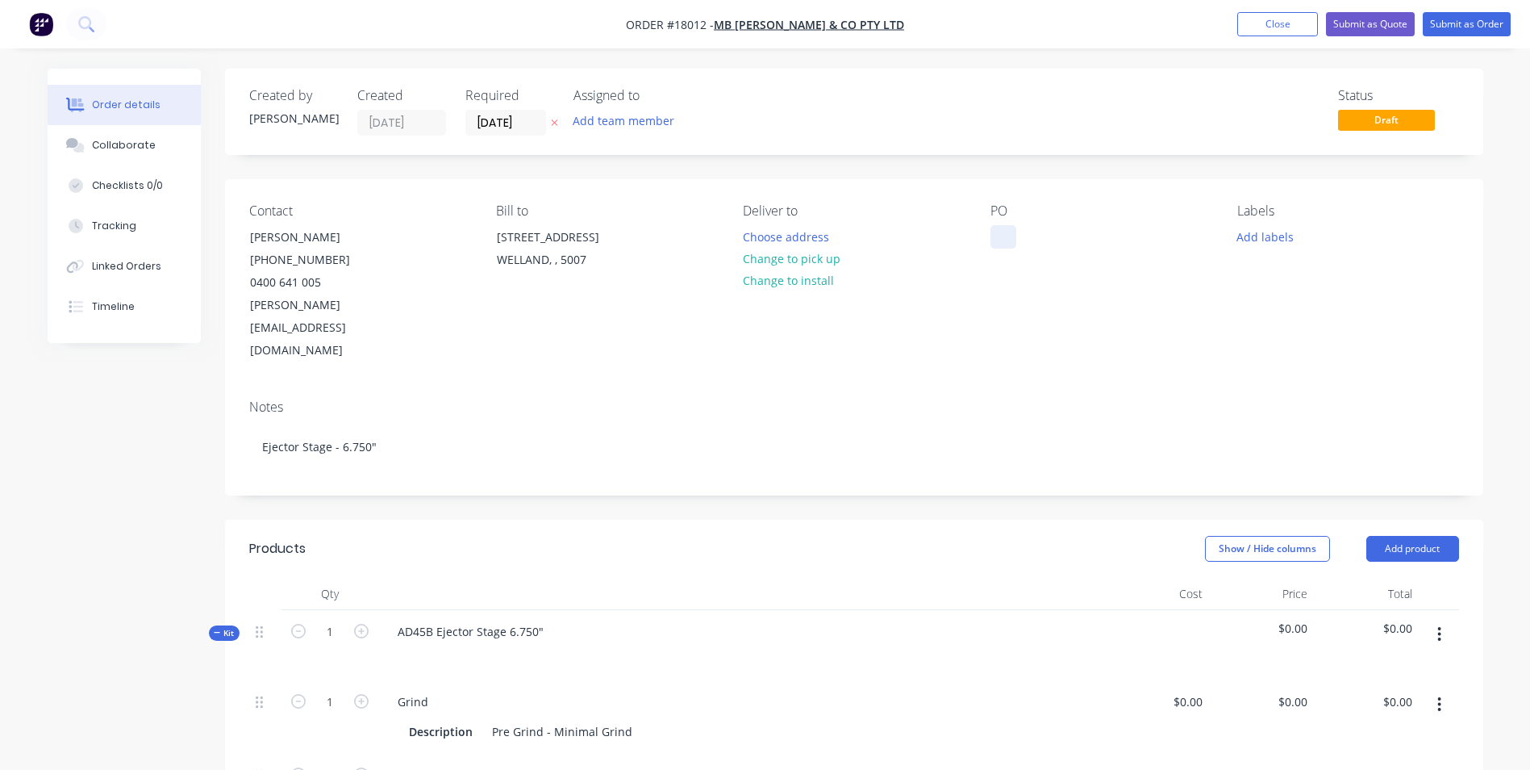
click at [1008, 248] on div at bounding box center [1004, 236] width 26 height 23
click at [1005, 238] on div "po-9034" at bounding box center [1025, 236] width 69 height 23
click at [1008, 236] on div "po-9034" at bounding box center [1025, 236] width 69 height 23
click at [1017, 239] on div "po-9034" at bounding box center [1025, 236] width 69 height 23
click at [1055, 239] on div "PO-9034" at bounding box center [1026, 236] width 71 height 23
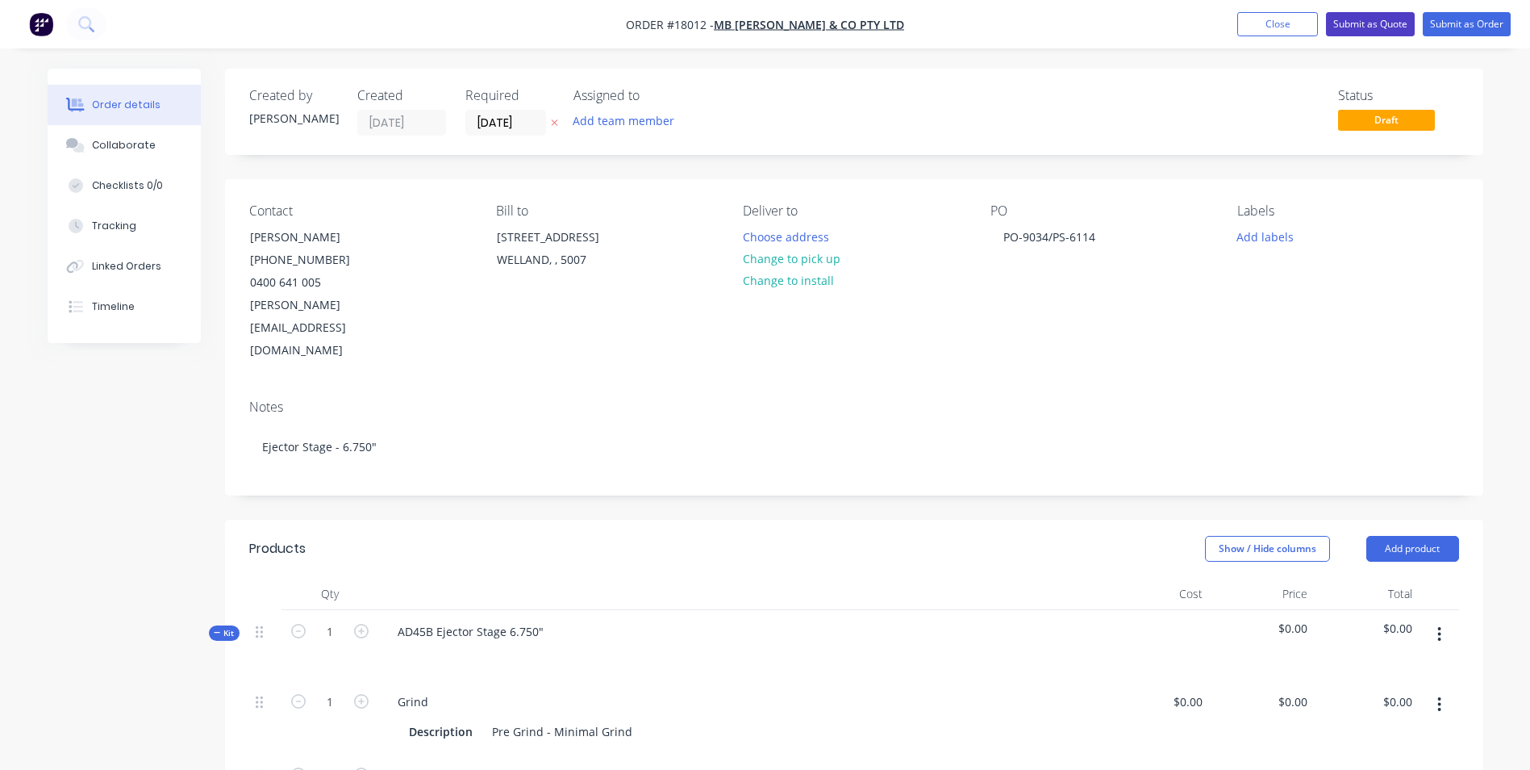
click at [1388, 27] on button "Submit as Quote" at bounding box center [1370, 24] width 89 height 24
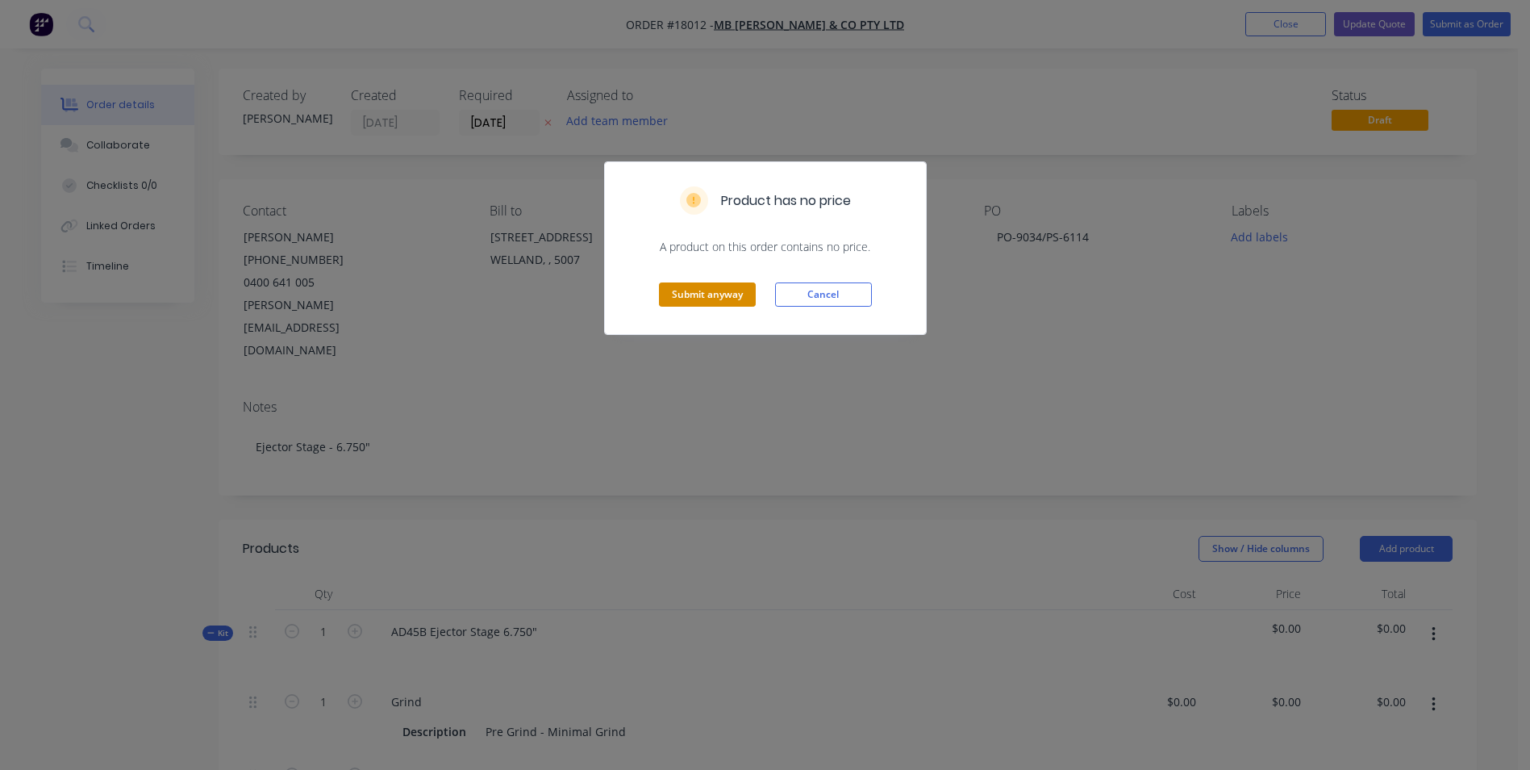
click at [719, 284] on button "Submit anyway" at bounding box center [707, 294] width 97 height 24
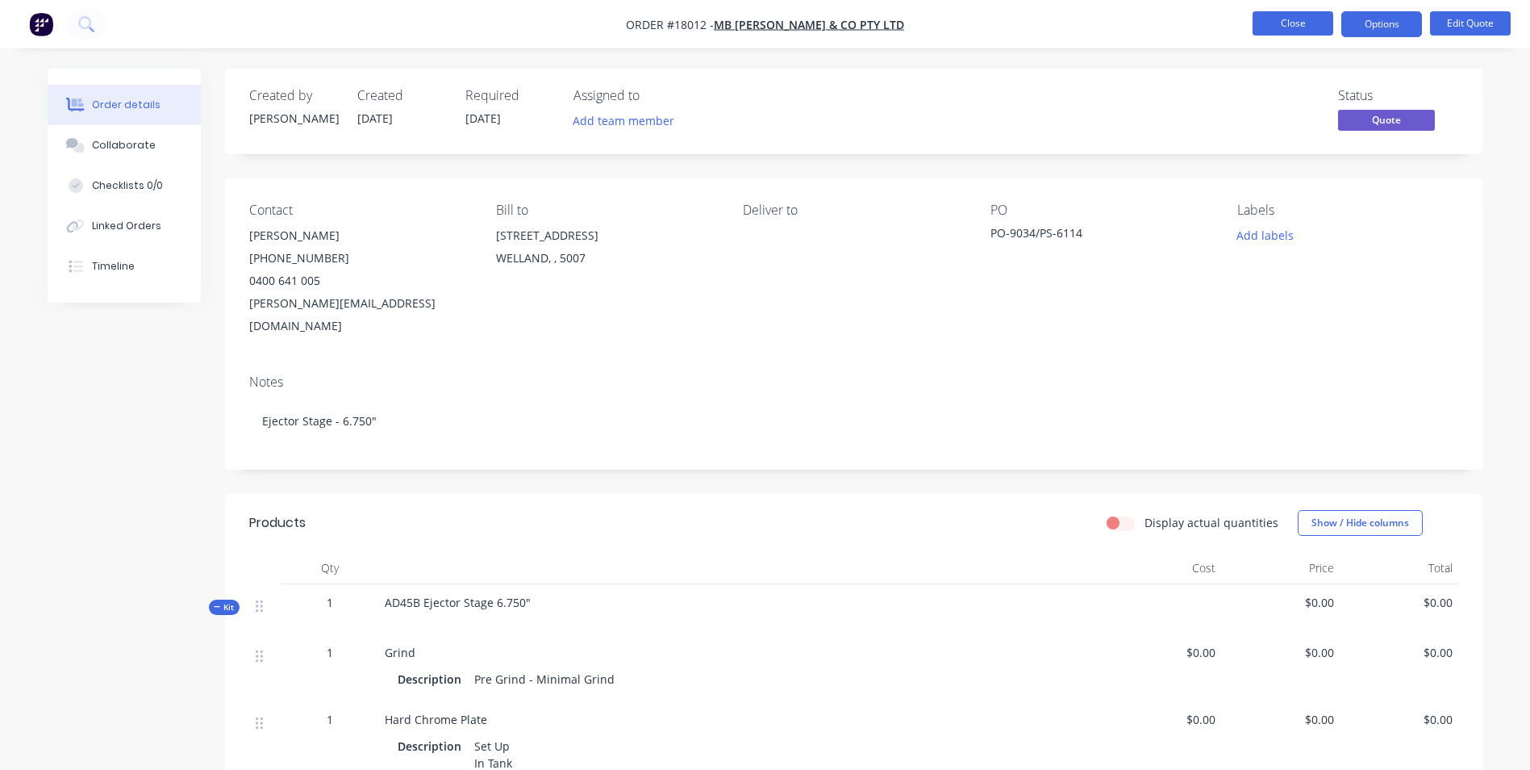
click at [1290, 20] on button "Close" at bounding box center [1293, 23] width 81 height 24
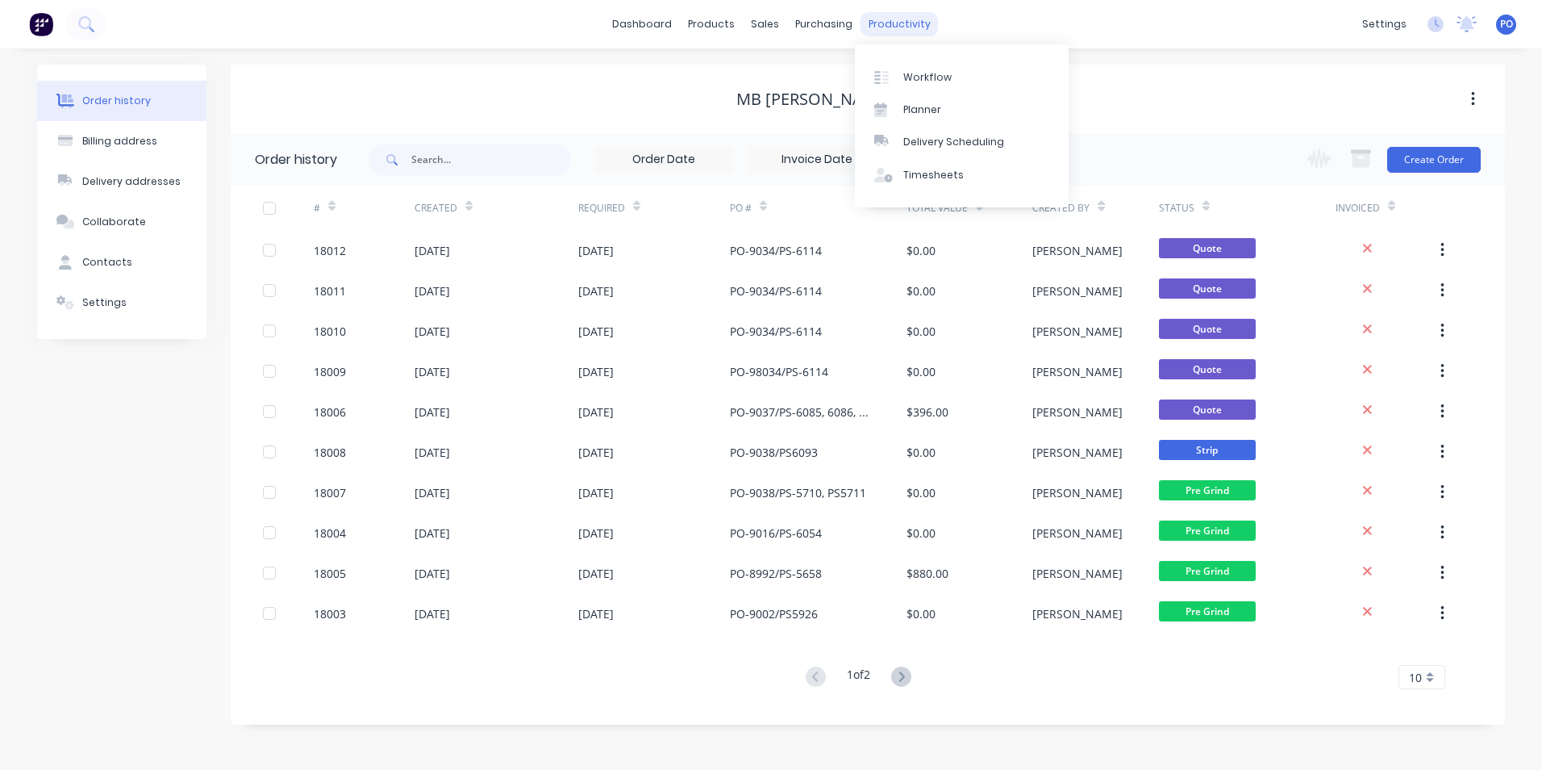
click at [880, 23] on div "productivity" at bounding box center [900, 24] width 78 height 24
click at [909, 79] on div "Workflow" at bounding box center [928, 77] width 48 height 15
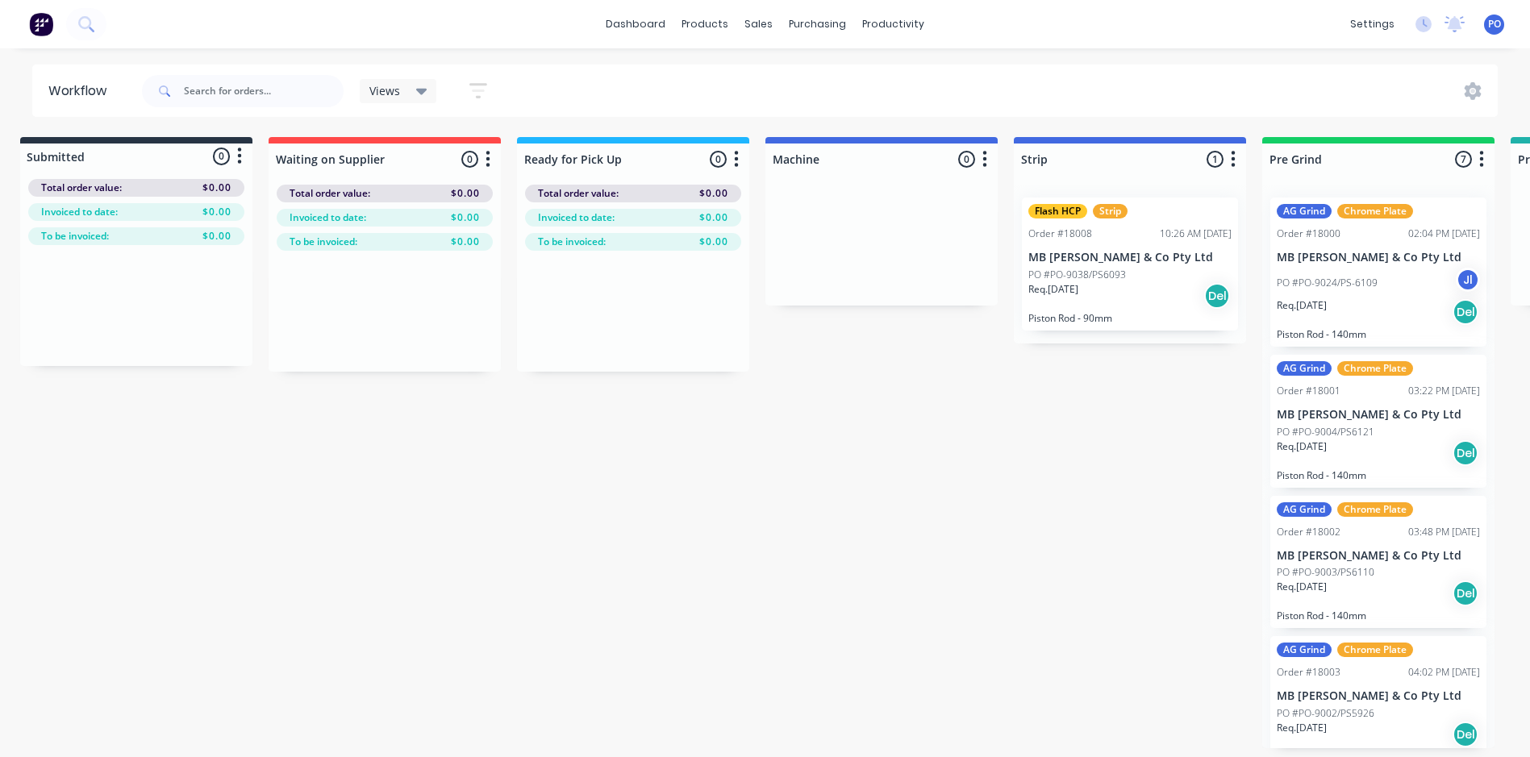
scroll to position [0, 13]
click at [422, 84] on icon at bounding box center [421, 91] width 11 height 18
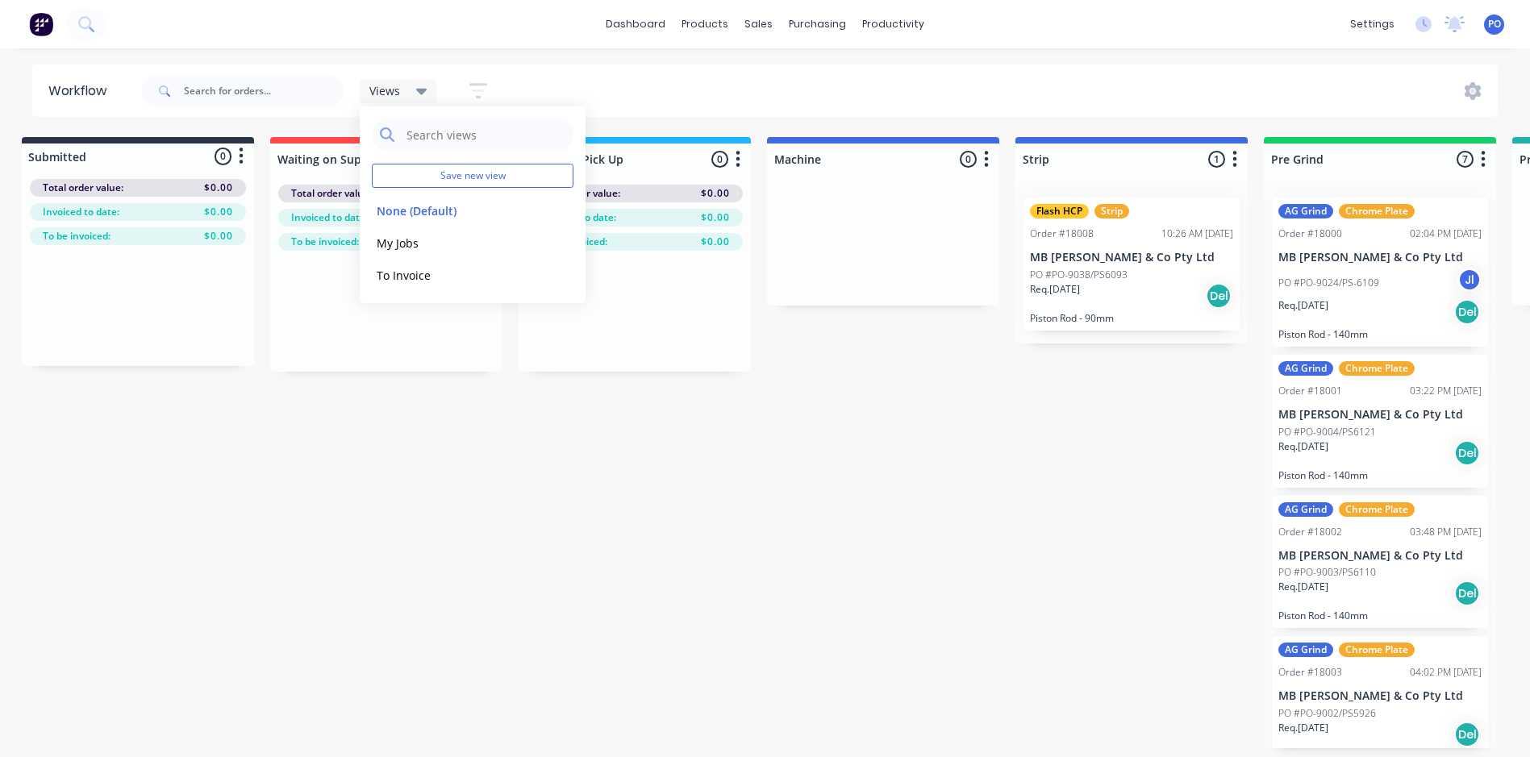
click at [476, 86] on icon "button" at bounding box center [478, 90] width 18 height 15
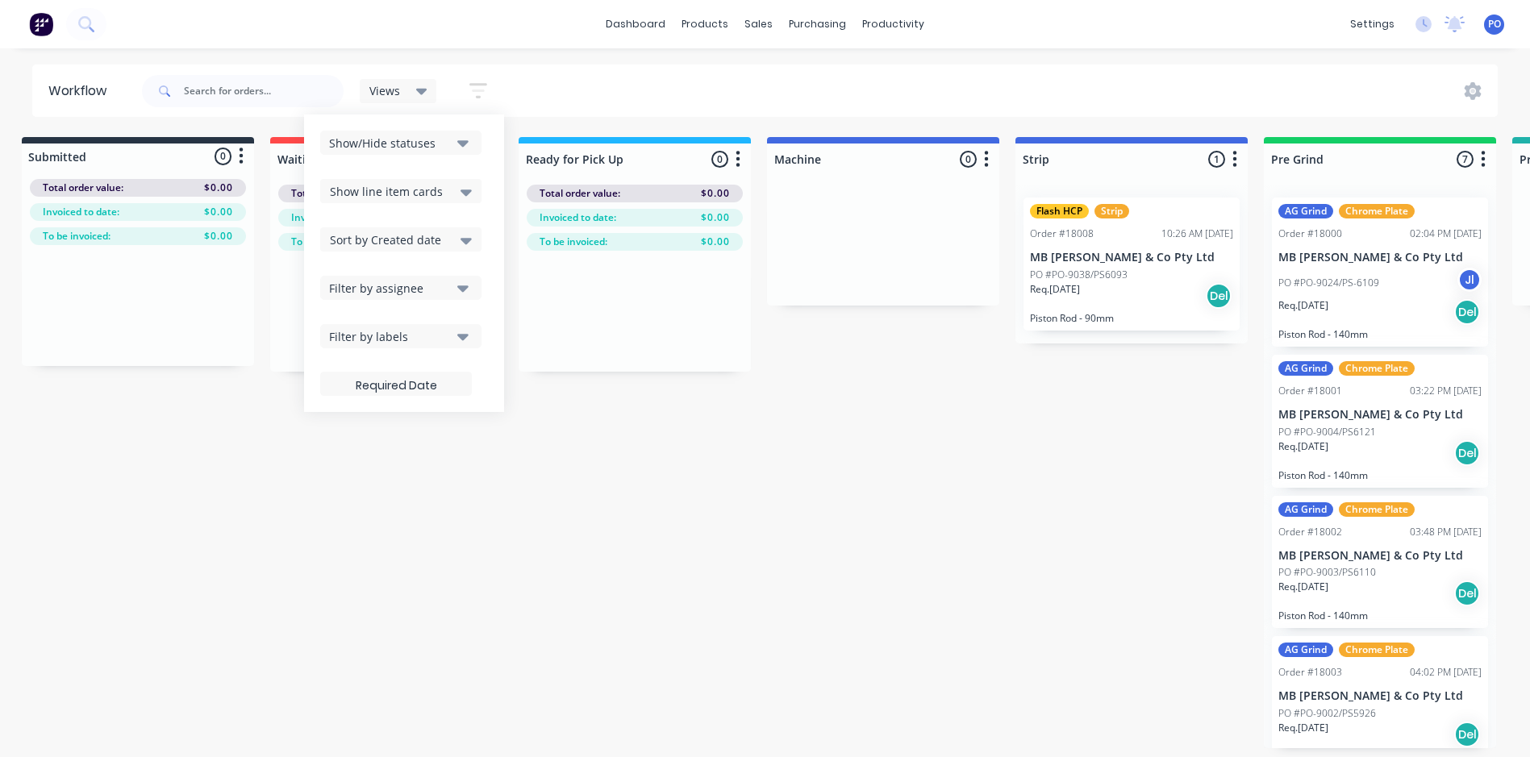
click at [465, 140] on icon "button" at bounding box center [462, 143] width 11 height 18
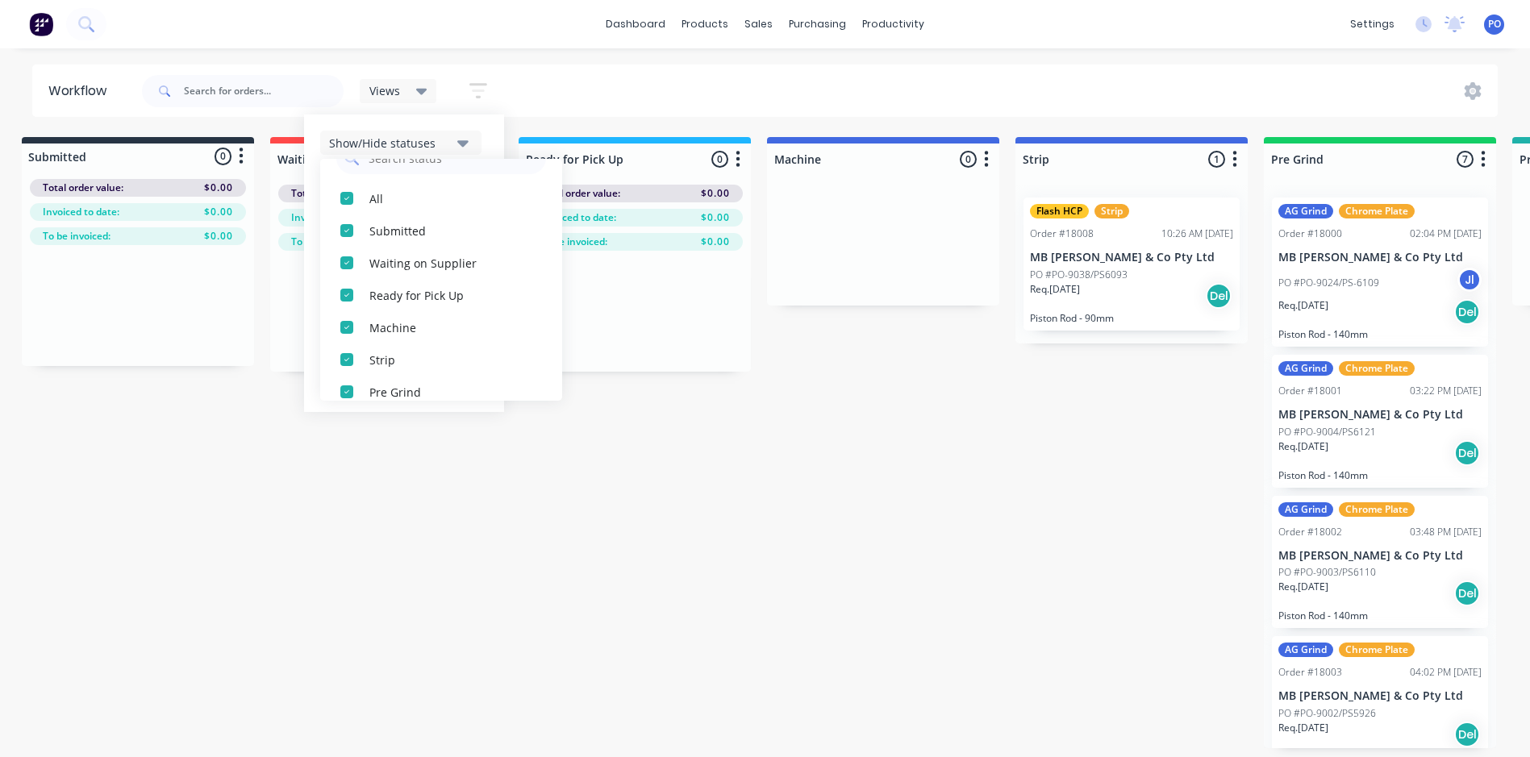
scroll to position [0, 0]
click at [467, 141] on icon "button" at bounding box center [462, 143] width 11 height 6
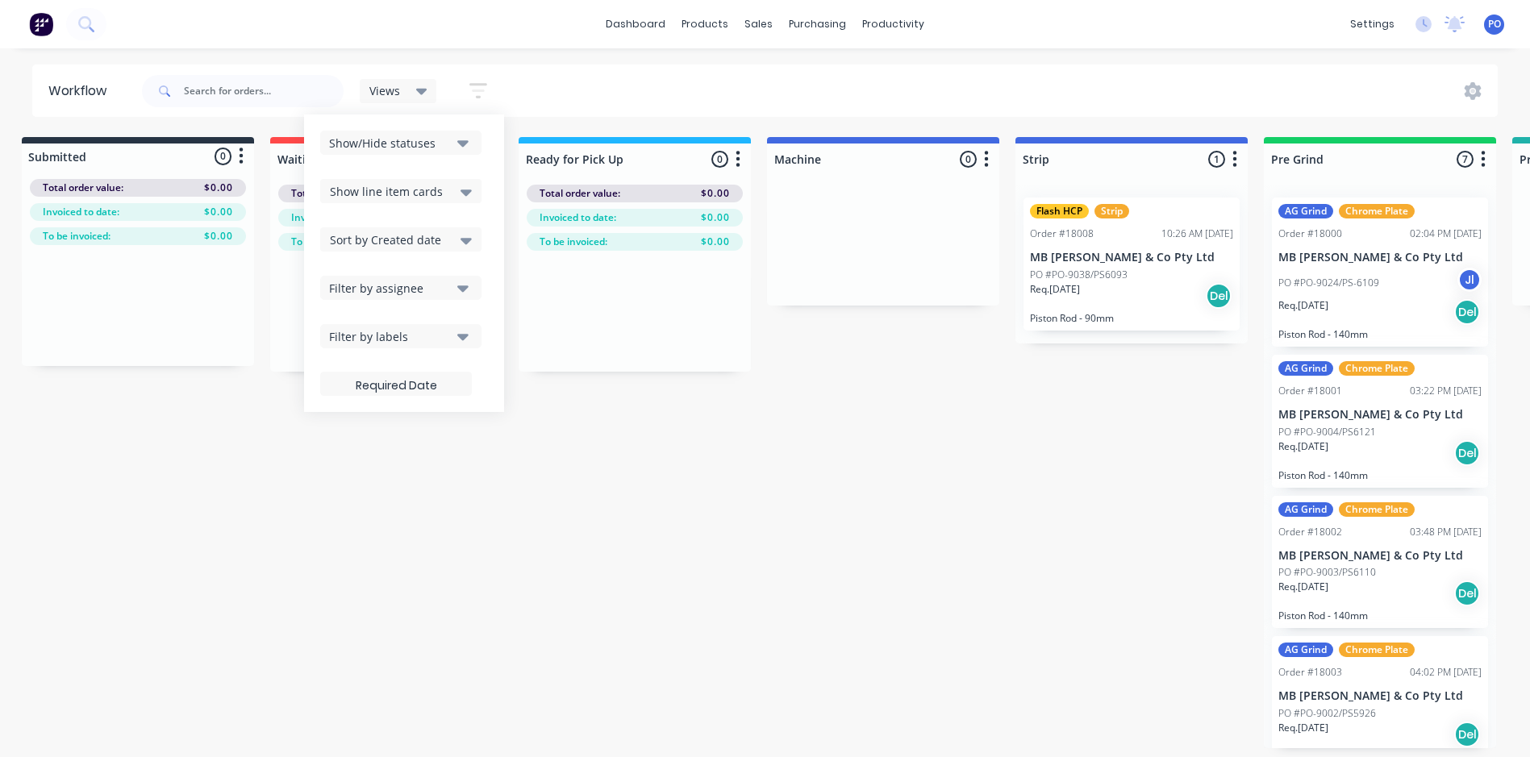
click at [421, 90] on icon at bounding box center [421, 92] width 11 height 6
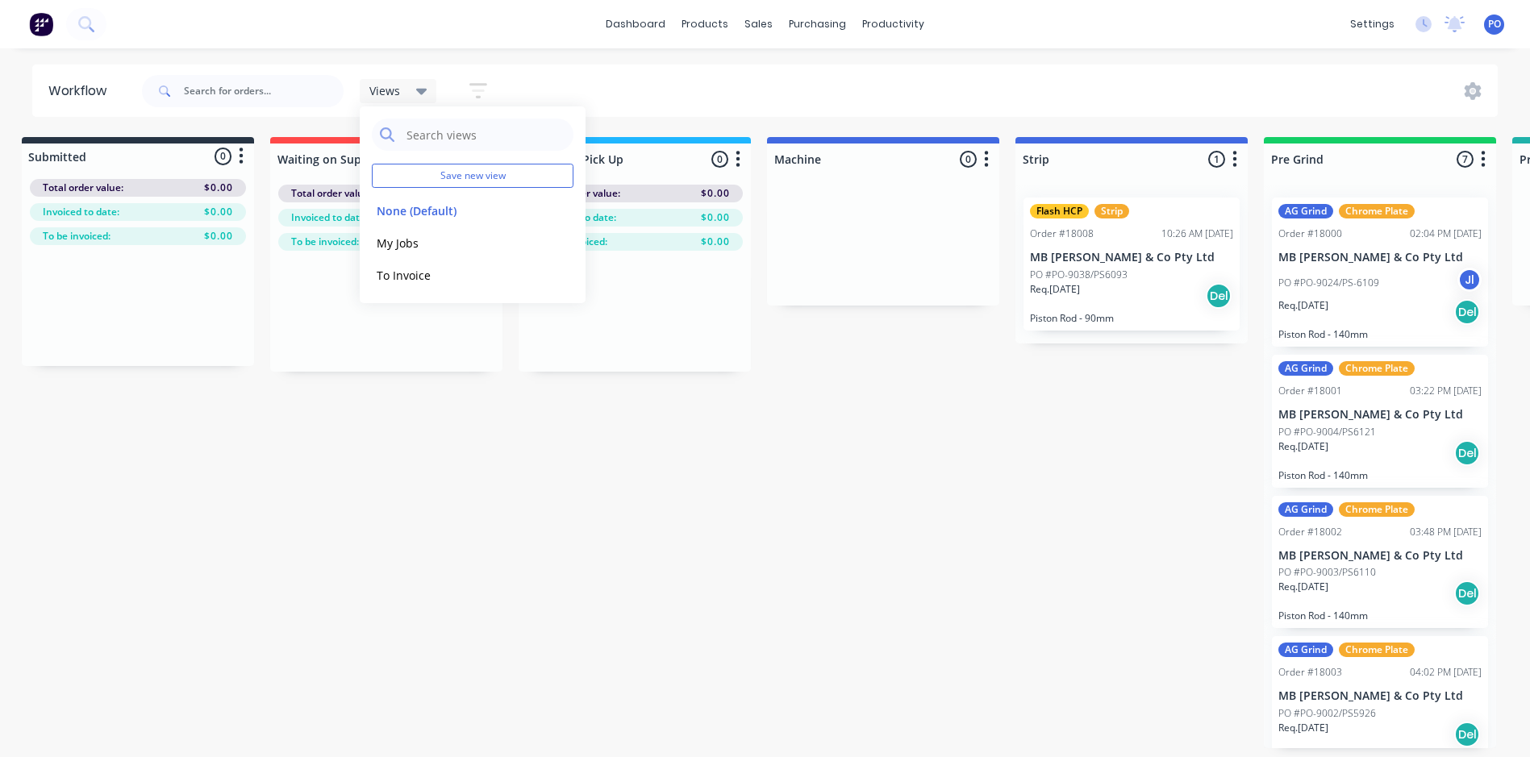
click at [482, 88] on icon "button" at bounding box center [478, 91] width 18 height 20
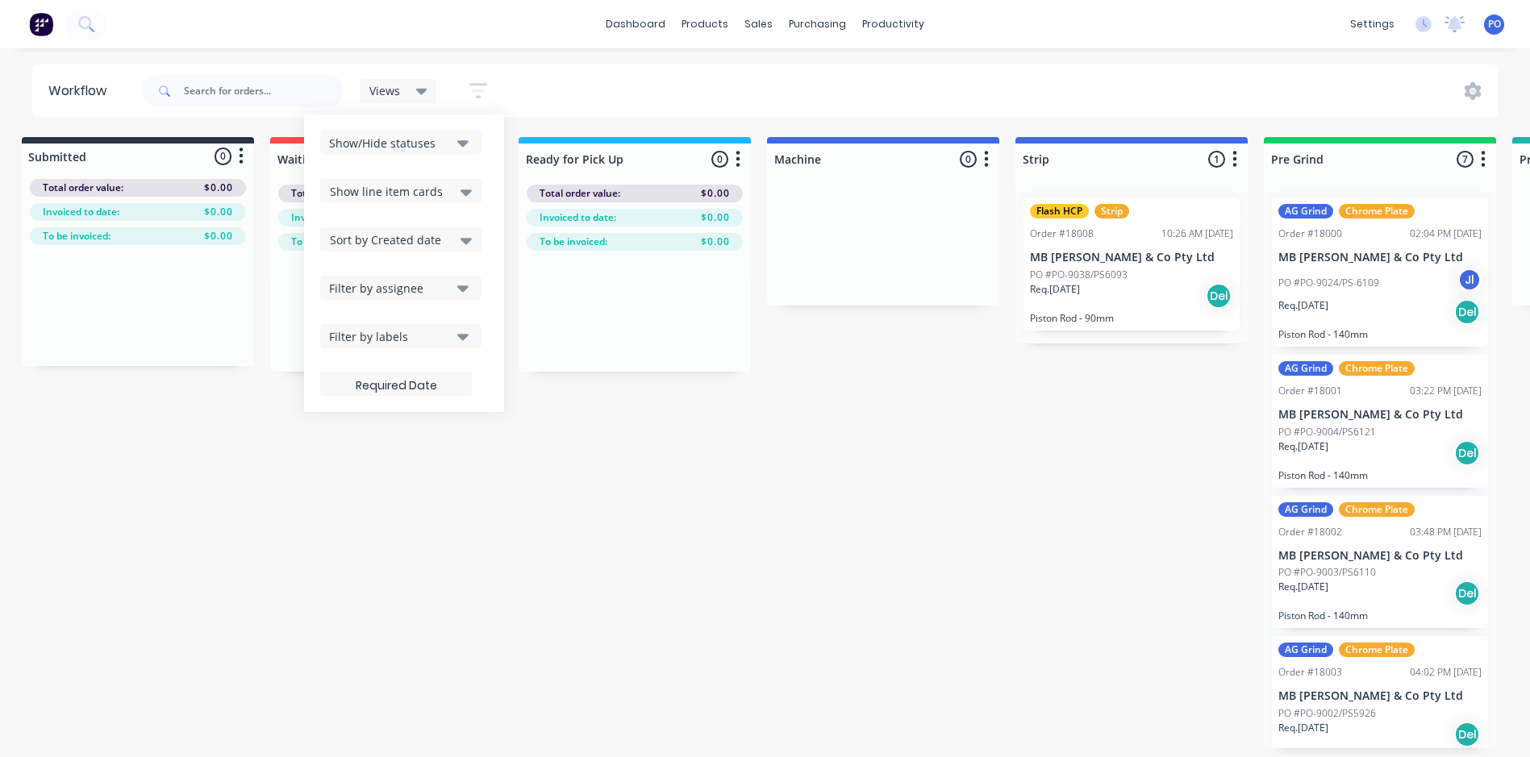
click at [461, 192] on icon at bounding box center [466, 192] width 11 height 18
click at [467, 138] on icon "button" at bounding box center [462, 143] width 11 height 18
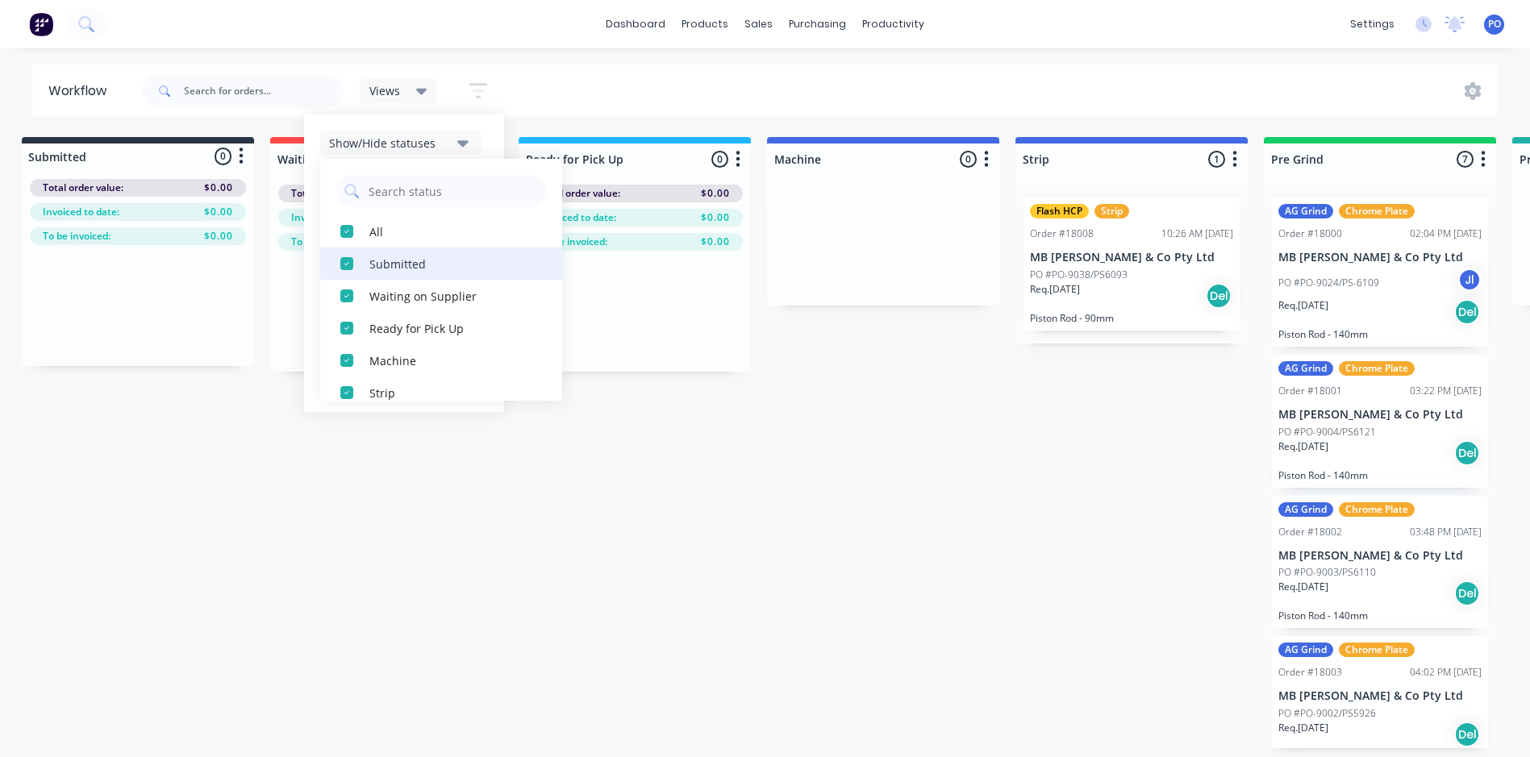
click at [348, 263] on div "button" at bounding box center [347, 264] width 32 height 32
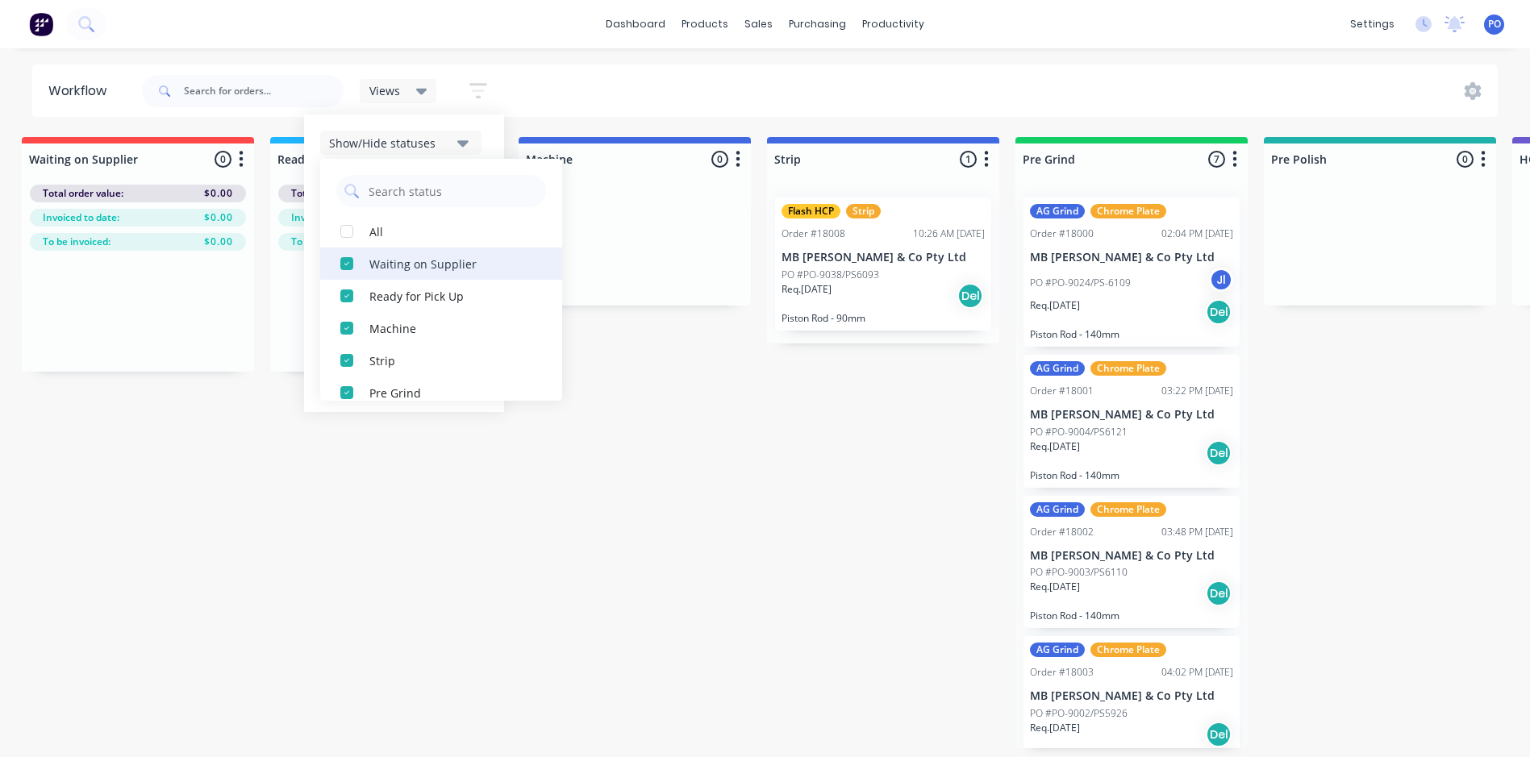
click at [348, 265] on div "button" at bounding box center [347, 264] width 32 height 32
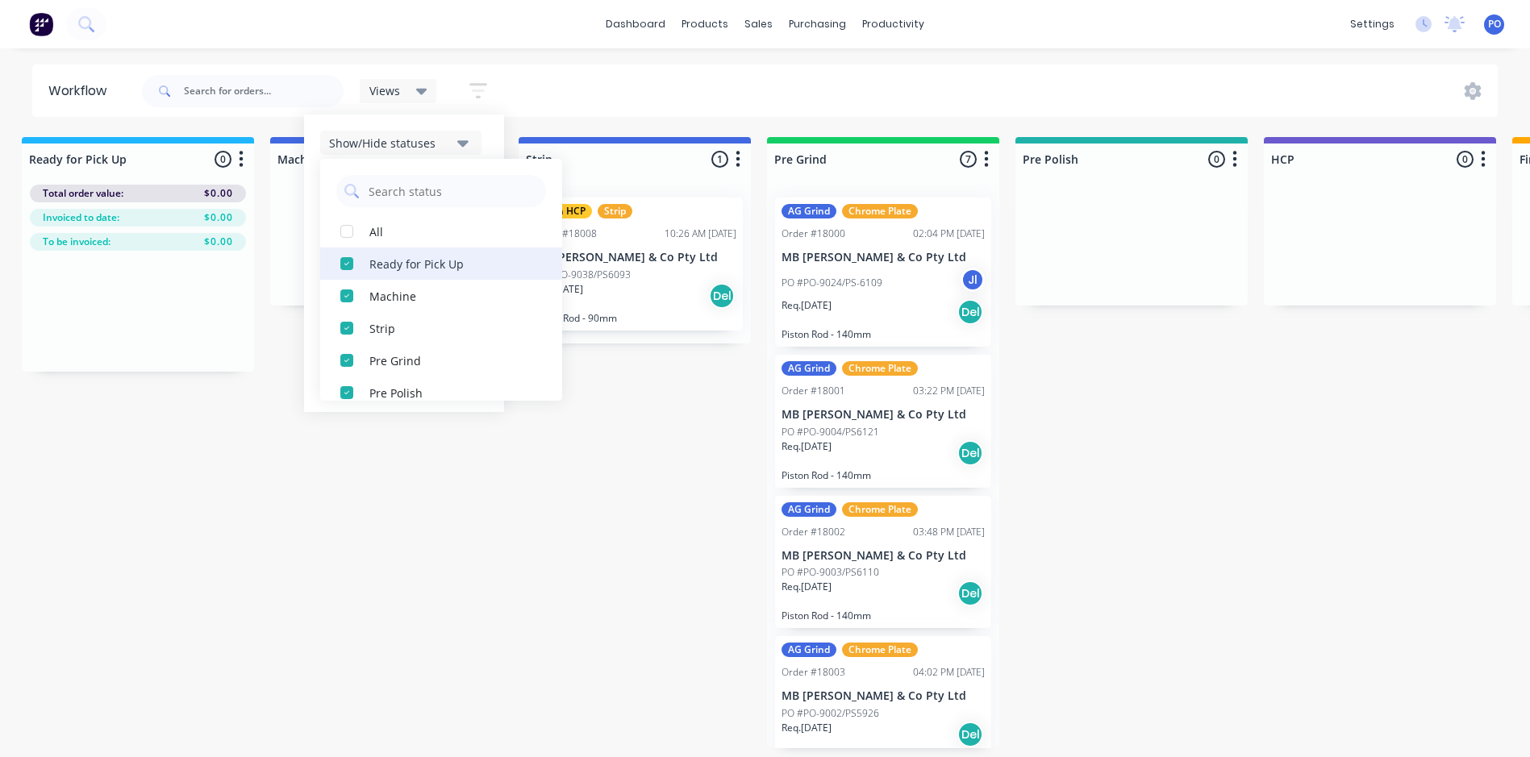
click at [348, 266] on div "button" at bounding box center [347, 264] width 32 height 32
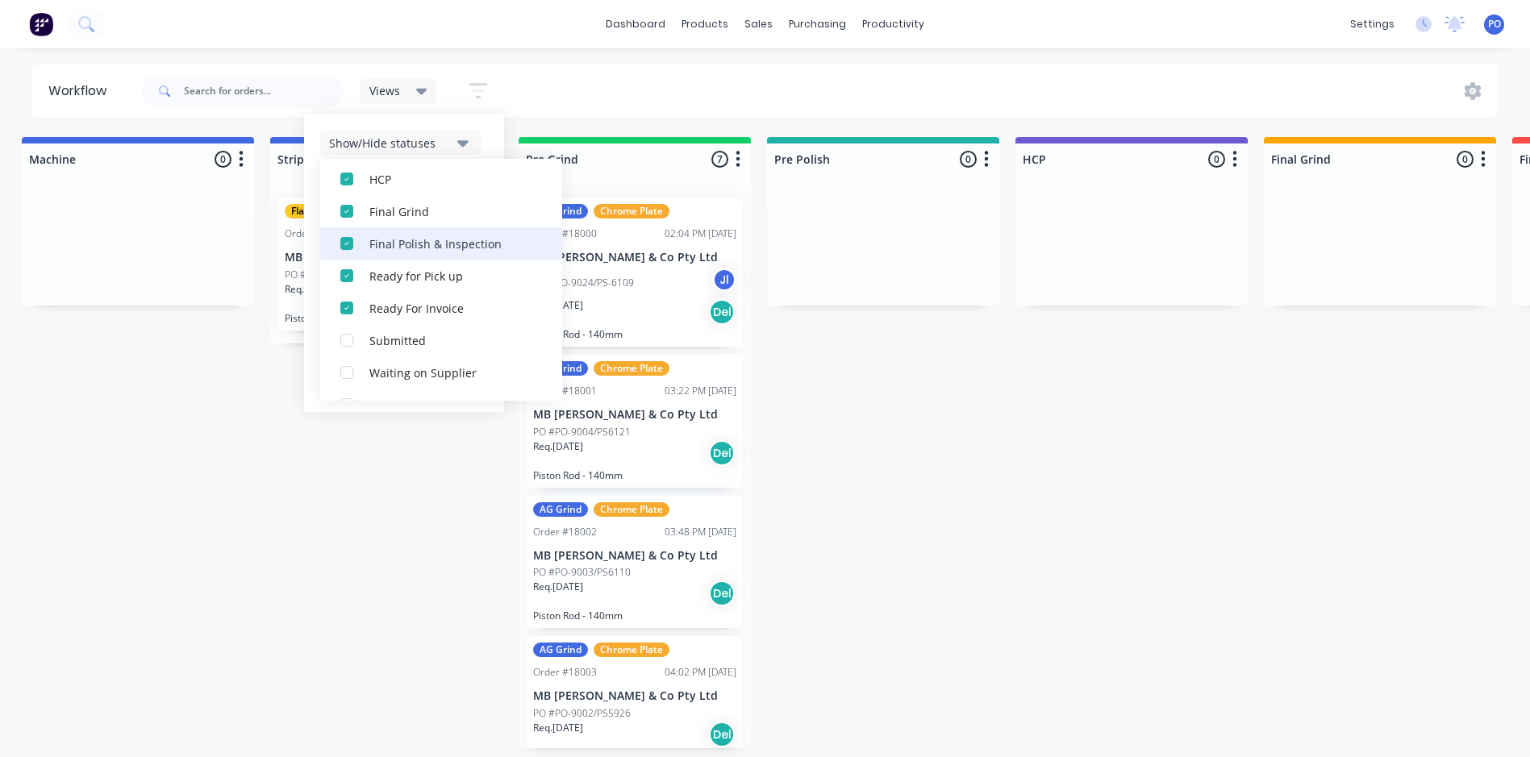
scroll to position [242, 0]
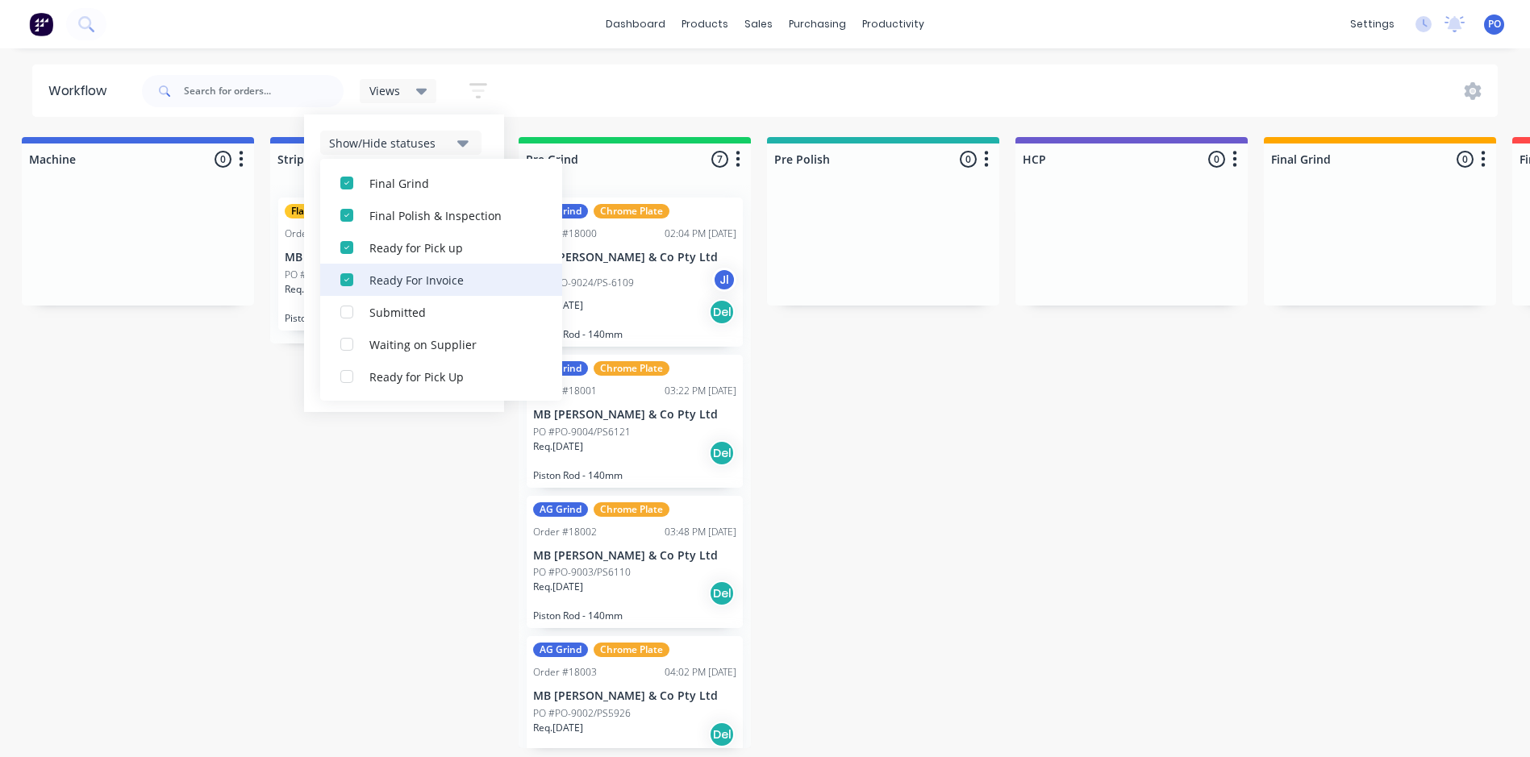
click at [351, 281] on div "button" at bounding box center [347, 280] width 32 height 32
click at [349, 248] on div "button" at bounding box center [347, 248] width 32 height 32
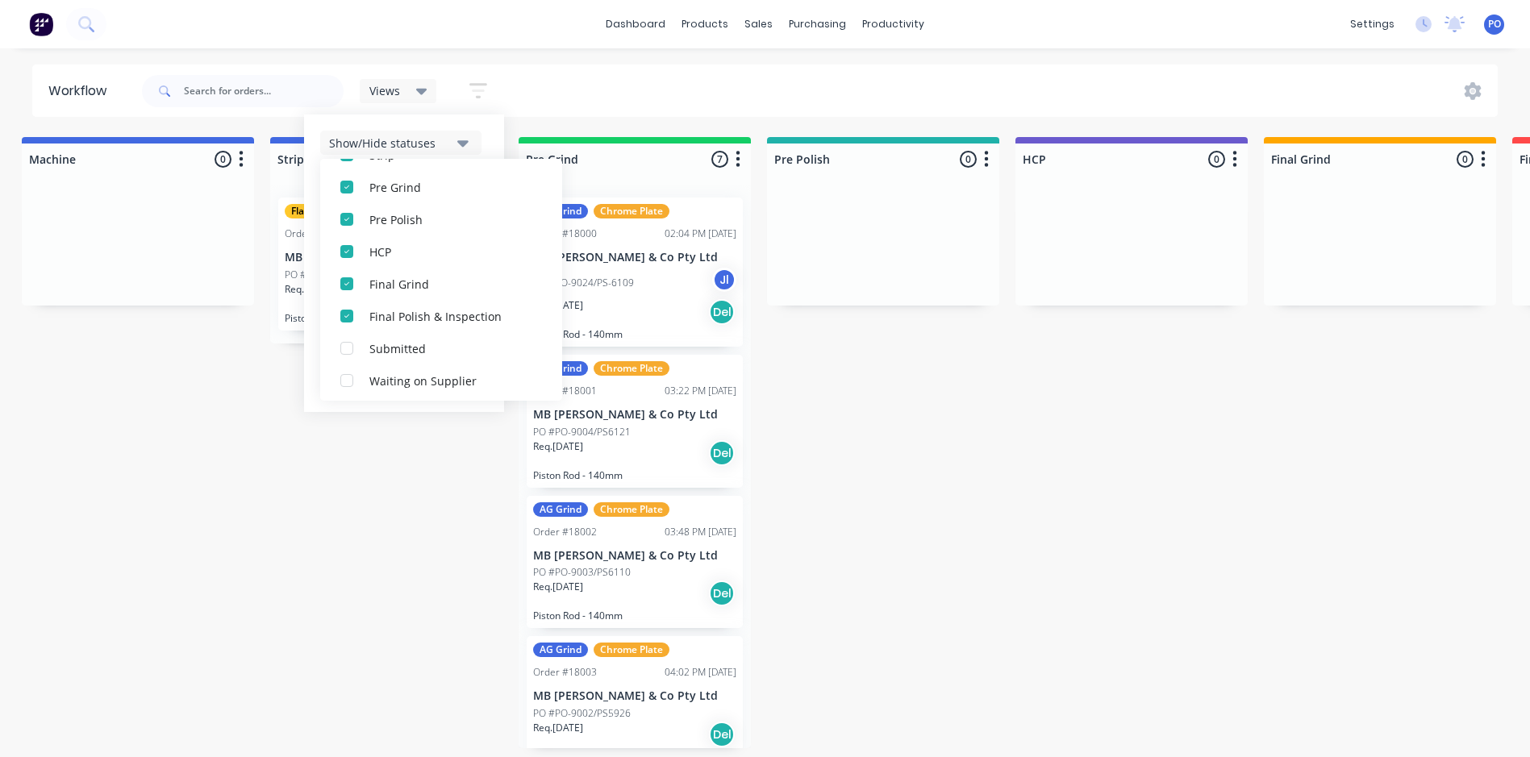
scroll to position [0, 0]
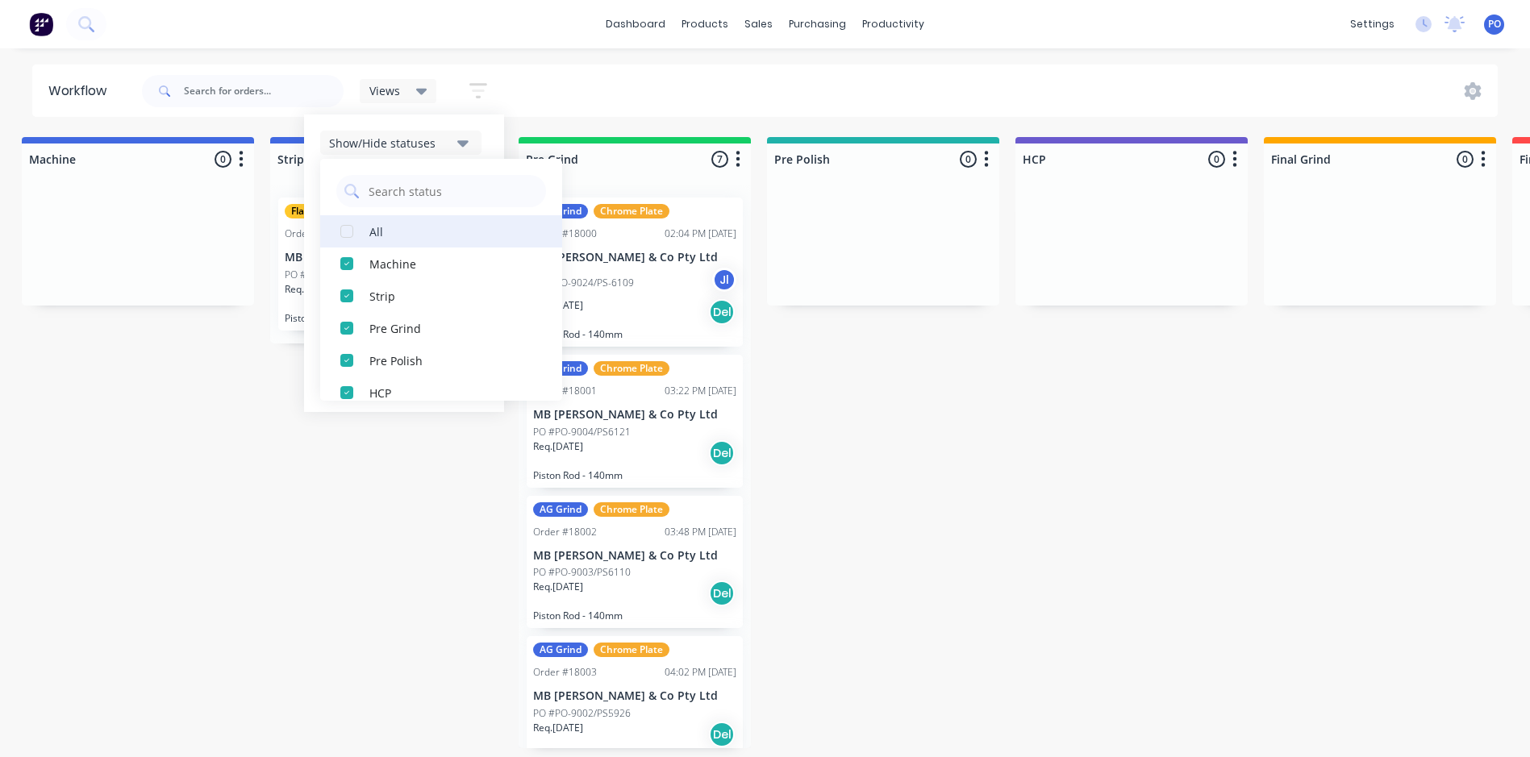
click at [348, 226] on div "button" at bounding box center [347, 231] width 32 height 32
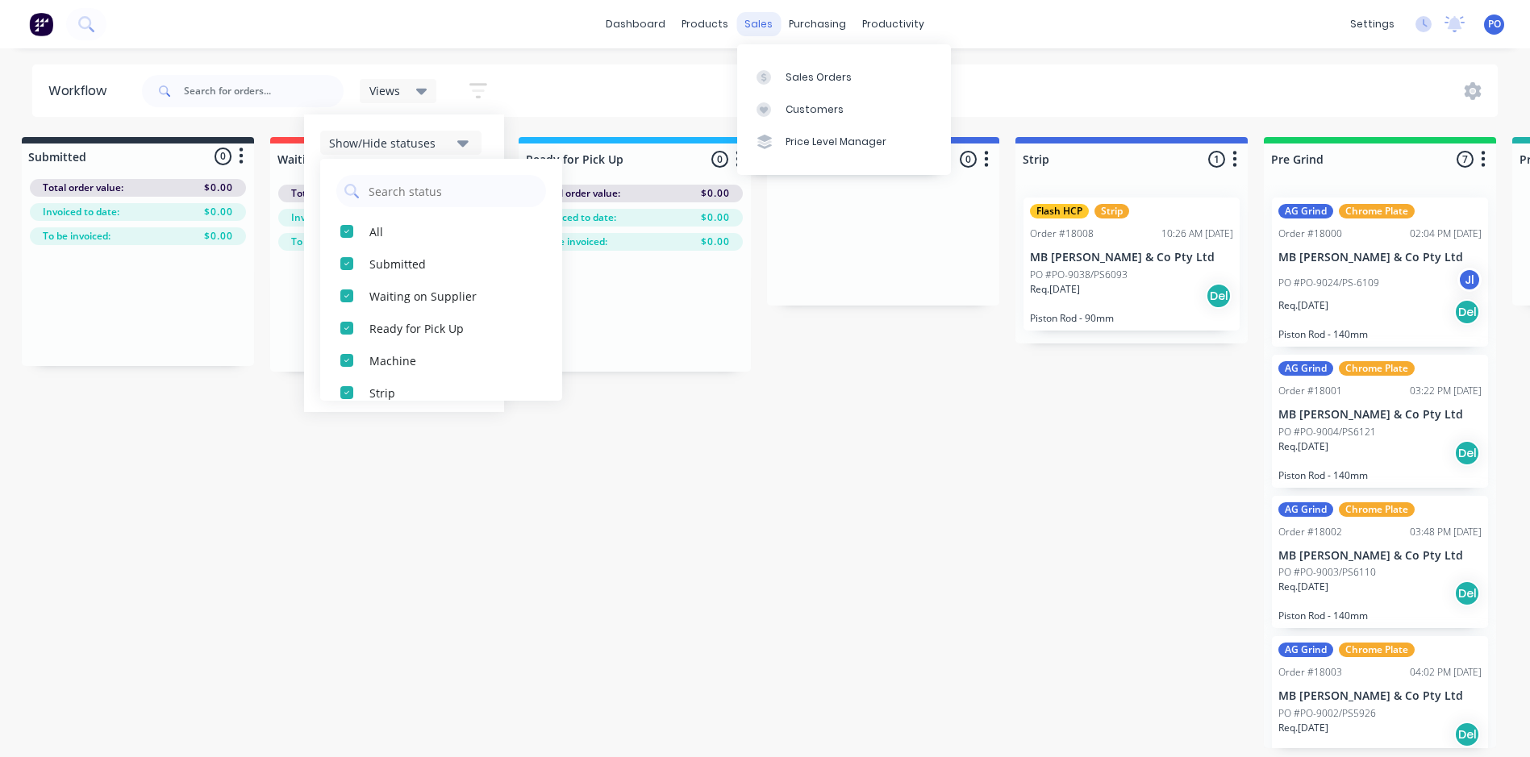
click at [753, 22] on div "sales" at bounding box center [759, 24] width 44 height 24
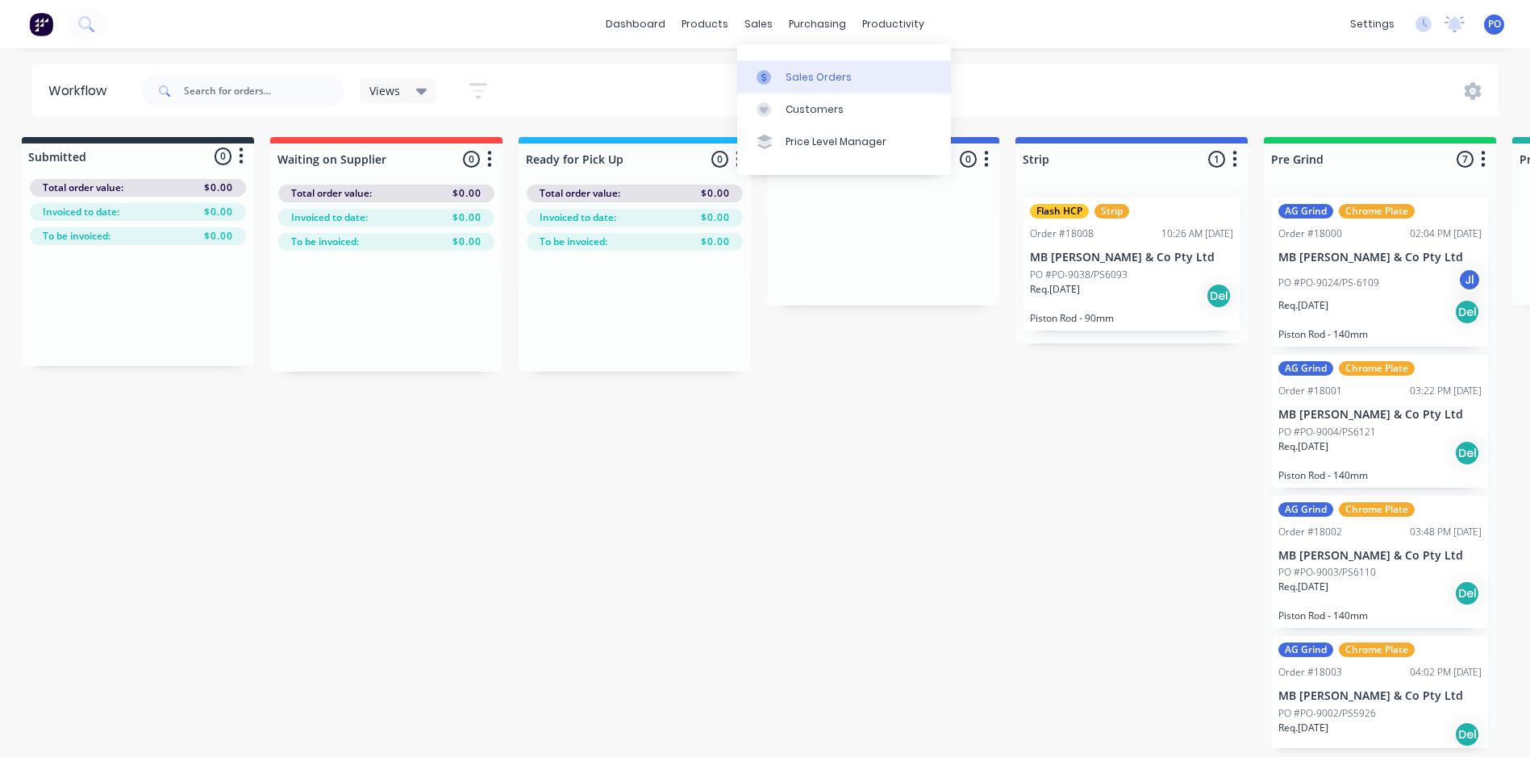
click at [798, 79] on div "Sales Orders" at bounding box center [819, 77] width 66 height 15
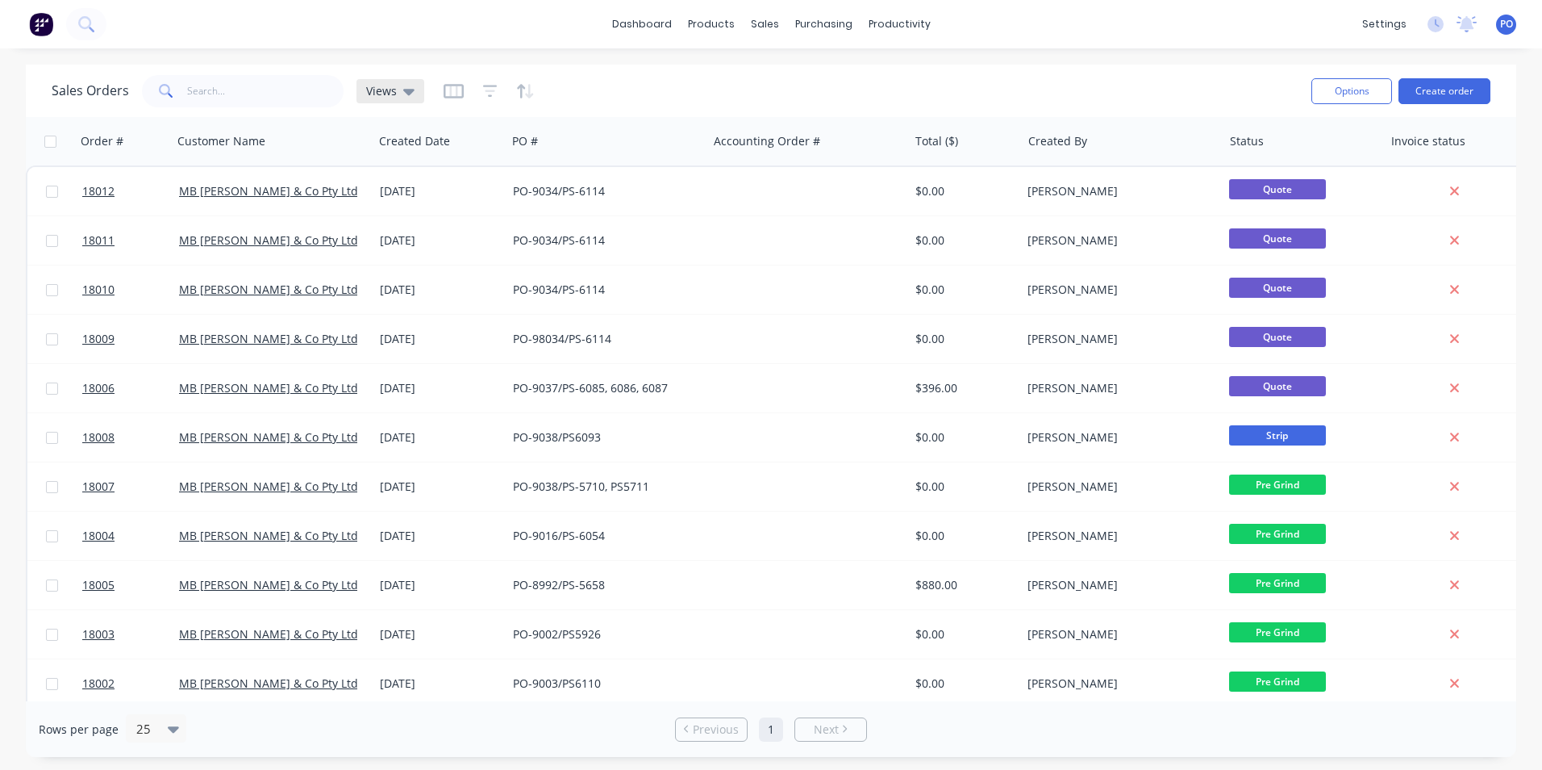
click at [410, 94] on icon at bounding box center [408, 91] width 11 height 18
click at [490, 91] on icon "button" at bounding box center [490, 91] width 10 height 2
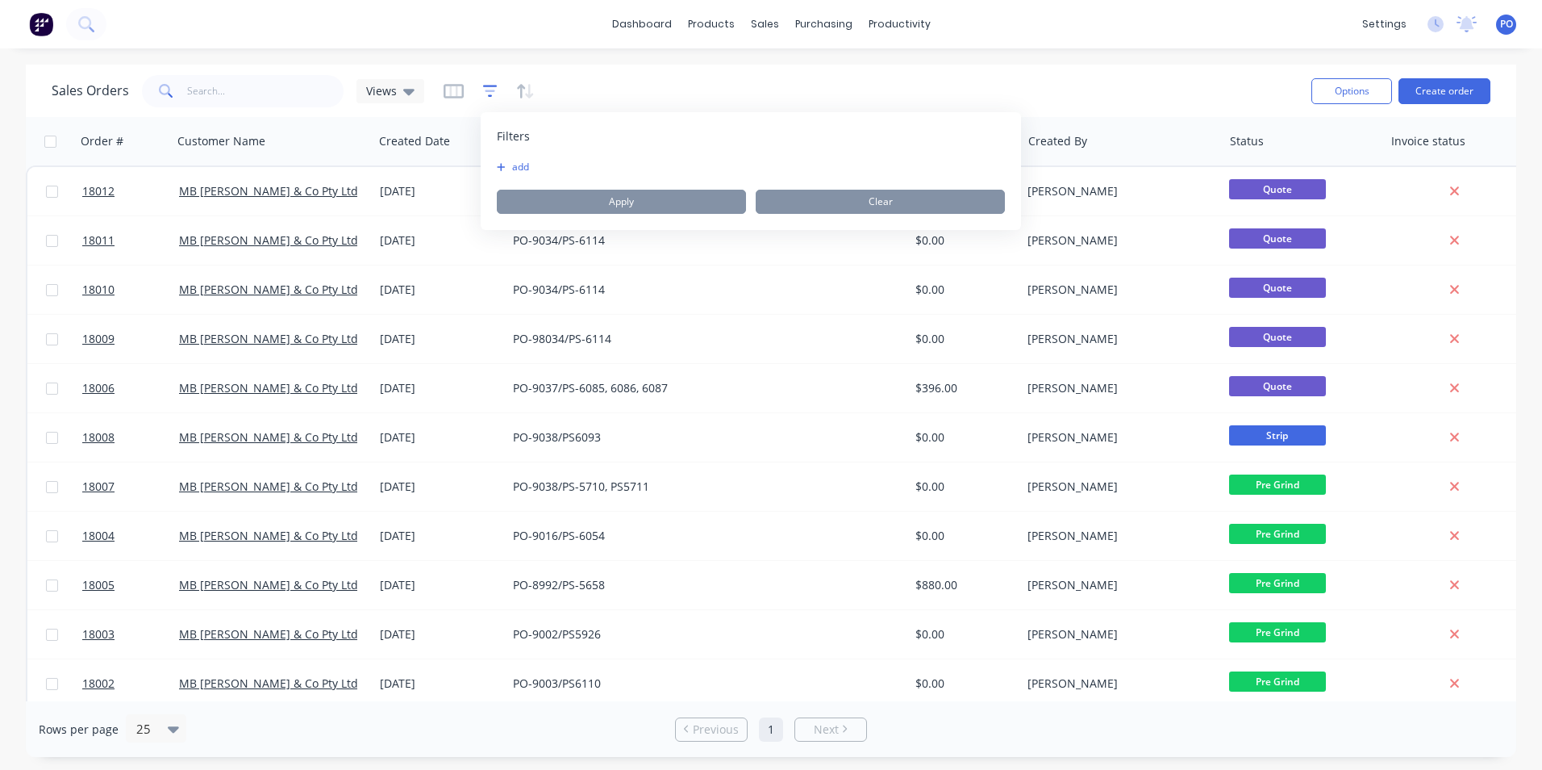
click at [483, 88] on icon "button" at bounding box center [490, 91] width 15 height 16
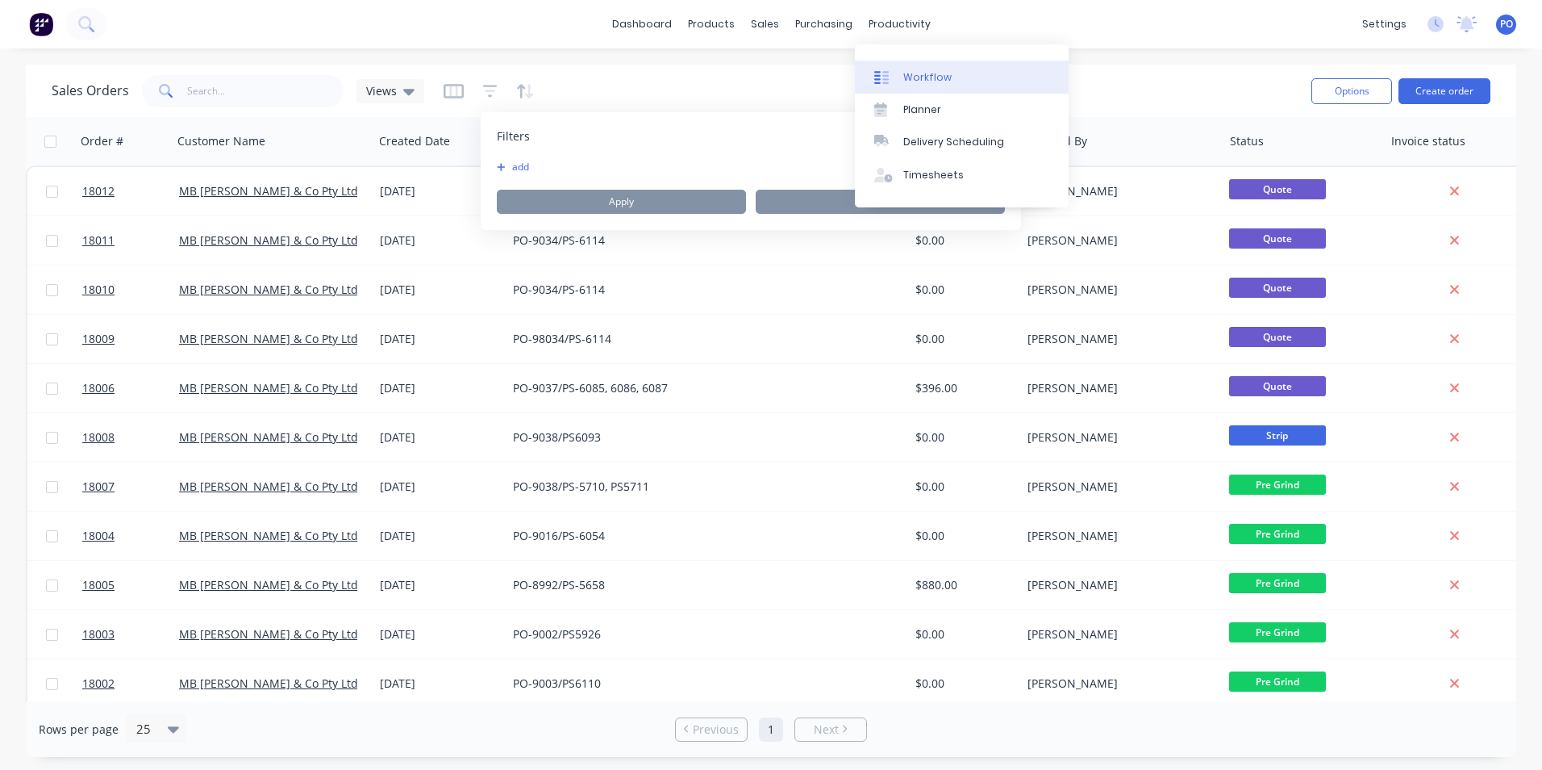
click at [907, 73] on div "Workflow" at bounding box center [928, 77] width 48 height 15
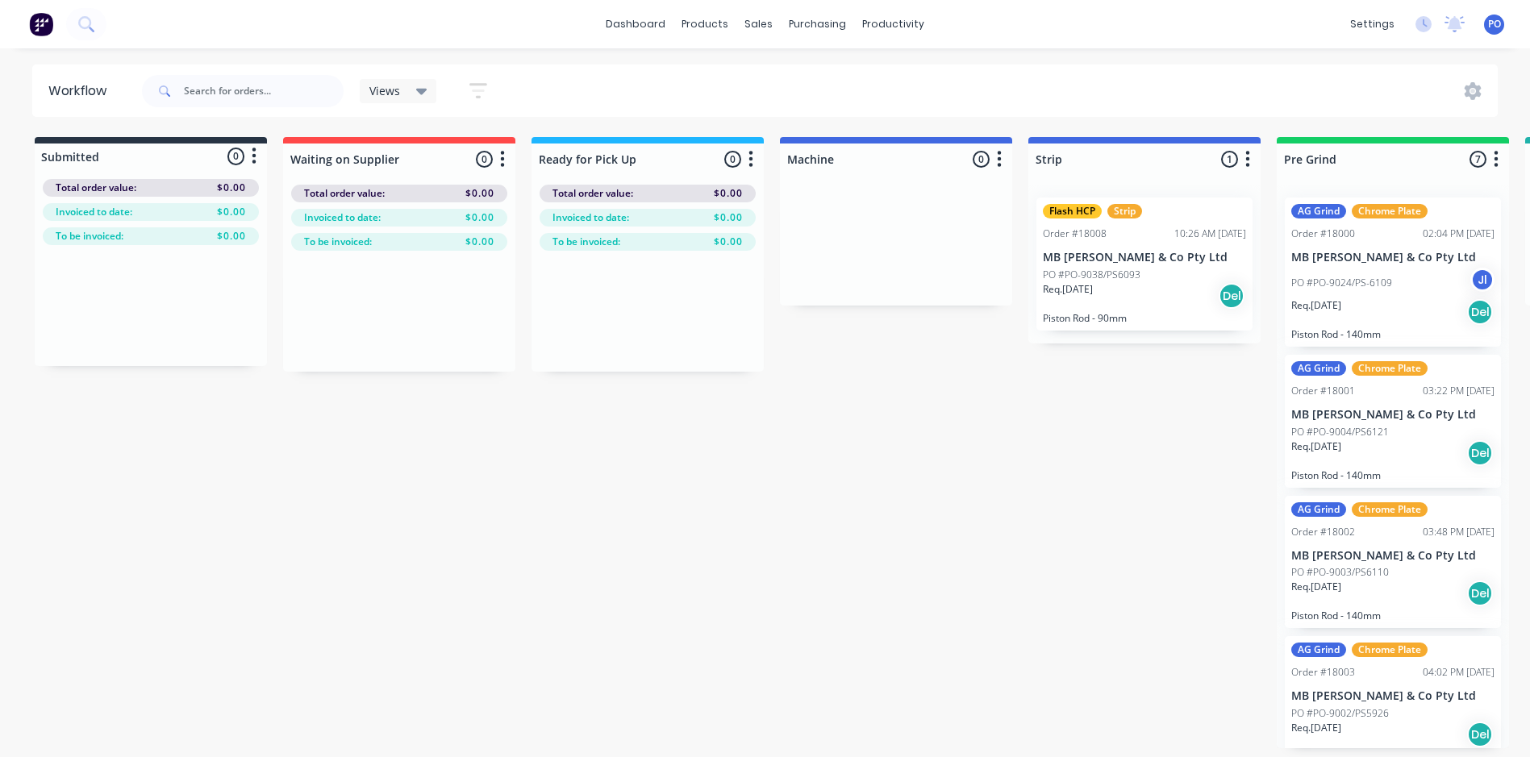
click at [423, 88] on icon at bounding box center [421, 91] width 11 height 18
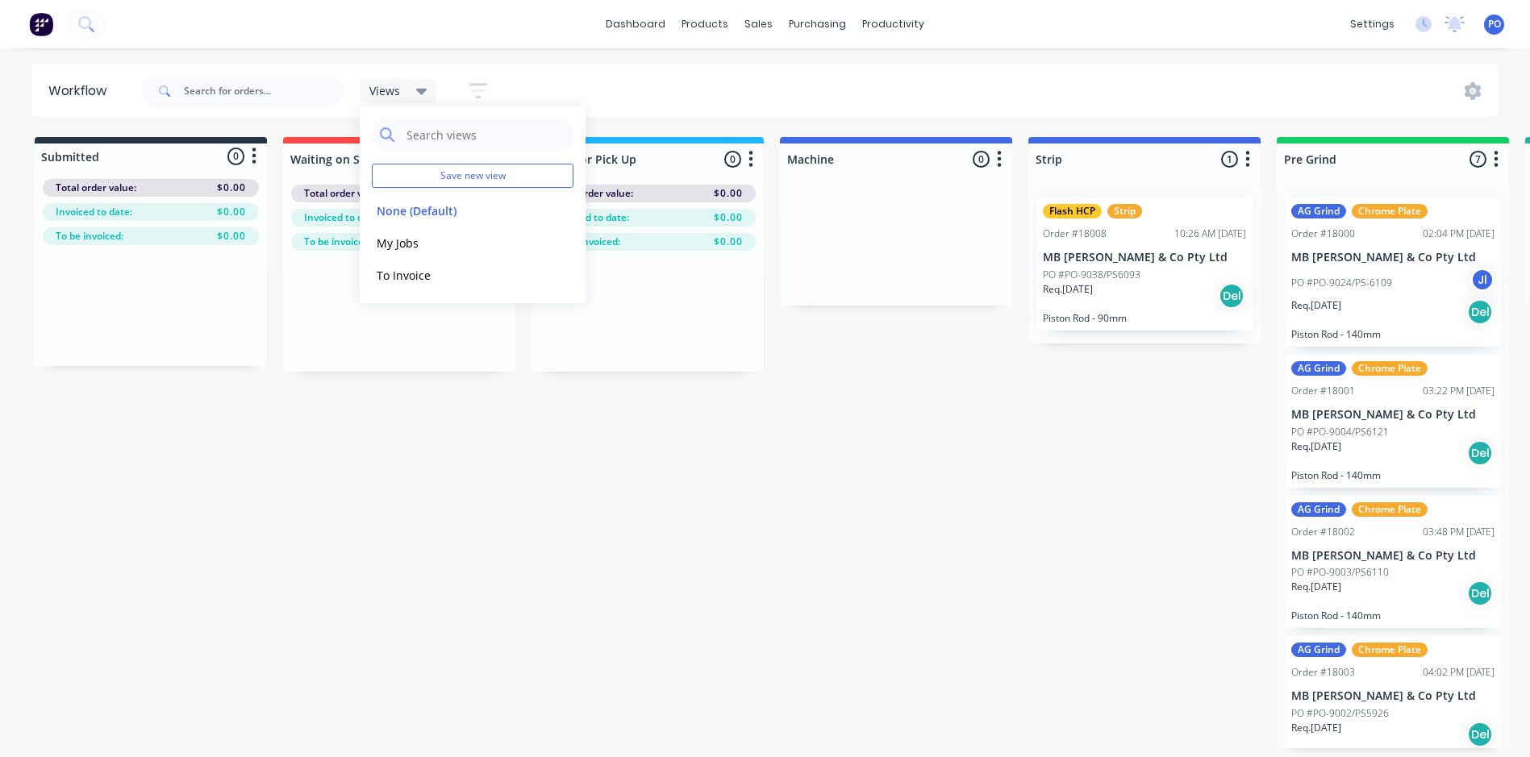
click at [477, 81] on icon "button" at bounding box center [478, 91] width 18 height 20
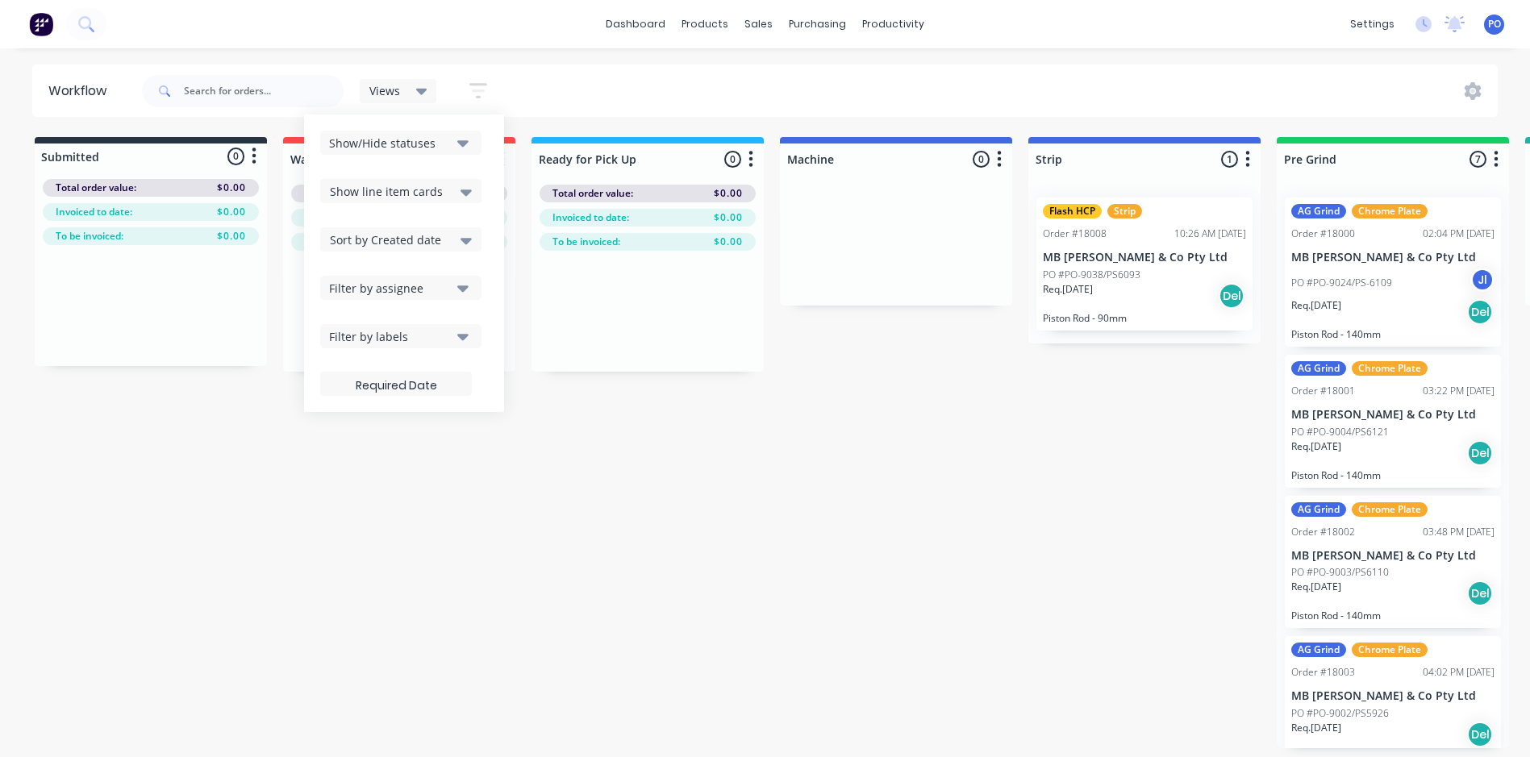
click at [473, 143] on button "Show/Hide statuses" at bounding box center [400, 143] width 161 height 24
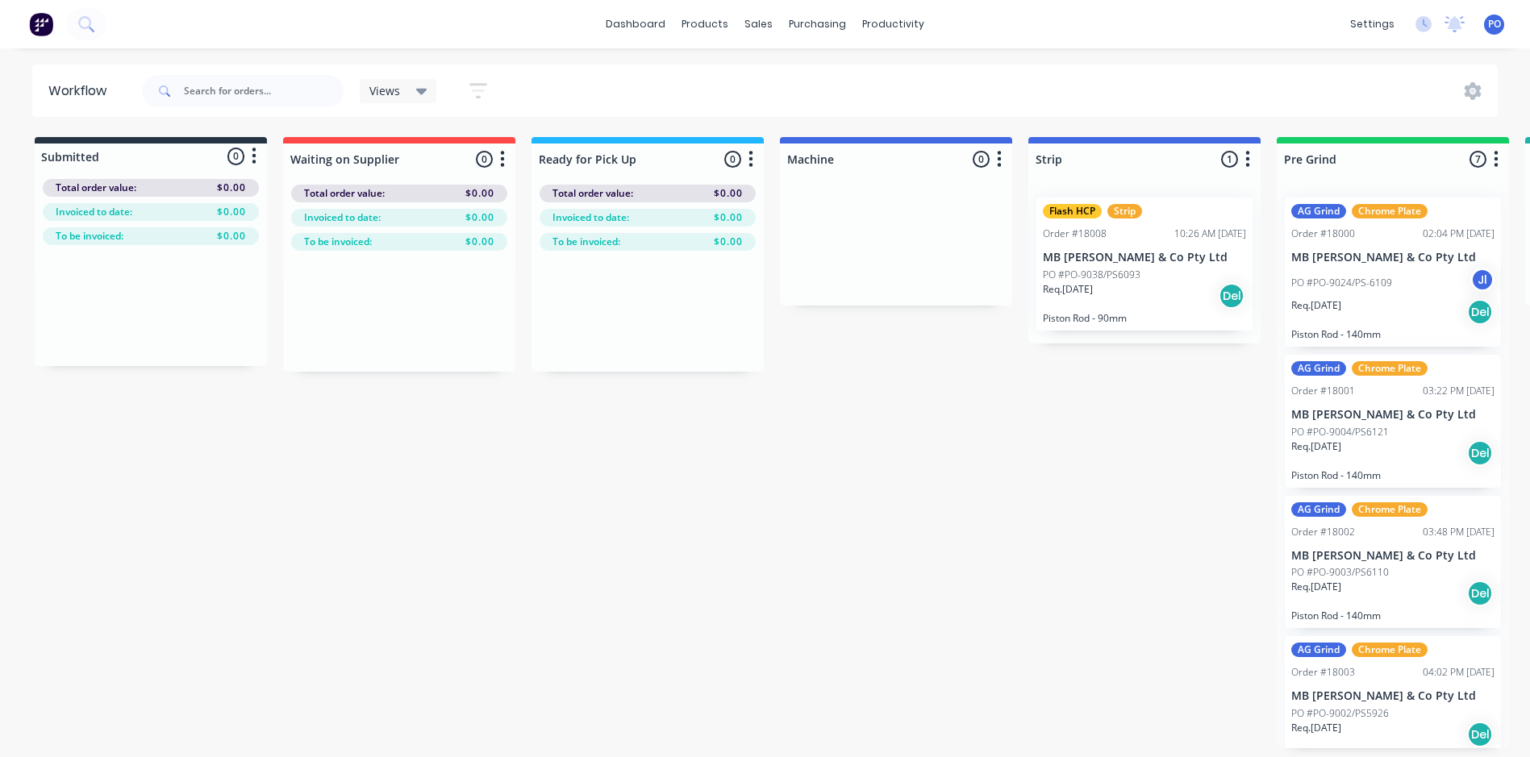
click at [757, 160] on button "button" at bounding box center [750, 159] width 19 height 19
click at [656, 294] on button "Delete" at bounding box center [679, 300] width 161 height 27
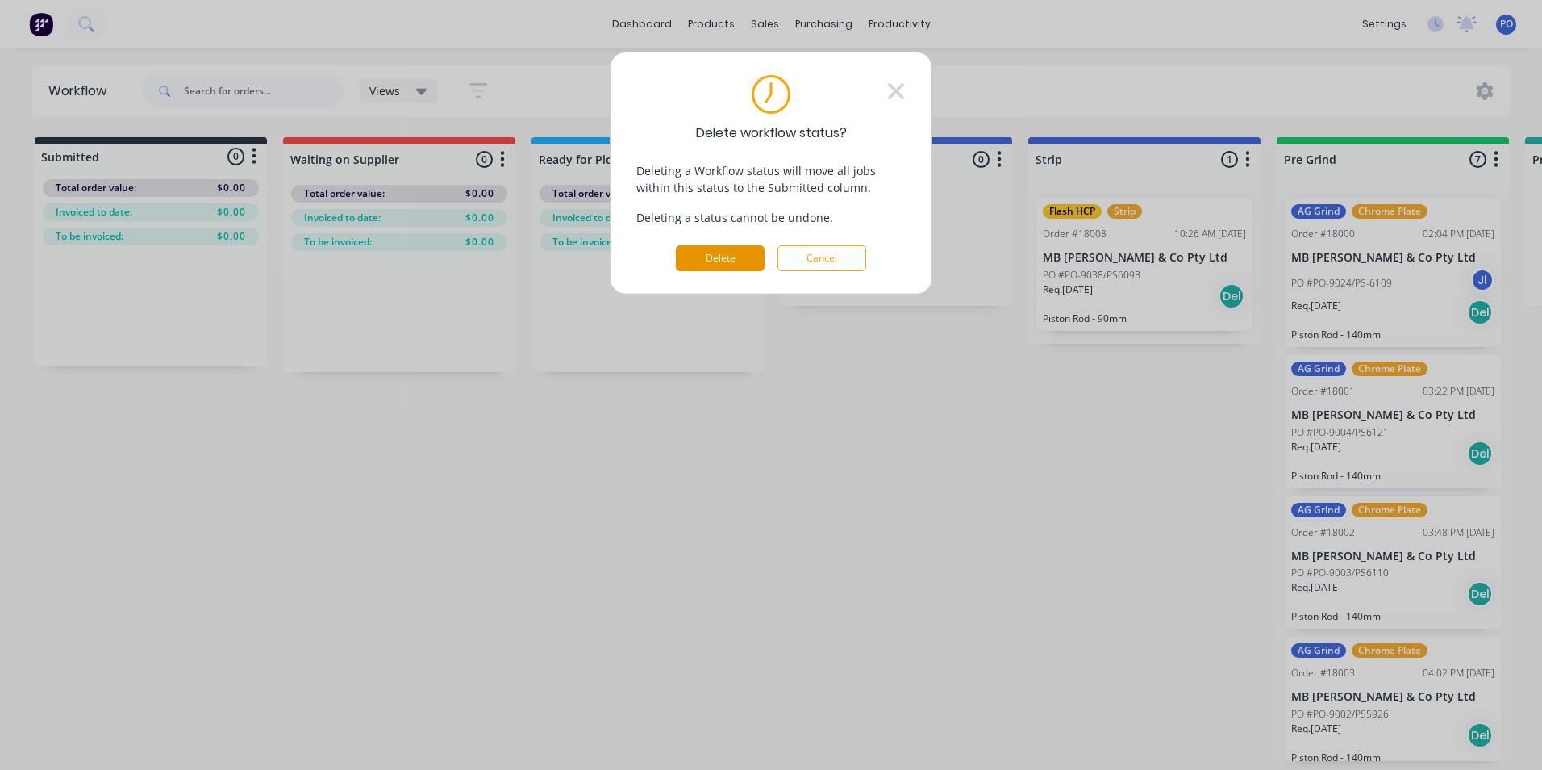
click at [730, 261] on button "Delete" at bounding box center [720, 258] width 89 height 26
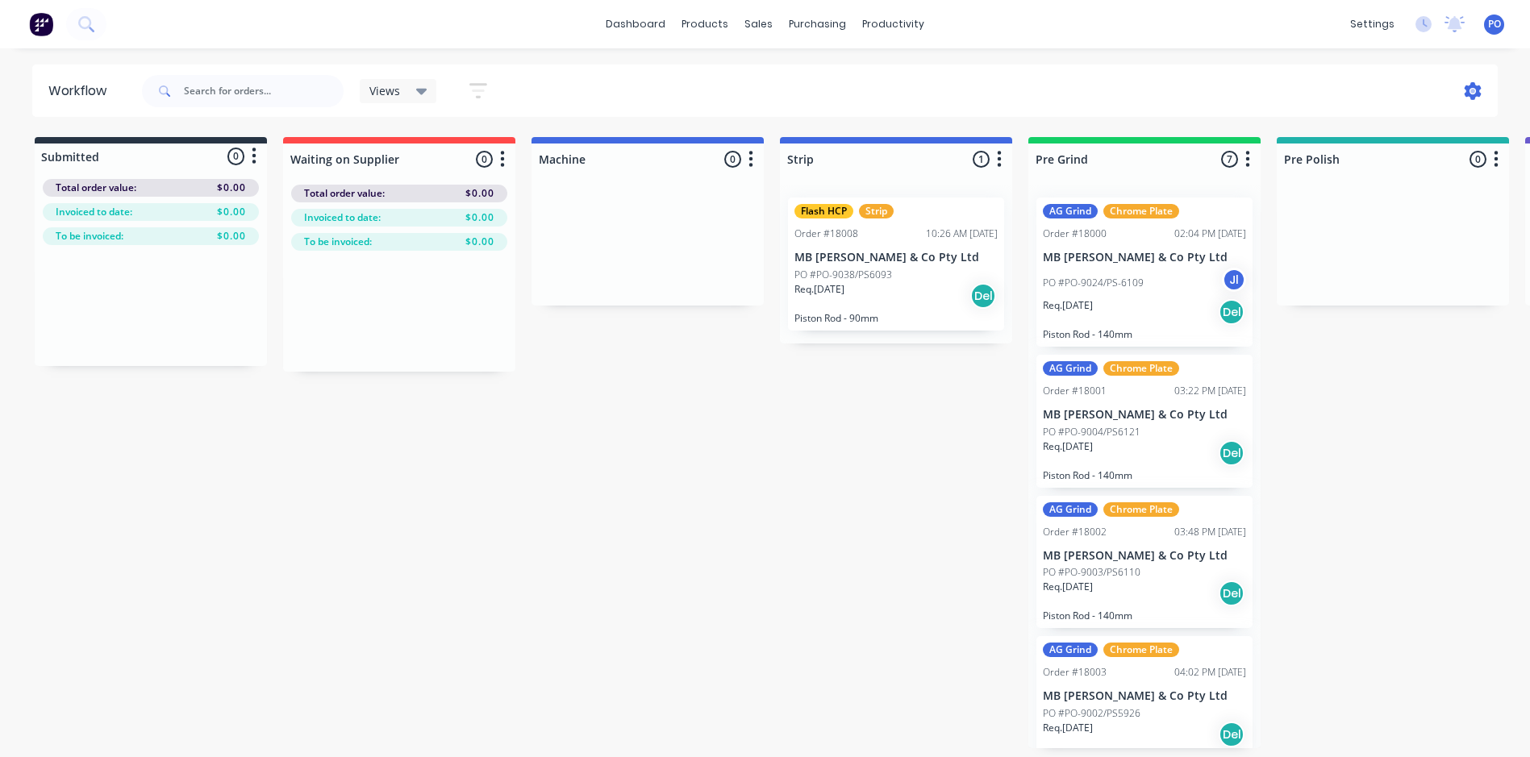
click at [1476, 87] on icon at bounding box center [1473, 91] width 17 height 18
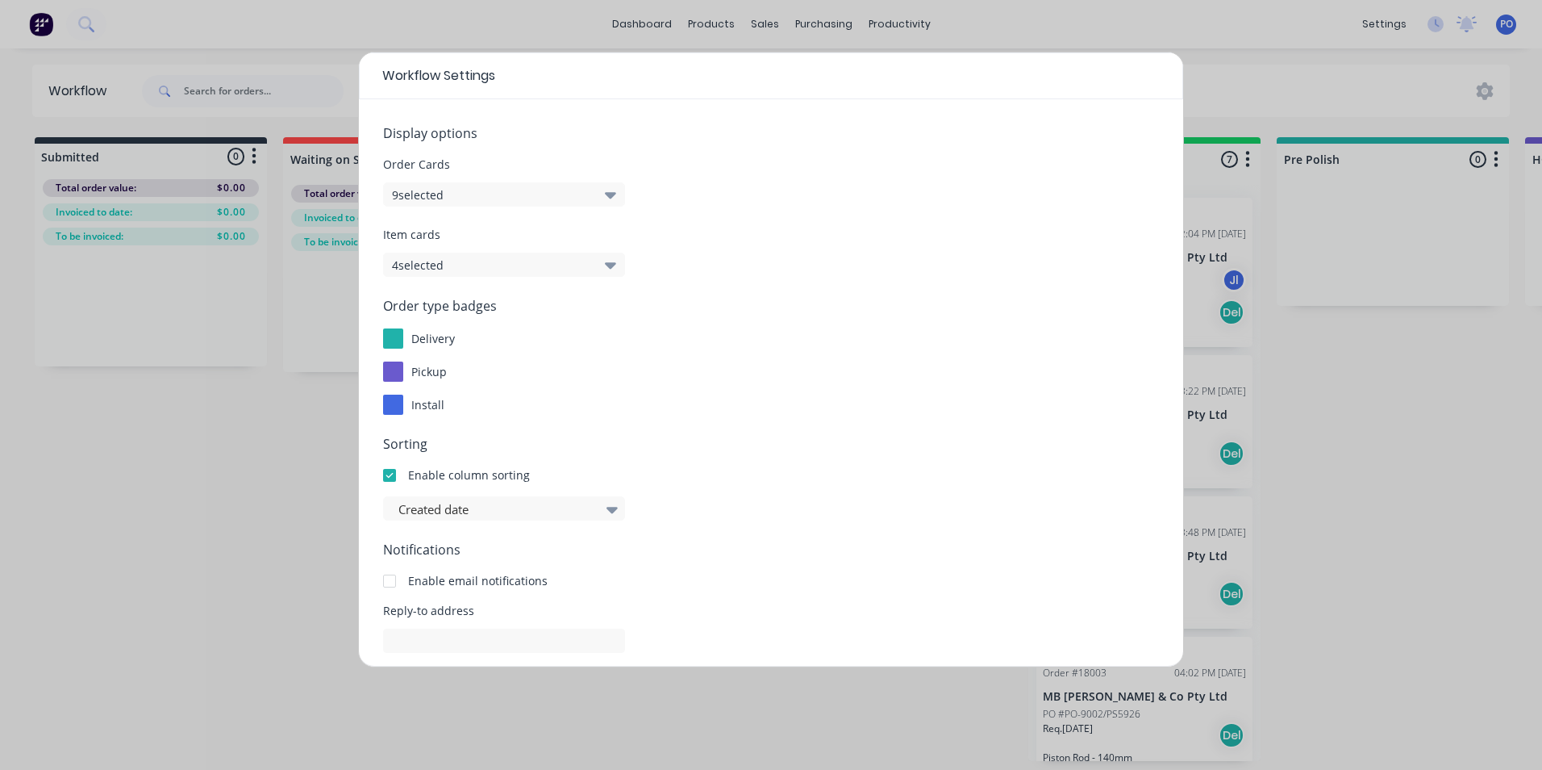
click at [1180, 25] on div "Workflow Settings Display options Order Cards 9 selected Item cards 4 selected …" at bounding box center [771, 385] width 1542 height 770
click at [1303, 15] on div "Workflow Settings Display options Order Cards 9 selected Item cards 4 selected …" at bounding box center [771, 385] width 1542 height 770
click at [1053, 12] on div "Workflow Settings Display options Order Cards 9 selected Item cards 4 selected …" at bounding box center [771, 385] width 1542 height 770
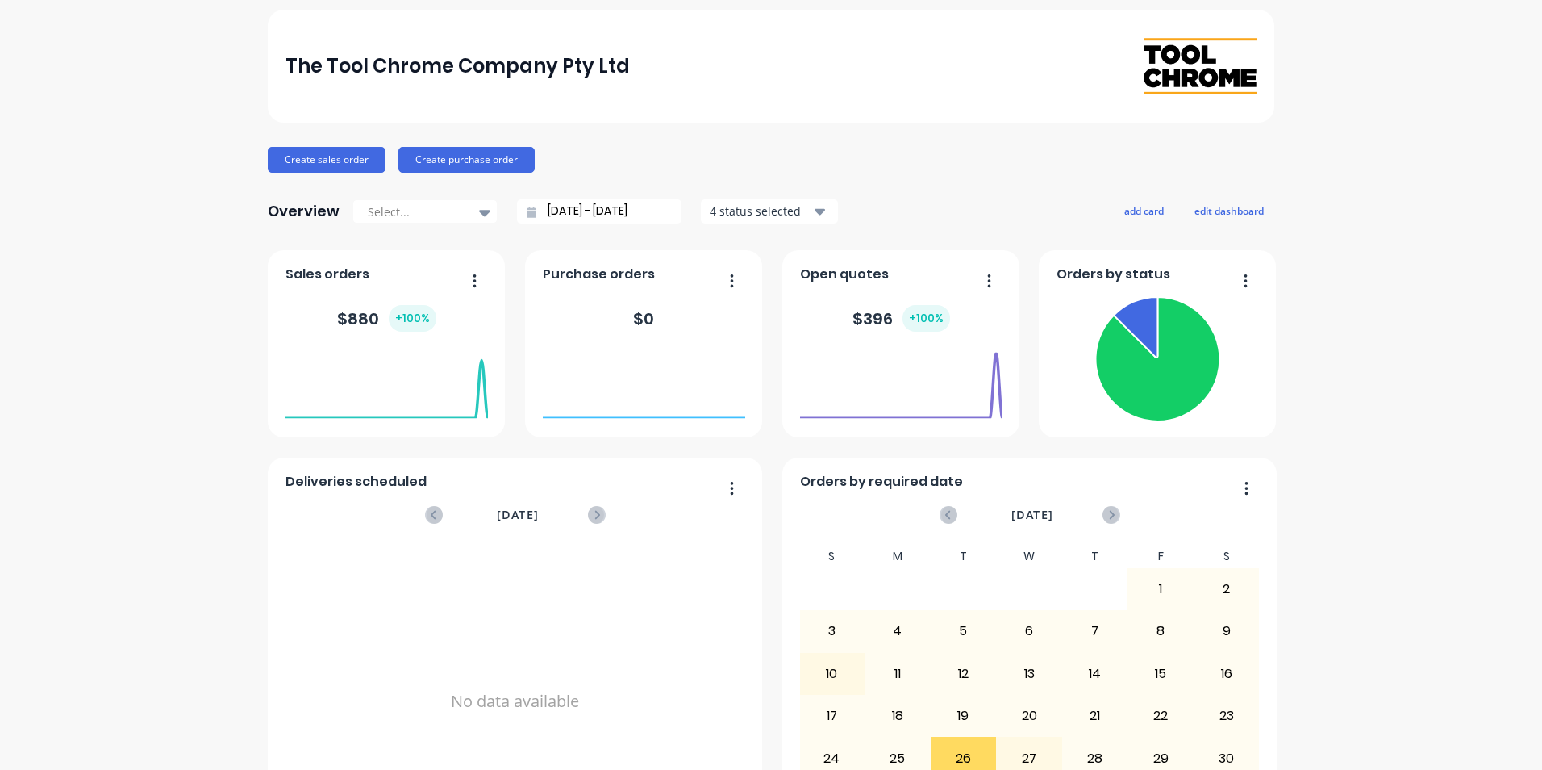
scroll to position [17, 0]
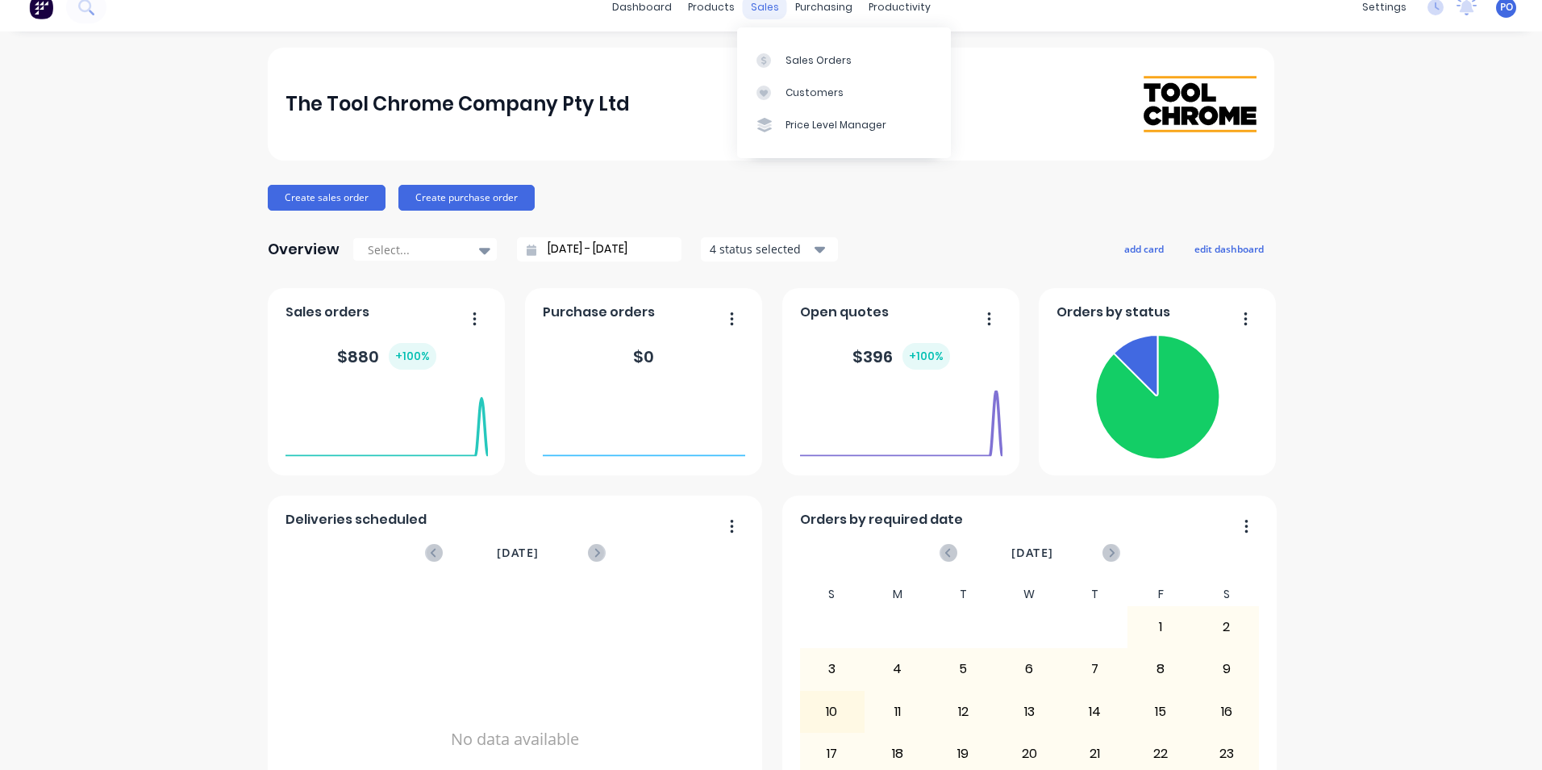
drag, startPoint x: 749, startPoint y: 3, endPoint x: 753, endPoint y: 10, distance: 8.7
click at [749, 3] on div "sales" at bounding box center [765, 7] width 44 height 24
drag, startPoint x: 794, startPoint y: 58, endPoint x: 875, endPoint y: 65, distance: 81.8
click at [796, 58] on div "Sales Orders" at bounding box center [819, 60] width 66 height 15
